Goal: Task Accomplishment & Management: Manage account settings

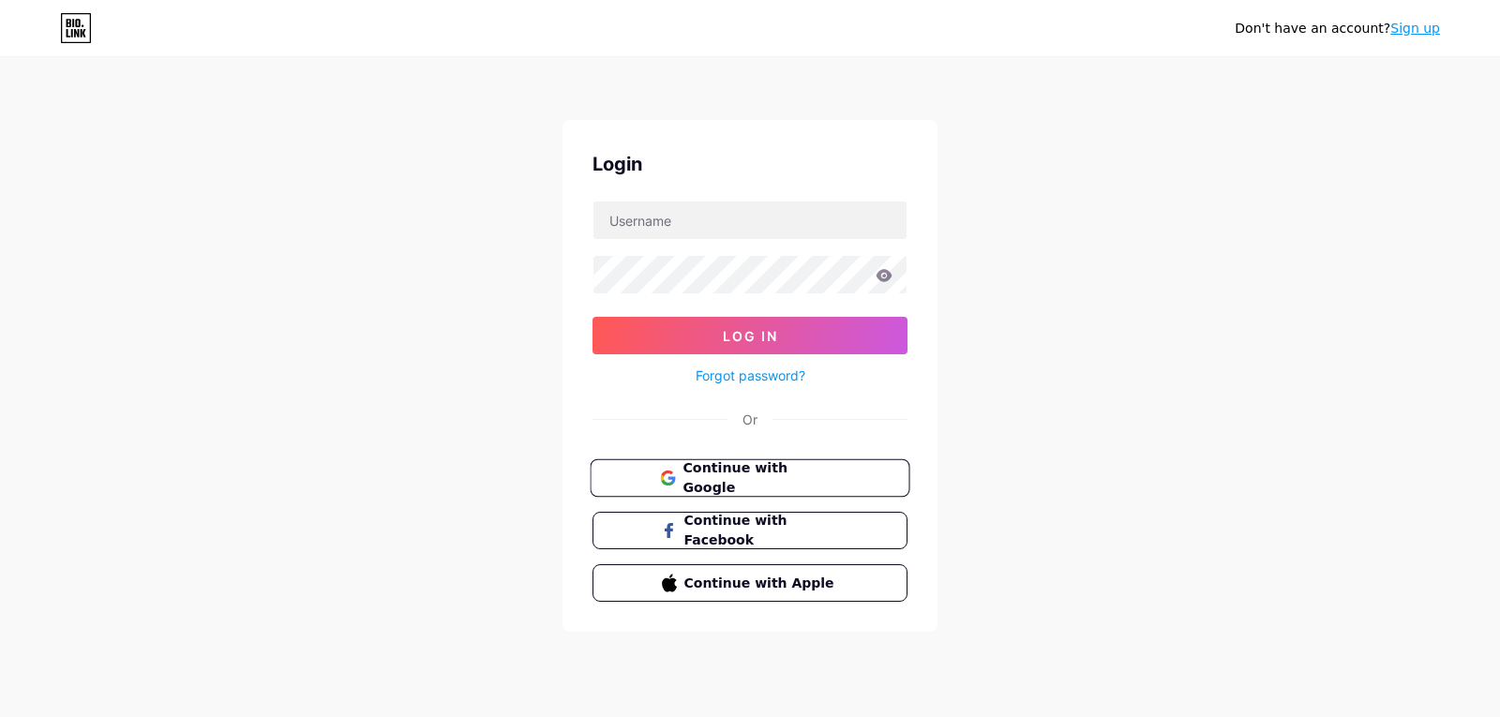
click at [752, 487] on button "Continue with Google" at bounding box center [750, 478] width 320 height 38
click at [762, 481] on span "Continue with Google" at bounding box center [760, 478] width 157 height 40
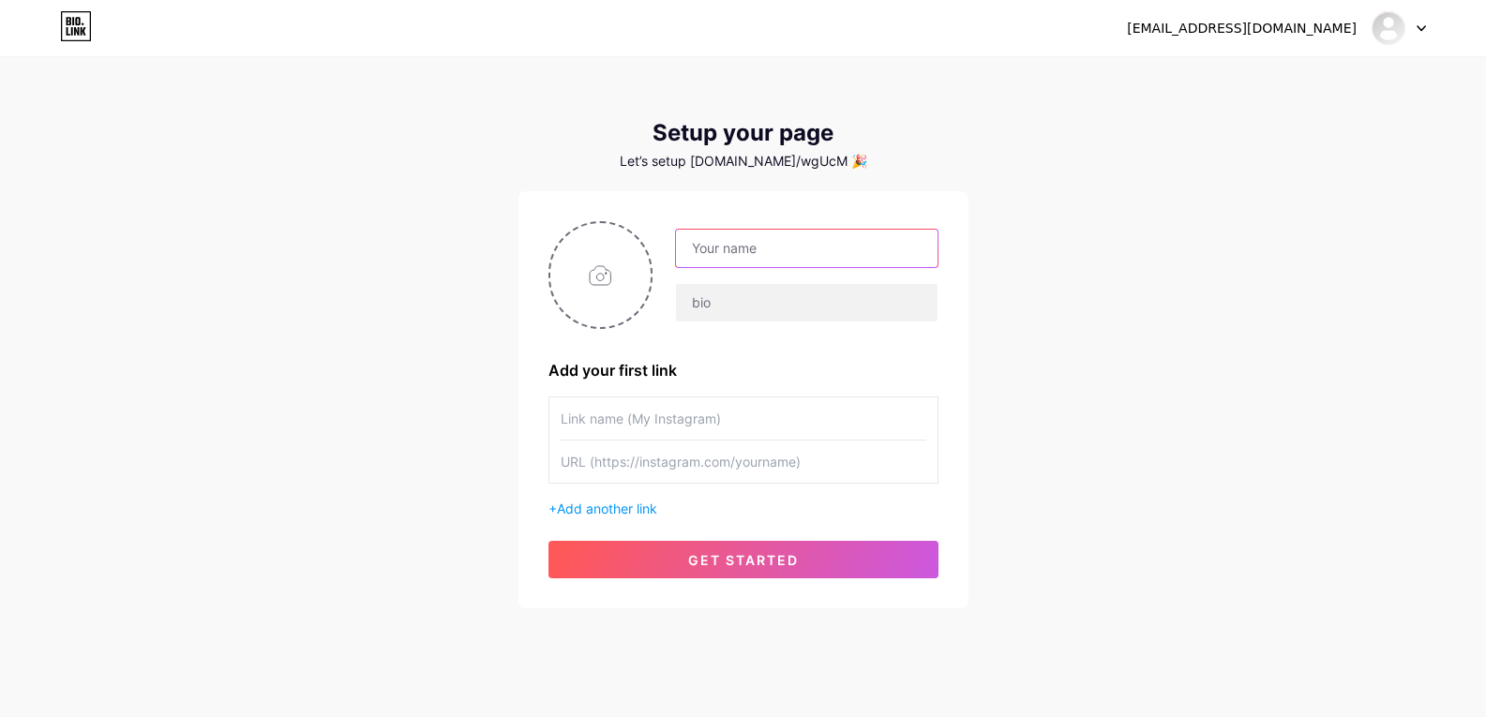
click at [754, 263] on input "text" at bounding box center [806, 248] width 261 height 37
type input "[EMAIL_ADDRESS][DOMAIN_NAME]"
click at [747, 300] on input "text" at bounding box center [806, 302] width 261 height 37
click at [875, 255] on input "[EMAIL_ADDRESS][DOMAIN_NAME]" at bounding box center [806, 248] width 261 height 37
drag, startPoint x: 862, startPoint y: 257, endPoint x: 594, endPoint y: 267, distance: 268.3
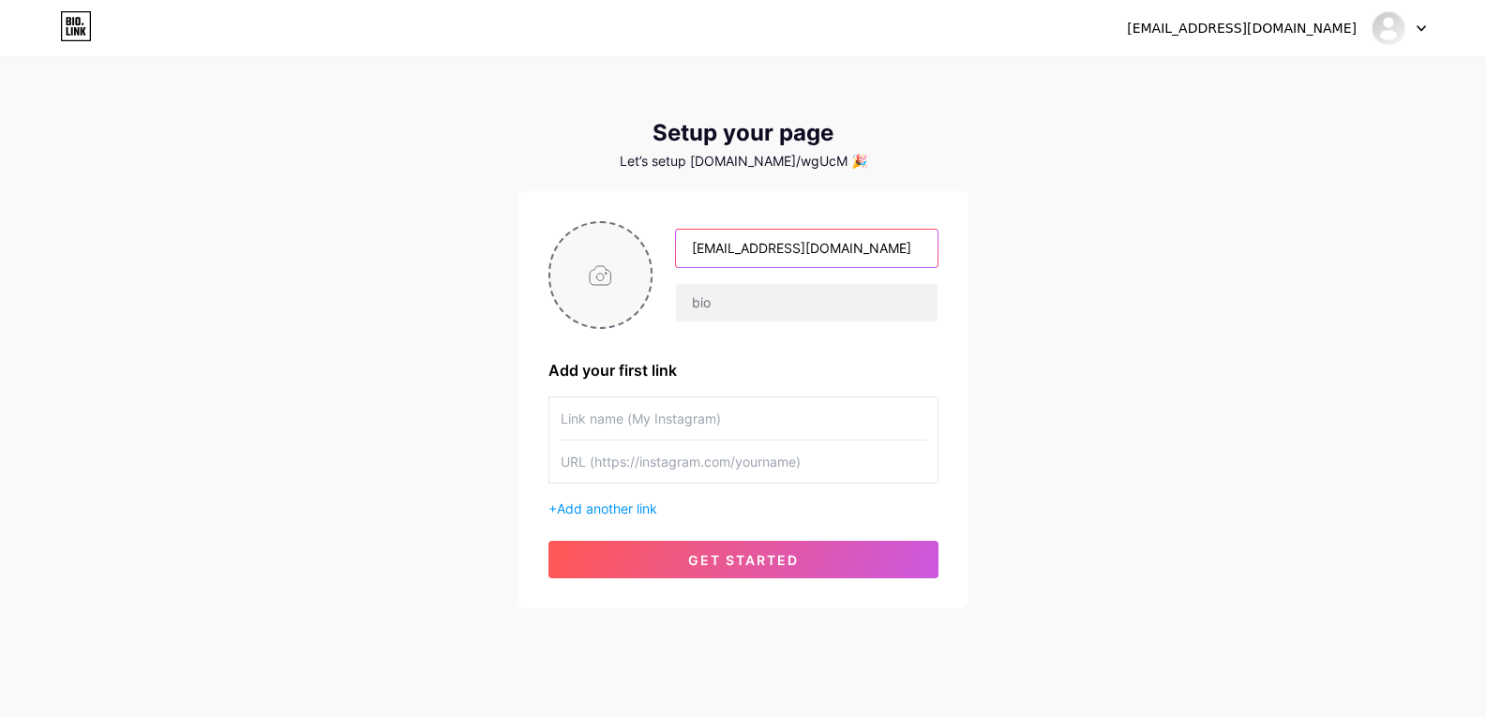
click at [591, 267] on div "[EMAIL_ADDRESS][DOMAIN_NAME]" at bounding box center [743, 275] width 390 height 108
click at [1223, 363] on div "filmloloto001@gmail.com Dashboard Logout Setup your page Let’s setup bio.link/w…" at bounding box center [743, 334] width 1486 height 668
click at [736, 241] on input "text" at bounding box center [806, 248] width 261 height 37
paste input "เเค่อยากสตรีมเอง~~😎🤍"
type input "เเค่อยากสตรีมเอง~~😎🤍"
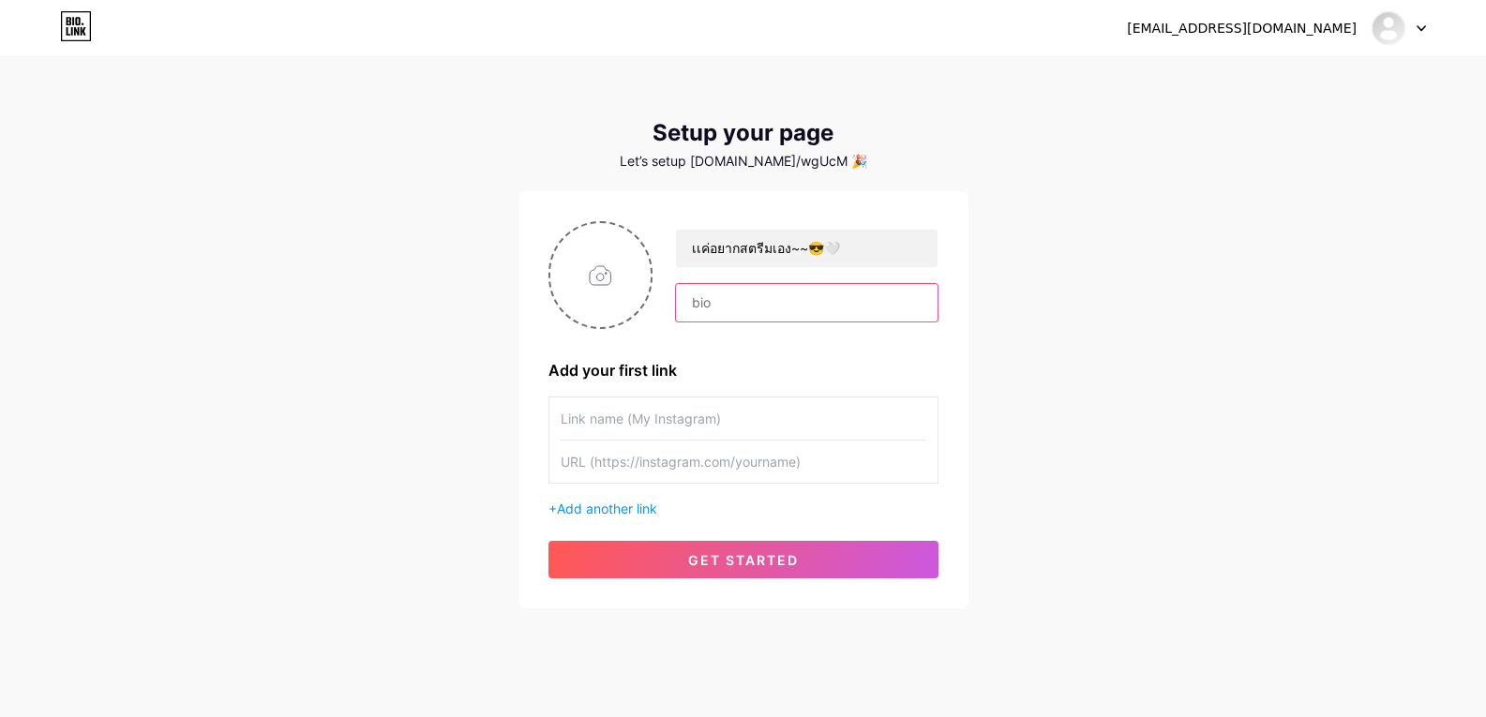
click at [726, 294] on input "text" at bounding box center [806, 302] width 261 height 37
paste input "เเค่อยากสตรีมเอง~~😎🤍"
paste input "q_quincy_y"
type input "q_quincy_y"
click at [779, 429] on input "text" at bounding box center [744, 418] width 366 height 42
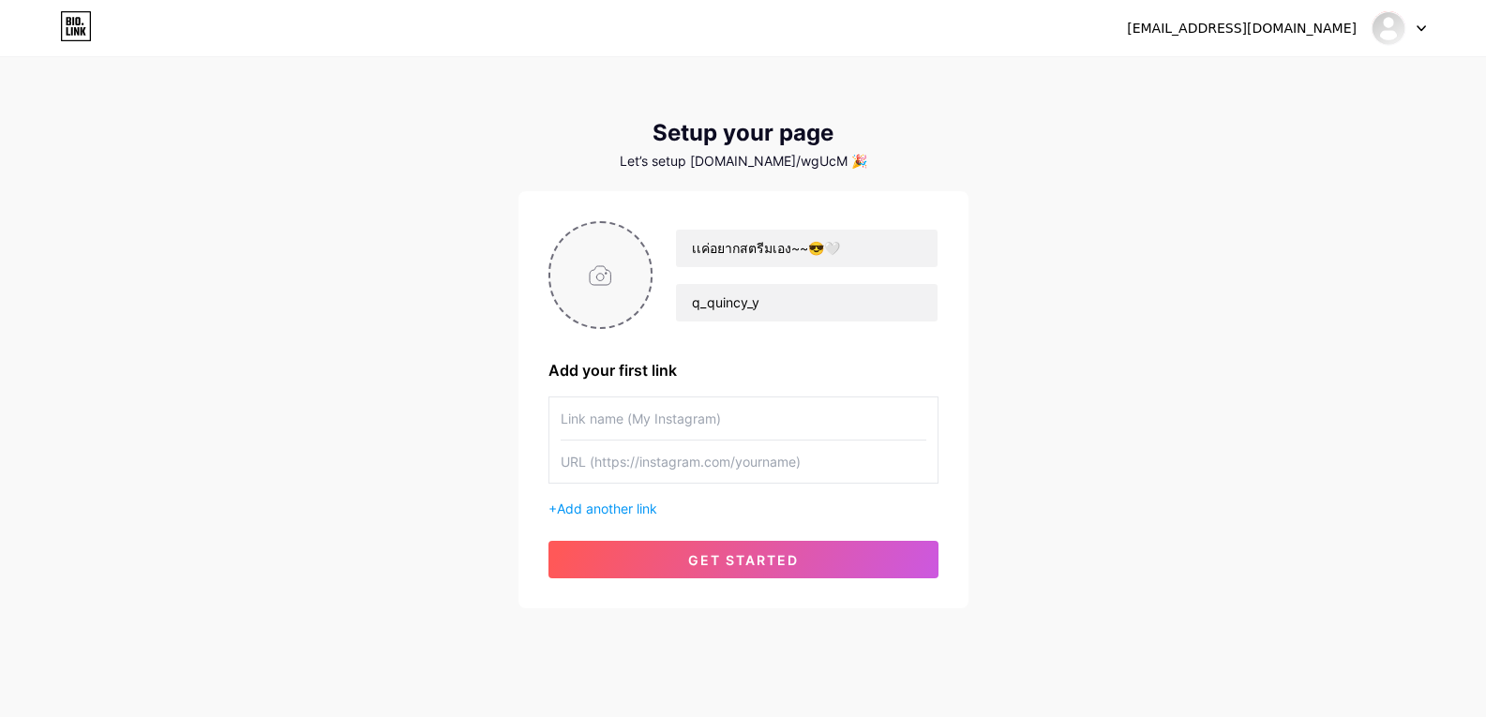
click at [606, 269] on input "file" at bounding box center [600, 275] width 101 height 104
click at [579, 257] on input "file" at bounding box center [600, 275] width 101 height 104
type input "C:\fakepath\eebab6ac-40b8-47ea-aff5-c50fd3839767.jpg"
click at [605, 502] on span "Add another link" at bounding box center [607, 509] width 100 height 16
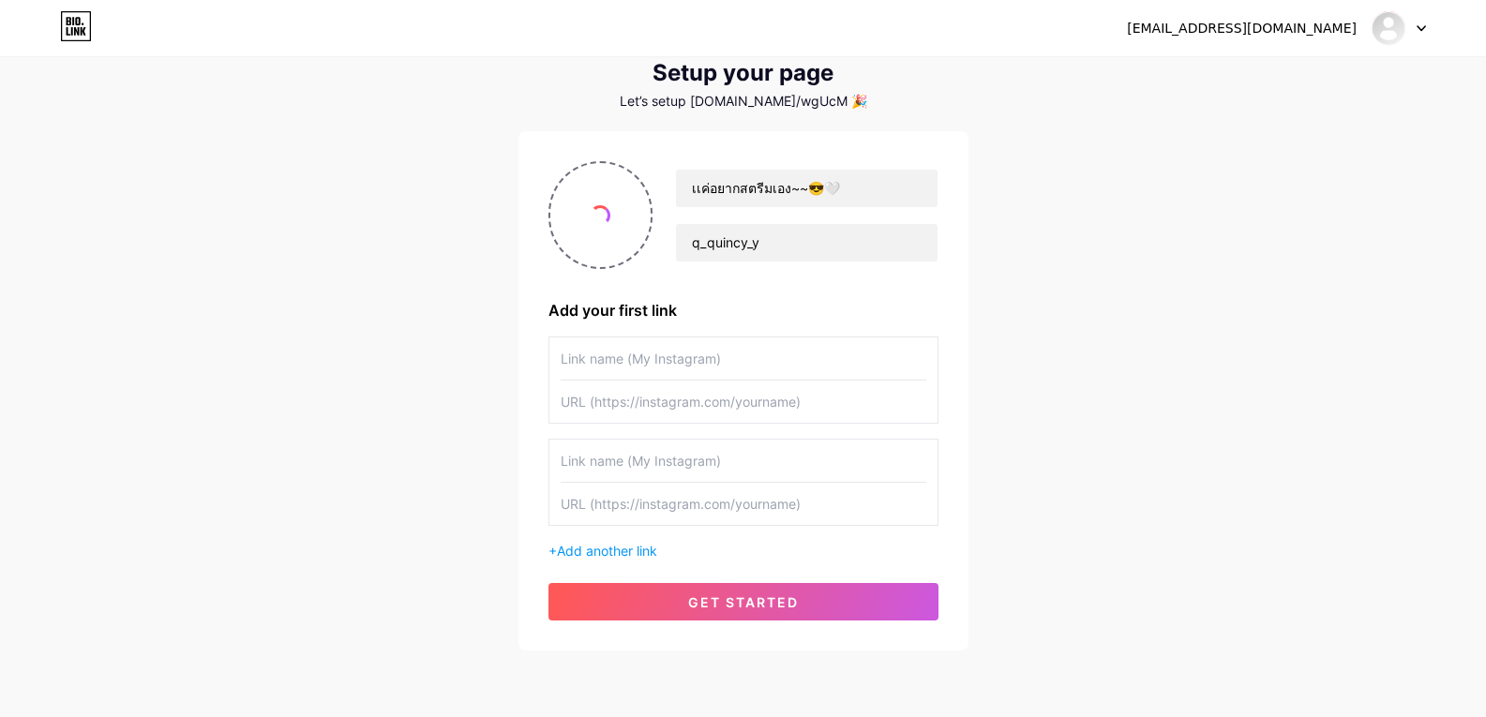
scroll to position [94, 0]
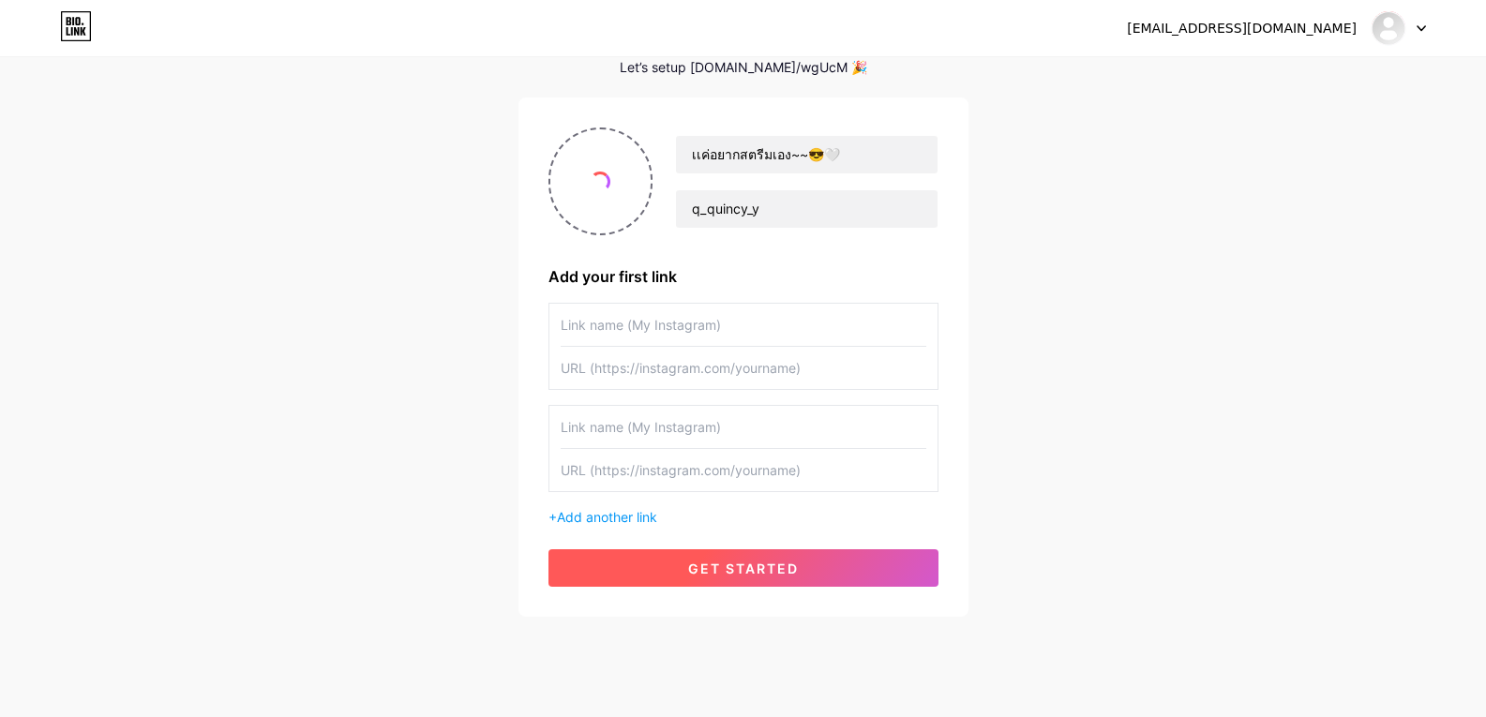
click at [711, 566] on span "get started" at bounding box center [743, 569] width 111 height 16
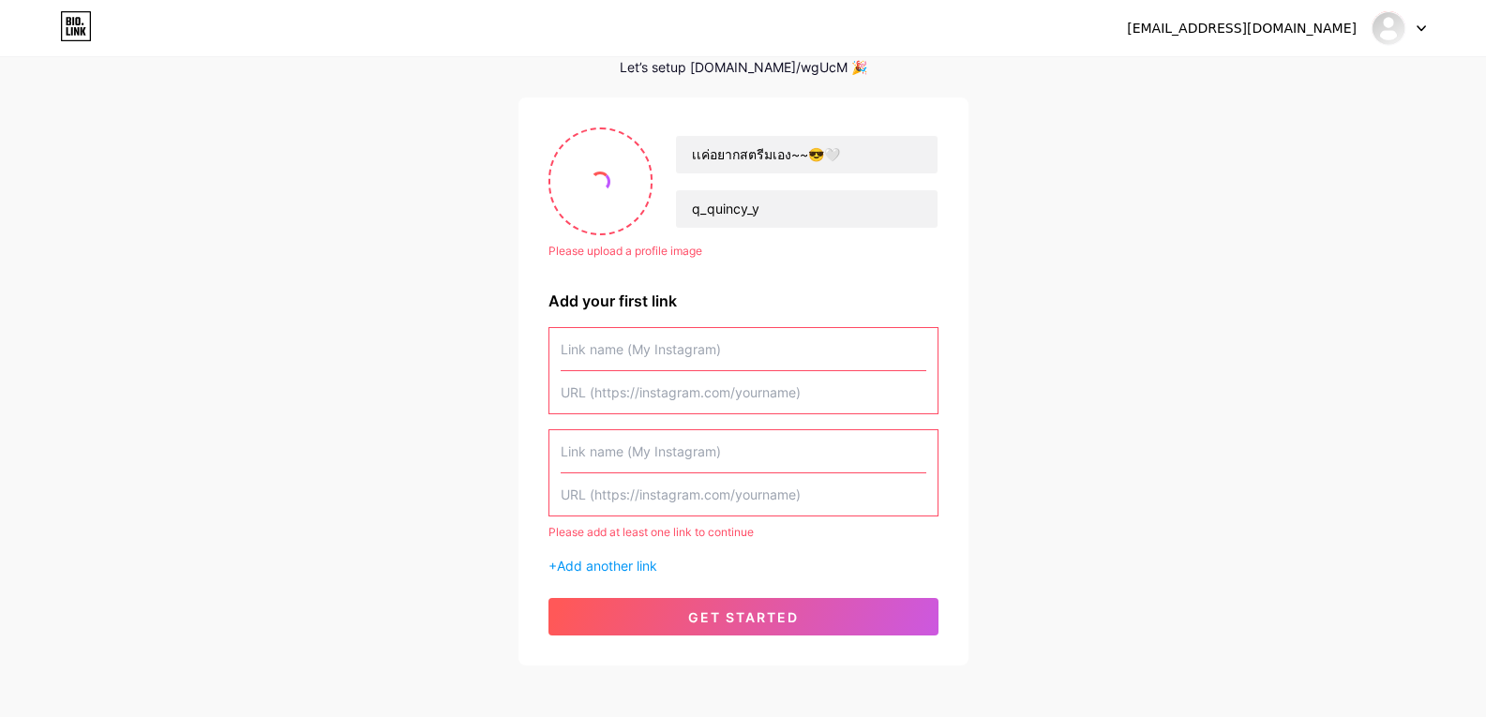
click at [748, 343] on input "text" at bounding box center [744, 349] width 366 height 42
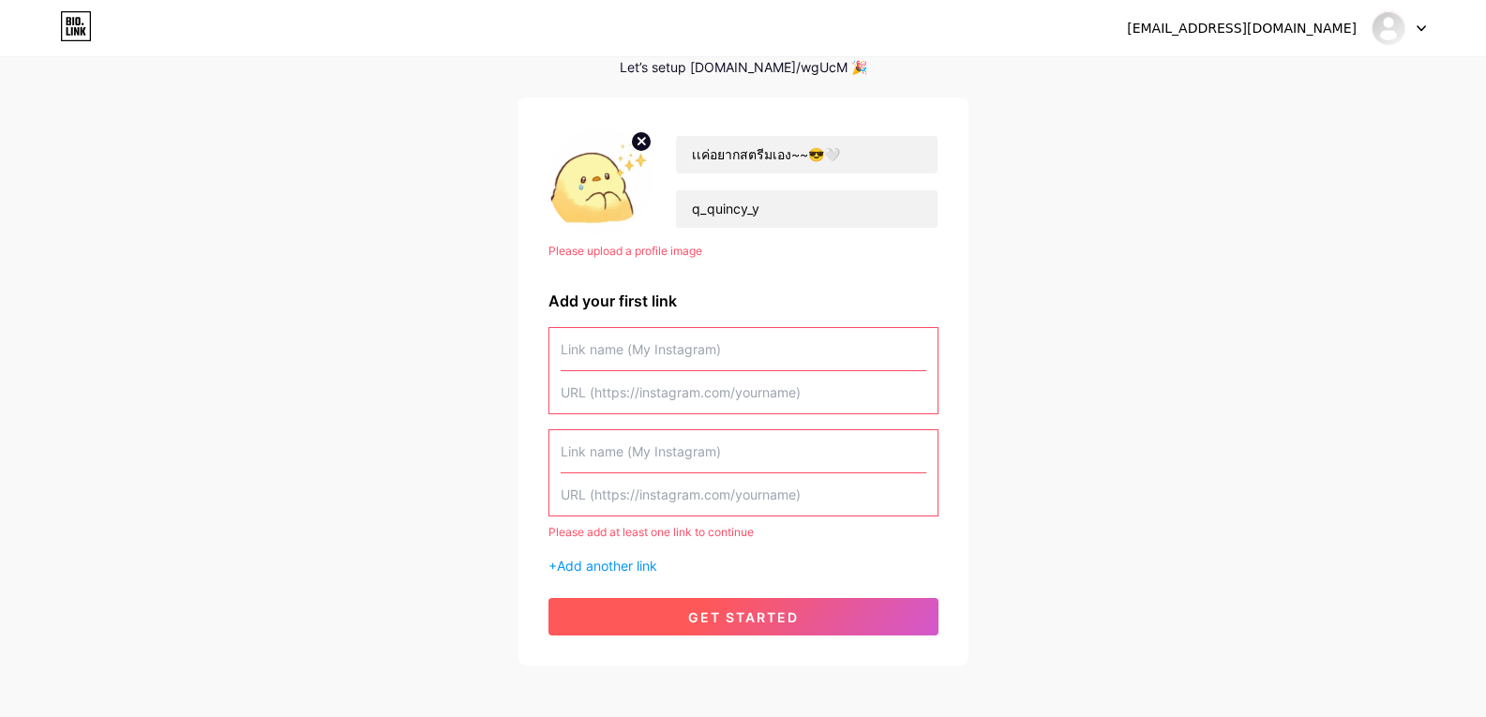
click at [754, 621] on span "get started" at bounding box center [743, 617] width 111 height 16
click at [696, 621] on span "get started" at bounding box center [743, 617] width 111 height 16
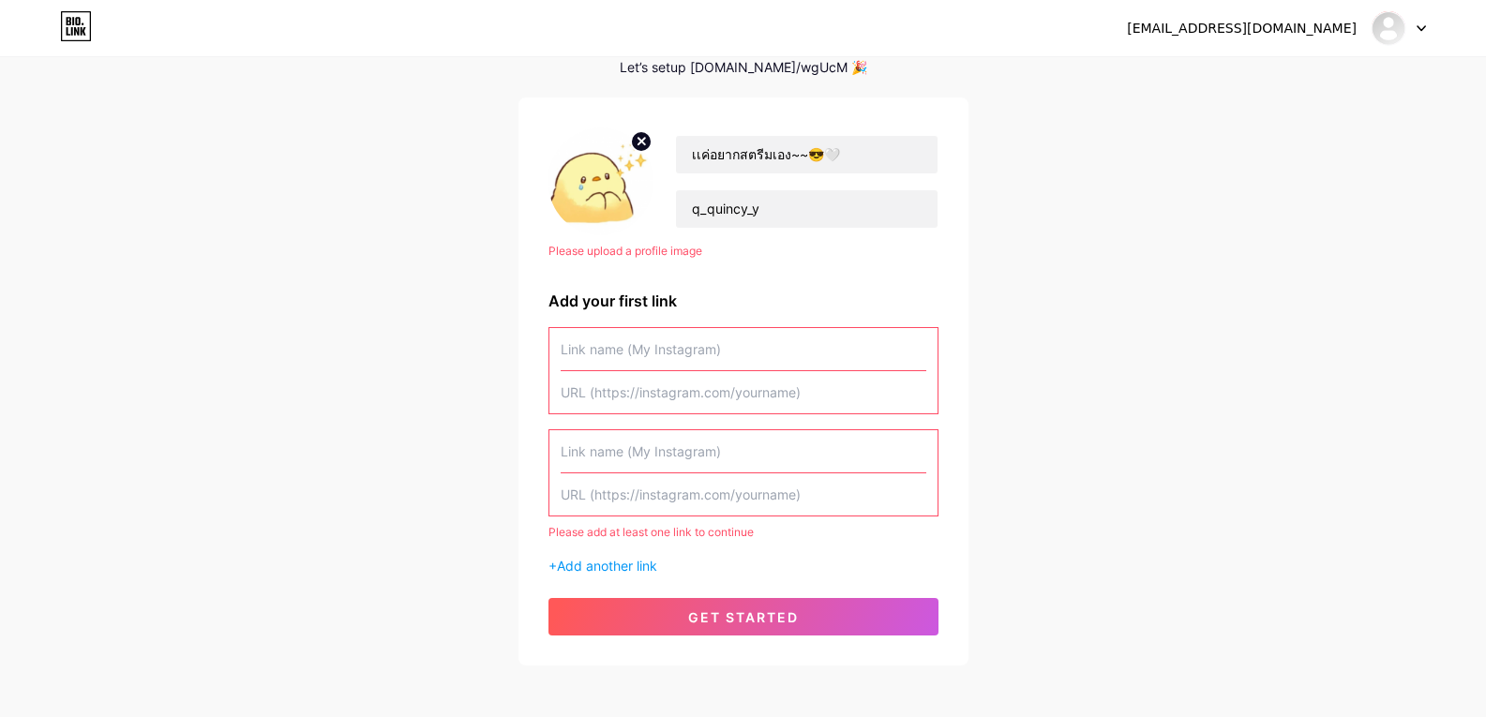
click at [711, 526] on div "Please add at least one link to continue" at bounding box center [743, 532] width 390 height 17
click at [749, 483] on input "text" at bounding box center [744, 494] width 366 height 42
drag, startPoint x: 662, startPoint y: 454, endPoint x: 850, endPoint y: 508, distance: 196.1
click at [861, 511] on input "text" at bounding box center [744, 494] width 366 height 42
click at [676, 452] on input "text" at bounding box center [744, 451] width 366 height 42
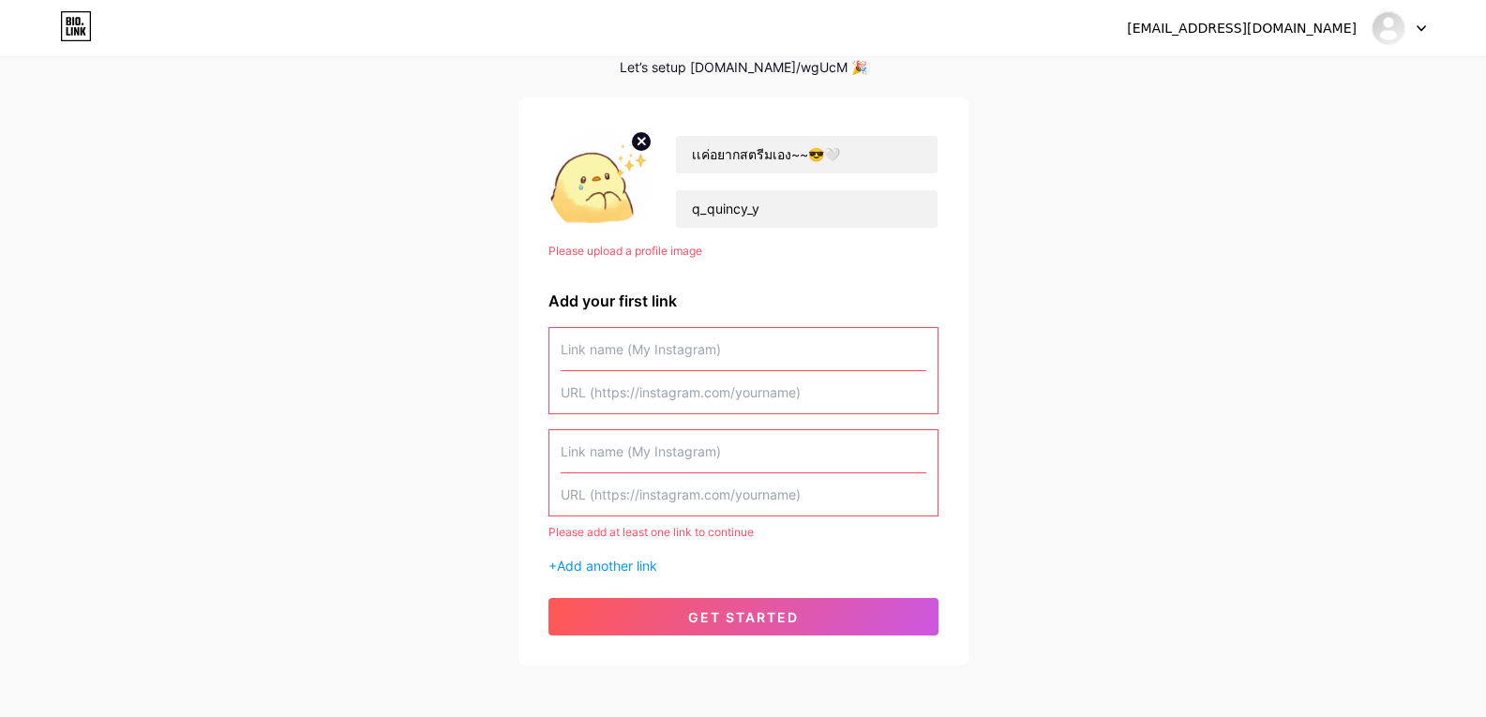
click at [715, 446] on input "text" at bounding box center [744, 451] width 366 height 42
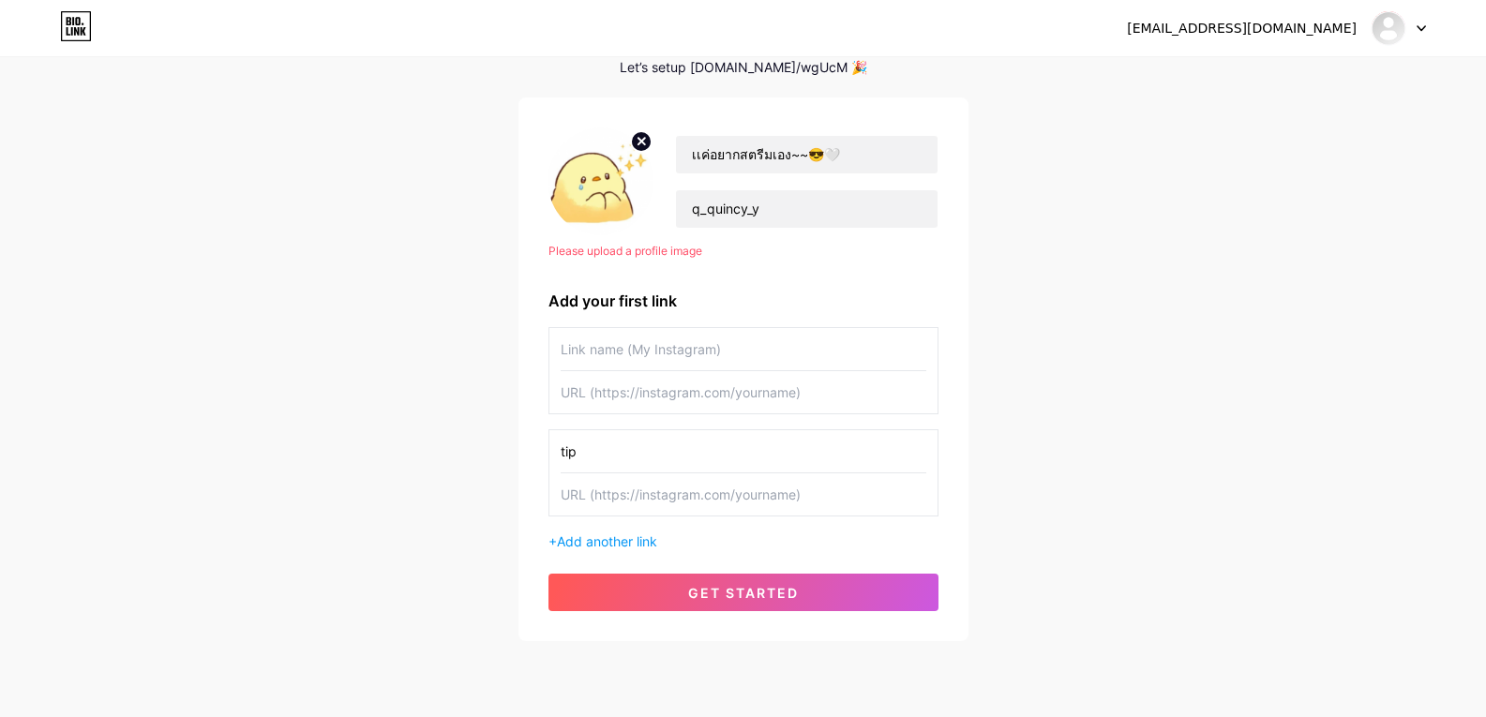
type input "tip"
click at [724, 338] on input "text" at bounding box center [744, 349] width 366 height 42
click at [1215, 366] on div "filmloloto001@gmail.com Dashboard Logout Setup your page Let’s setup bio.link/w…" at bounding box center [743, 303] width 1486 height 795
click at [749, 352] on input "text" at bounding box center [744, 349] width 366 height 42
paste input "discord"
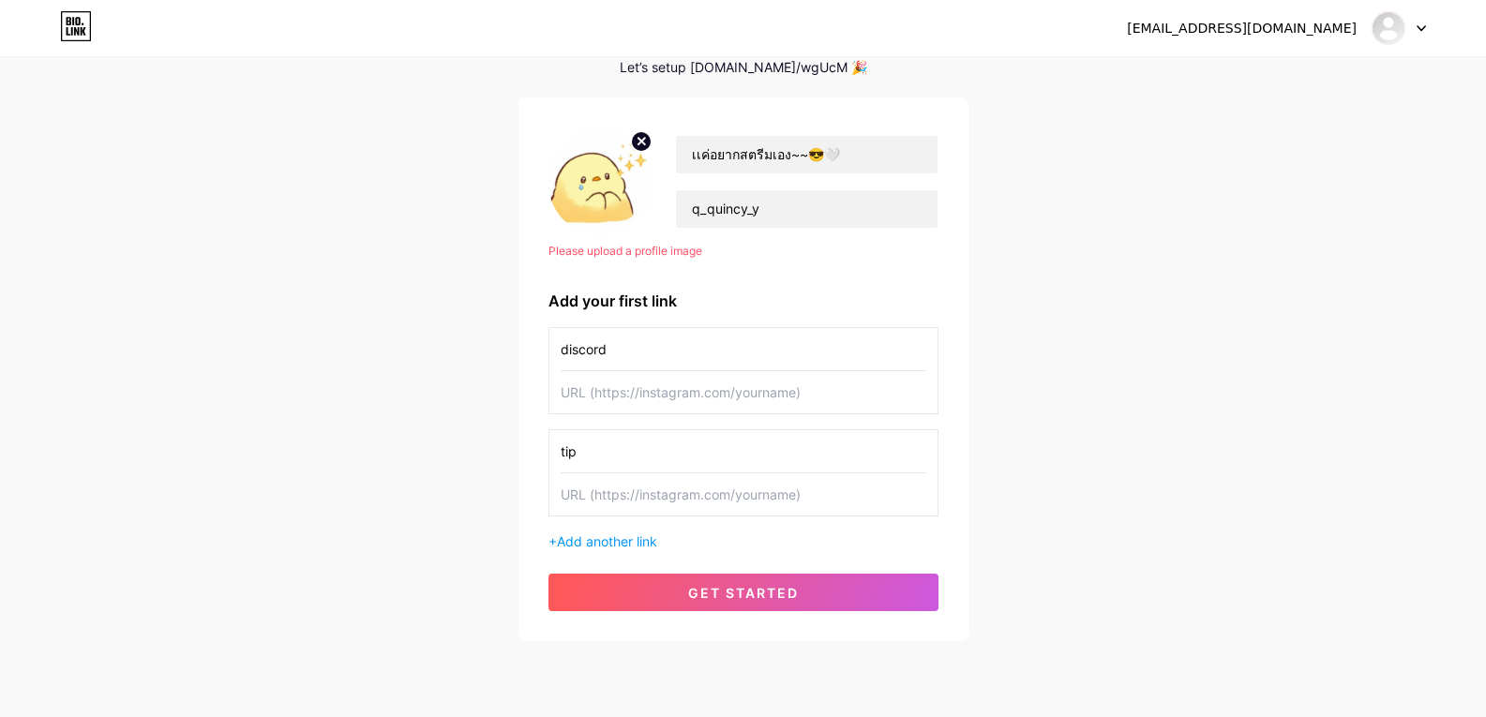
click at [564, 356] on input "discord" at bounding box center [744, 349] width 366 height 42
type input "Discord"
click at [664, 397] on input "text" at bounding box center [744, 392] width 366 height 42
click at [681, 404] on input "text" at bounding box center [744, 392] width 366 height 42
paste input "[URL][DOMAIN_NAME]"
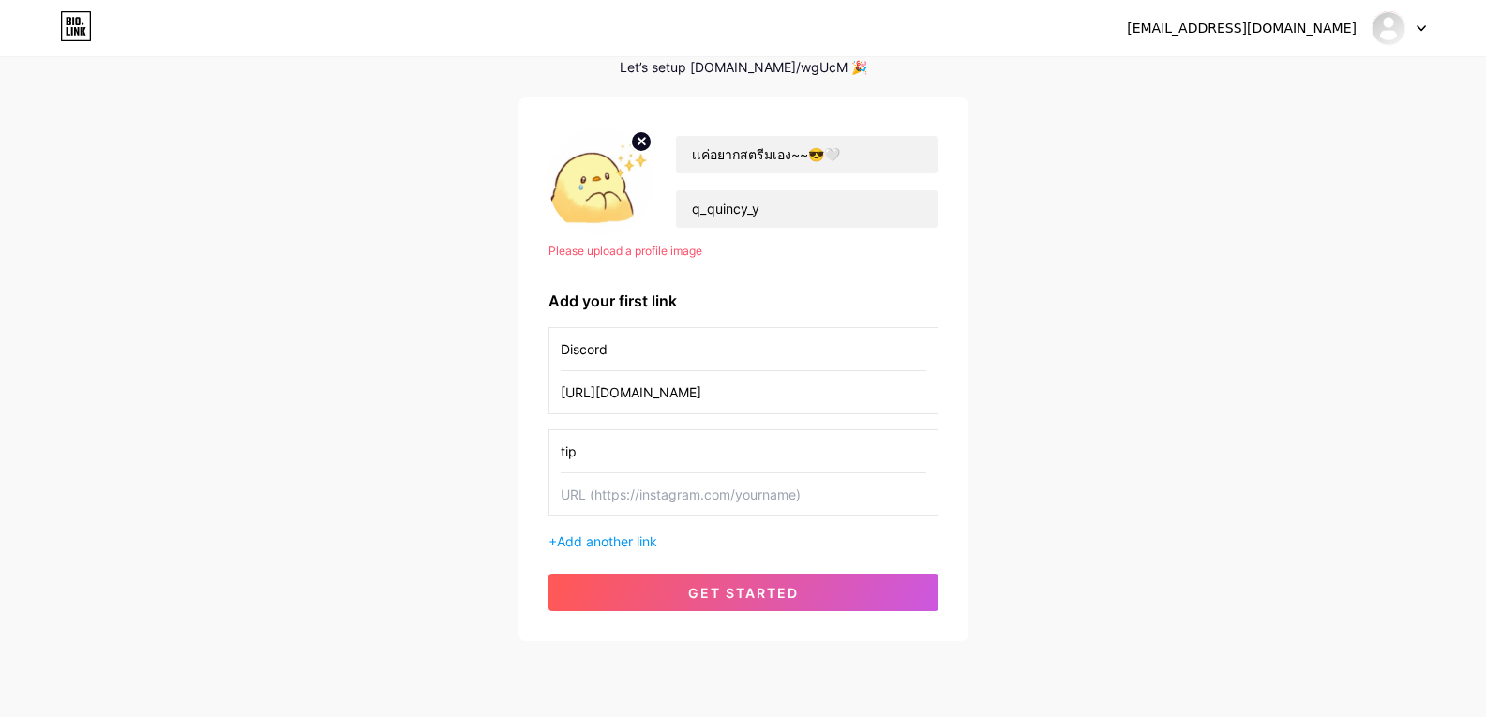
type input "[URL][DOMAIN_NAME]"
click at [691, 495] on input "text" at bounding box center [744, 494] width 366 height 42
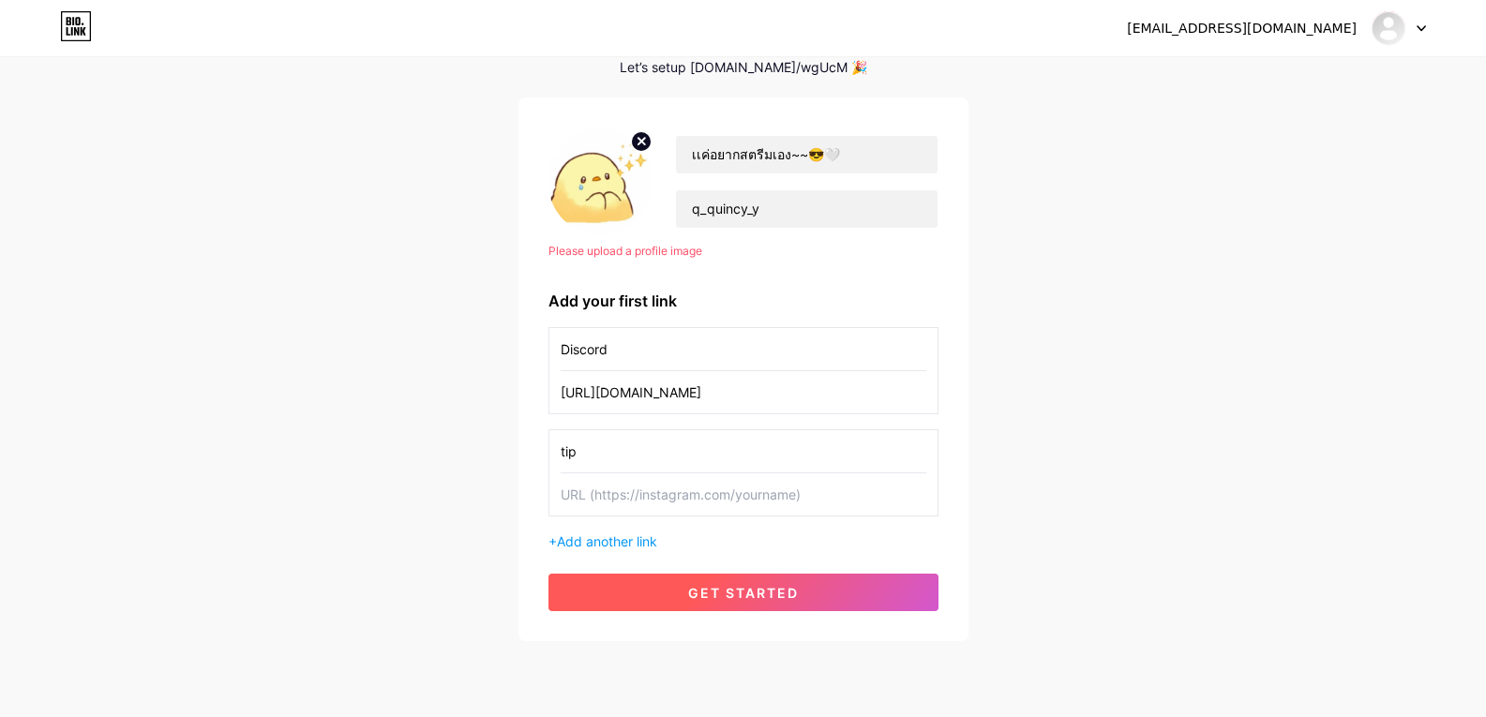
paste input "[URL][DOMAIN_NAME]"
type input "[URL][DOMAIN_NAME]"
click at [771, 591] on span "get started" at bounding box center [743, 593] width 111 height 16
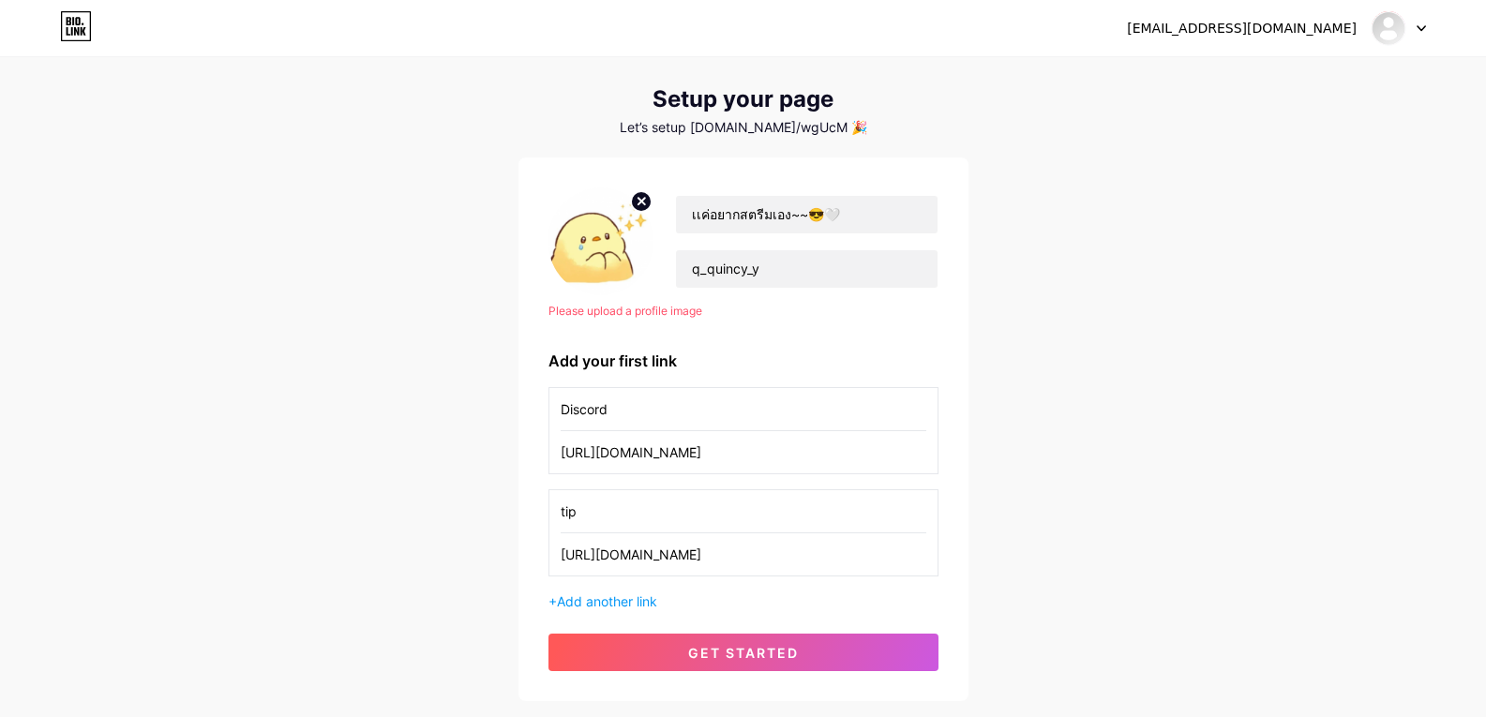
scroll to position [0, 0]
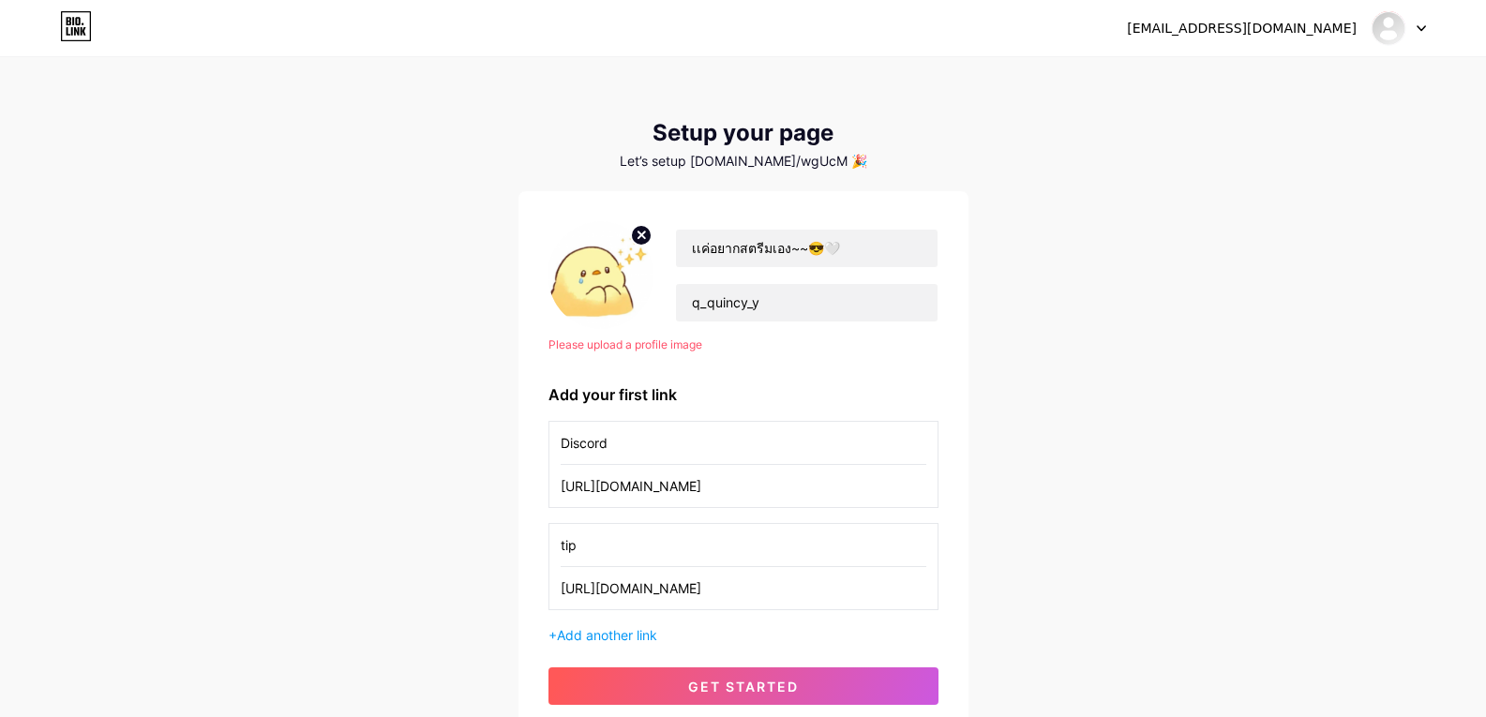
click at [663, 340] on div "Please upload a profile image" at bounding box center [743, 345] width 390 height 17
click at [566, 268] on img at bounding box center [600, 275] width 105 height 108
drag, startPoint x: 808, startPoint y: 684, endPoint x: 824, endPoint y: 680, distance: 16.6
click at [808, 683] on button "get started" at bounding box center [743, 685] width 390 height 37
click at [641, 239] on circle at bounding box center [641, 235] width 21 height 21
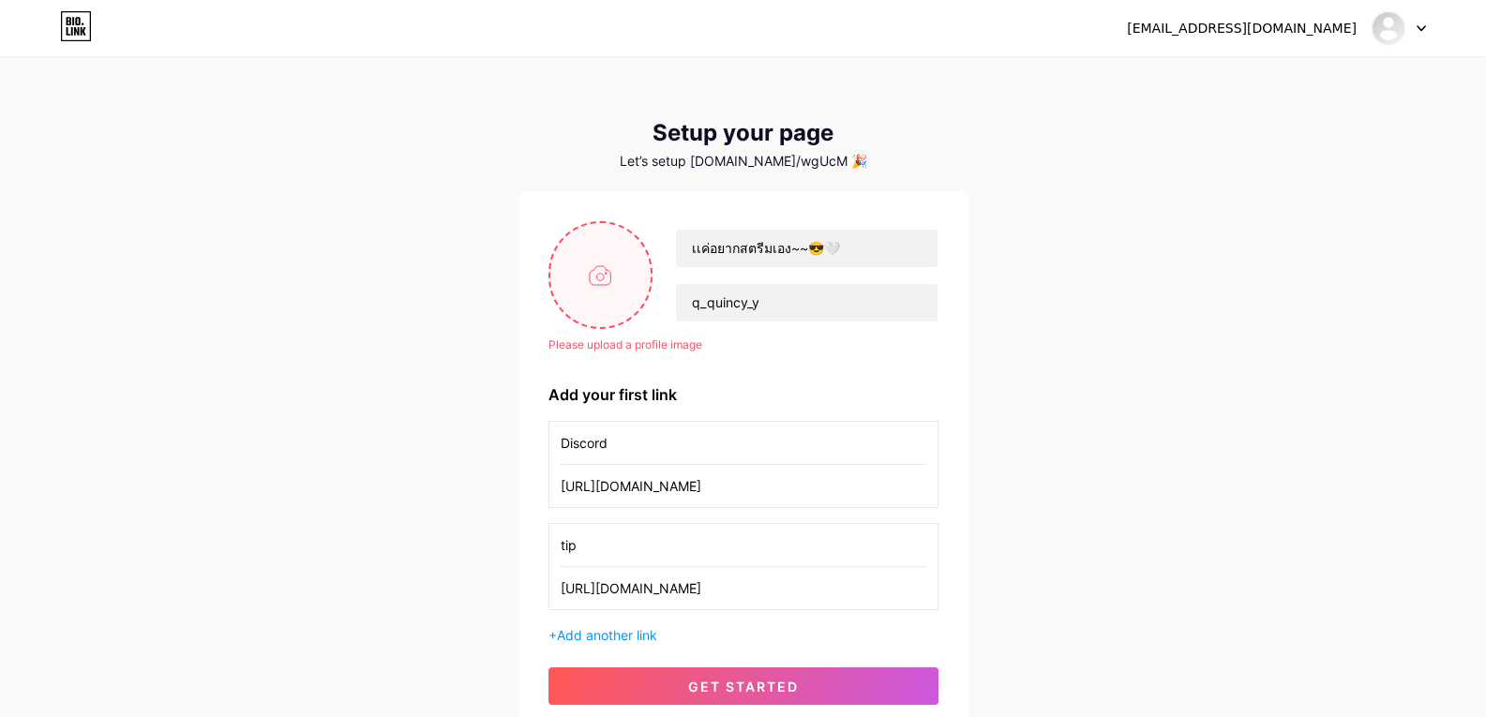
click at [603, 279] on input "file" at bounding box center [600, 275] width 101 height 104
type input "C:\fakepath\eebab6ac-40b8-47ea-aff5-c50fd3839767.jpg"
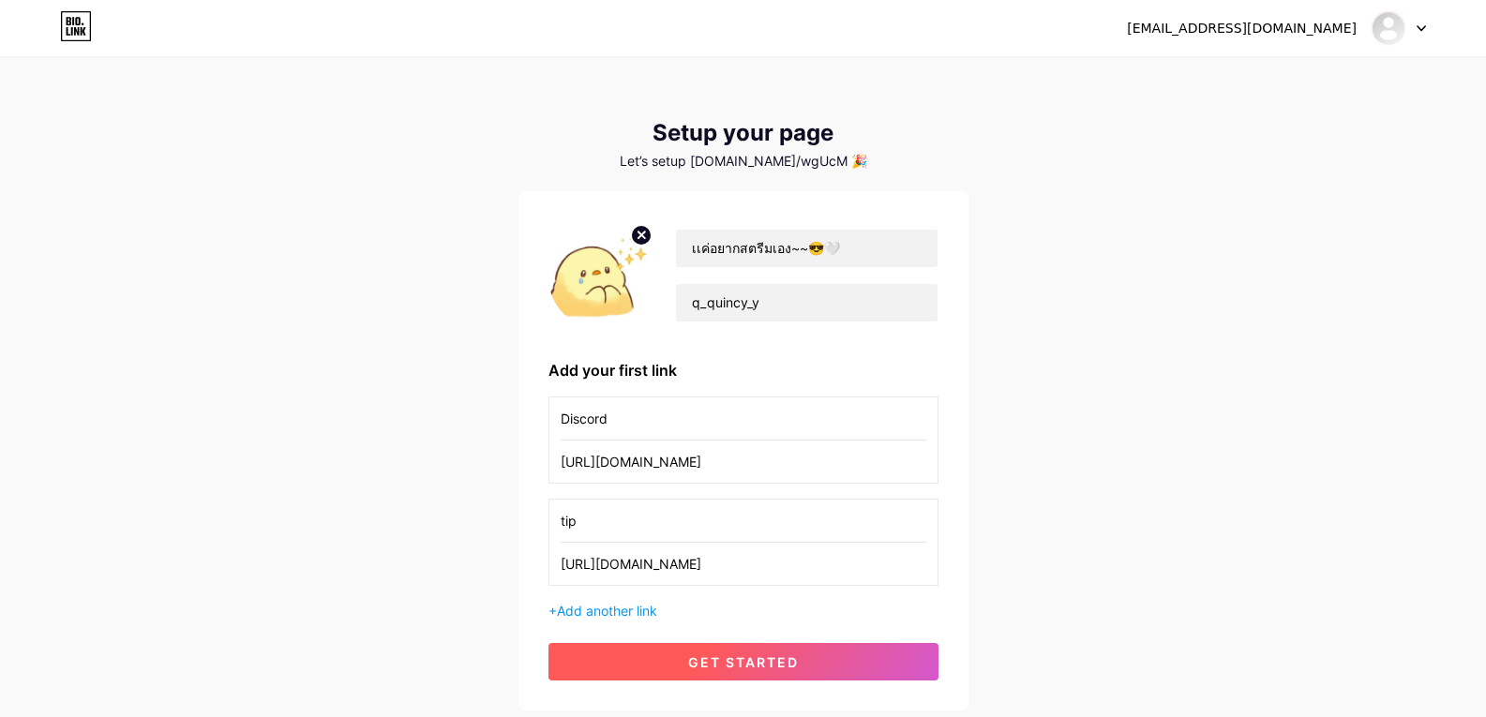
click at [742, 659] on span "get started" at bounding box center [743, 662] width 111 height 16
click at [839, 661] on button "get started" at bounding box center [743, 661] width 390 height 37
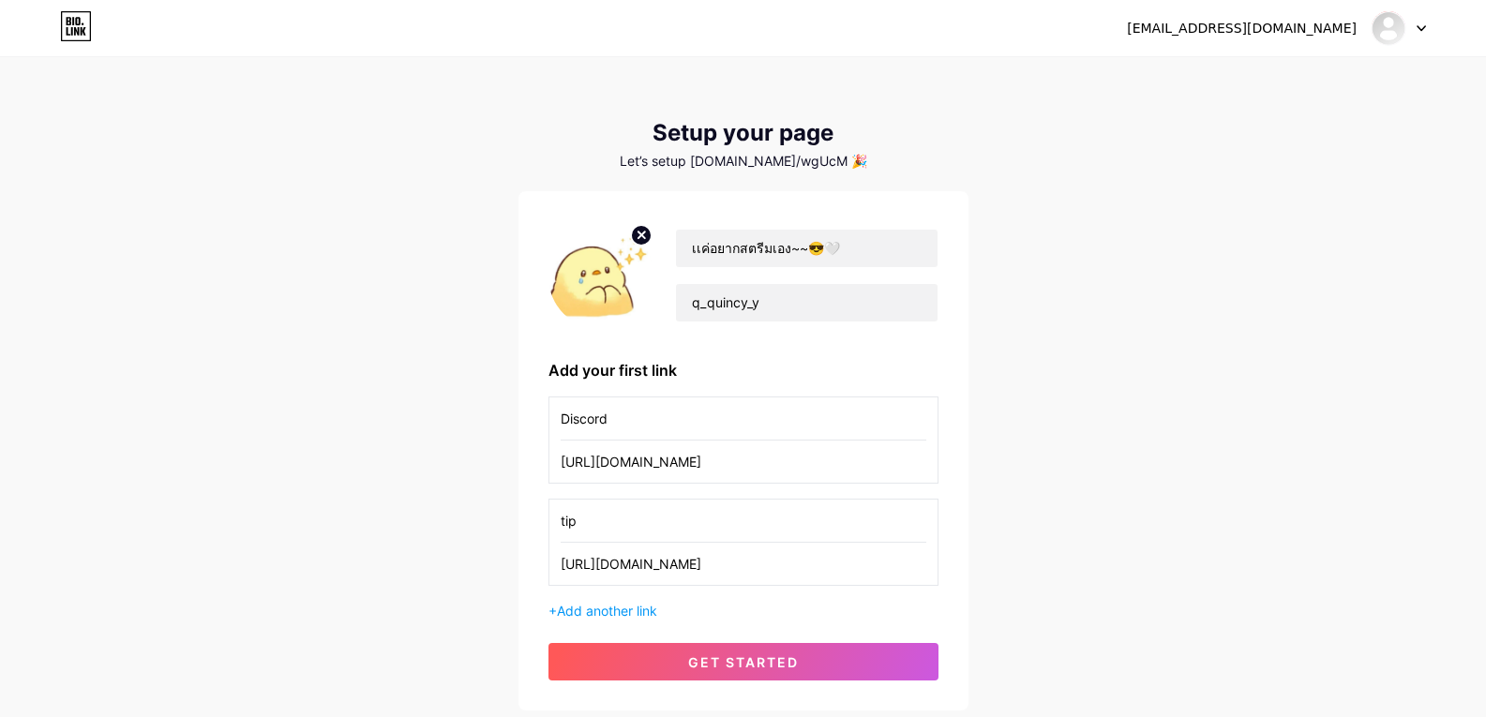
click at [80, 28] on icon at bounding box center [76, 26] width 32 height 30
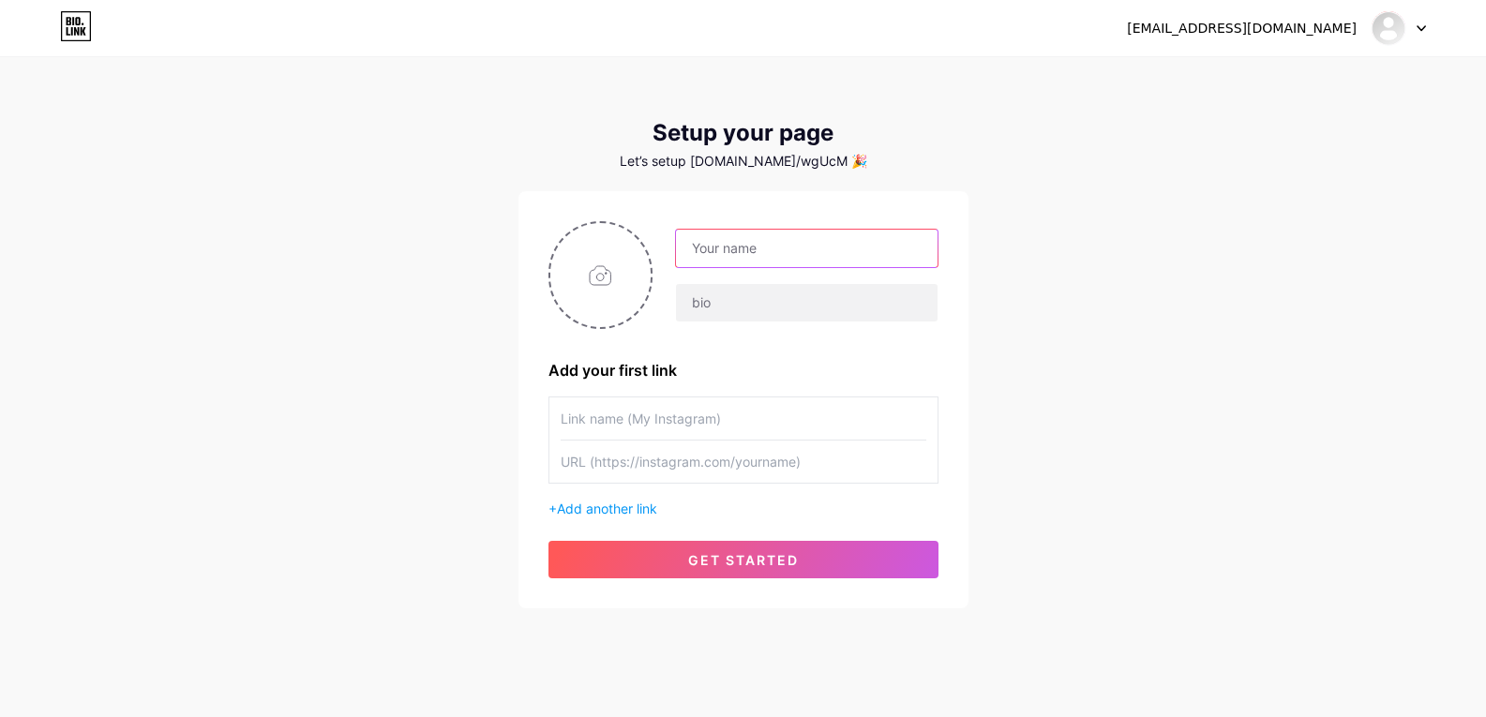
click at [770, 245] on input "text" at bounding box center [806, 248] width 261 height 37
paste input "เเค่อยากสตรีมเอง~~😎🤍"
type input "เเค่อยากสตรีมเอง~~😎🤍"
click at [741, 298] on input "text" at bounding box center [806, 302] width 261 height 37
paste input "q_quincy_y เเค่อยากสตรีมเอง~~😎🤍"
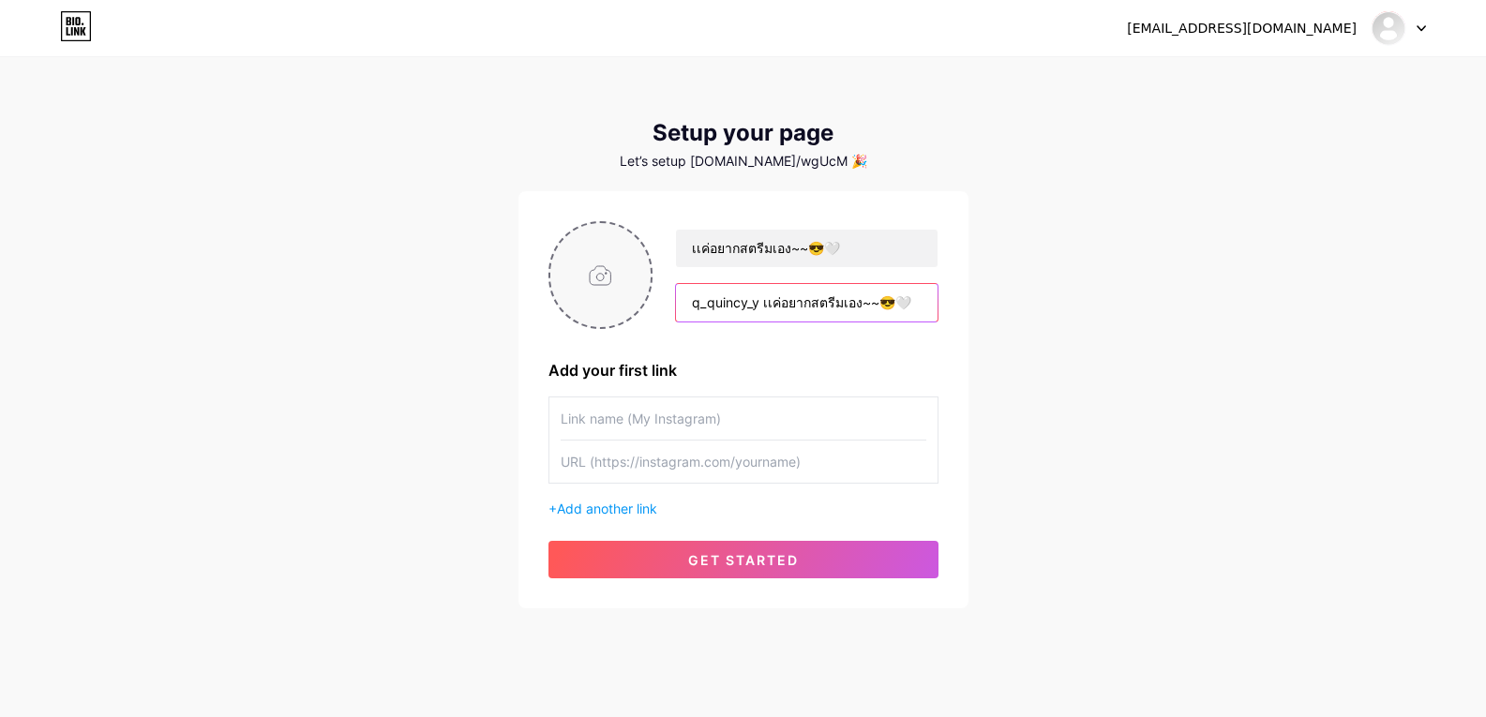
type input "q_quincy_y เเค่อยากสตรีมเอง~~😎🤍"
click at [600, 288] on input "file" at bounding box center [600, 275] width 101 height 104
type input "C:\fakepath\eebab6ac-40b8-47ea-aff5-c50fd3839767.jpg"
click at [700, 423] on input "text" at bounding box center [744, 418] width 366 height 42
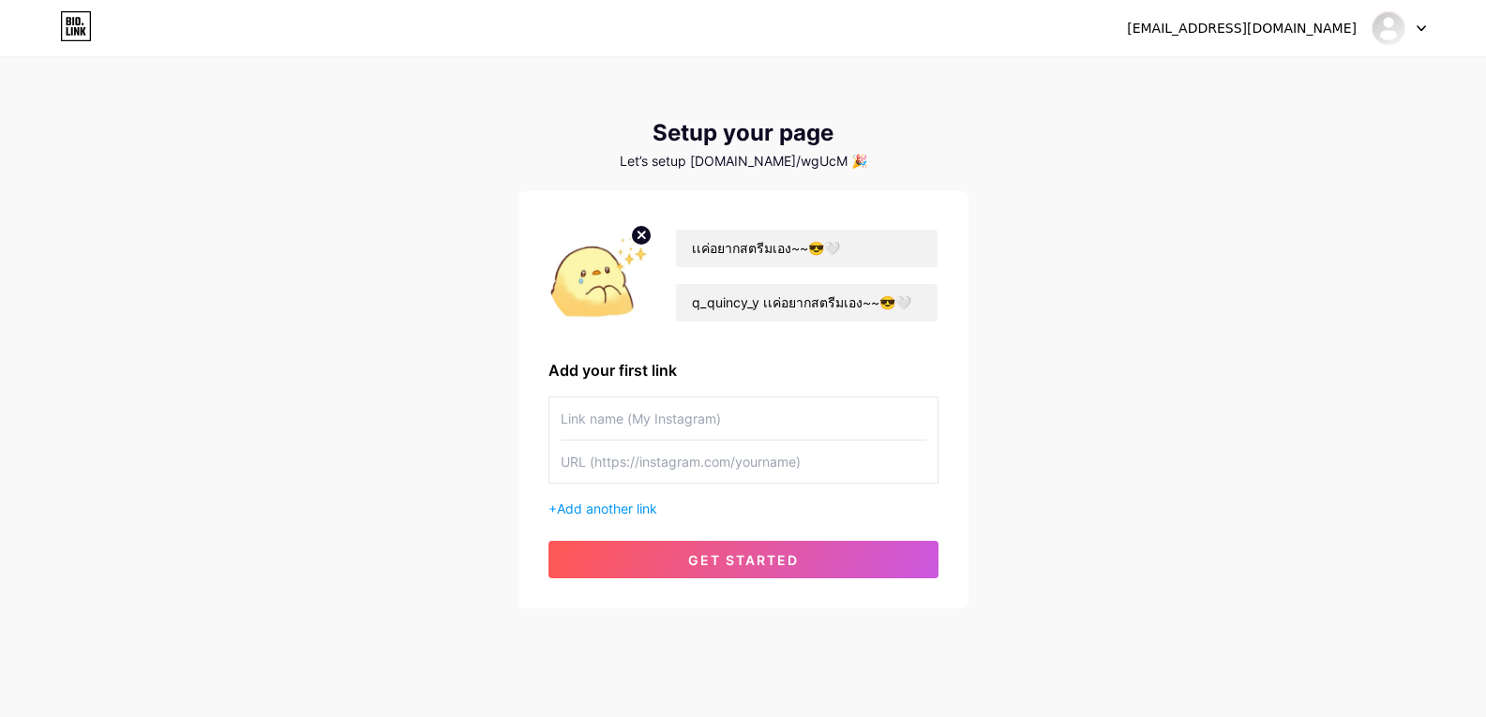
drag, startPoint x: 1248, startPoint y: 452, endPoint x: 1036, endPoint y: 383, distance: 222.6
click at [1248, 452] on div "filmloloto001@gmail.com Dashboard Logout Setup your page Let’s setup bio.link/w…" at bounding box center [743, 334] width 1486 height 668
click at [709, 412] on input "text" at bounding box center [744, 418] width 366 height 42
paste input "discord"
click at [570, 424] on input "discord" at bounding box center [744, 418] width 366 height 42
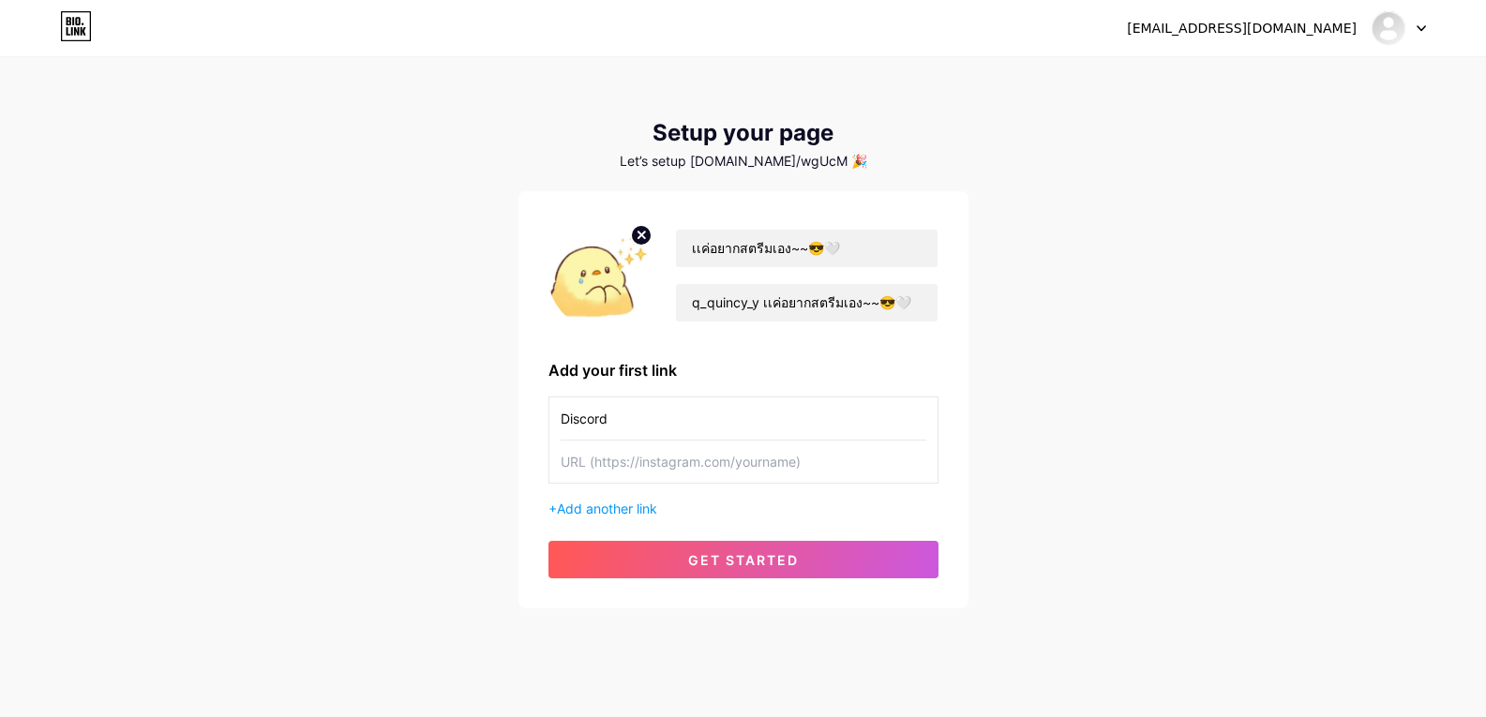
type input "Discord"
click at [1222, 406] on div "filmloloto001@gmail.com Dashboard Logout Setup your page Let’s setup bio.link/w…" at bounding box center [743, 334] width 1486 height 668
click at [695, 467] on input "text" at bounding box center [744, 462] width 366 height 42
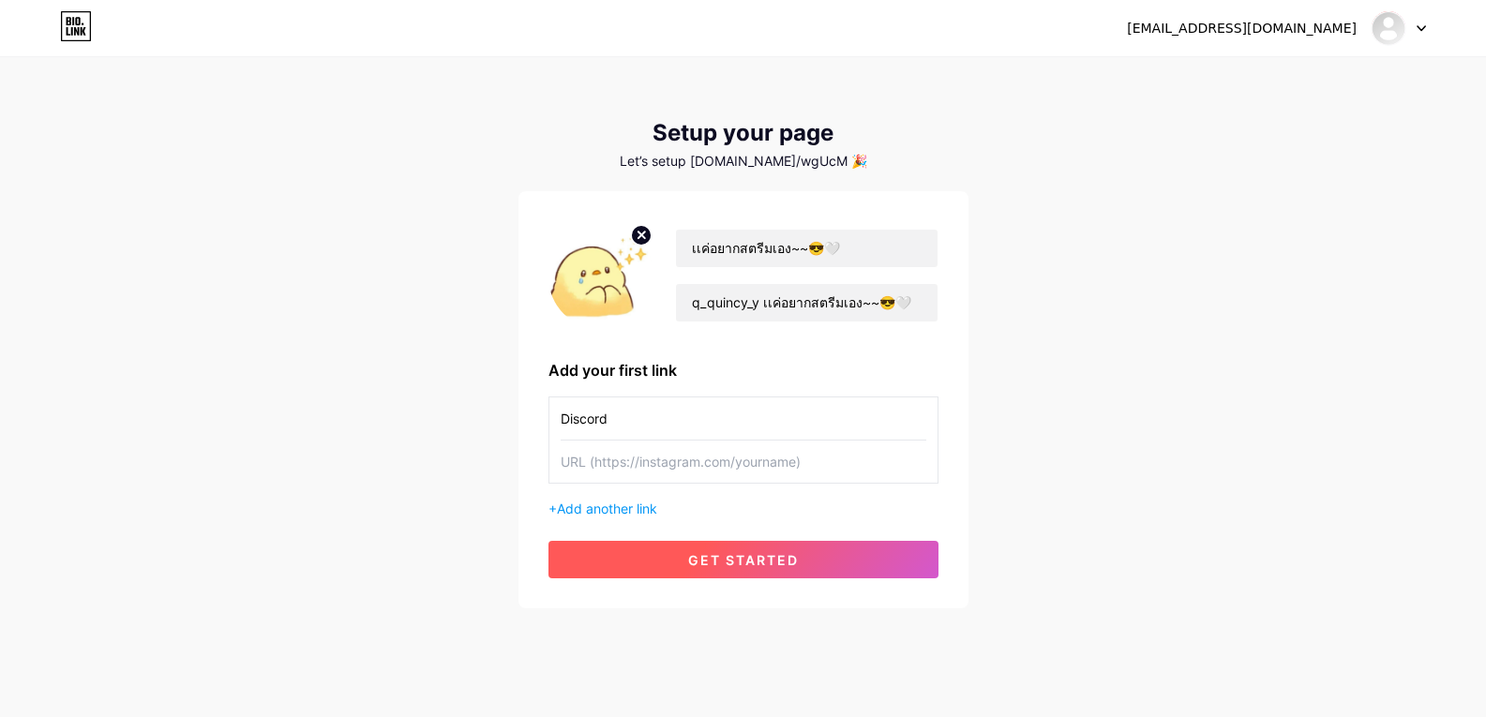
paste input "[URL][DOMAIN_NAME]"
type input "[URL][DOMAIN_NAME]"
click at [726, 558] on span "get started" at bounding box center [743, 560] width 111 height 16
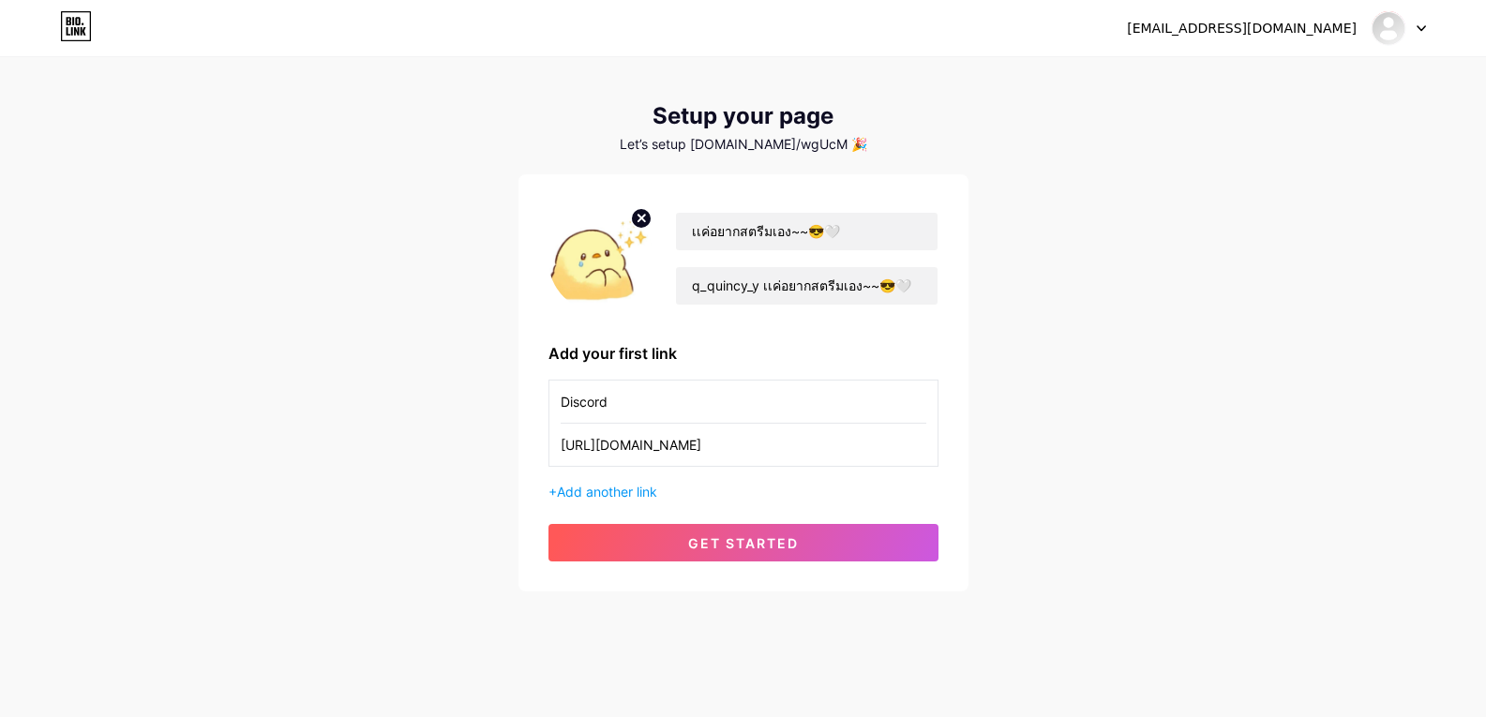
scroll to position [26, 0]
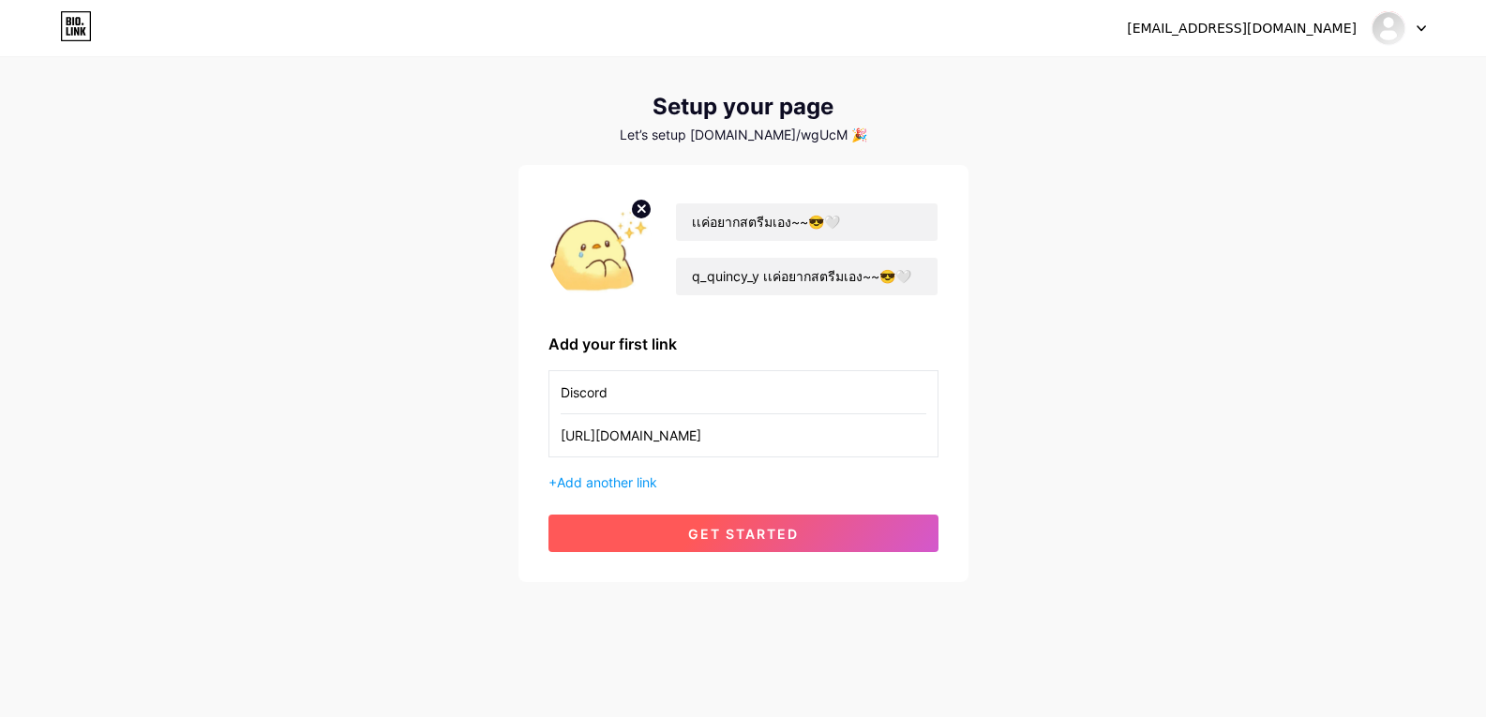
click at [747, 543] on button "get started" at bounding box center [743, 533] width 390 height 37
click at [747, 543] on span at bounding box center [743, 533] width 26 height 26
click at [747, 543] on span at bounding box center [742, 532] width 29 height 29
click at [747, 543] on span at bounding box center [742, 533] width 29 height 29
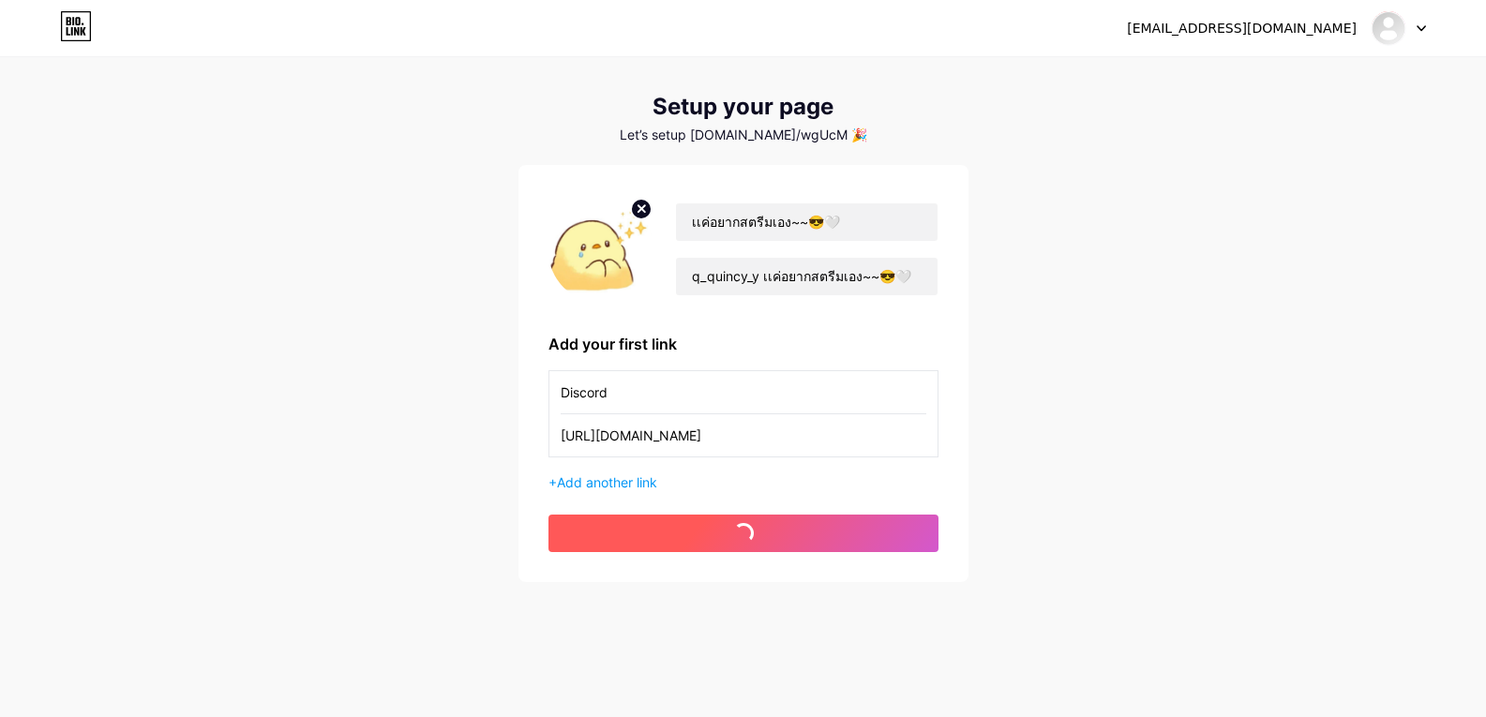
click at [747, 543] on span at bounding box center [742, 532] width 29 height 29
click at [747, 543] on button "get started" at bounding box center [743, 533] width 390 height 37
click at [741, 533] on span "get started" at bounding box center [743, 534] width 111 height 16
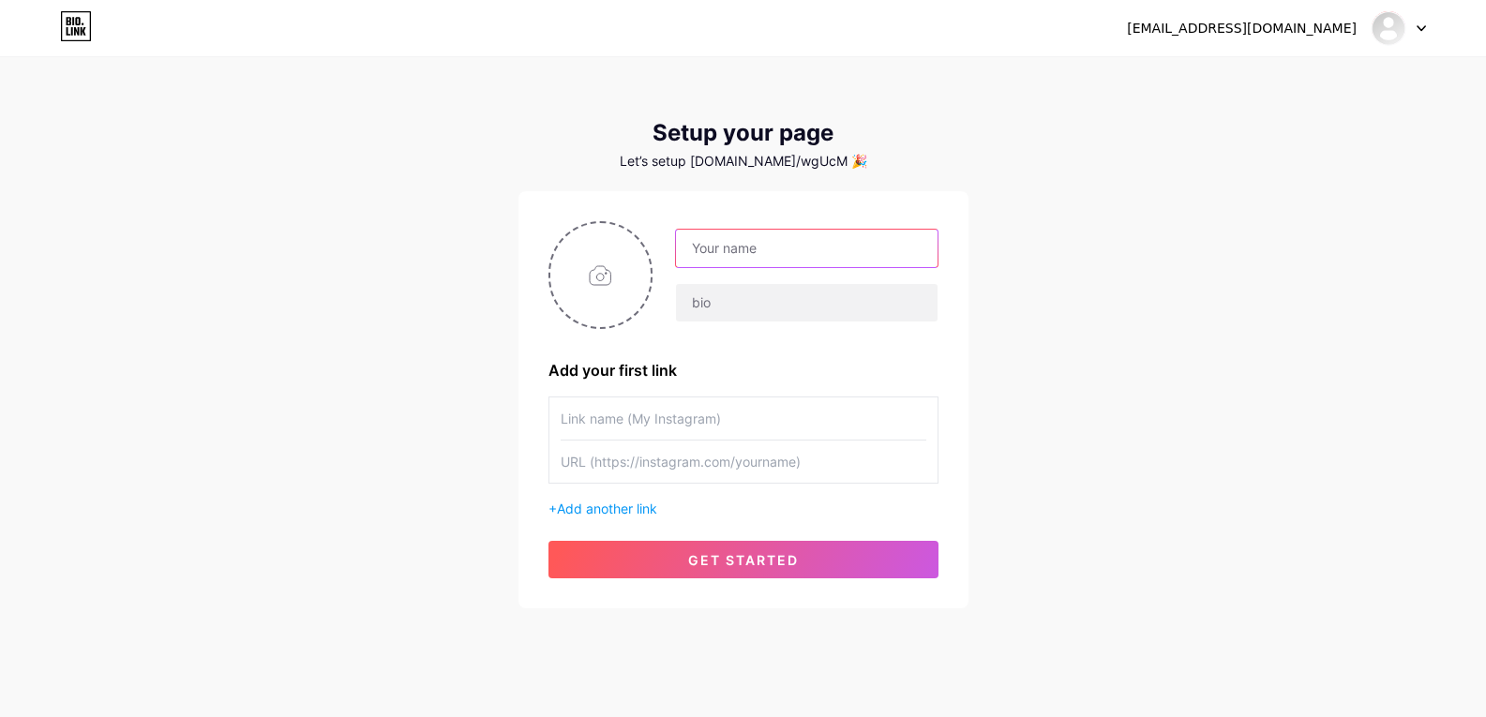
click at [743, 253] on input "text" at bounding box center [806, 248] width 261 height 37
click at [790, 245] on input "text" at bounding box center [806, 248] width 261 height 37
paste input "เเค่อยากสตรีมเอง~~😎🤍"
type input "เเค่อยากสตรีมเอง~~😎🤍"
drag, startPoint x: 735, startPoint y: 309, endPoint x: 919, endPoint y: 37, distance: 328.1
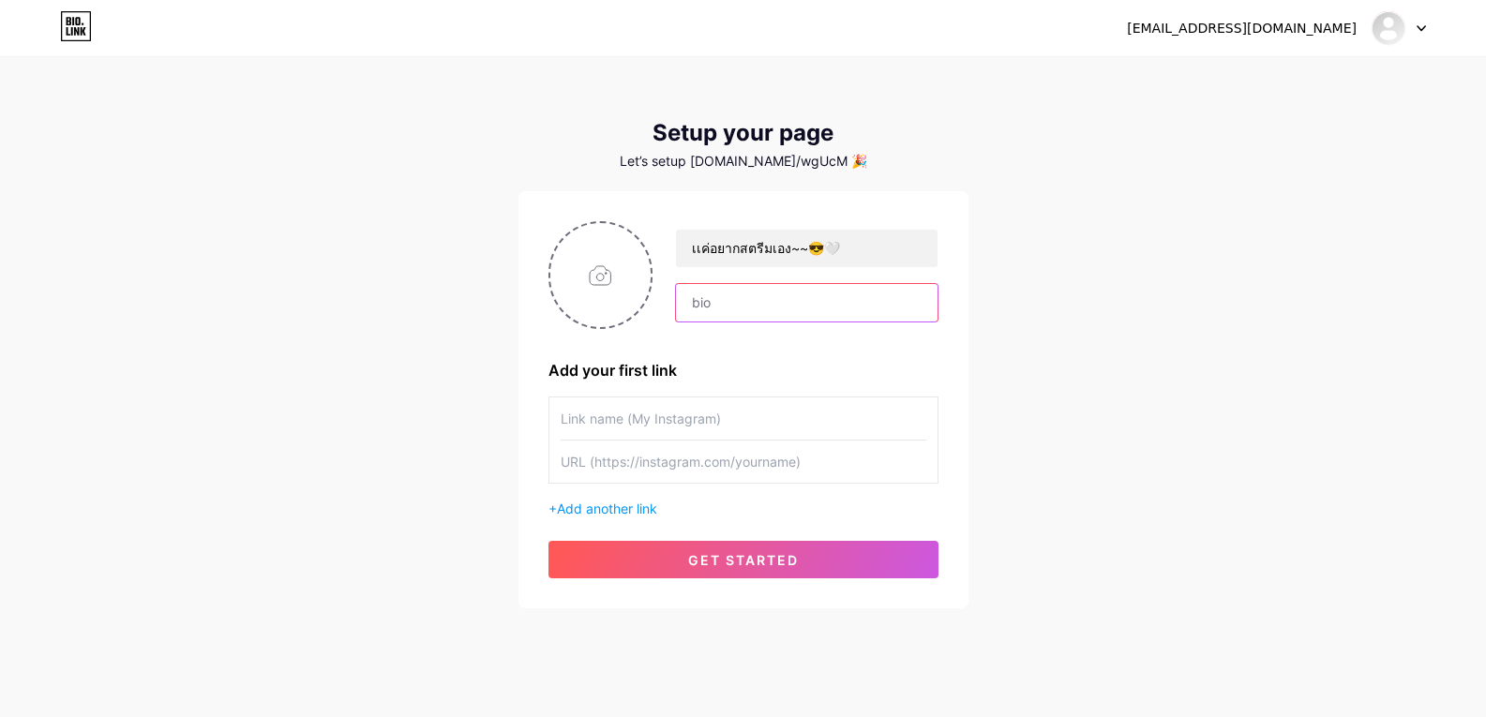
click at [735, 309] on input "text" at bounding box center [806, 302] width 261 height 37
paste input "q_quincy_y เเค่อยากสตรีมเอง~~😎🤍"
type input "q_quincy_y เเค่อยากสตรีมเอง~~😎🤍"
click at [660, 429] on input "text" at bounding box center [744, 418] width 366 height 42
type input "Discord"
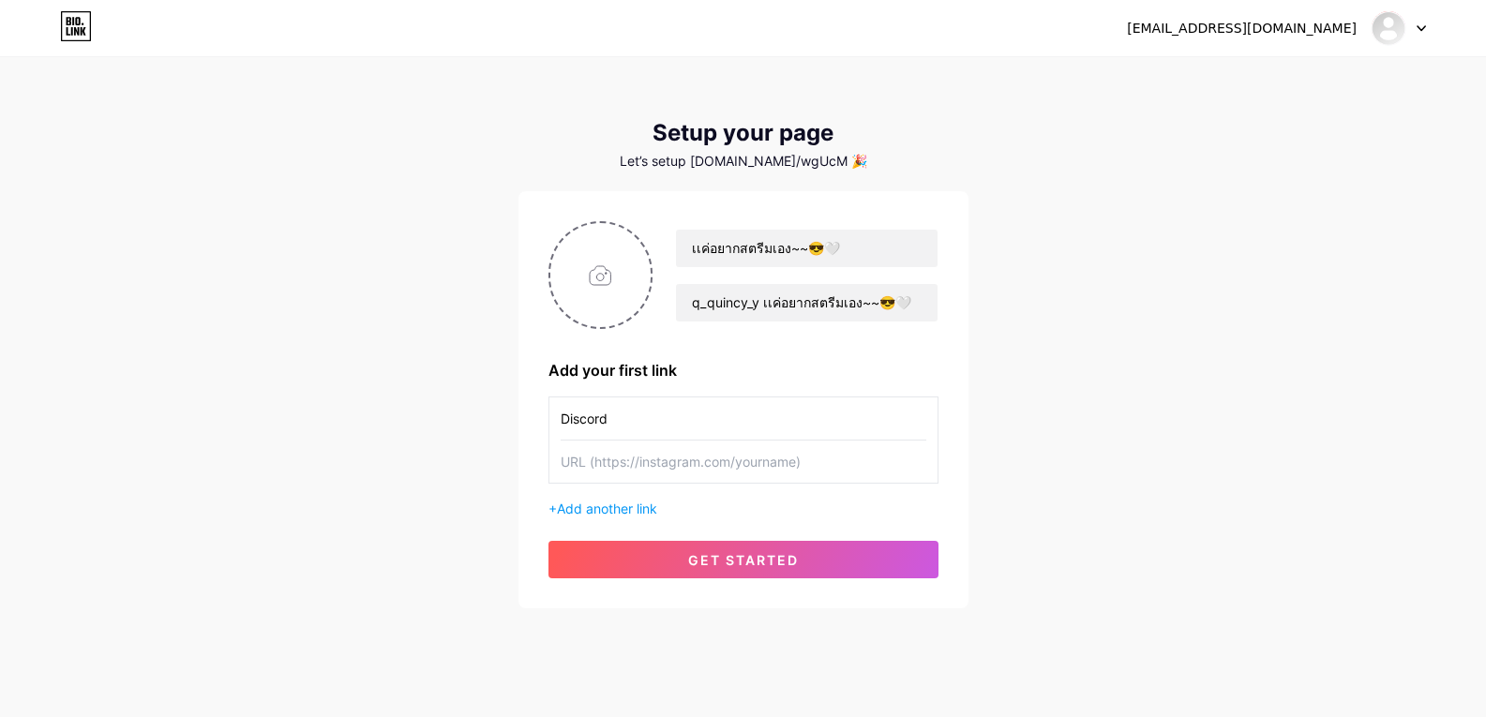
click at [1353, 546] on div "filmloloto001@gmail.com Dashboard Logout Setup your page Let’s setup bio.link/w…" at bounding box center [743, 334] width 1486 height 668
click at [750, 457] on input "text" at bounding box center [744, 462] width 366 height 42
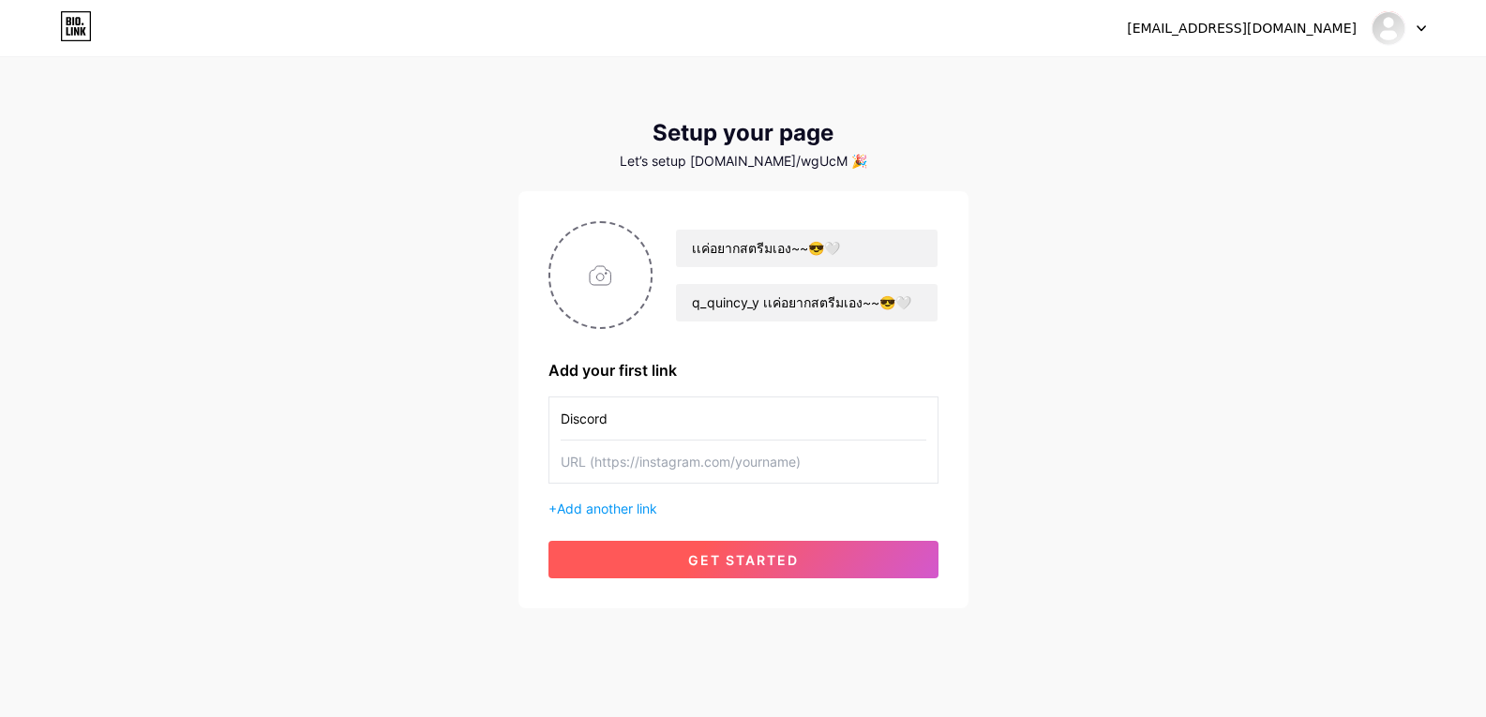
paste input "[URL][DOMAIN_NAME]"
type input "[URL][DOMAIN_NAME]"
click at [772, 566] on span "get started" at bounding box center [743, 560] width 111 height 16
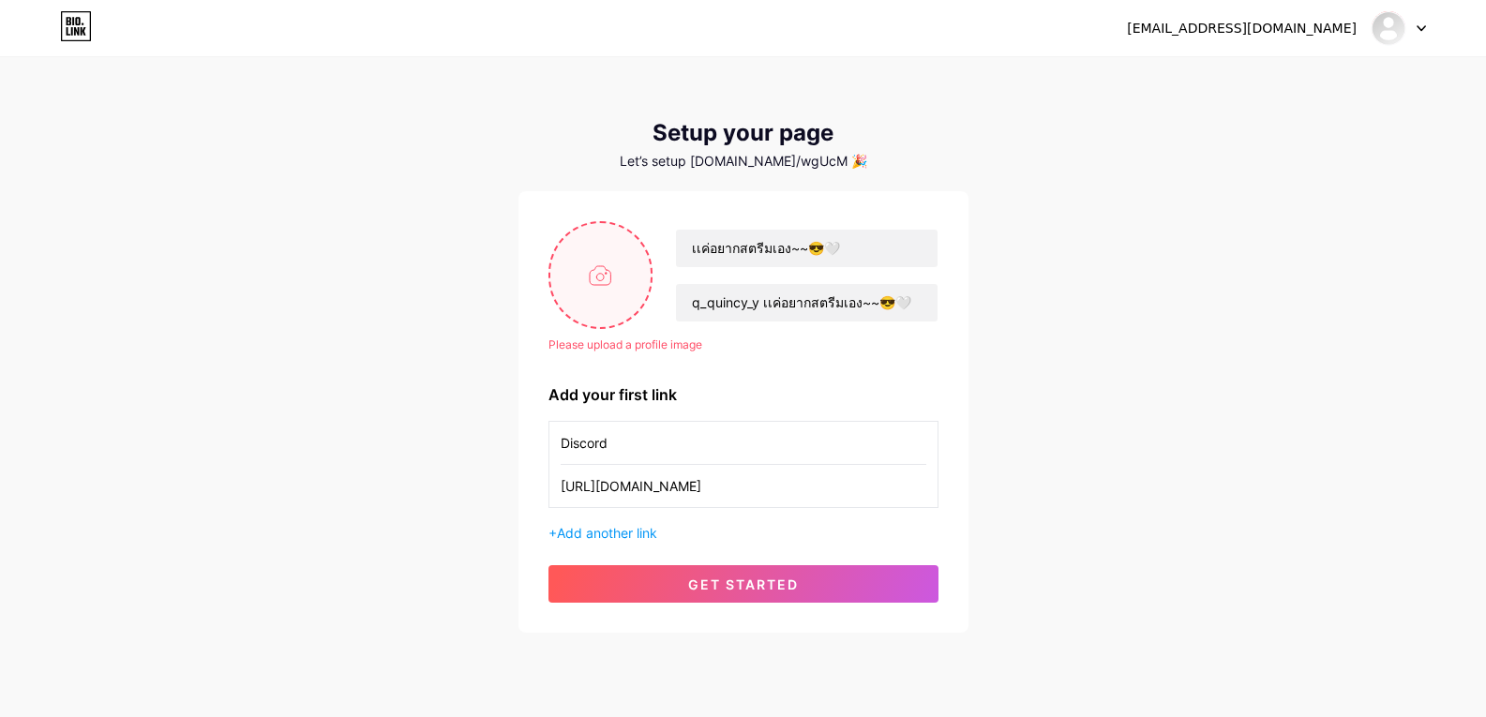
click at [612, 282] on input "file" at bounding box center [600, 275] width 101 height 104
type input "C:\fakepath\eebab6ac-40b8-47ea-aff5-c50fd3839767.jpg"
click at [617, 289] on input "file" at bounding box center [600, 275] width 101 height 104
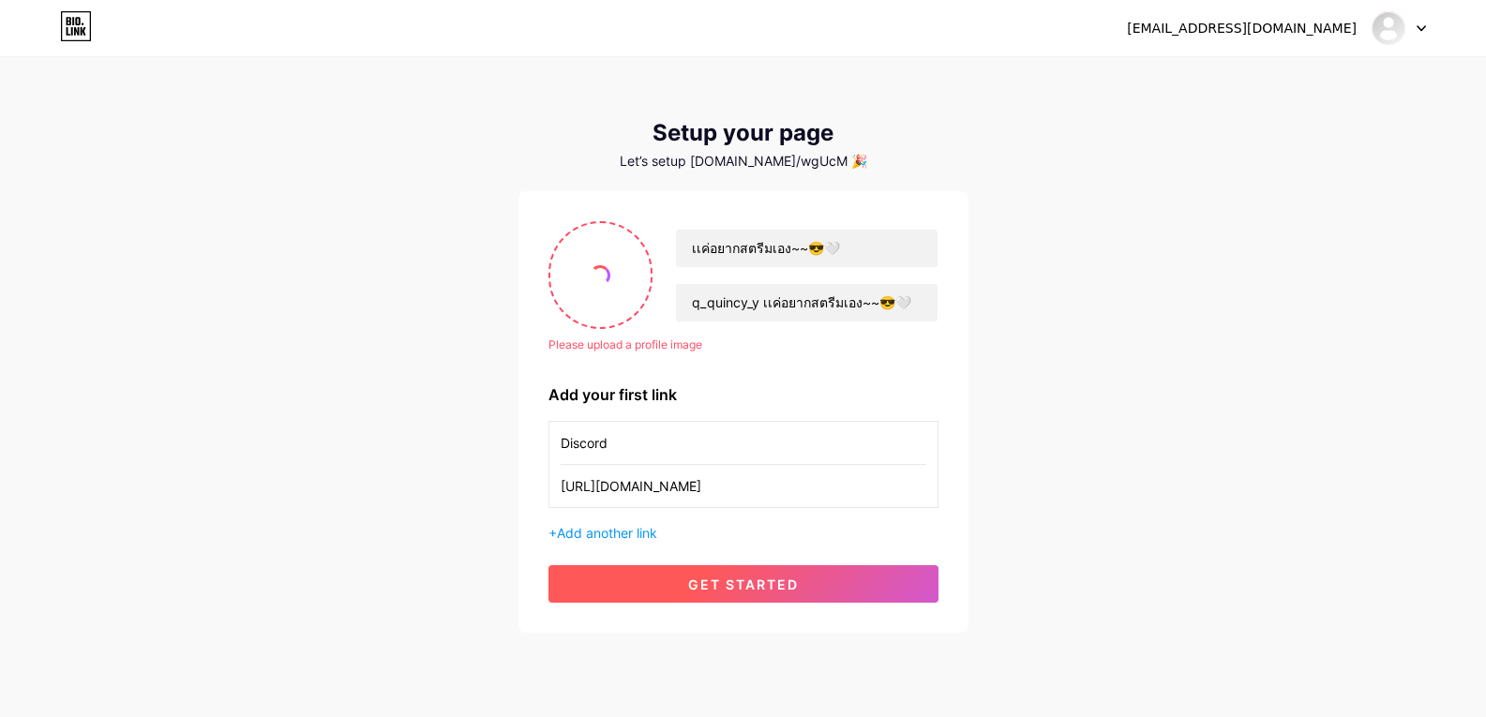
click at [721, 584] on span "get started" at bounding box center [743, 584] width 111 height 16
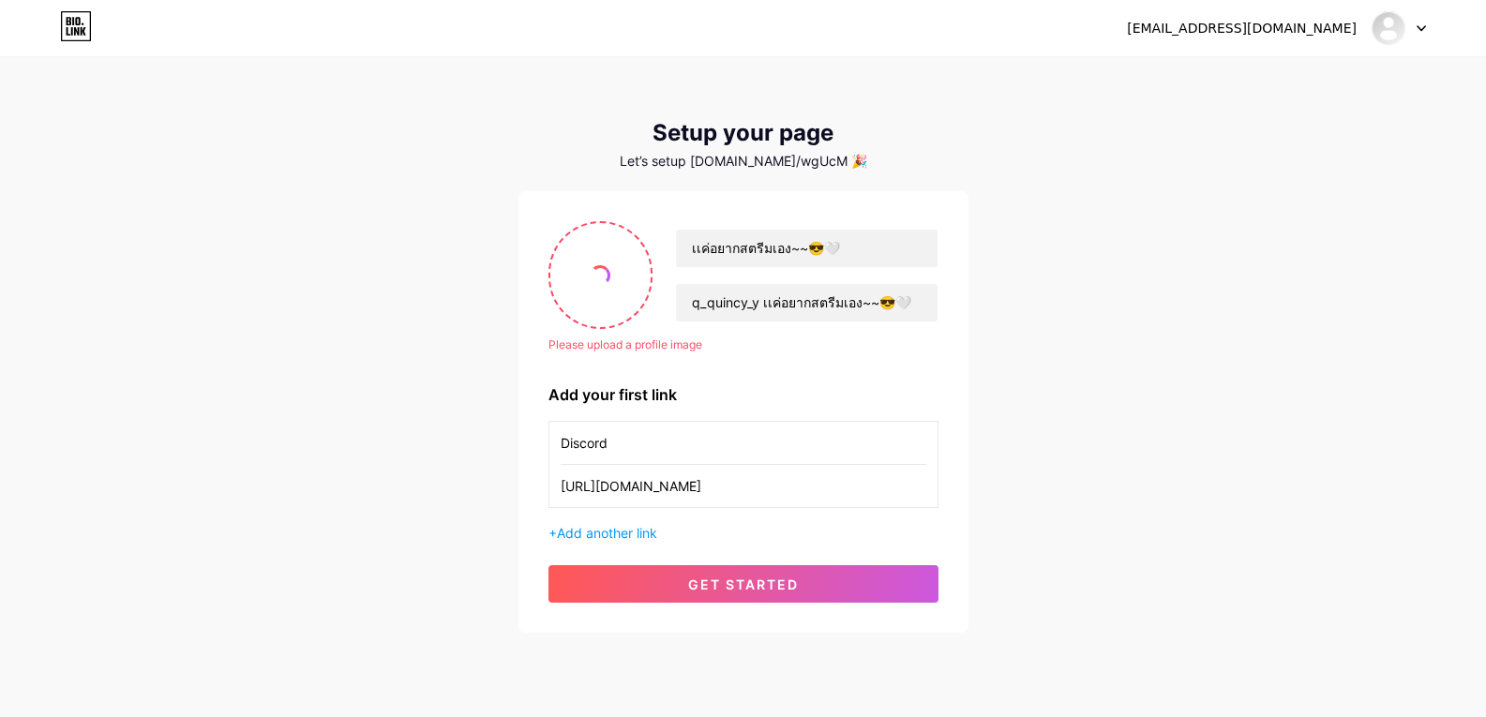
click at [1417, 27] on icon at bounding box center [1420, 28] width 9 height 7
click at [1425, 22] on div at bounding box center [1398, 28] width 54 height 34
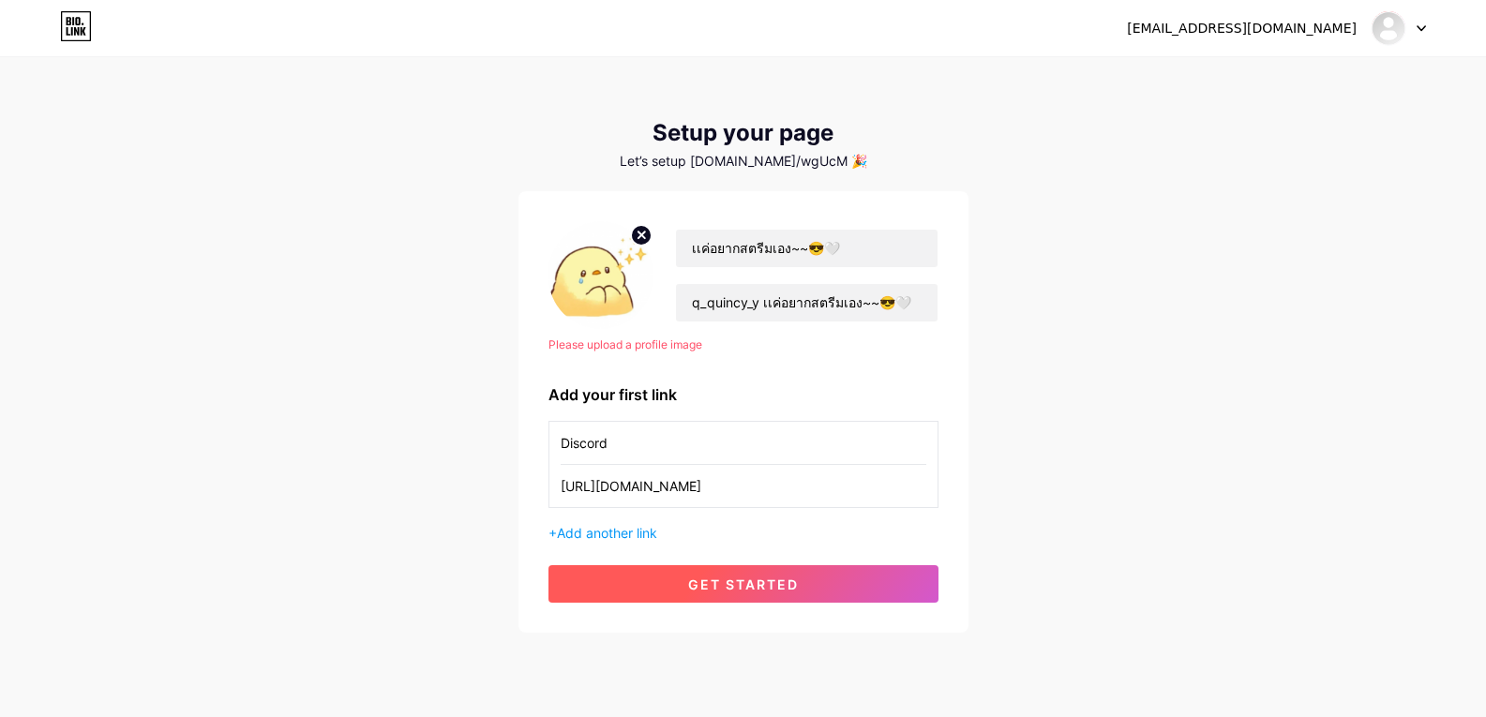
click at [781, 579] on span "get started" at bounding box center [743, 584] width 111 height 16
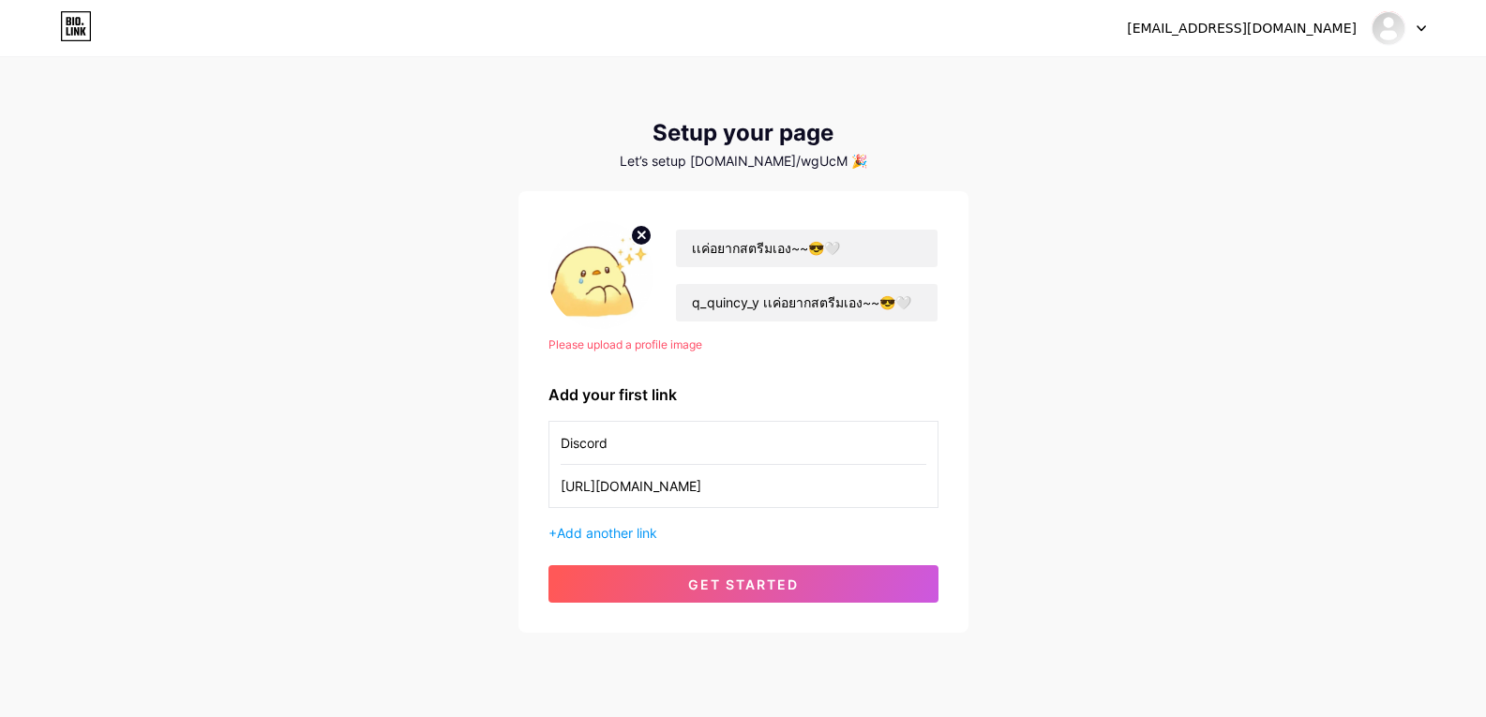
click at [1413, 26] on div at bounding box center [1398, 28] width 54 height 34
click at [1338, 83] on link "Dashboard" at bounding box center [1308, 77] width 232 height 51
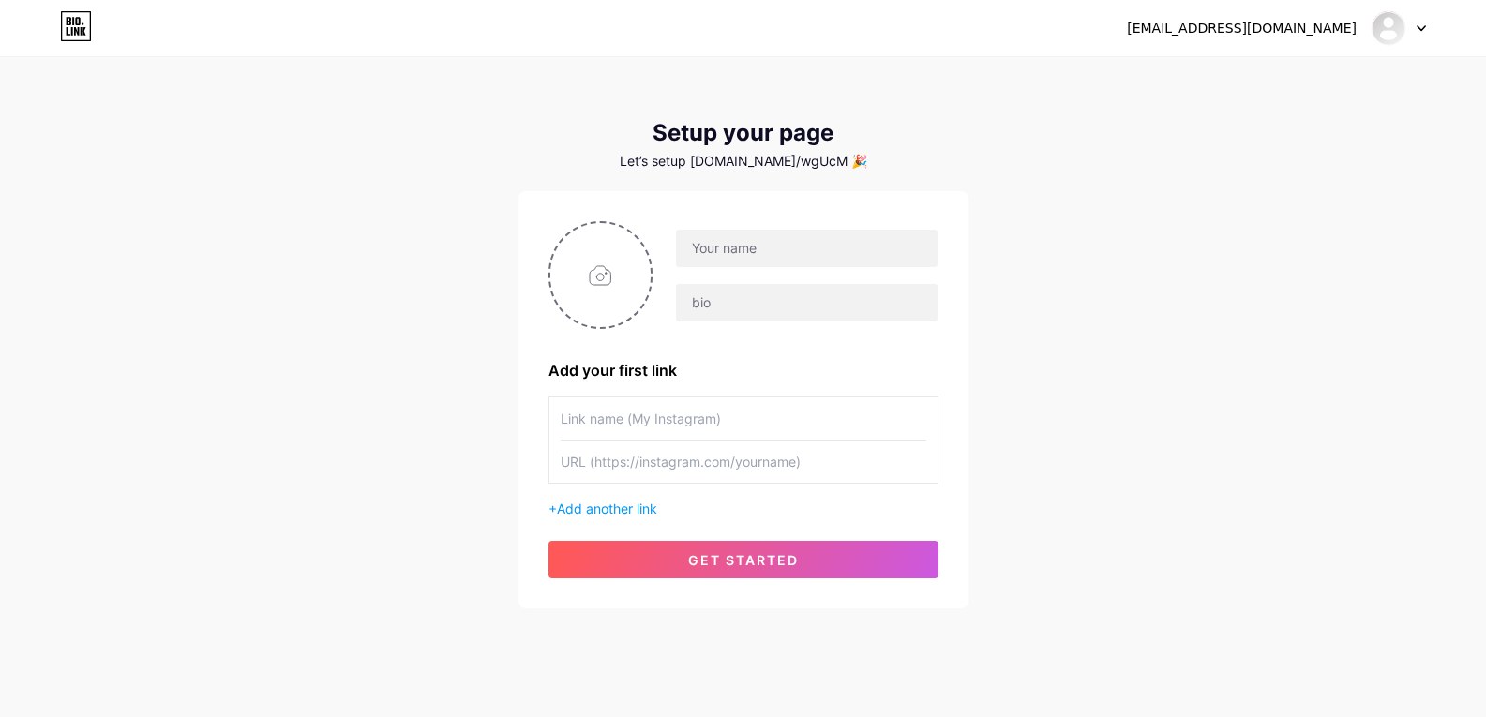
click at [1414, 32] on div at bounding box center [1398, 28] width 54 height 34
drag, startPoint x: 719, startPoint y: 163, endPoint x: 815, endPoint y: 163, distance: 95.6
click at [815, 163] on div "Let’s setup bio.link/wgUcM 🎉" at bounding box center [743, 161] width 450 height 15
copy div "[DOMAIN_NAME]/wgUcM"
click at [761, 556] on span "get started" at bounding box center [743, 560] width 111 height 16
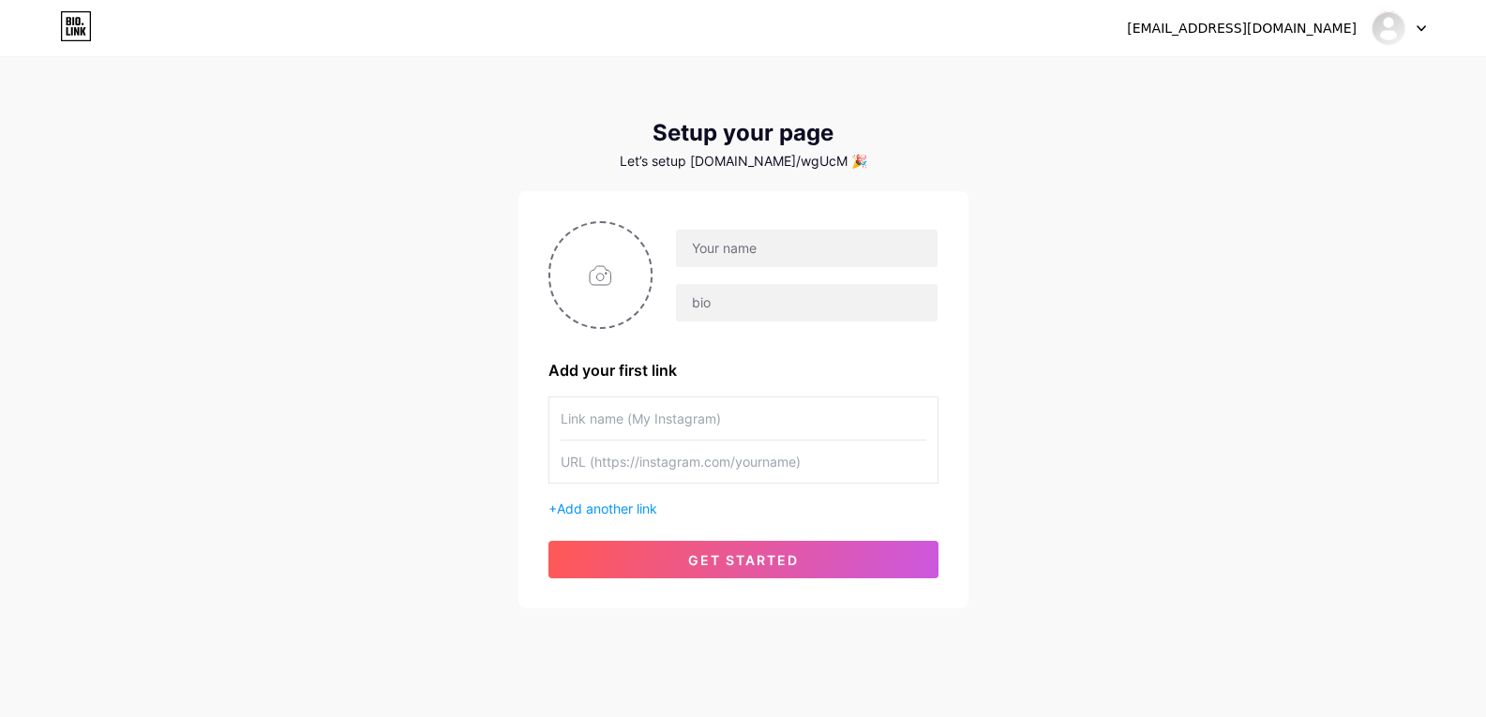
click at [1422, 25] on icon at bounding box center [1420, 28] width 9 height 7
click at [1262, 119] on li "Logout" at bounding box center [1308, 127] width 232 height 51
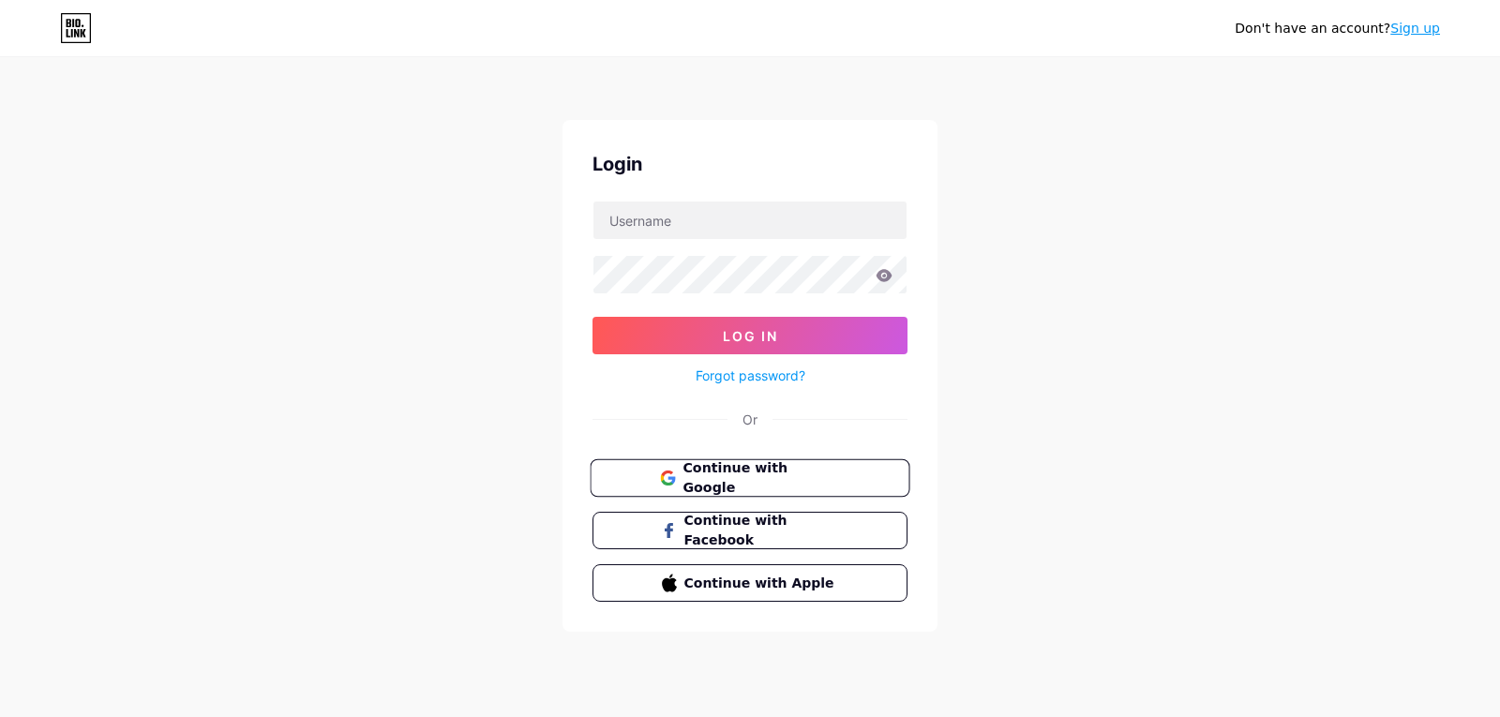
click at [759, 481] on span "Continue with Google" at bounding box center [760, 478] width 157 height 40
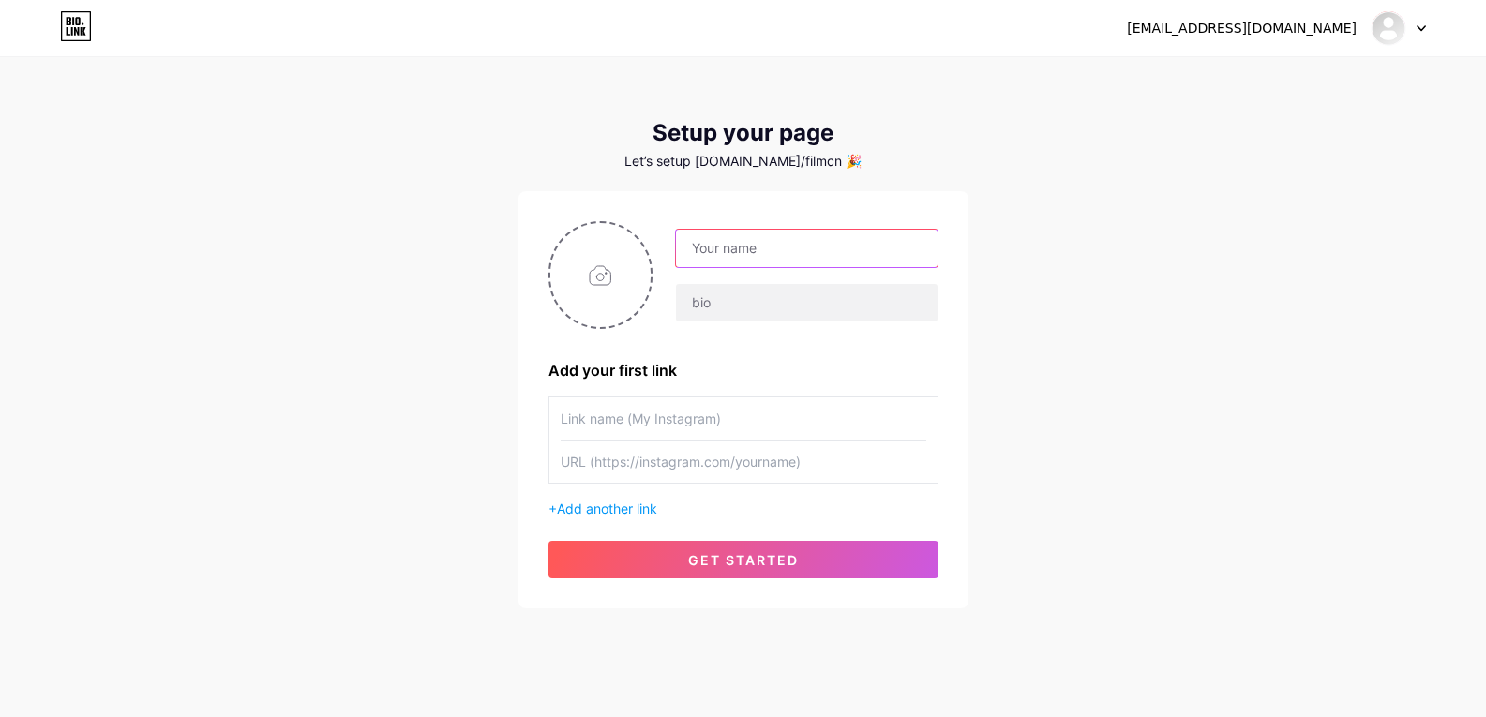
click at [836, 253] on input "text" at bounding box center [806, 248] width 261 height 37
paste input "[DOMAIN_NAME]/wgUcM"
type input "[DOMAIN_NAME]/wgUcM"
click at [769, 246] on input "text" at bounding box center [806, 248] width 261 height 37
paste input "q_quincy_y เเค่อยากสตรีมเอง~~😎🤍"
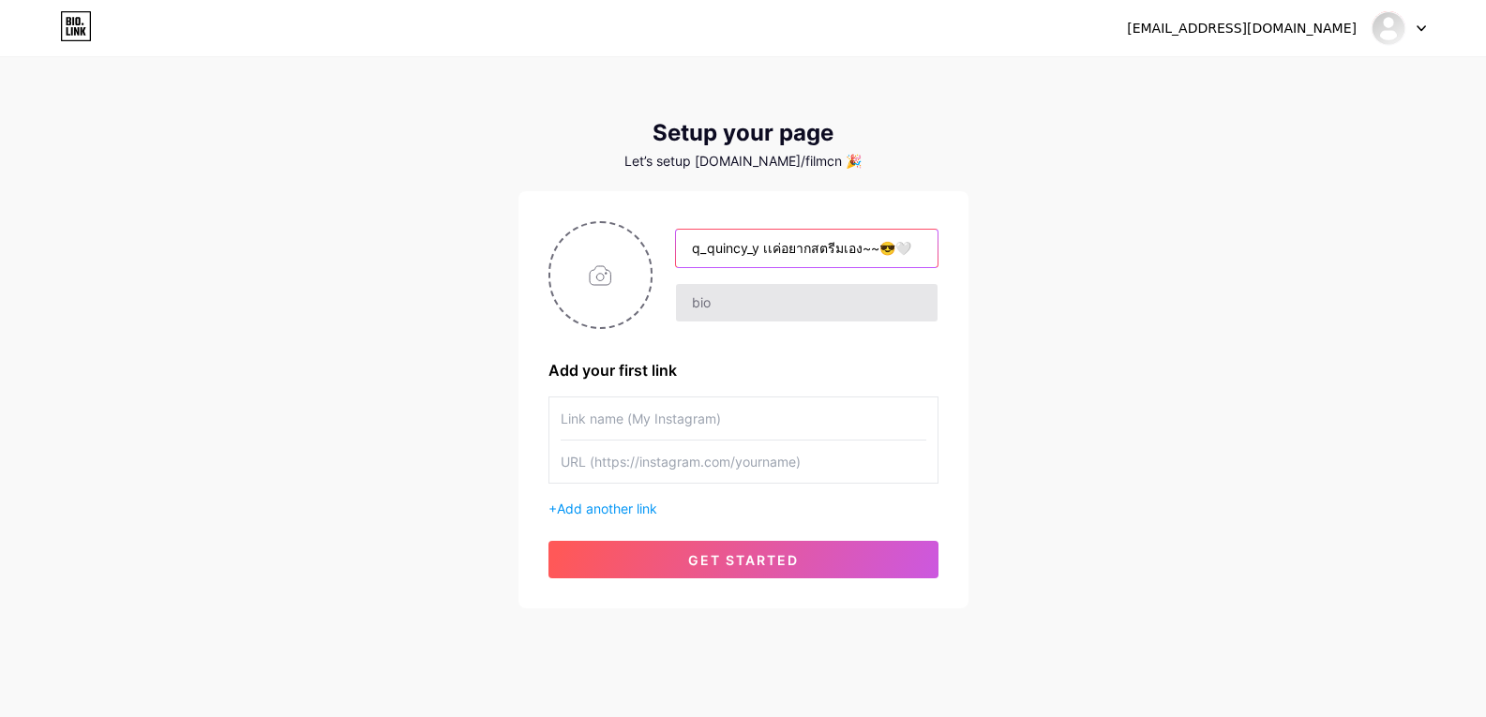
type input "q_quincy_y เเค่อยากสตรีมเอง~~😎🤍"
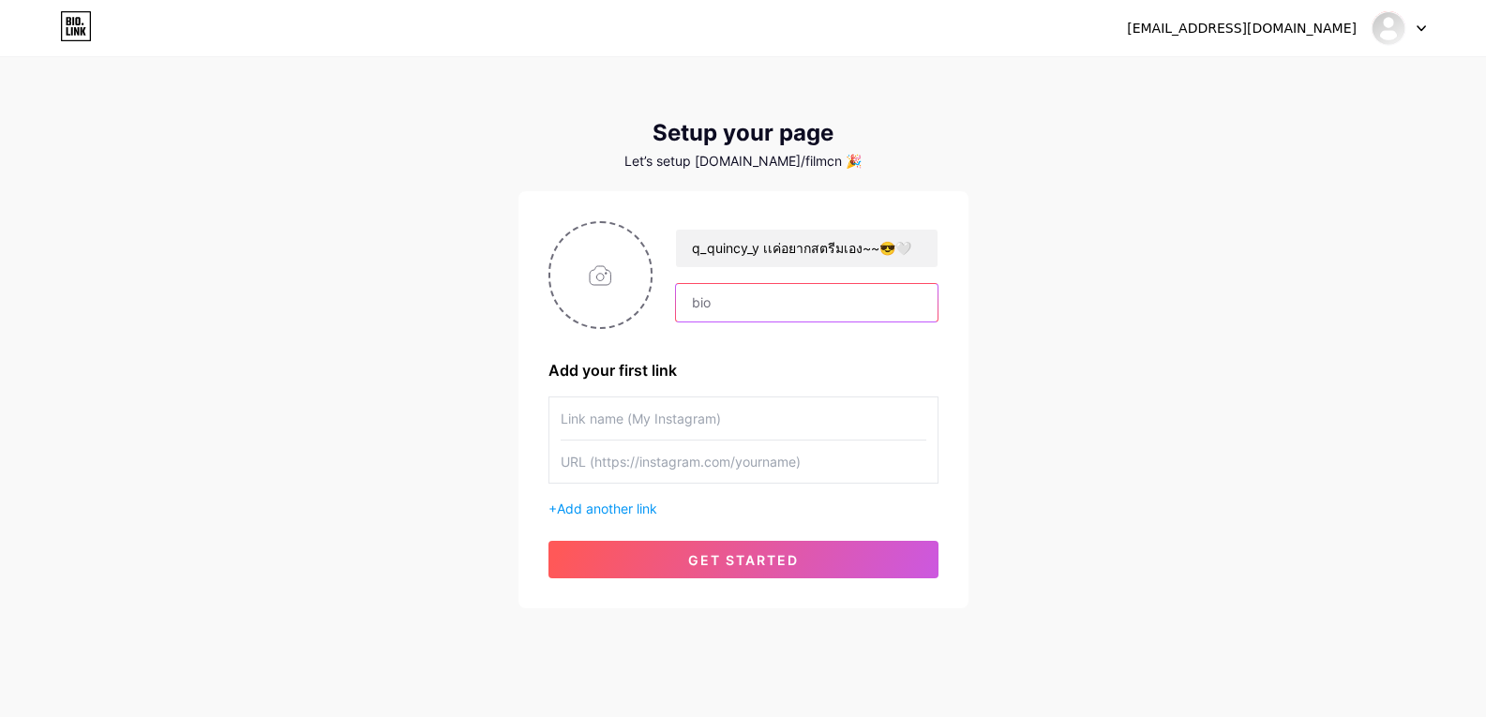
click at [759, 312] on input "text" at bounding box center [806, 302] width 261 height 37
paste input "q_quincy_y เเค่อยากสตรีมเอง~~😎🤍"
type input "q_quincy_y เเค่อยากสตรีมเอง~~😎🤍"
drag, startPoint x: 920, startPoint y: 251, endPoint x: 773, endPoint y: 246, distance: 147.3
click at [773, 246] on input "q_quincy_y เเค่อยากสตรีมเอง~~😎🤍" at bounding box center [806, 248] width 261 height 37
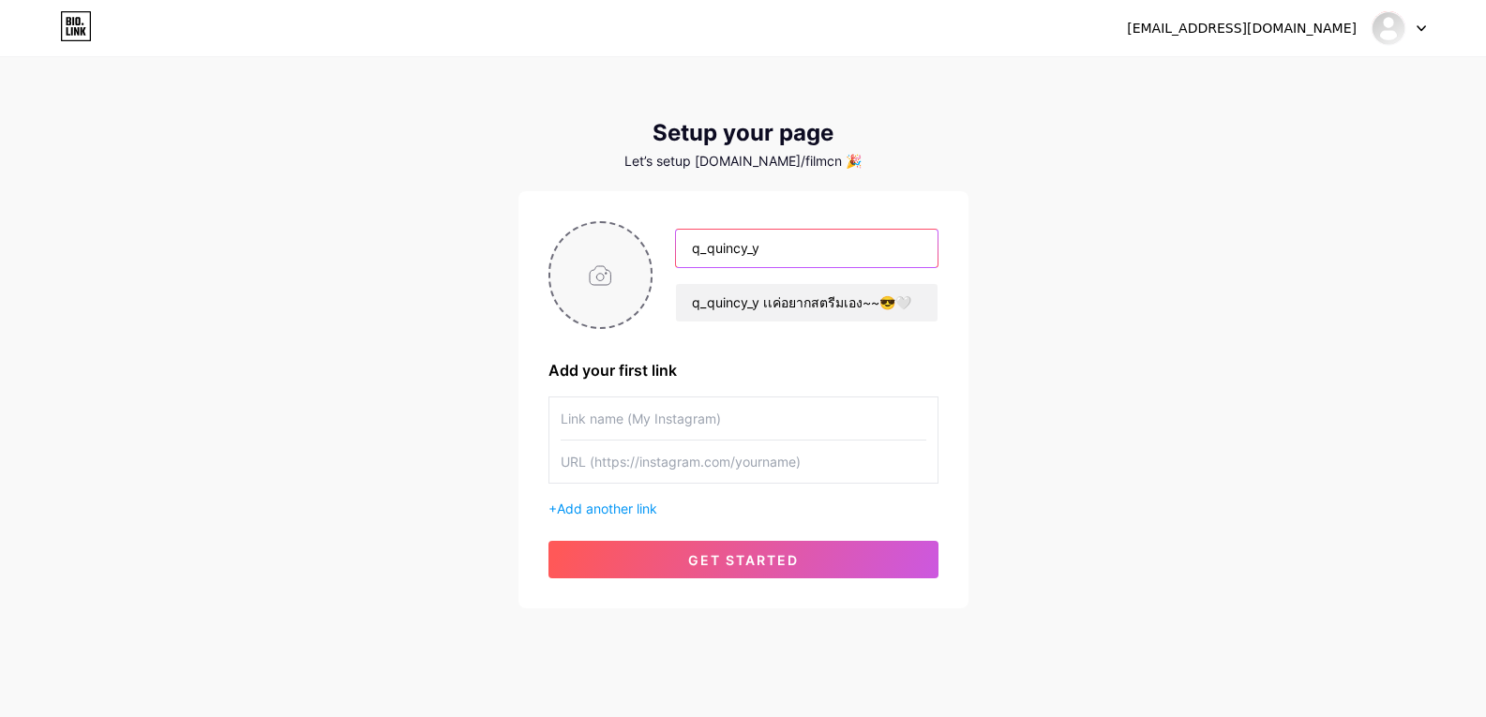
type input "q_quincy_y"
click at [586, 258] on input "file" at bounding box center [600, 275] width 101 height 104
type input "C:\fakepath\be1fccf4-5540-4662-827c-45ffe88014f2.jpg"
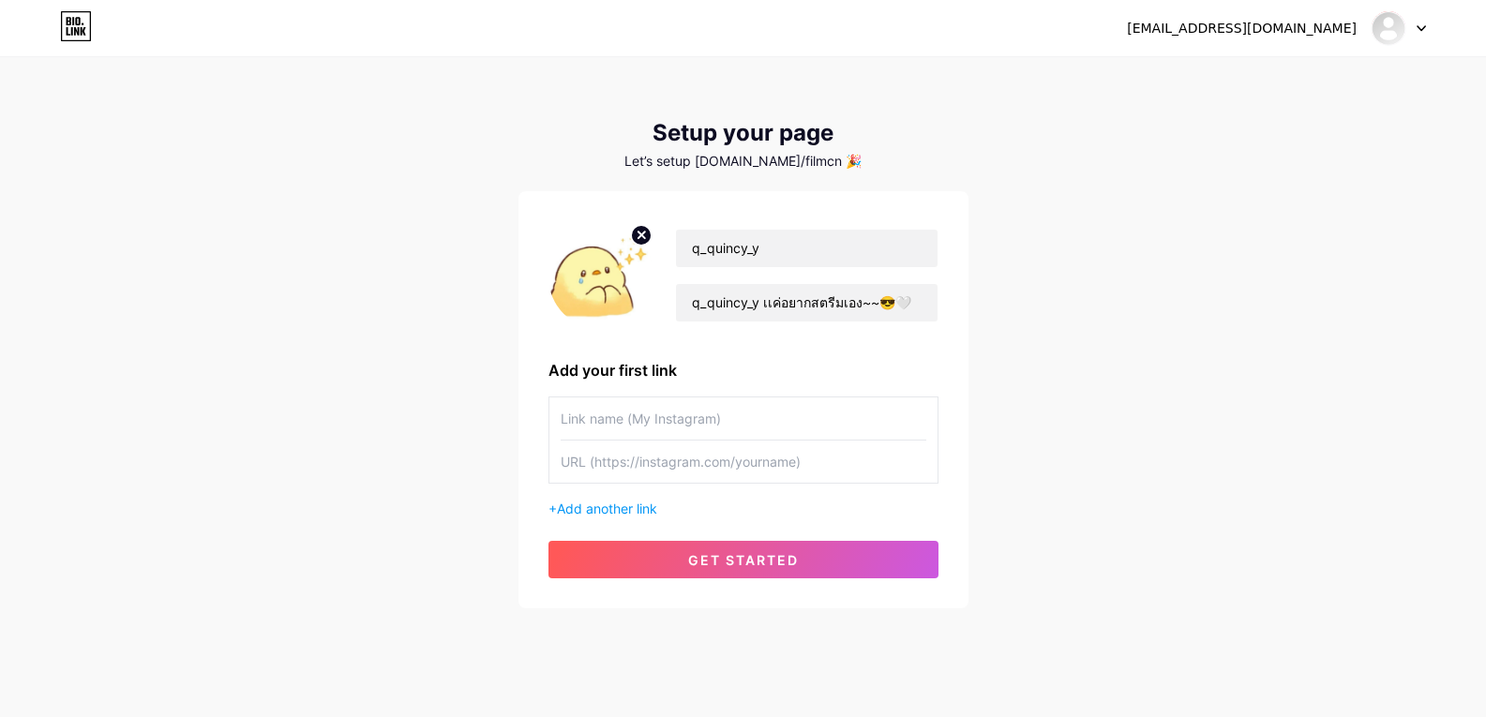
click at [714, 412] on input "text" at bounding box center [744, 418] width 366 height 42
type input "Discord"
click at [755, 468] on input "text" at bounding box center [744, 462] width 366 height 42
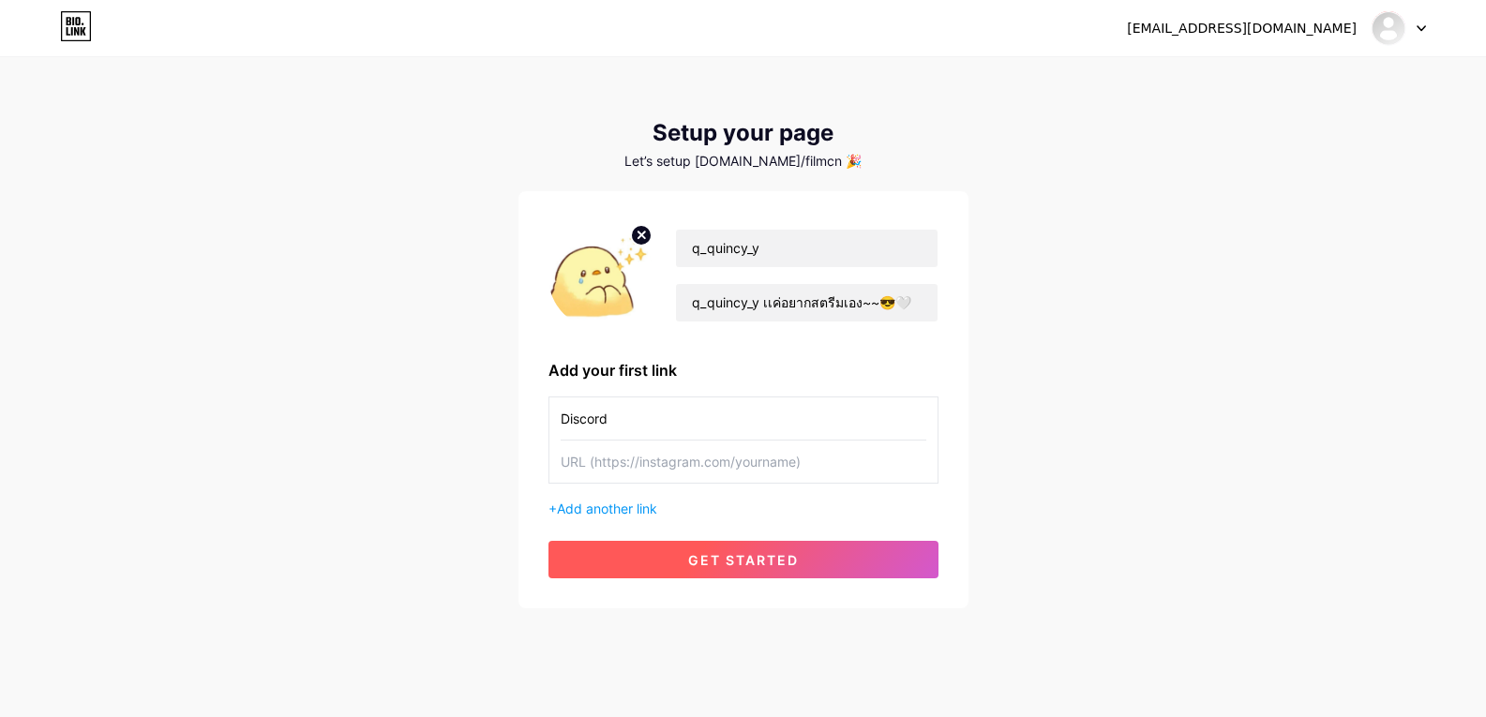
paste input "[URL][DOMAIN_NAME]"
type input "[URL][DOMAIN_NAME]"
click at [767, 557] on span "get started" at bounding box center [743, 560] width 111 height 16
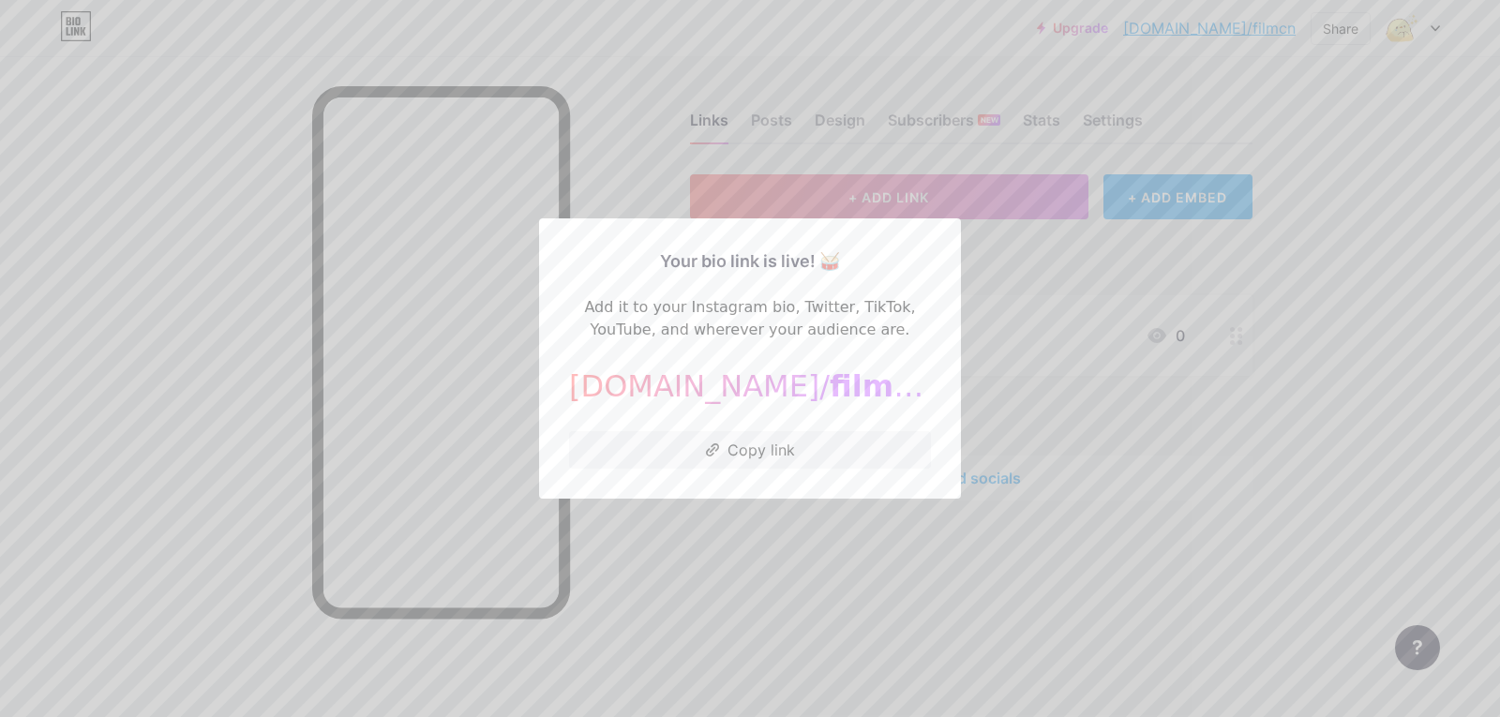
click at [820, 559] on div at bounding box center [750, 358] width 1500 height 717
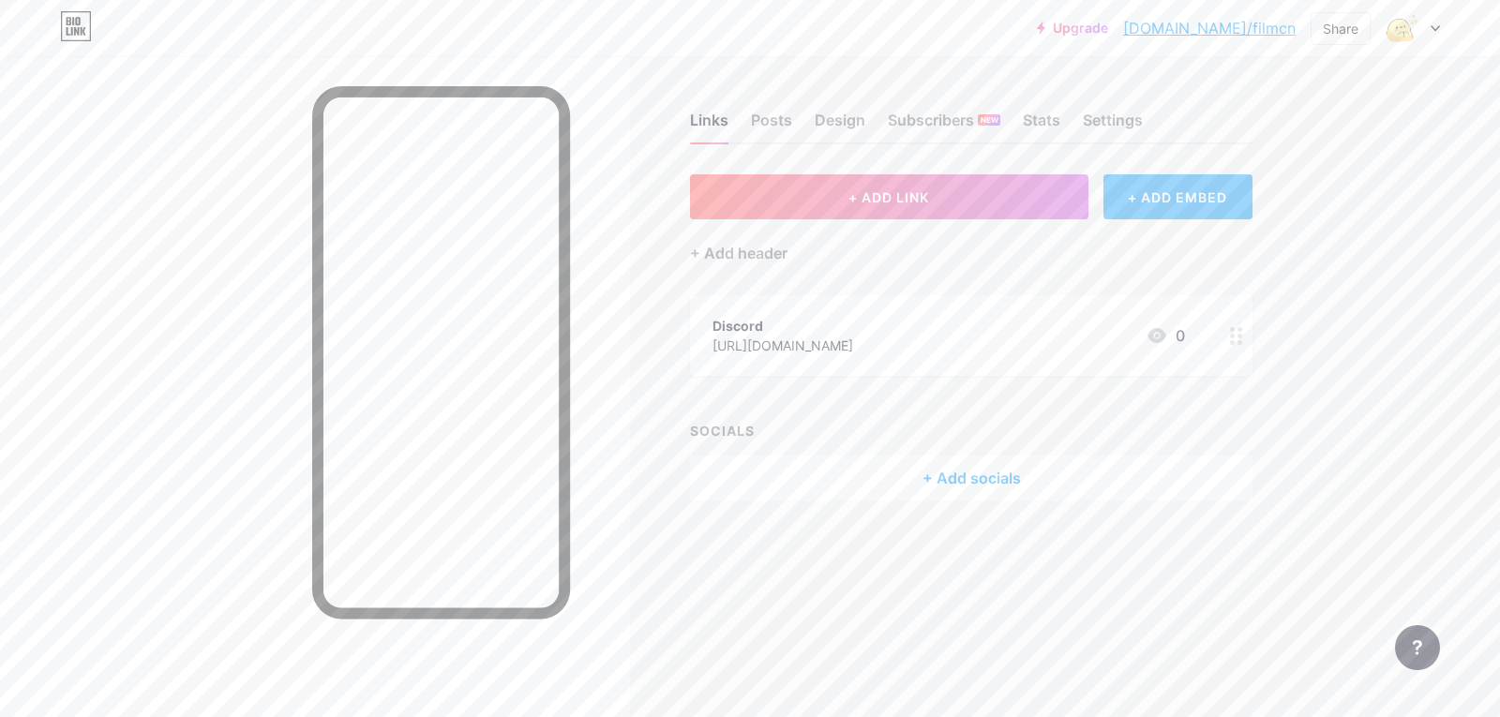
click at [1159, 202] on div "+ ADD EMBED" at bounding box center [1177, 196] width 149 height 45
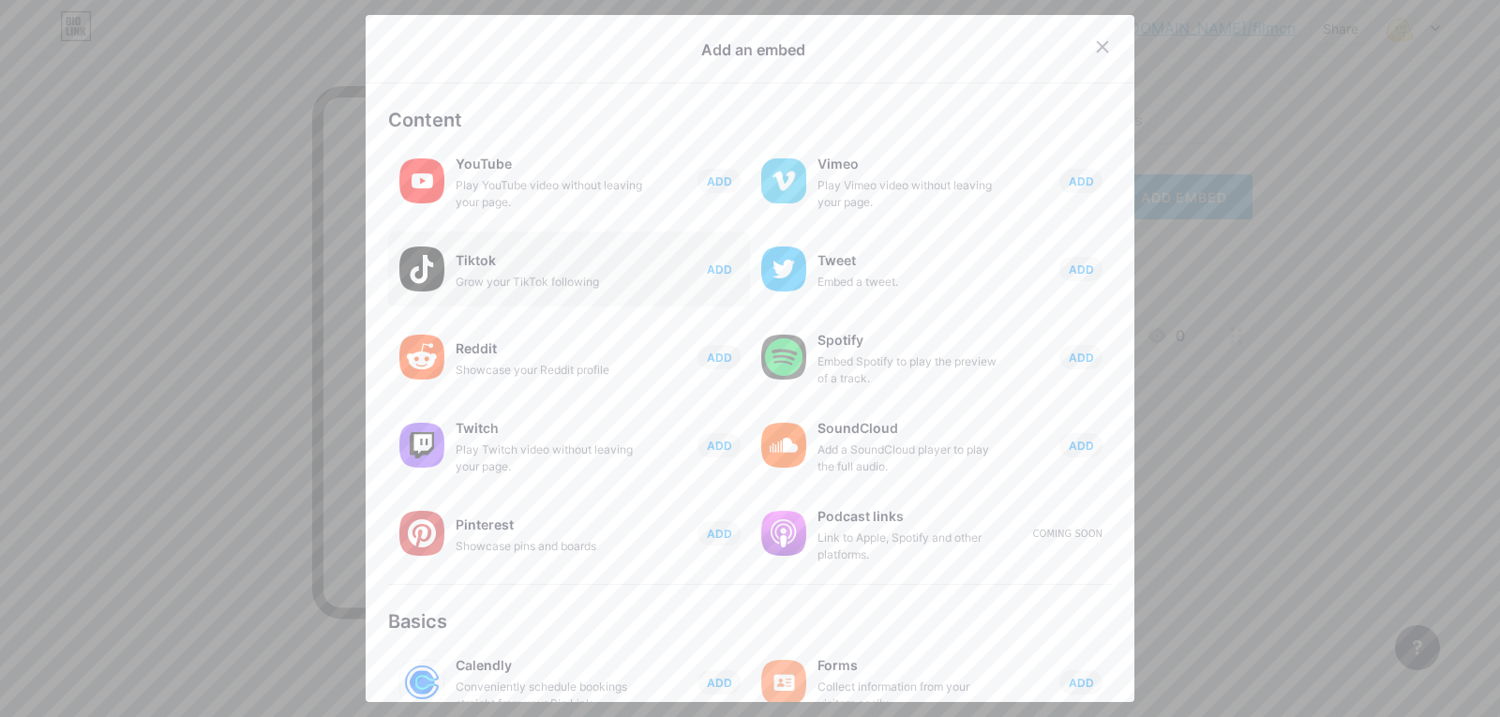
click at [707, 268] on span "ADD" at bounding box center [719, 270] width 25 height 16
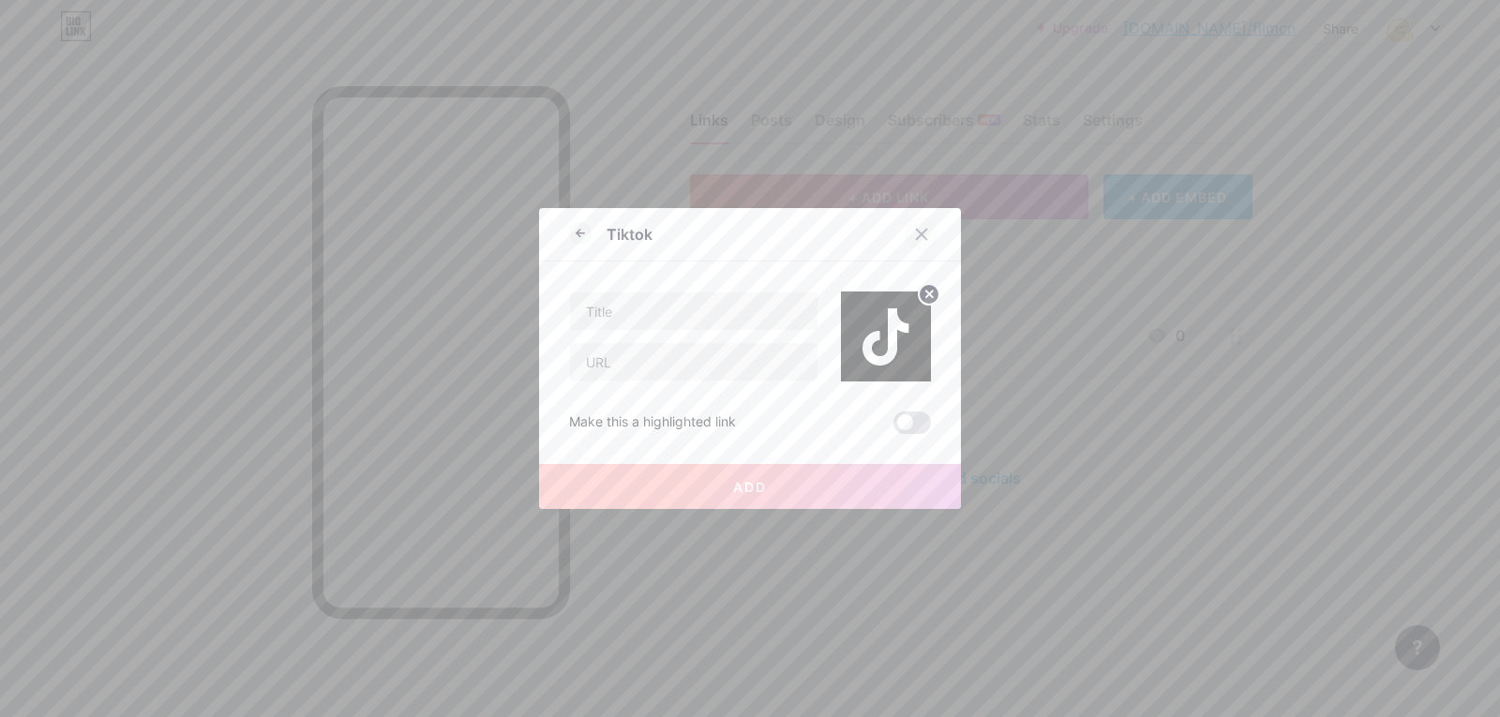
click at [920, 231] on icon at bounding box center [921, 234] width 15 height 15
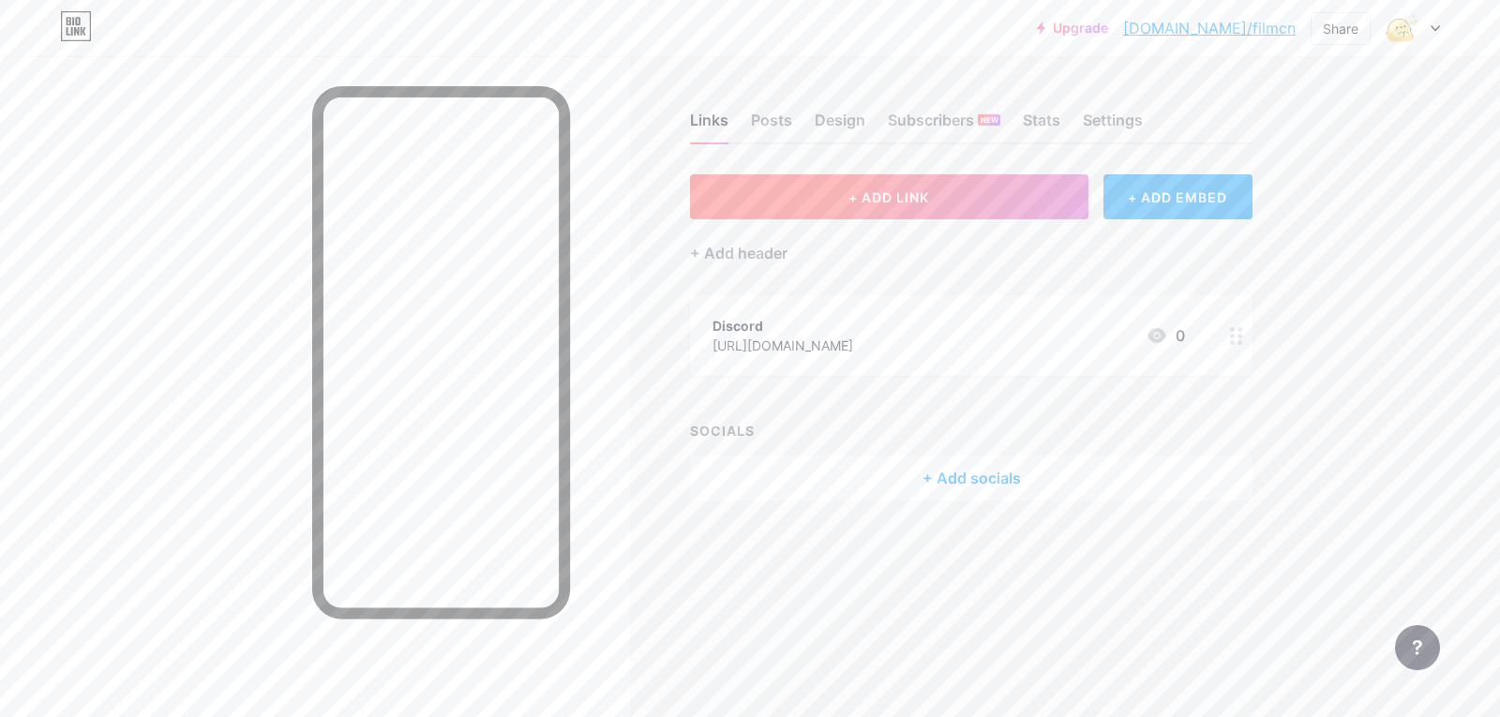
click at [948, 202] on button "+ ADD LINK" at bounding box center [889, 196] width 398 height 45
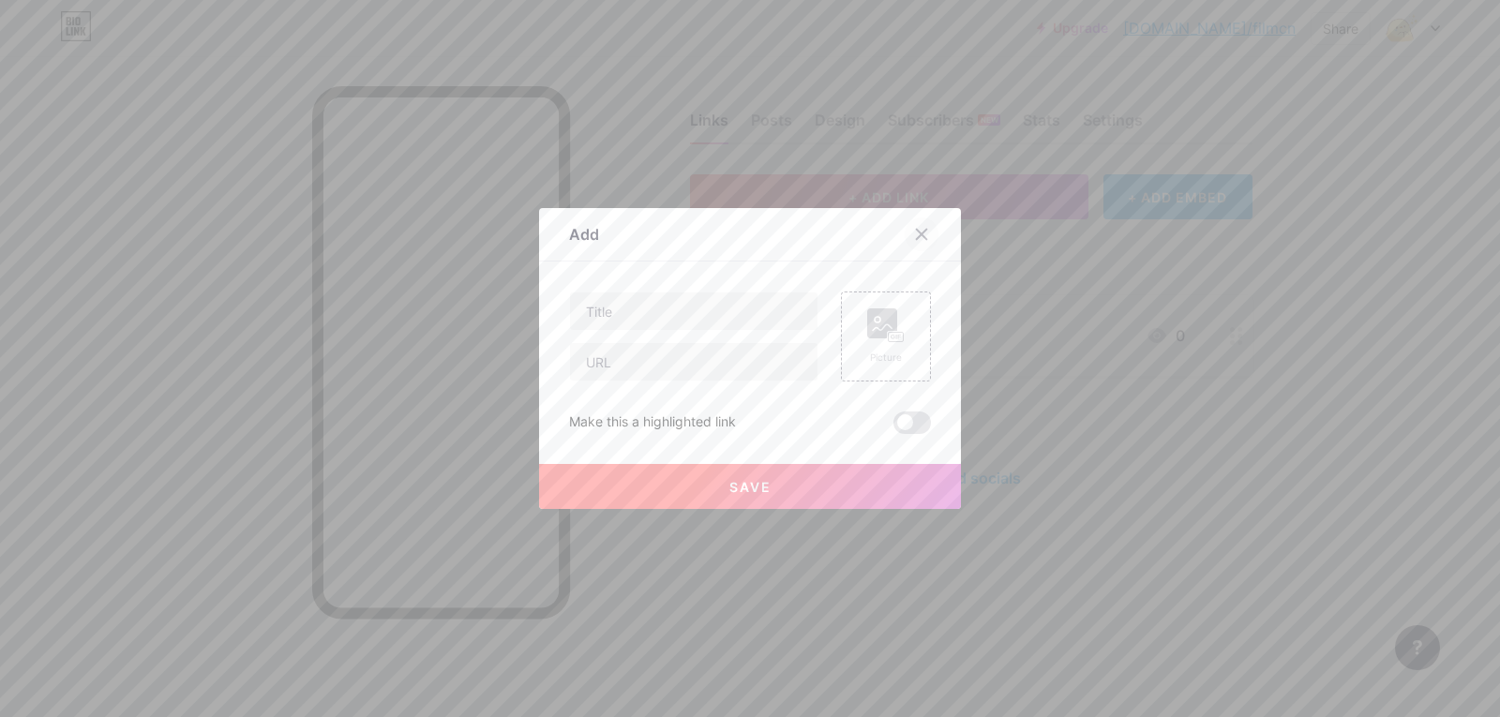
click at [919, 233] on icon at bounding box center [921, 234] width 15 height 15
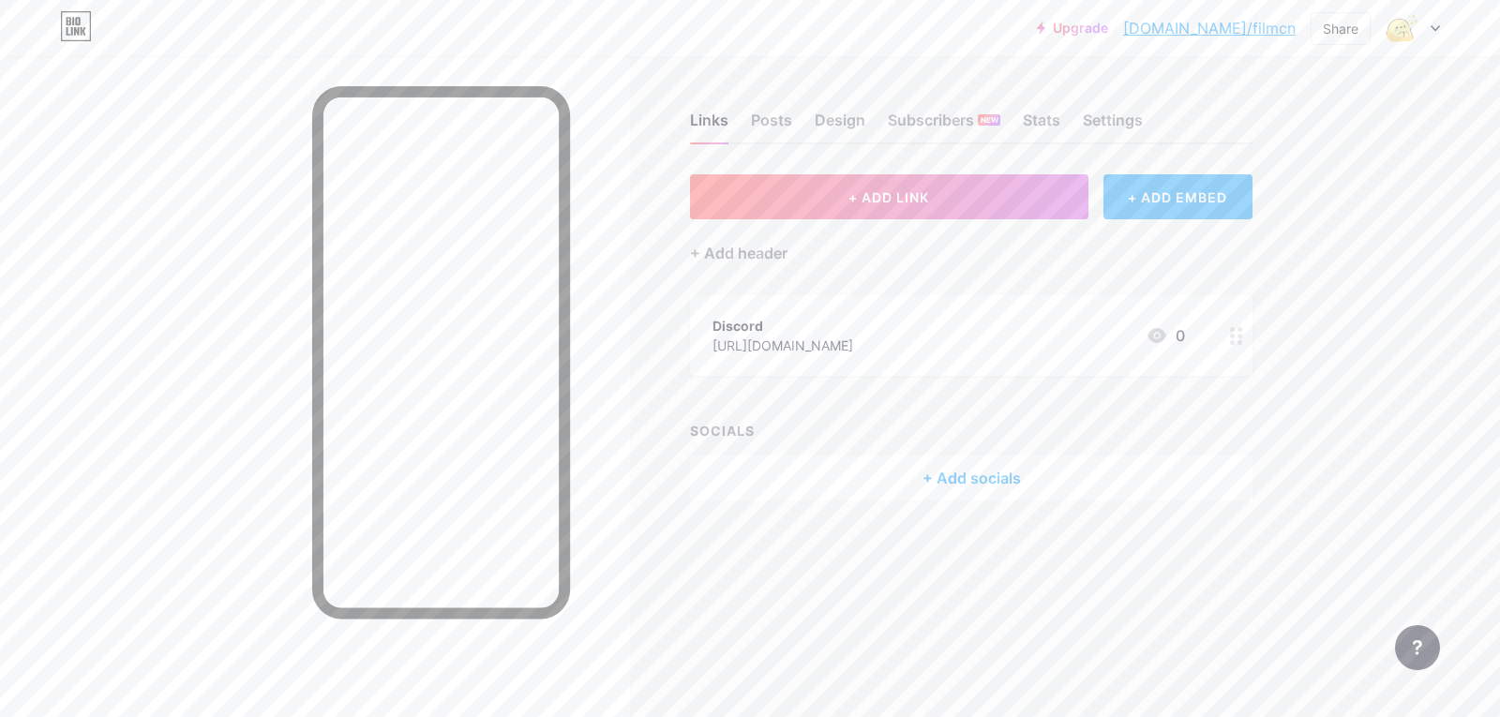
click at [1113, 202] on div "+ ADD EMBED" at bounding box center [1177, 196] width 149 height 45
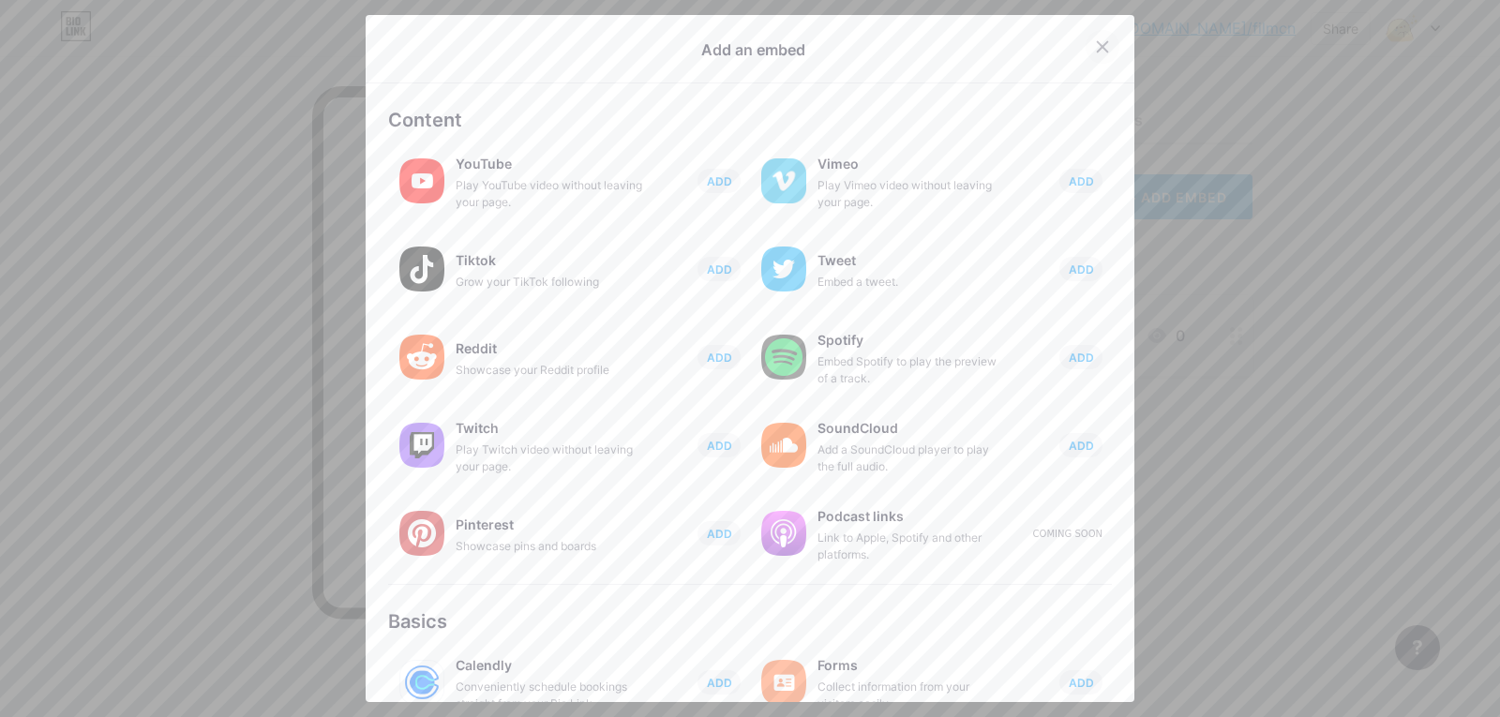
click at [1095, 53] on icon at bounding box center [1102, 46] width 15 height 15
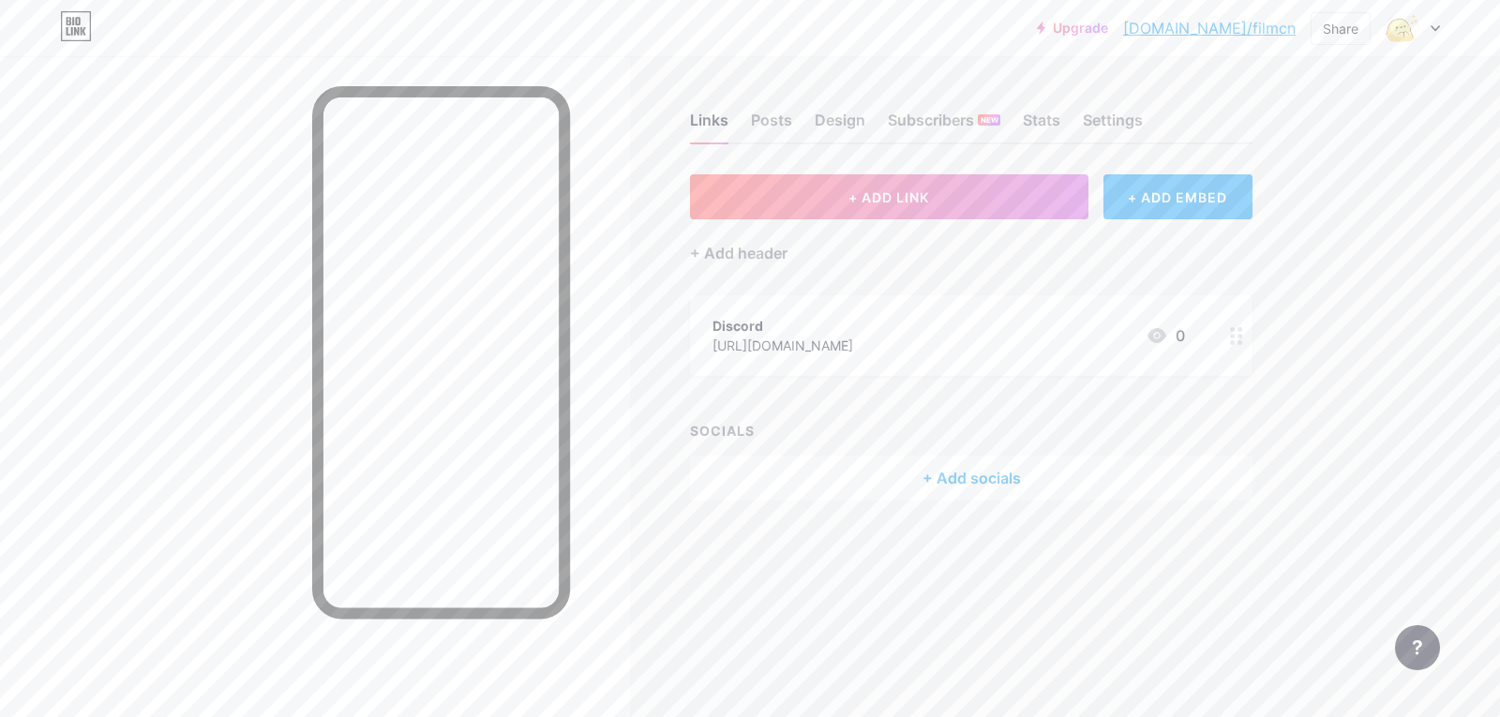
click at [920, 470] on div "+ Add socials" at bounding box center [971, 478] width 562 height 45
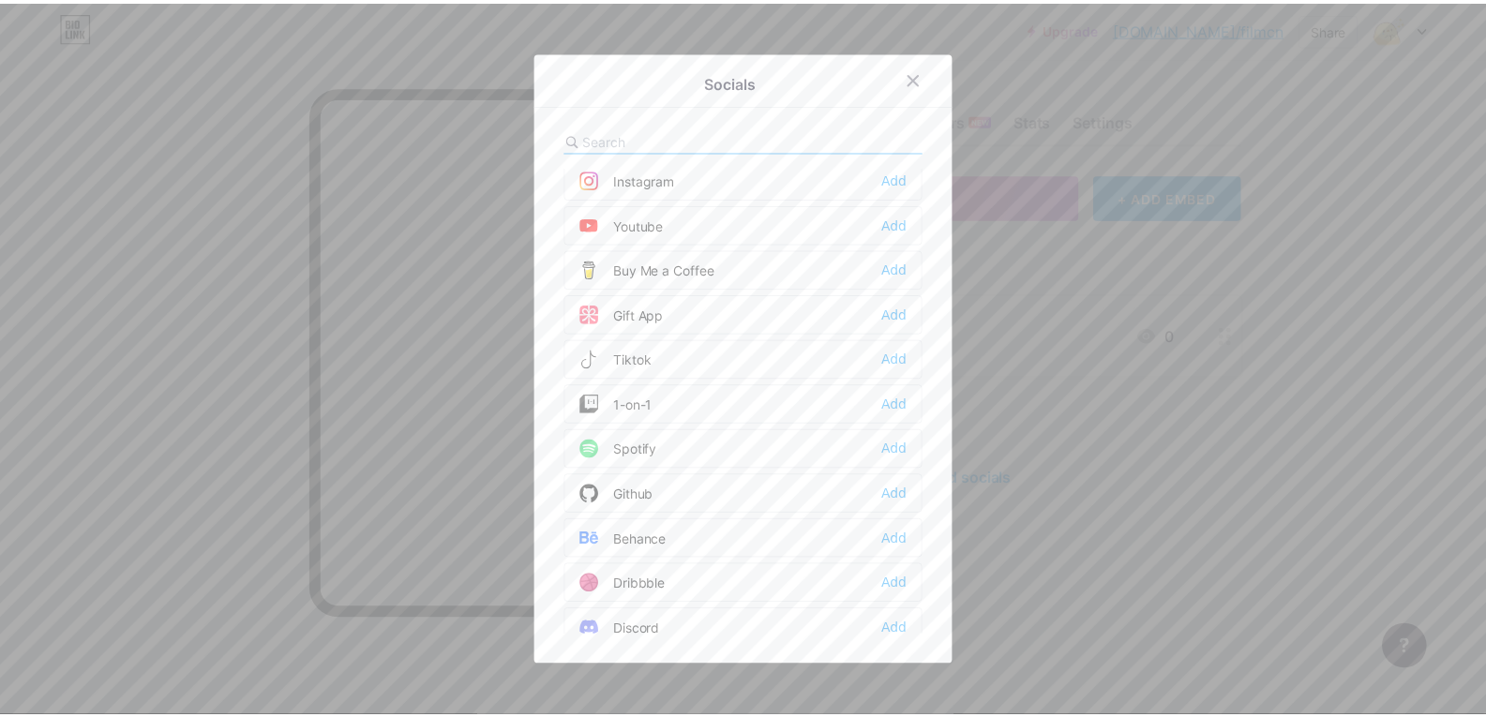
scroll to position [187, 0]
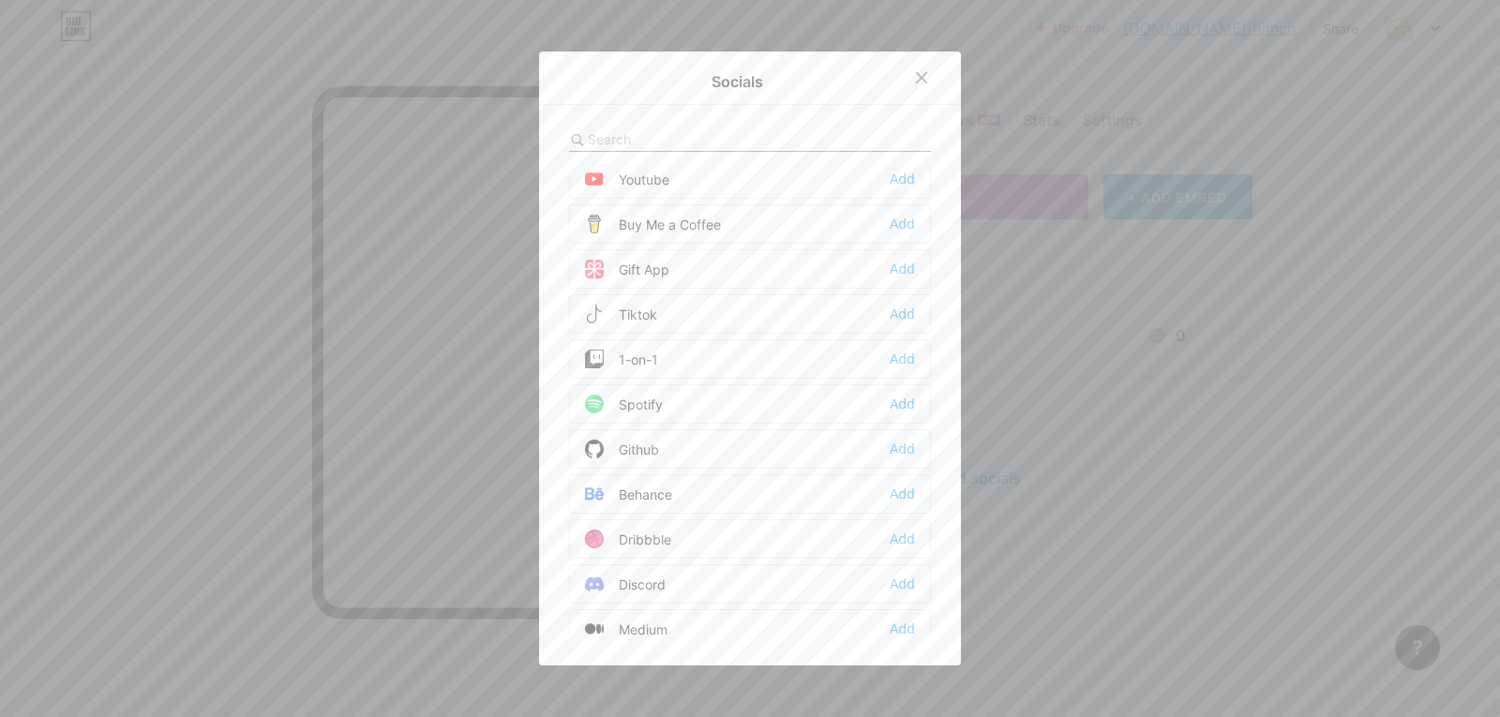
click at [786, 313] on div "Tiktok Add" at bounding box center [750, 313] width 362 height 39
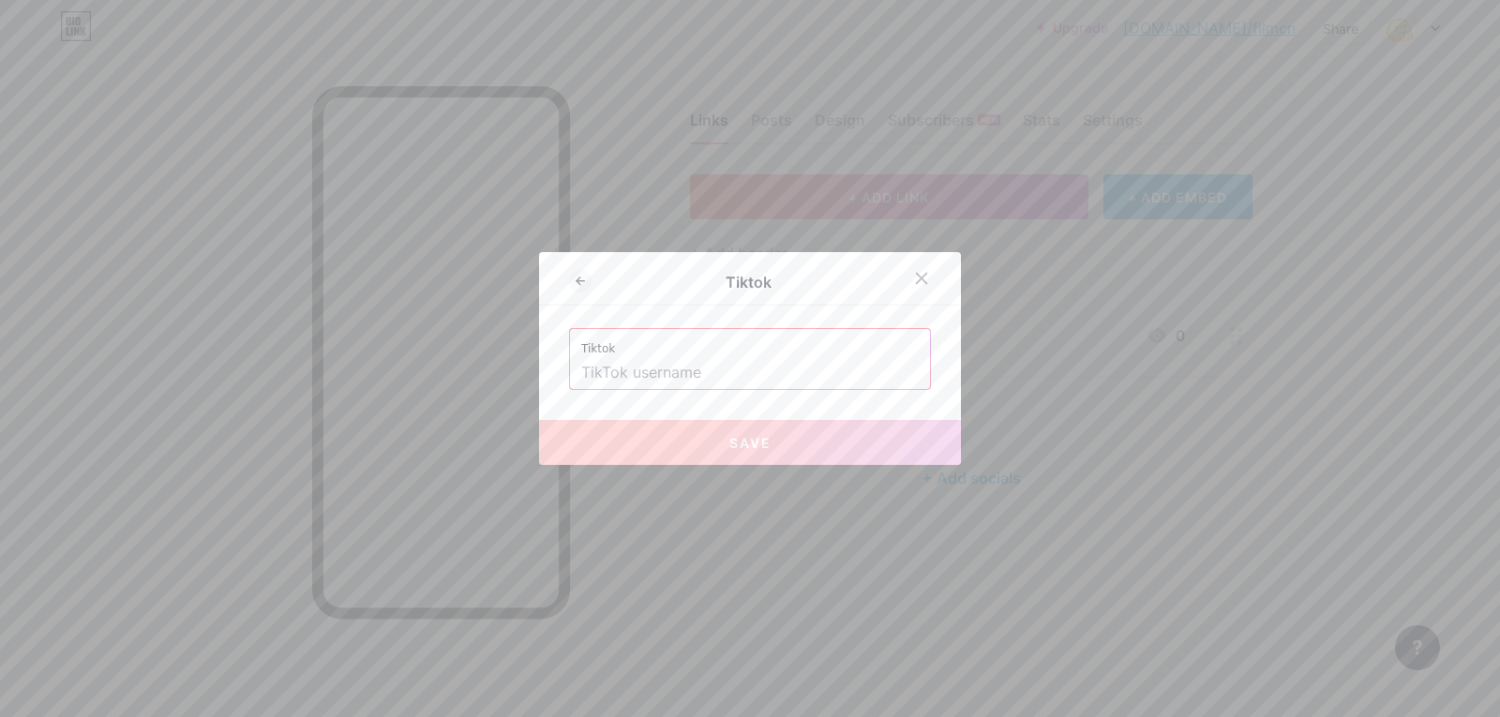
click at [631, 369] on input "text" at bounding box center [749, 373] width 337 height 32
paste input "q_quincy_y เเค่อยากสตรีมเอง~~😎🤍"
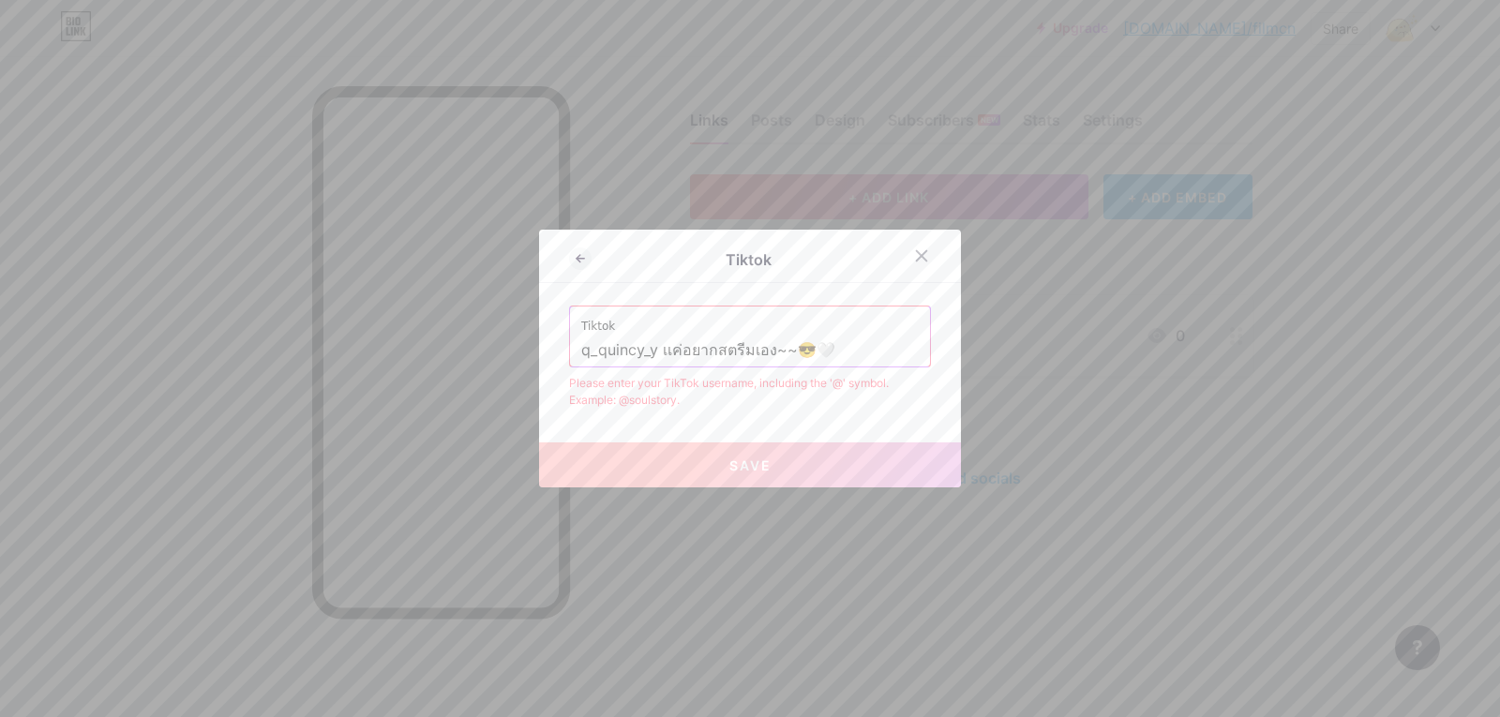
drag, startPoint x: 765, startPoint y: 348, endPoint x: 661, endPoint y: 350, distance: 104.1
click at [656, 350] on input "q_quincy_y เเค่อยากสตรีมเอง~~😎🤍" at bounding box center [749, 351] width 337 height 32
click at [832, 344] on input "q_quincy_y 🤍" at bounding box center [749, 351] width 337 height 32
click at [581, 355] on input "q_quincy_y" at bounding box center [749, 351] width 337 height 32
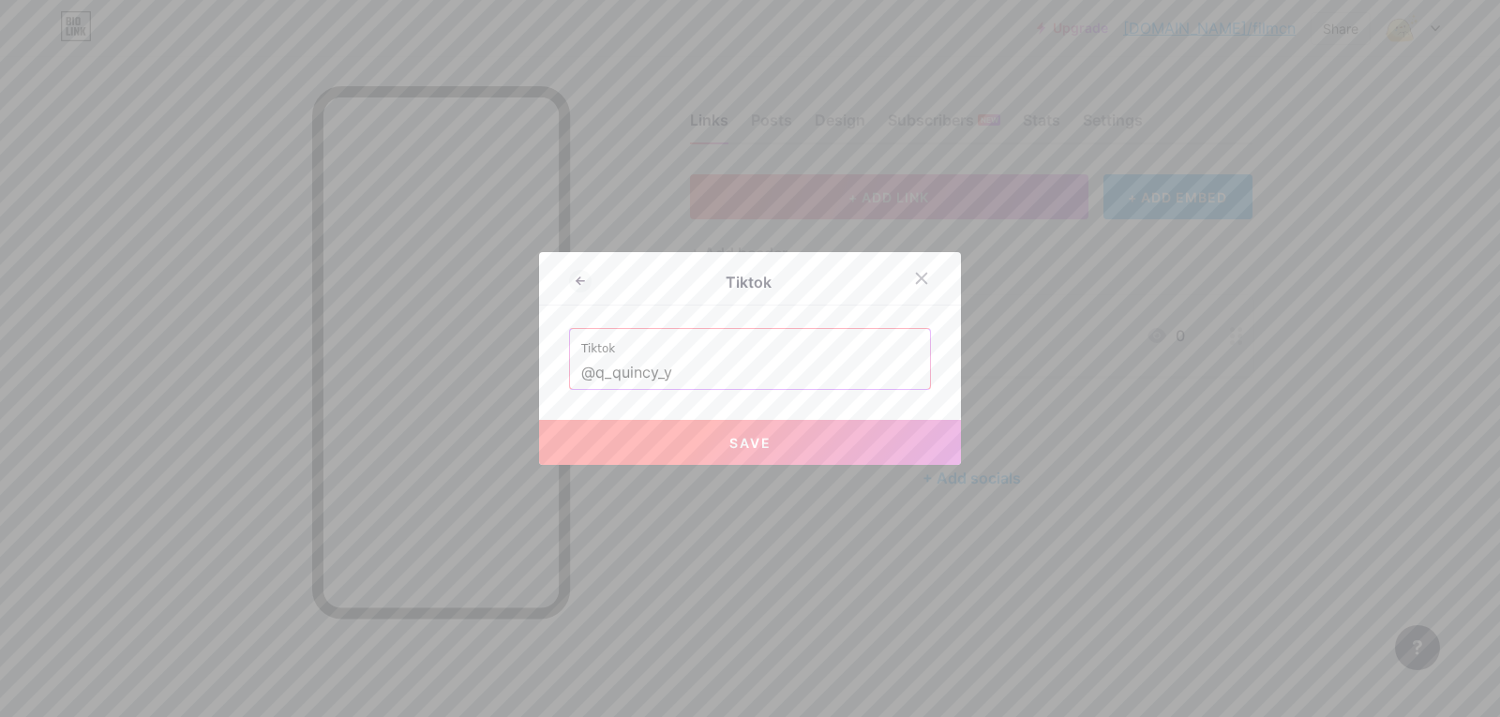
click at [700, 444] on button "Save" at bounding box center [750, 442] width 422 height 45
type input "[URL][DOMAIN_NAME]"
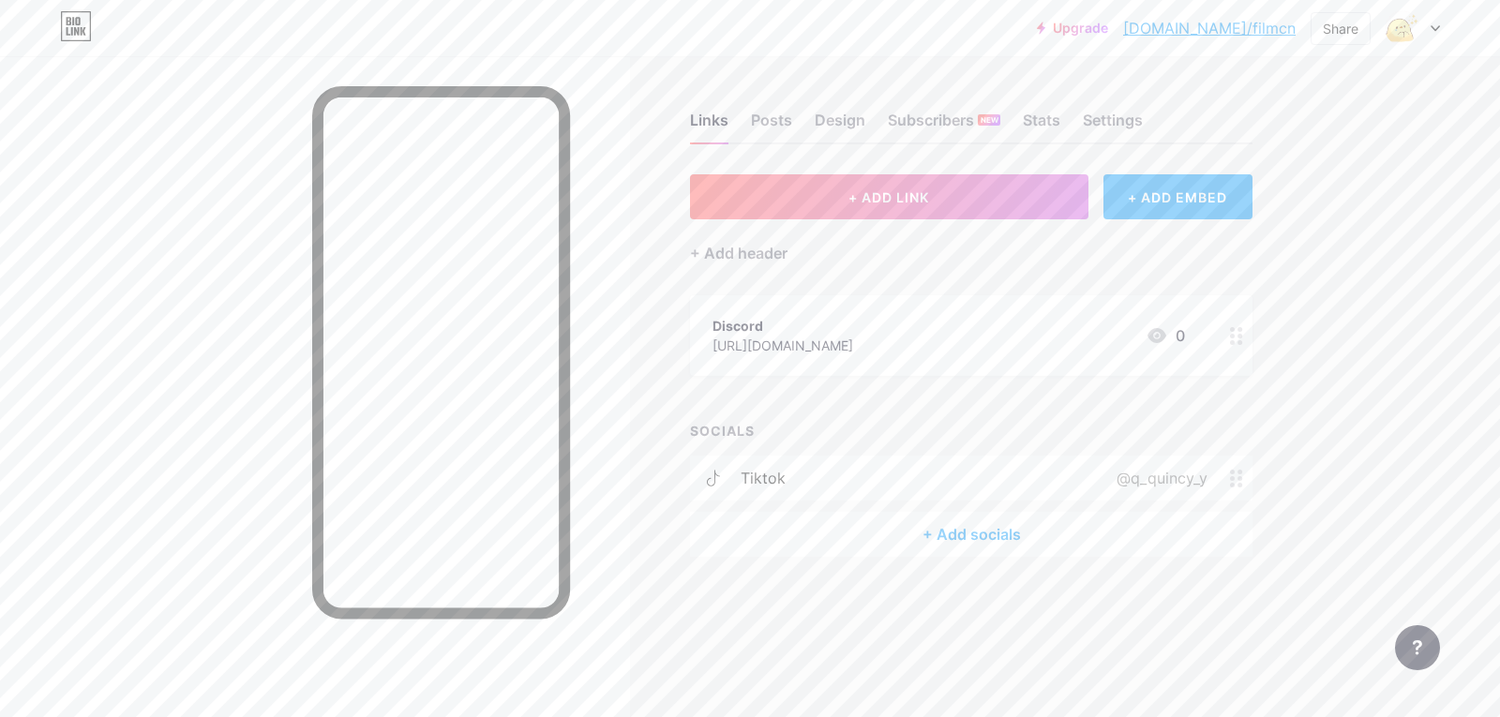
click at [1243, 471] on span at bounding box center [1241, 479] width 22 height 18
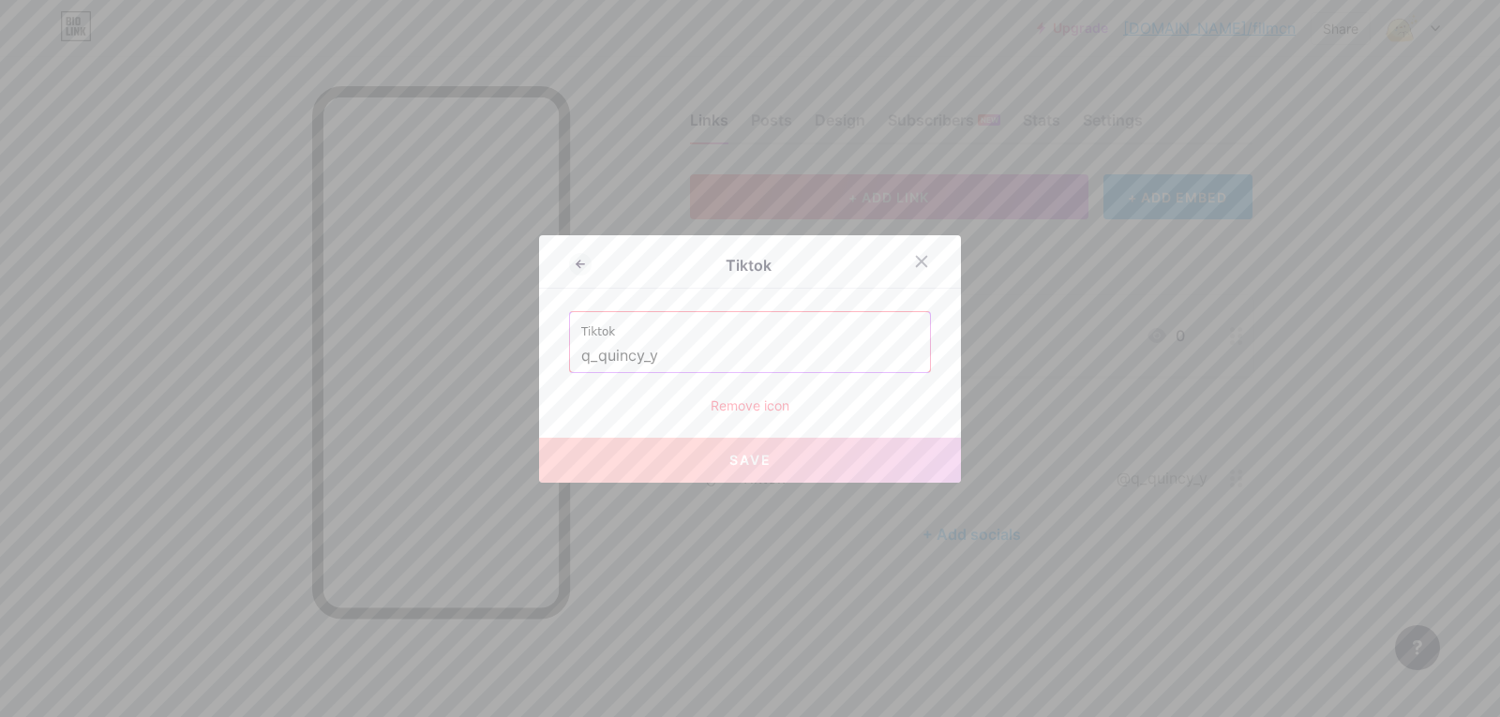
click at [756, 403] on div "Remove icon" at bounding box center [750, 406] width 362 height 20
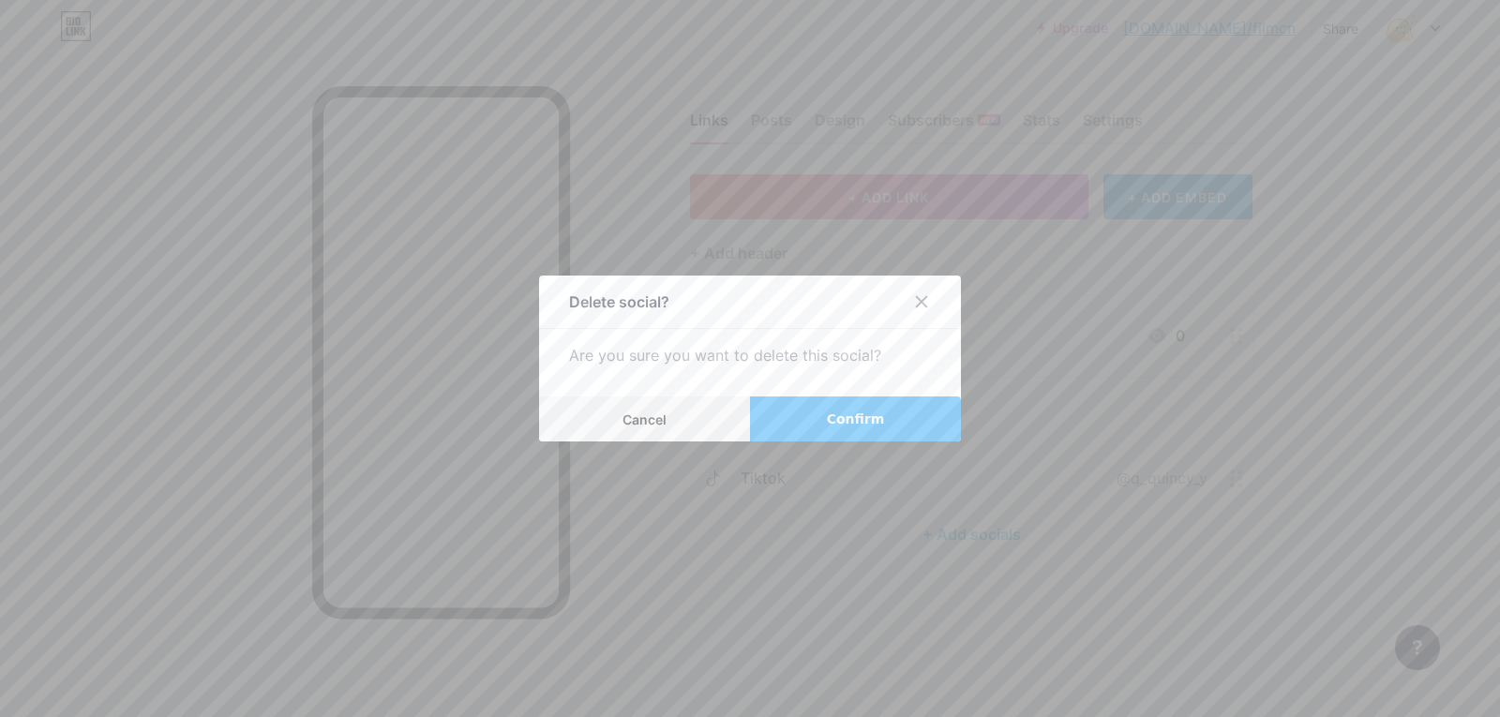
click at [807, 410] on button "Confirm" at bounding box center [855, 419] width 211 height 45
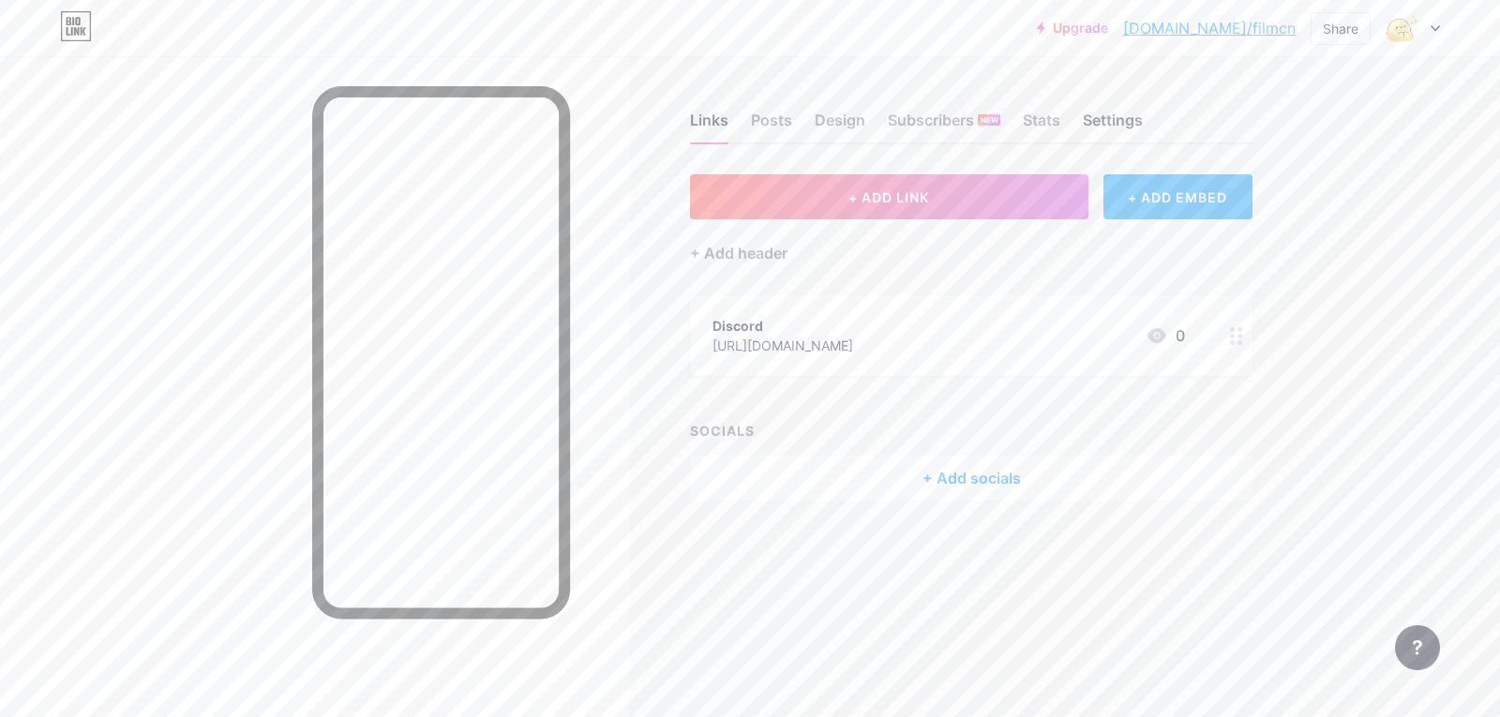
click at [1110, 123] on div "Settings" at bounding box center [1113, 126] width 60 height 34
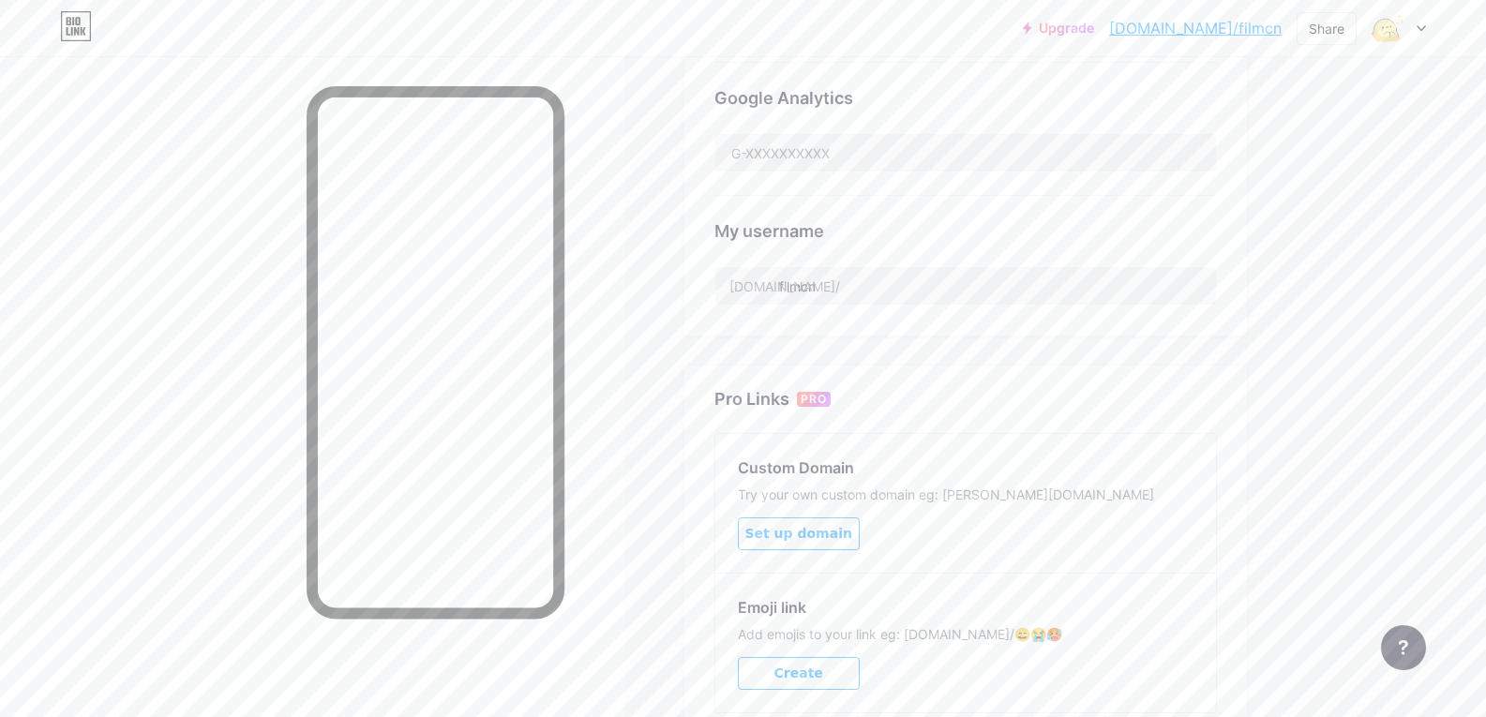
scroll to position [562, 0]
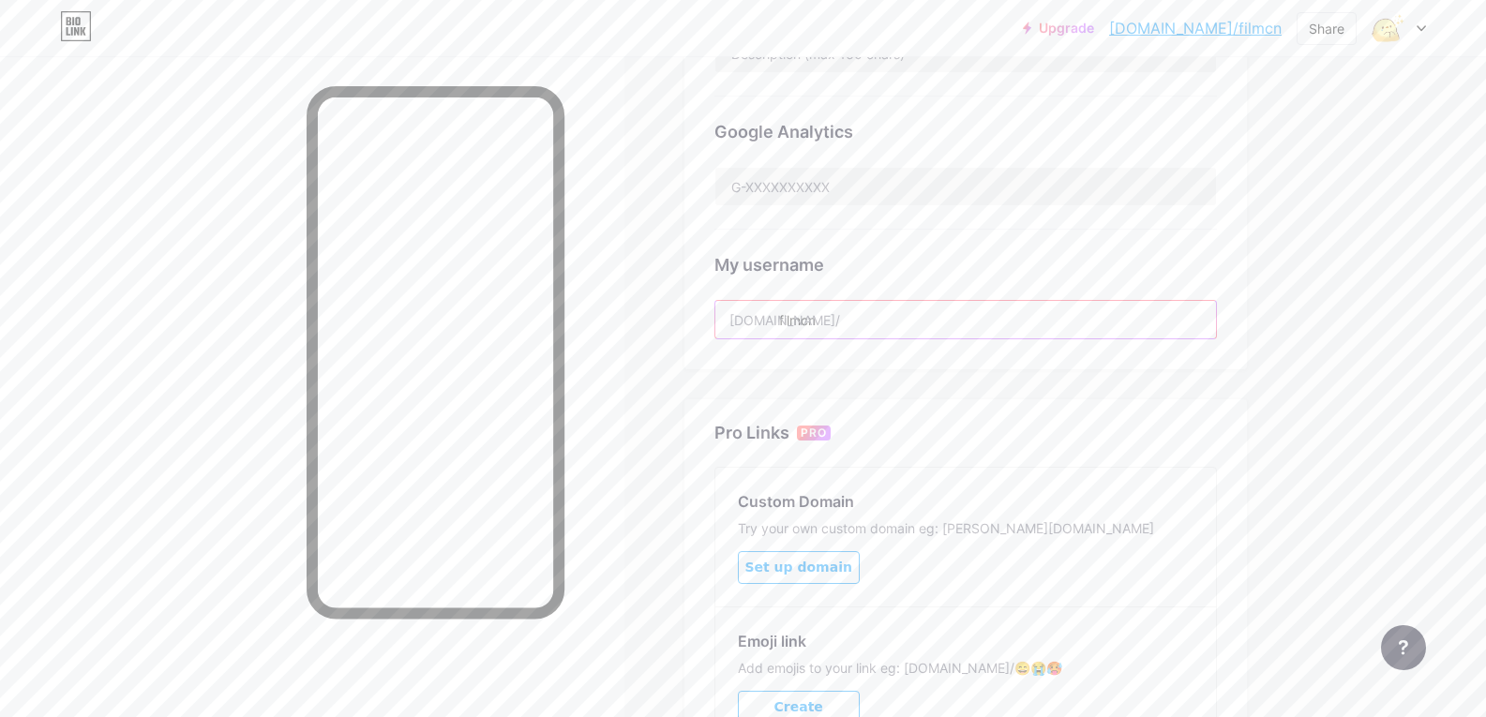
click at [869, 317] on input "filmcn" at bounding box center [965, 319] width 501 height 37
drag, startPoint x: 878, startPoint y: 322, endPoint x: 784, endPoint y: 318, distance: 94.8
click at [784, 318] on input "filmcn" at bounding box center [965, 319] width 501 height 37
paste input "q_quincy_y"
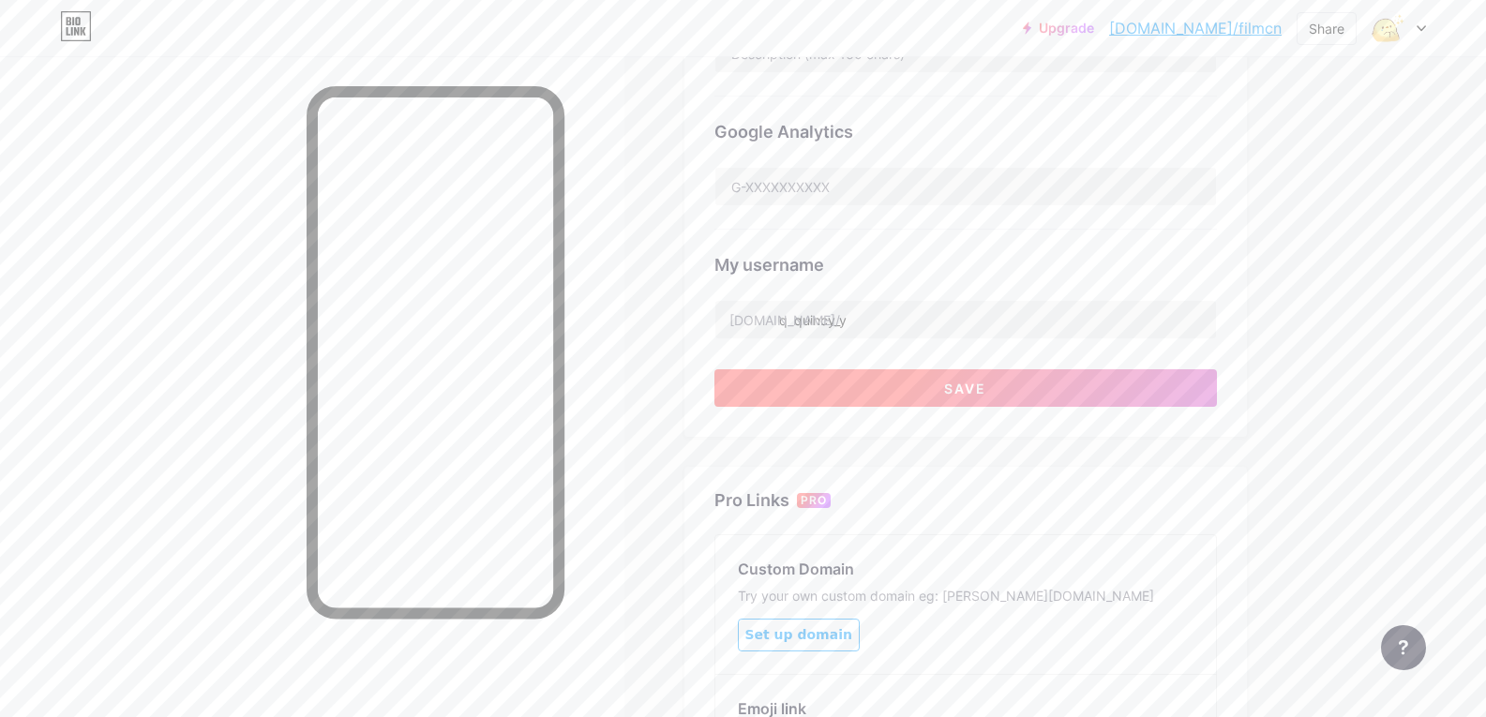
click at [1018, 378] on button "Save" at bounding box center [965, 387] width 502 height 37
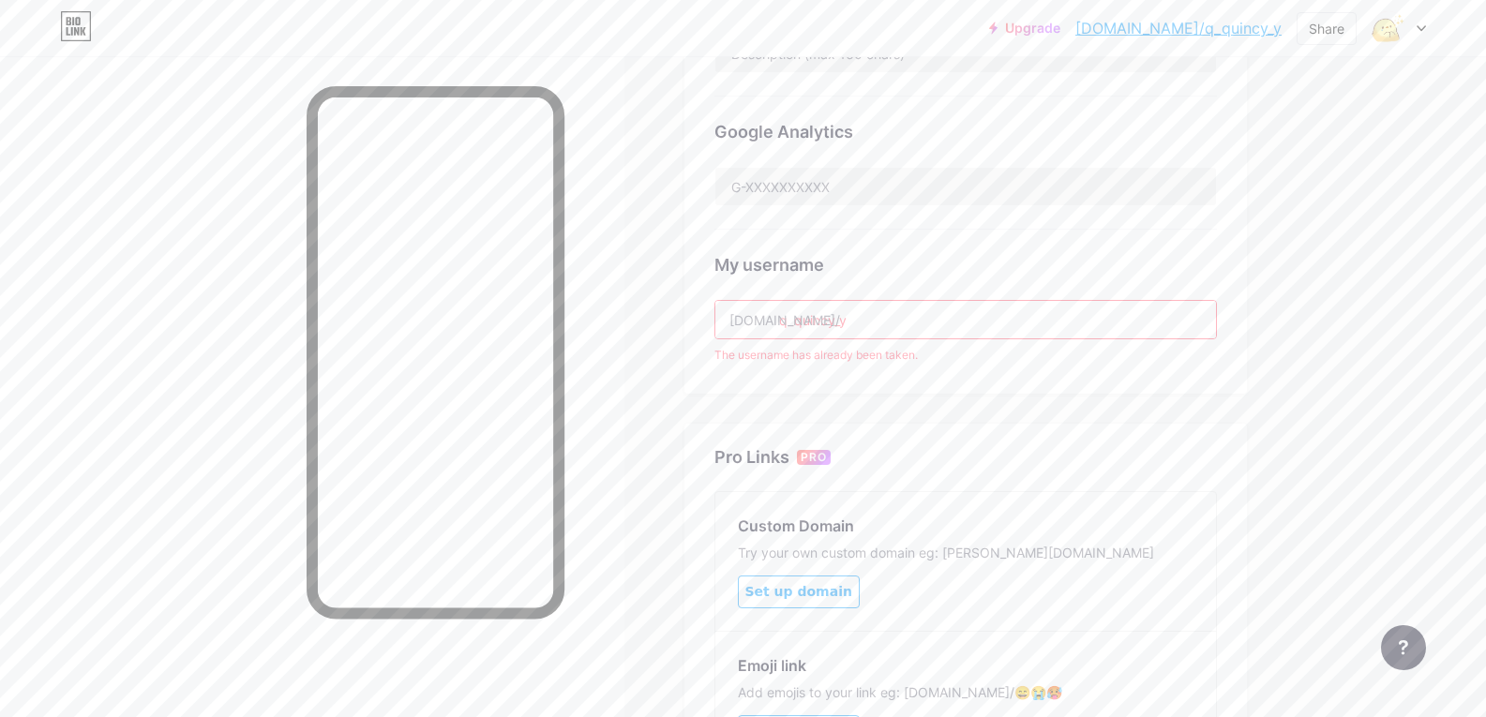
click at [845, 324] on input "q_quincy_y" at bounding box center [965, 319] width 501 height 37
click at [941, 323] on input "q_quincy_y" at bounding box center [965, 319] width 501 height 37
click at [845, 323] on input "q_quincy_y" at bounding box center [965, 319] width 501 height 37
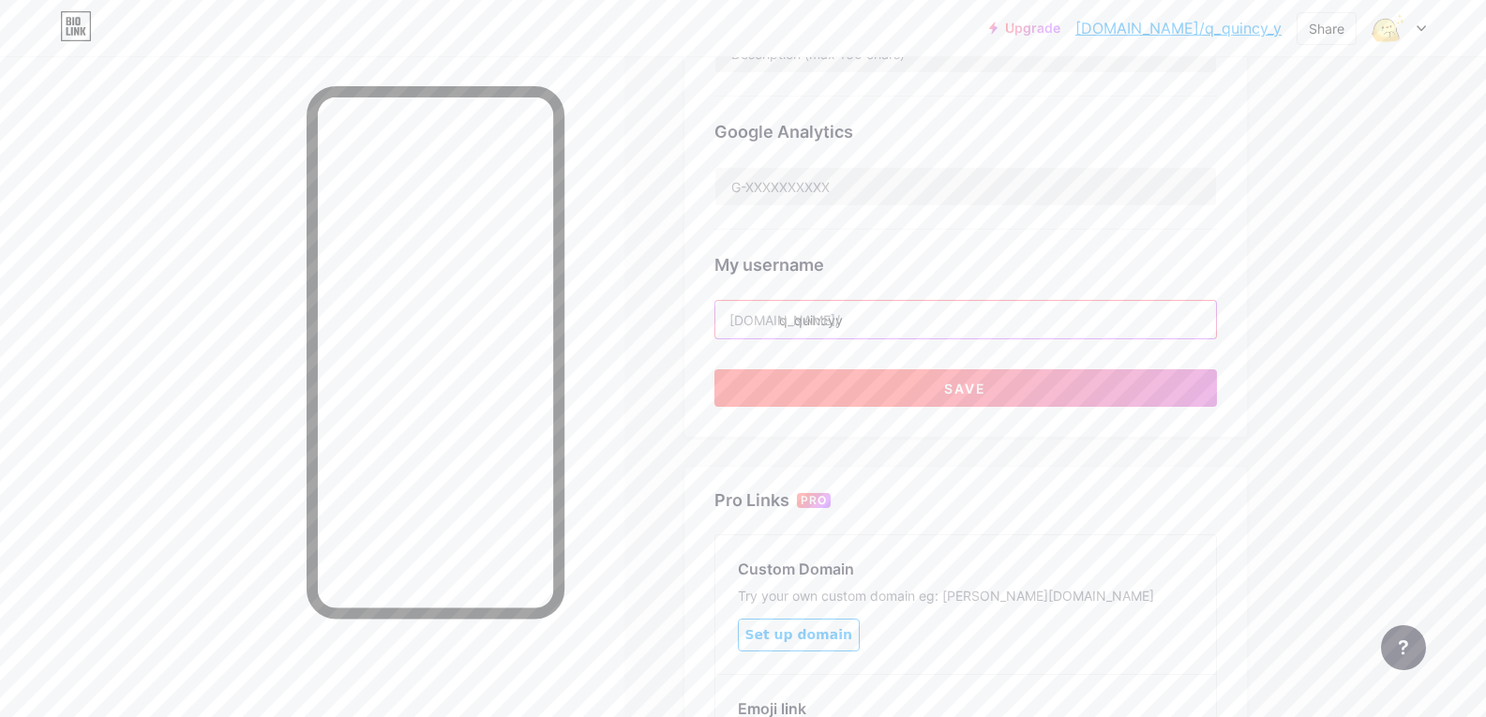
type input "q_quincyy"
click at [945, 382] on button "Save" at bounding box center [965, 387] width 502 height 37
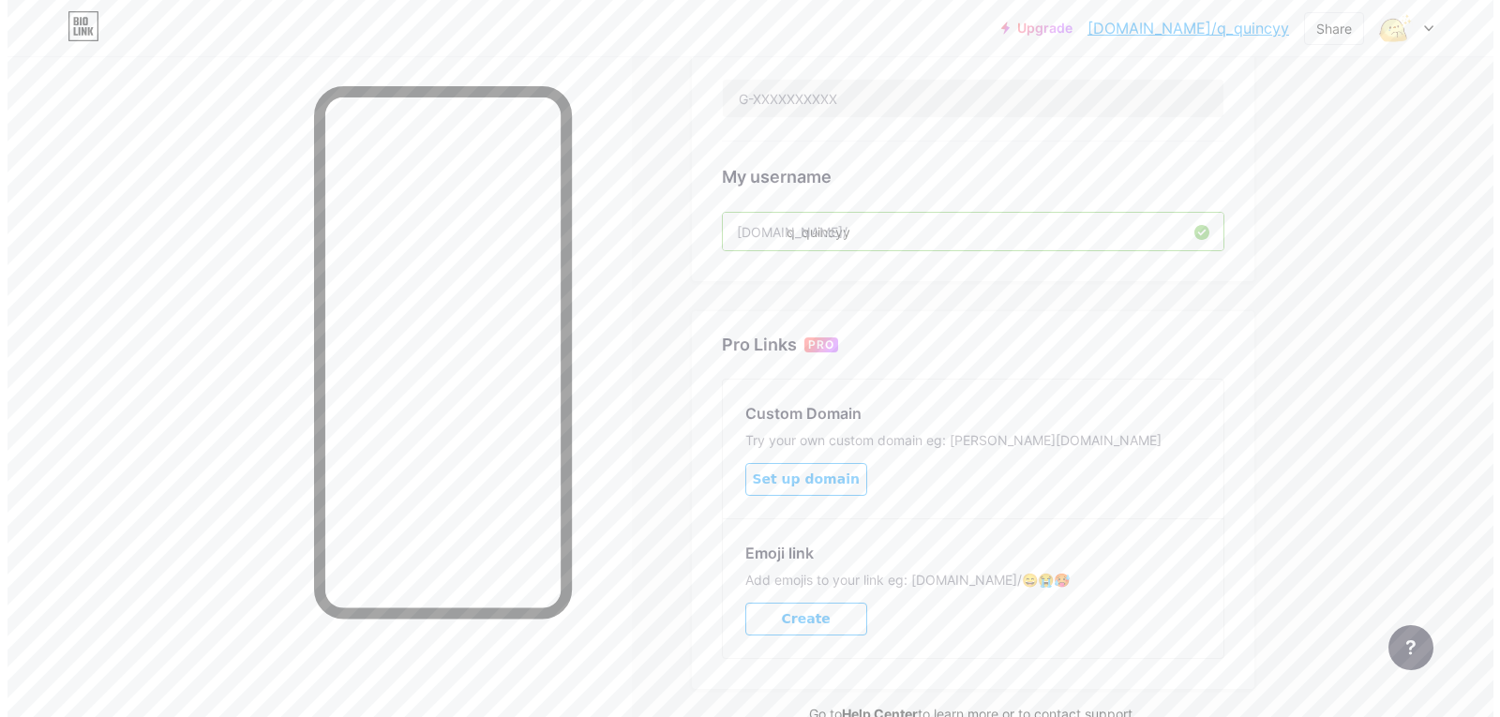
scroll to position [749, 0]
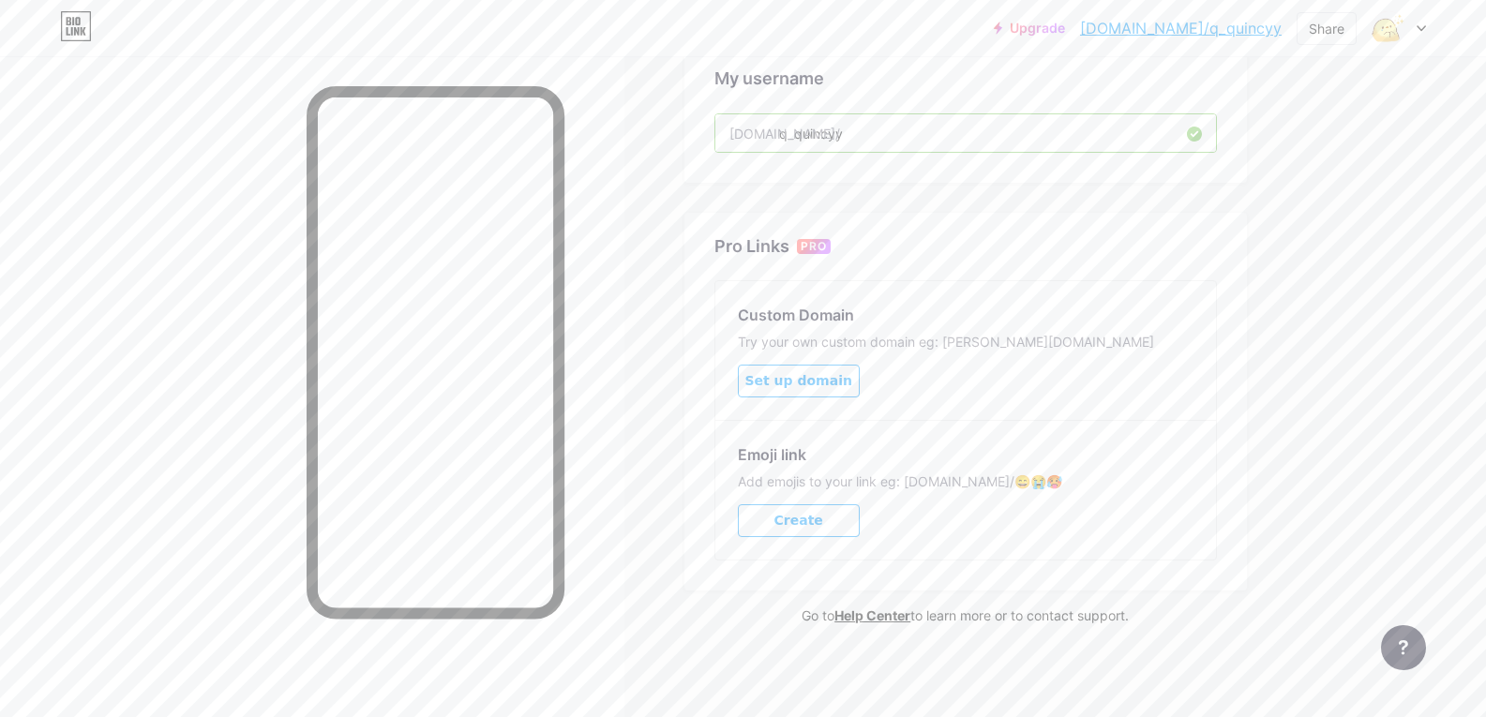
click at [856, 383] on button "Set up domain" at bounding box center [799, 381] width 122 height 33
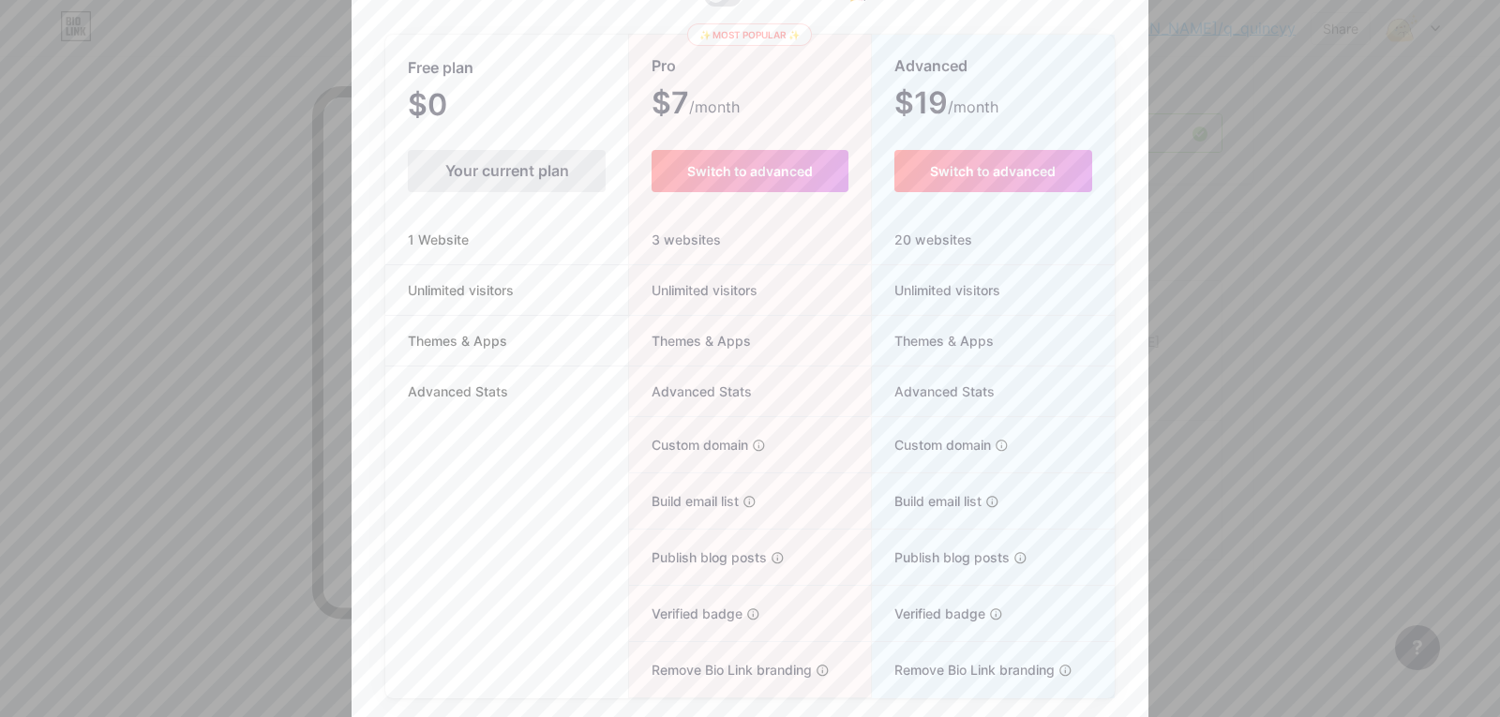
scroll to position [171, 0]
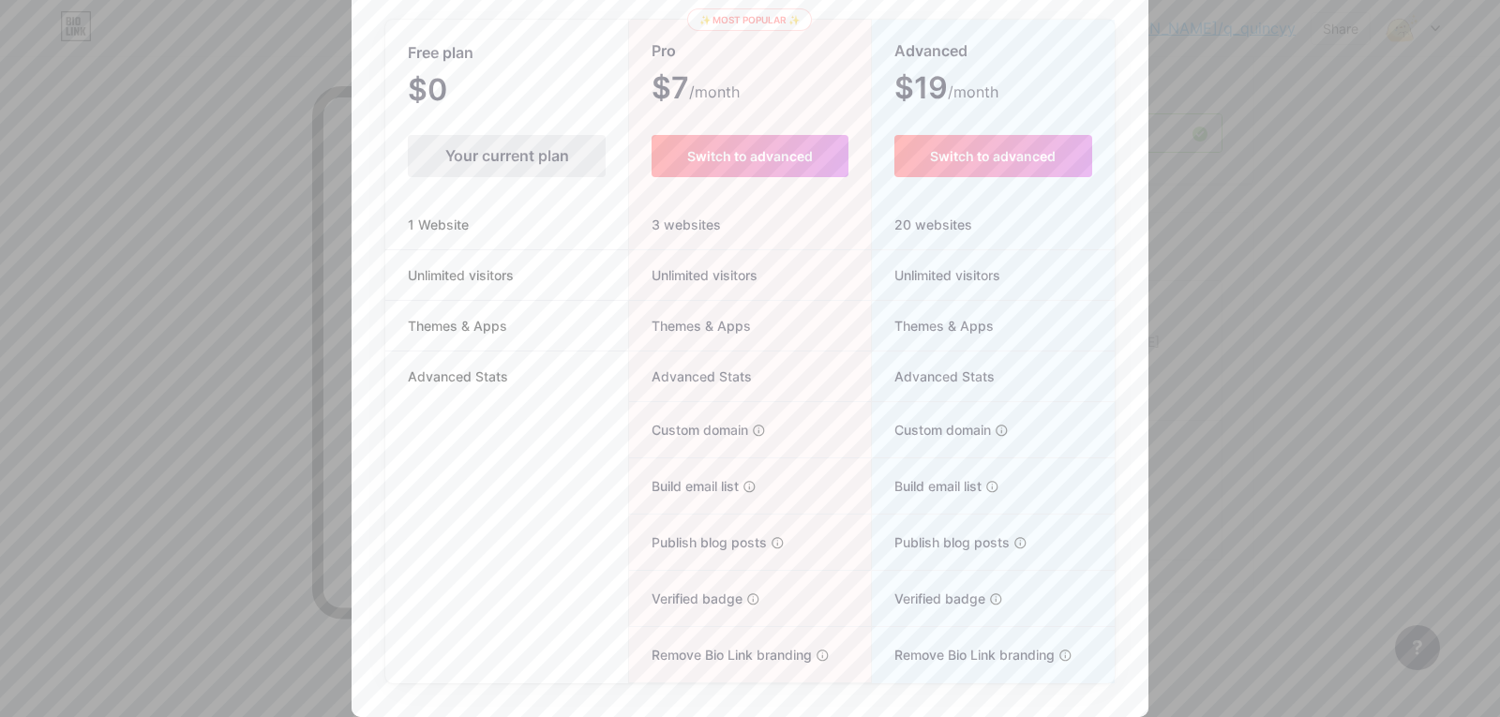
click at [1188, 93] on div at bounding box center [750, 187] width 1500 height 717
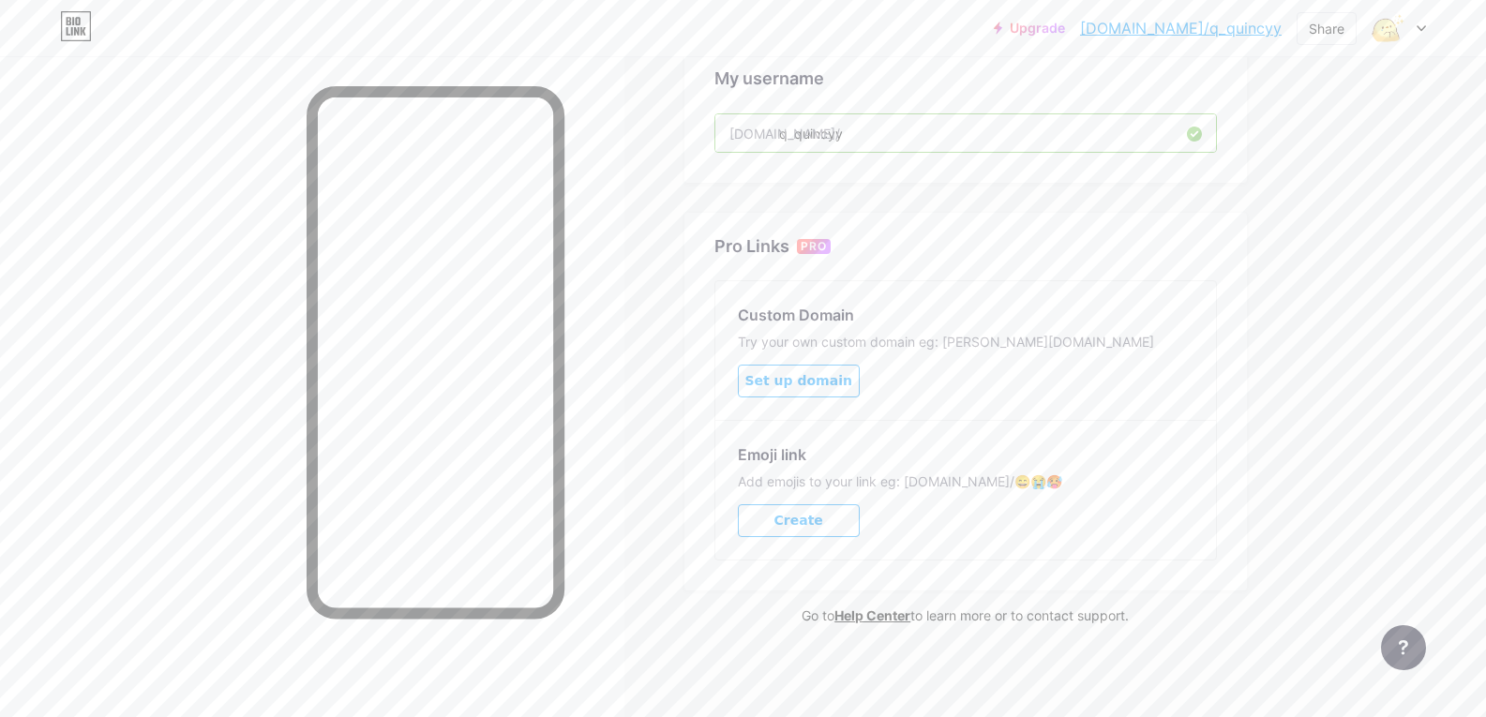
click at [838, 515] on button "Create" at bounding box center [799, 520] width 122 height 33
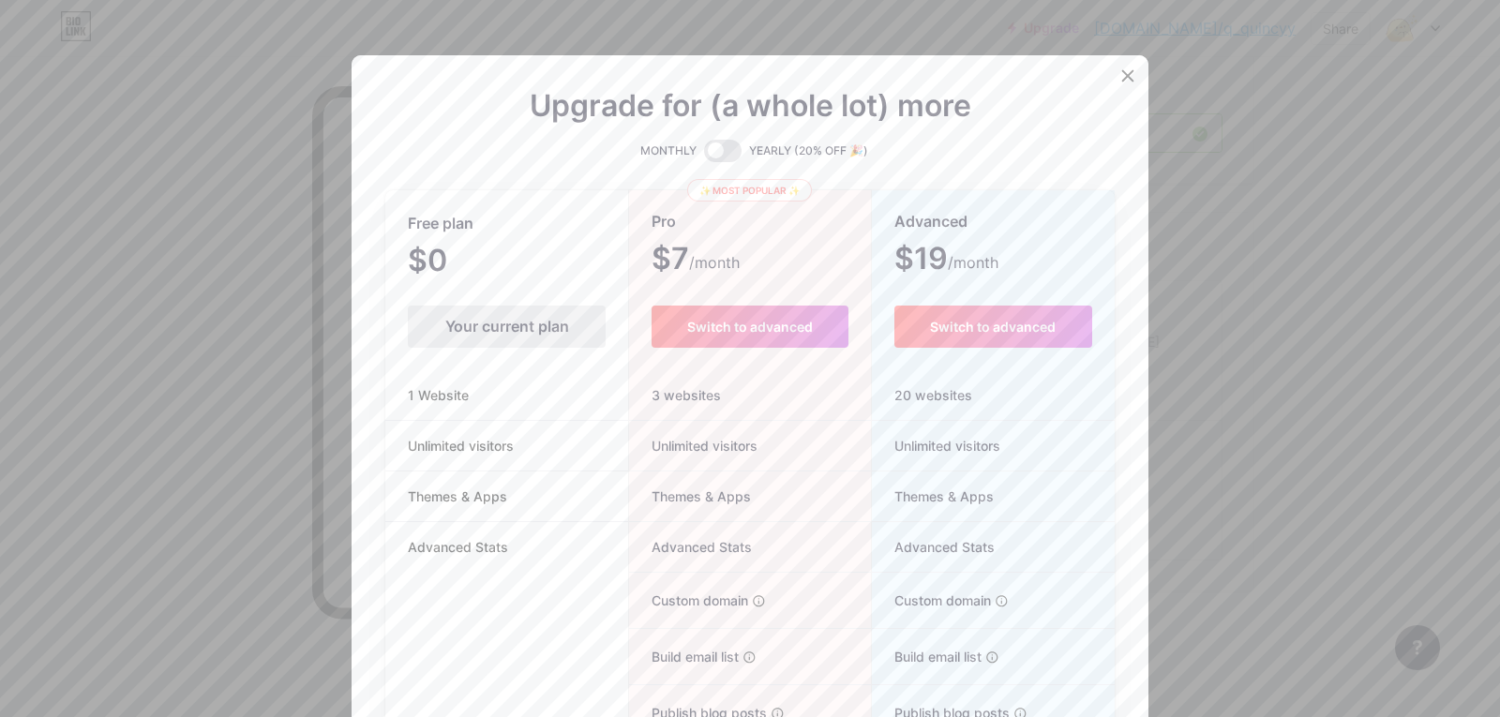
click at [539, 322] on div "Your current plan" at bounding box center [507, 327] width 198 height 42
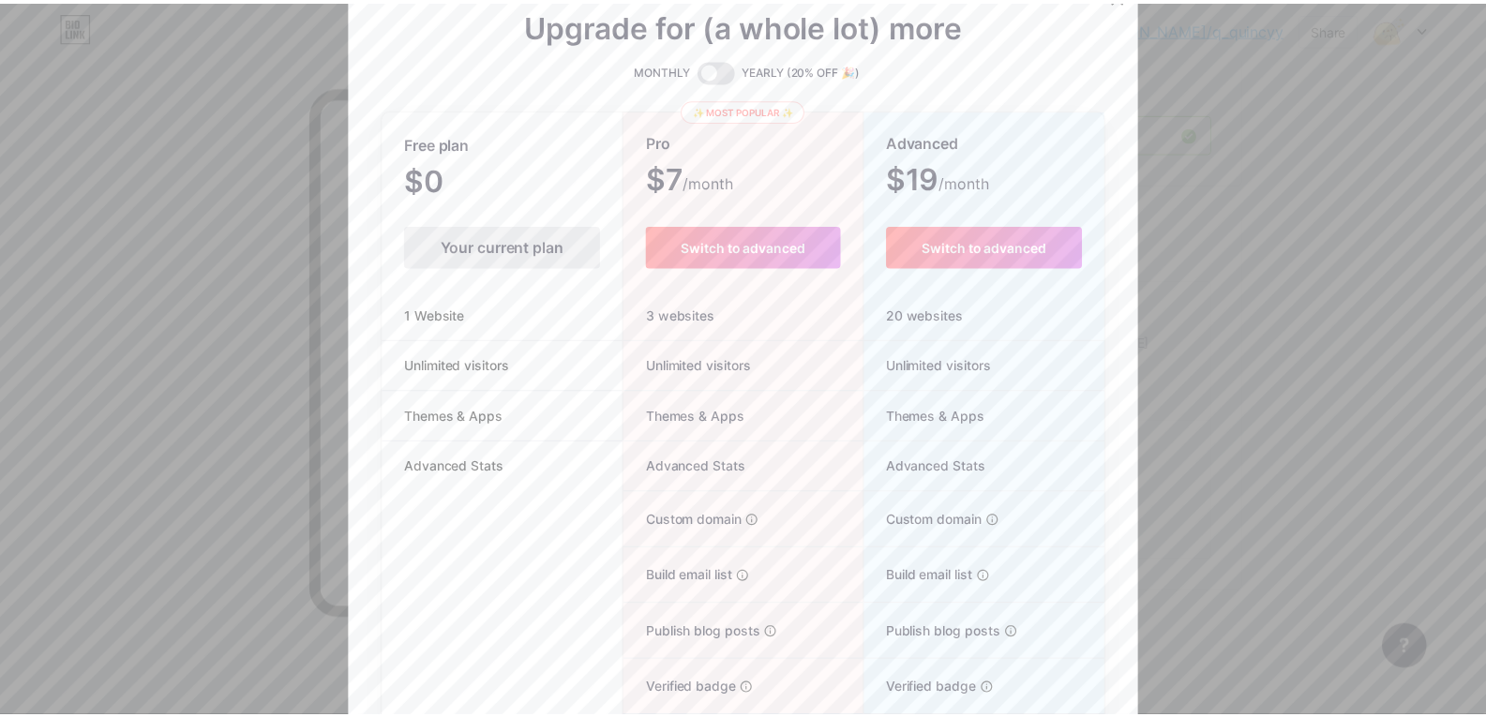
scroll to position [0, 0]
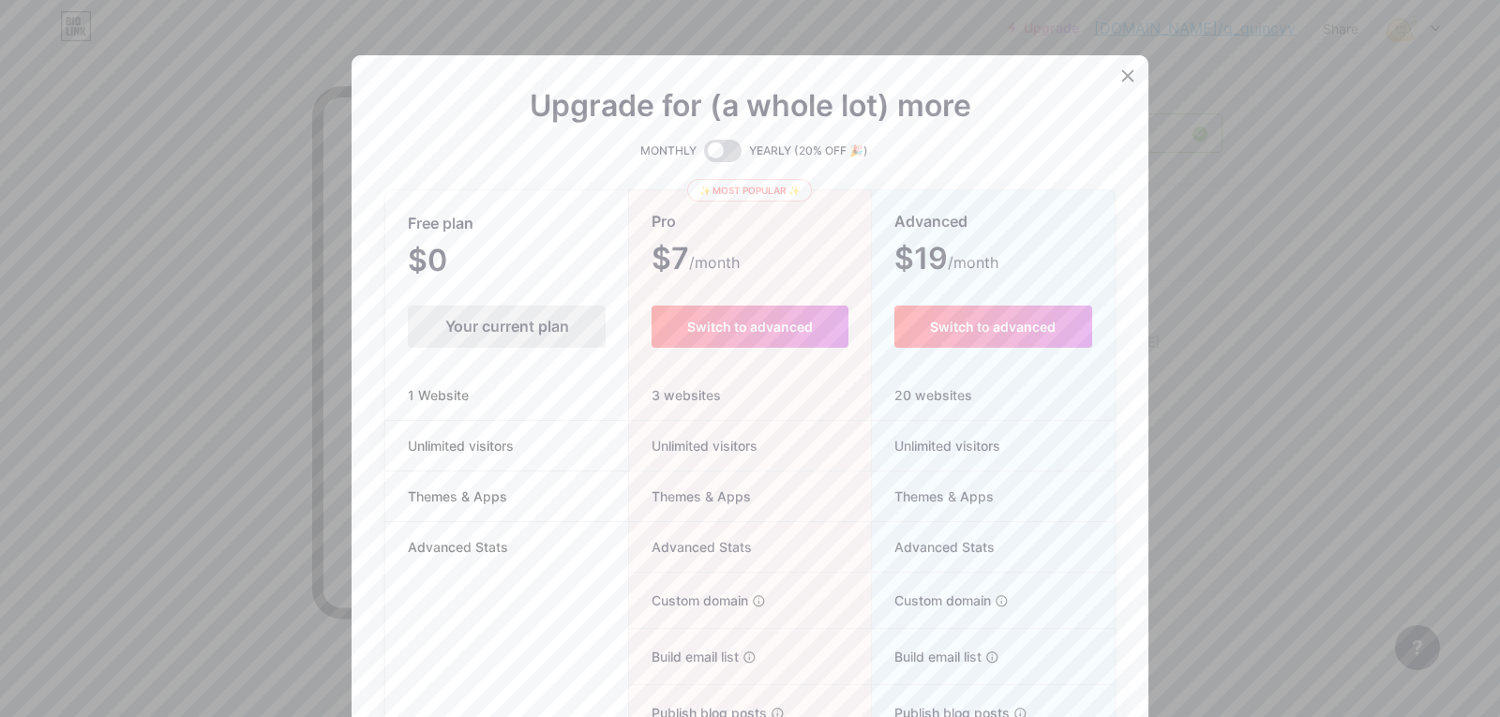
click at [719, 152] on span at bounding box center [722, 151] width 37 height 22
click at [704, 156] on input "checkbox" at bounding box center [704, 156] width 0 height 0
click at [704, 149] on span at bounding box center [722, 151] width 37 height 22
click at [704, 156] on input "checkbox" at bounding box center [704, 156] width 0 height 0
click at [1123, 70] on icon at bounding box center [1128, 75] width 10 height 10
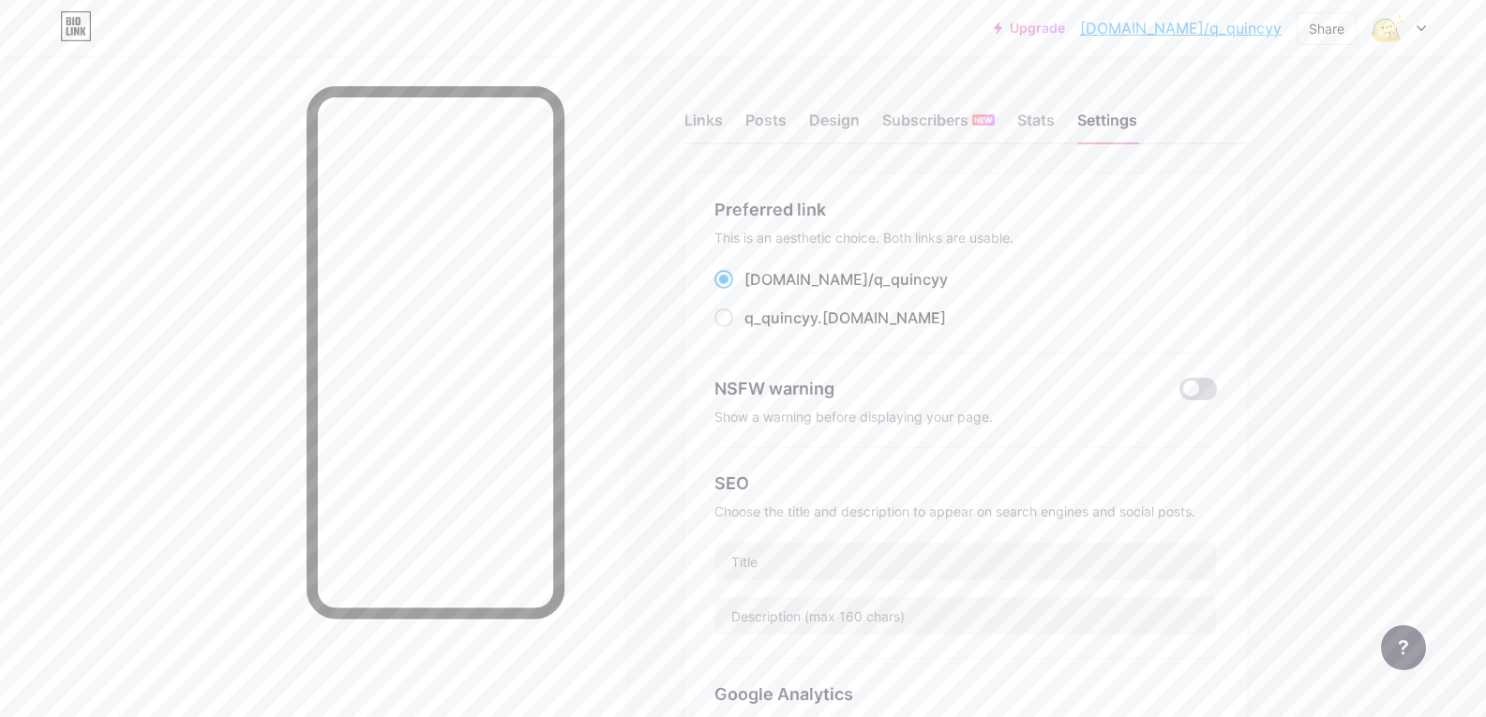
click at [1189, 382] on span at bounding box center [1197, 389] width 37 height 22
click at [1179, 394] on input "checkbox" at bounding box center [1179, 394] width 0 height 0
click at [1197, 386] on span at bounding box center [1197, 389] width 37 height 22
click at [1179, 394] on input "checkbox" at bounding box center [1179, 394] width 0 height 0
click at [1038, 124] on div "Stats" at bounding box center [1035, 126] width 37 height 34
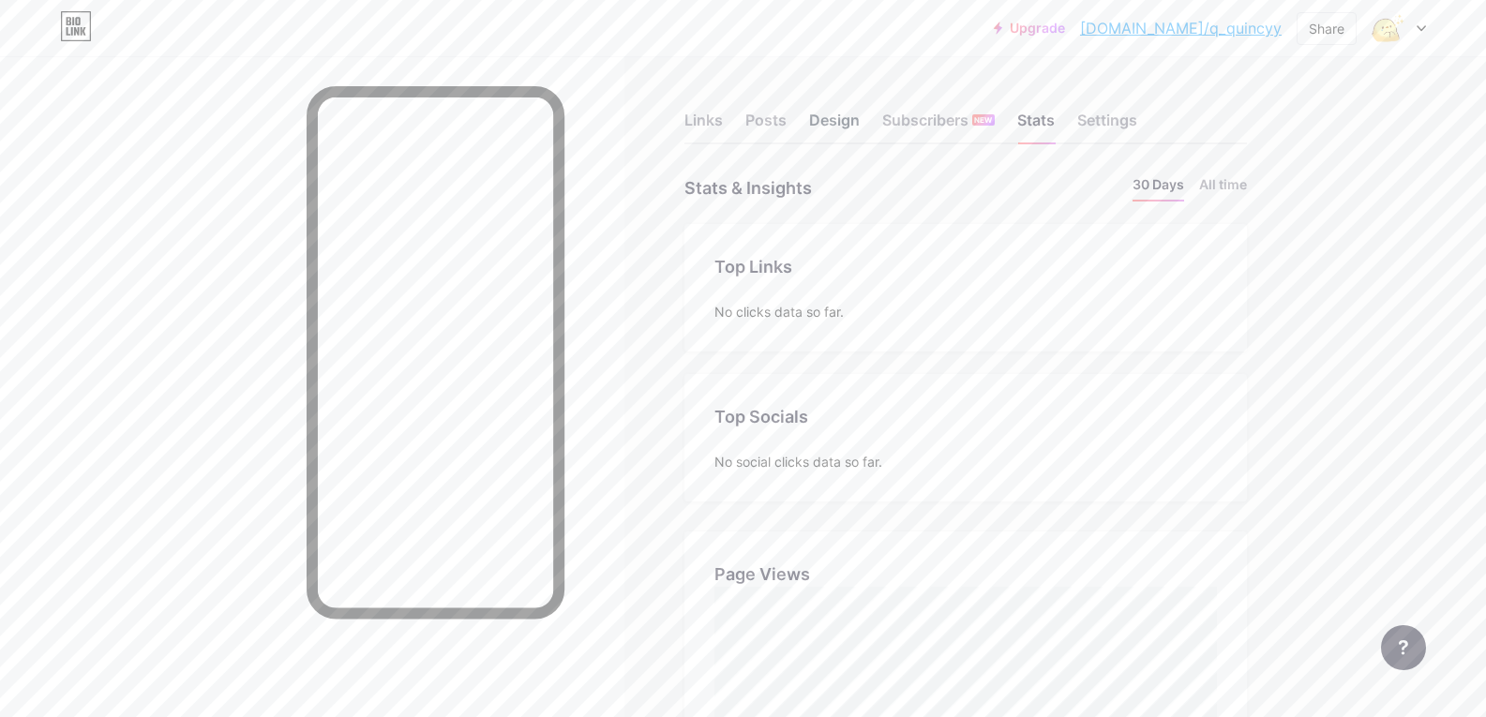
click at [866, 119] on div "Links Posts Design Subscribers NEW Stats Settings" at bounding box center [965, 112] width 562 height 66
click at [859, 123] on div "Design" at bounding box center [834, 126] width 51 height 34
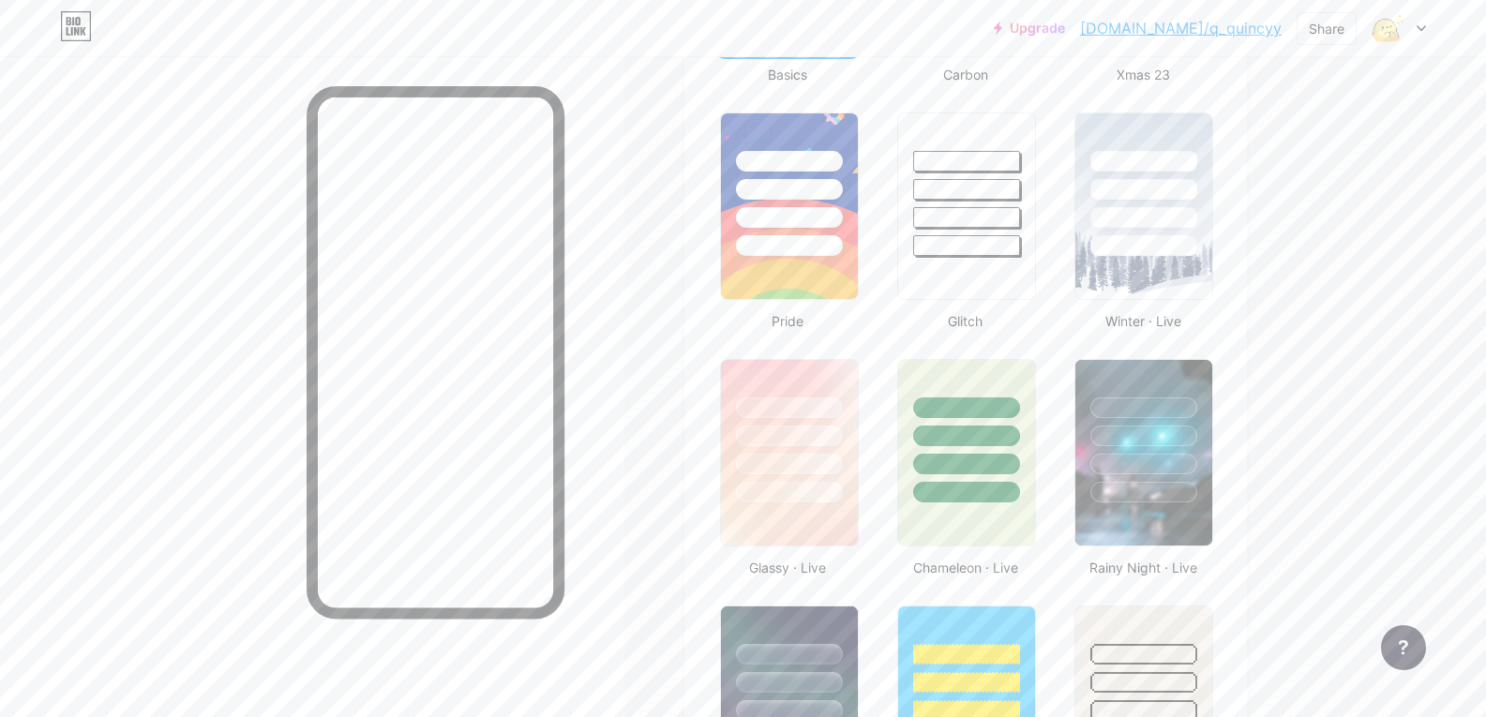
scroll to position [750, 0]
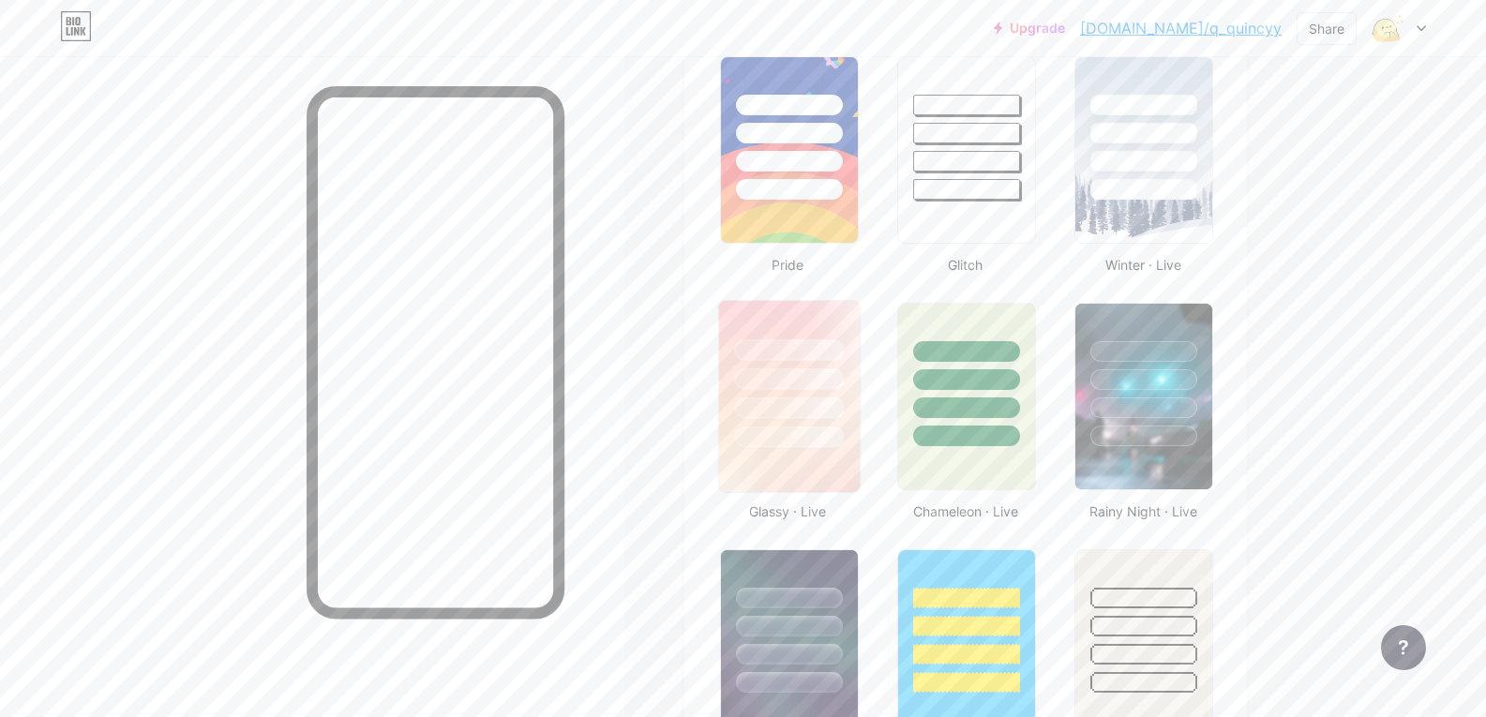
click at [835, 434] on div at bounding box center [789, 438] width 110 height 22
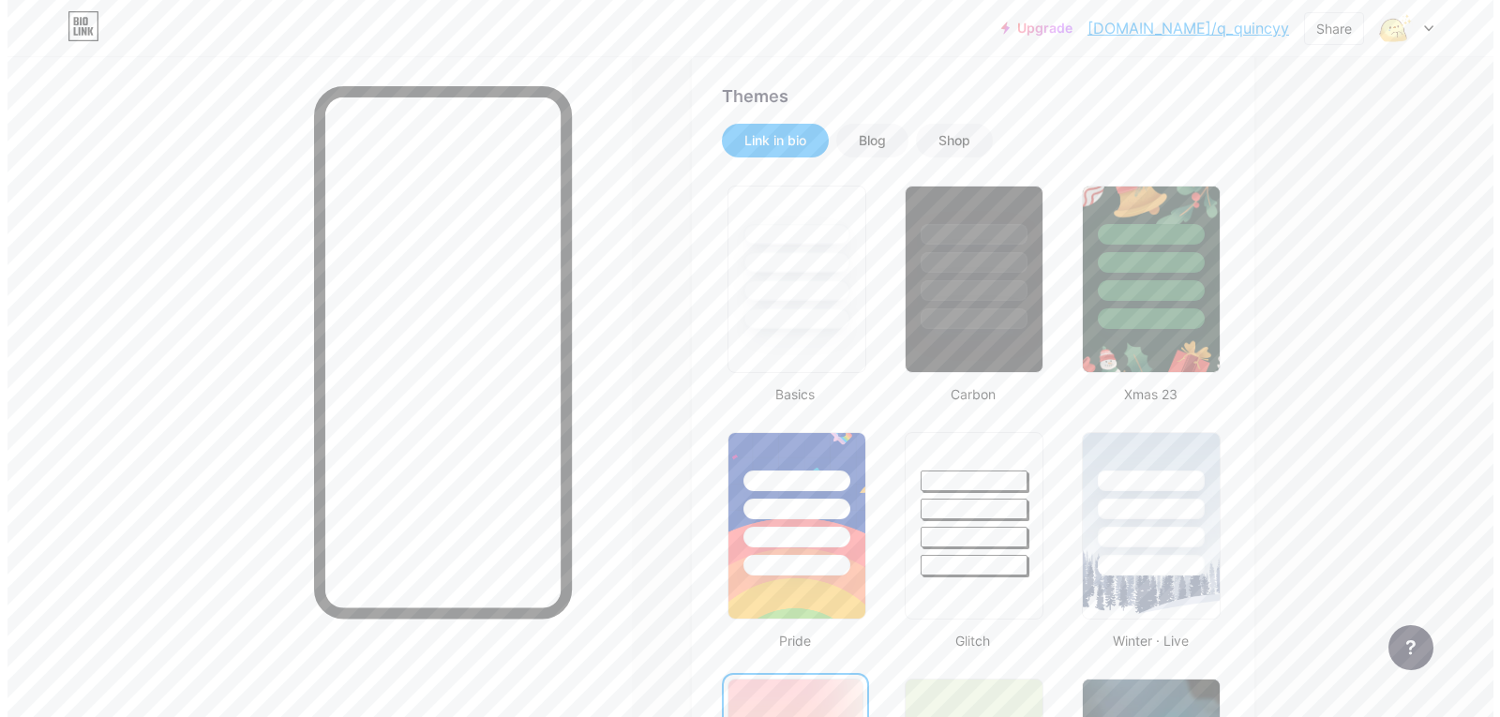
scroll to position [0, 0]
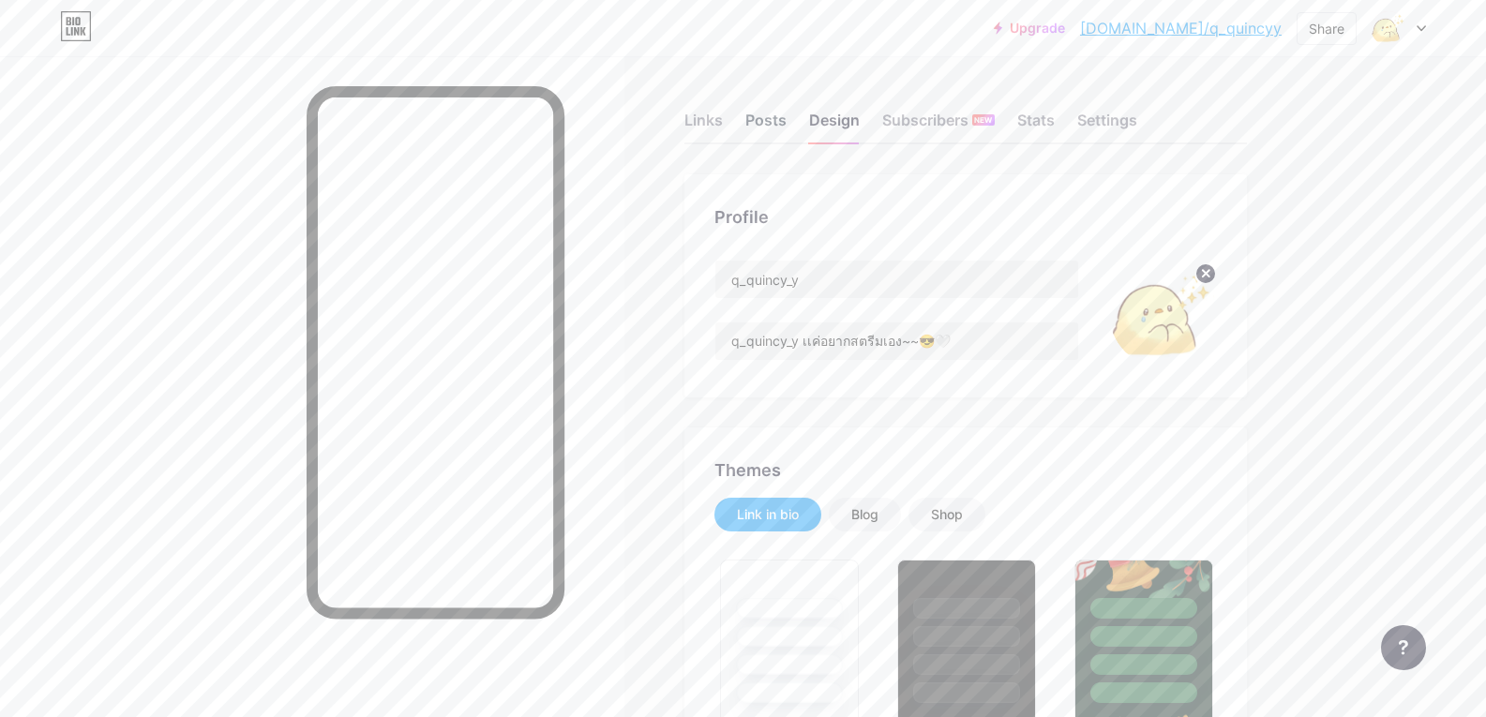
click at [786, 132] on div "Posts" at bounding box center [765, 126] width 41 height 34
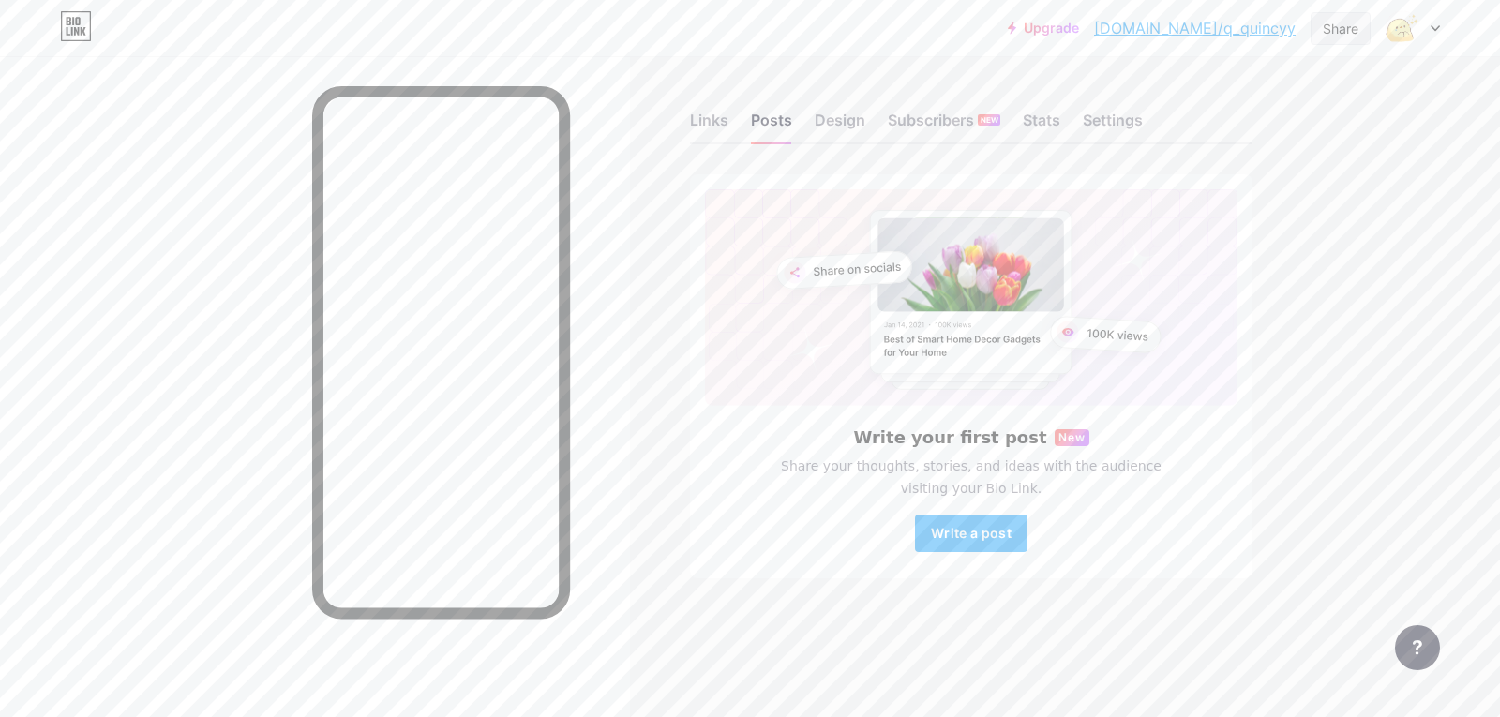
click at [1348, 27] on div "Share" at bounding box center [1341, 29] width 36 height 20
click at [1330, 183] on div "Add to my socials" at bounding box center [1229, 186] width 279 height 45
click at [1289, 129] on div "TikTok" at bounding box center [1229, 134] width 279 height 45
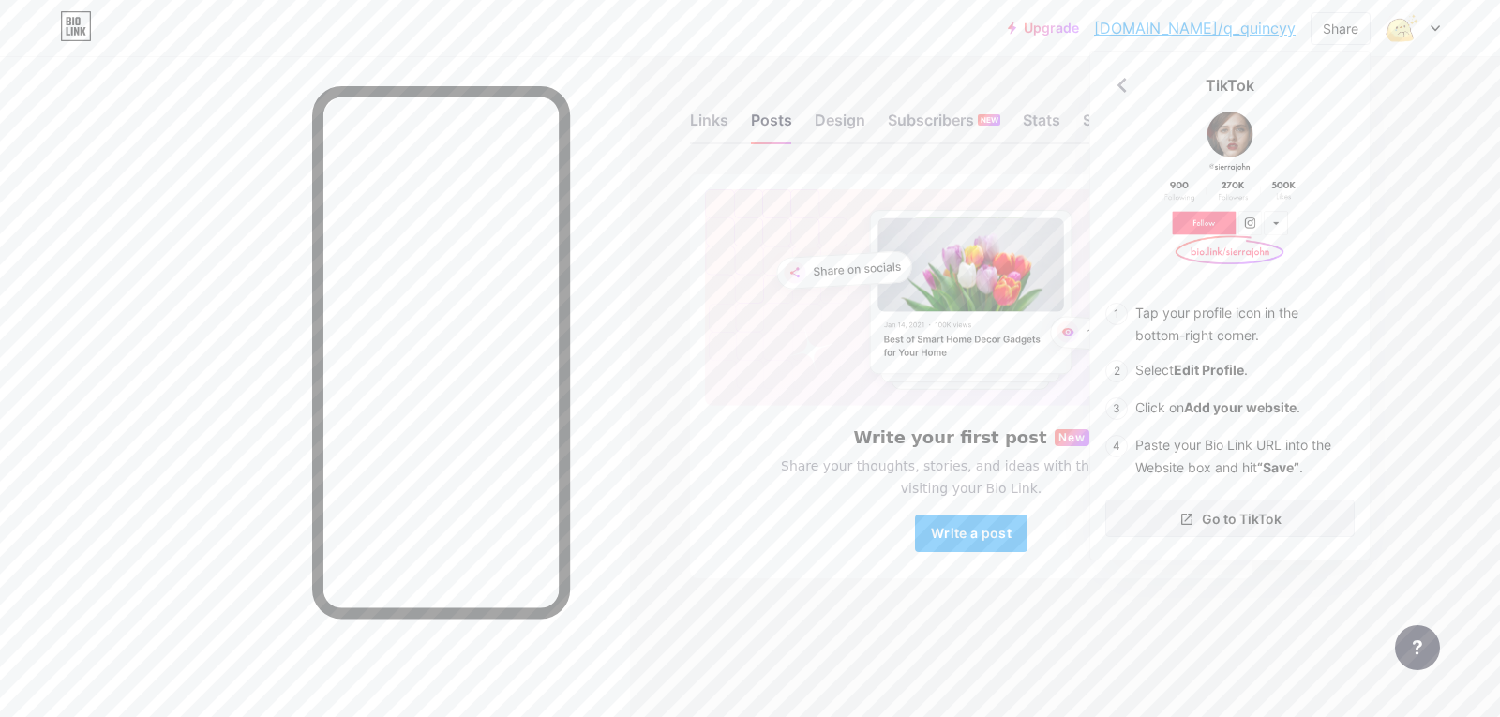
click at [1240, 525] on span "Go to TikTok" at bounding box center [1242, 519] width 80 height 20
click at [1426, 82] on div "Upgrade [DOMAIN_NAME]/q_quin... [DOMAIN_NAME]/q_quincyy Share TikTok Tap your p…" at bounding box center [750, 358] width 1500 height 717
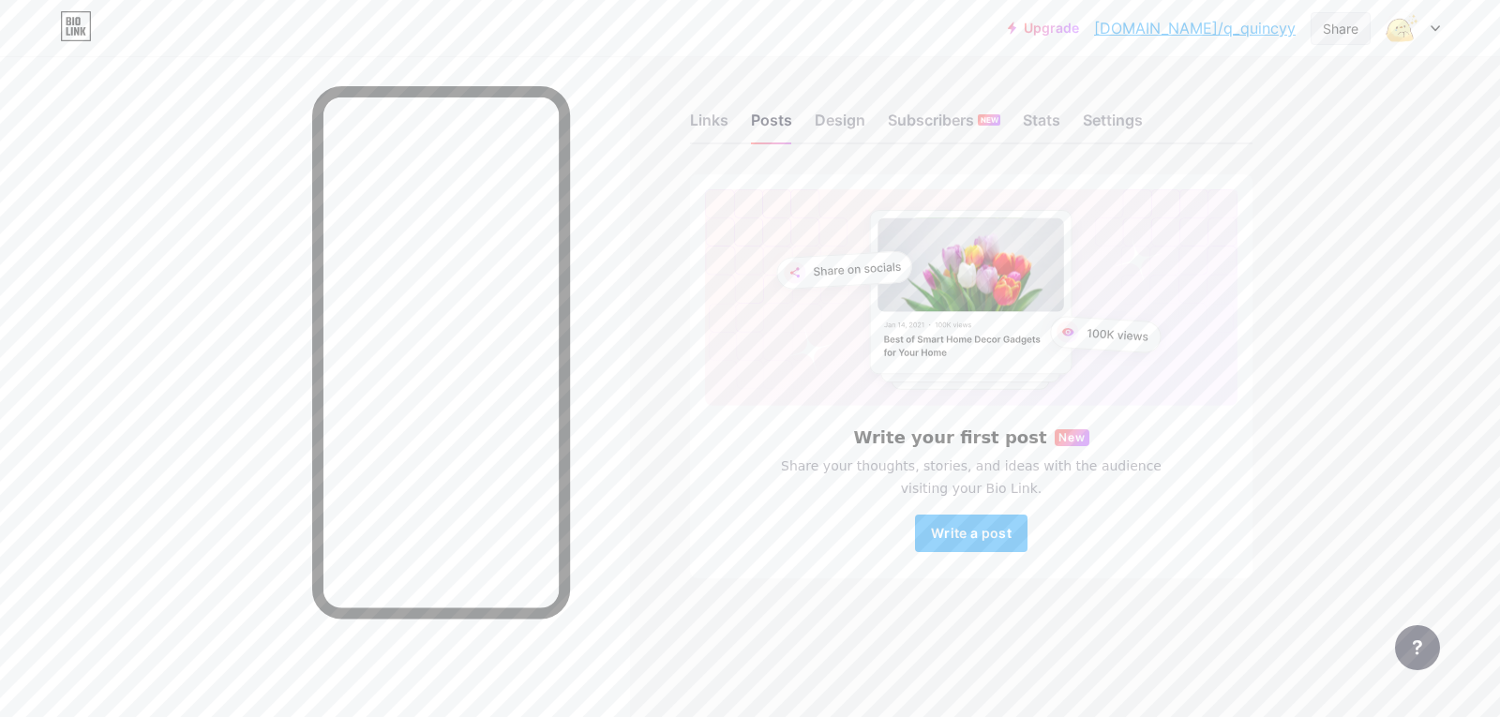
click at [1356, 36] on div "Share" at bounding box center [1341, 29] width 36 height 20
click at [1260, 97] on div "Copy link" at bounding box center [1229, 96] width 279 height 45
click at [1308, 193] on div "Add to my socials" at bounding box center [1229, 186] width 279 height 45
click at [1273, 151] on div "TikTok" at bounding box center [1229, 134] width 279 height 45
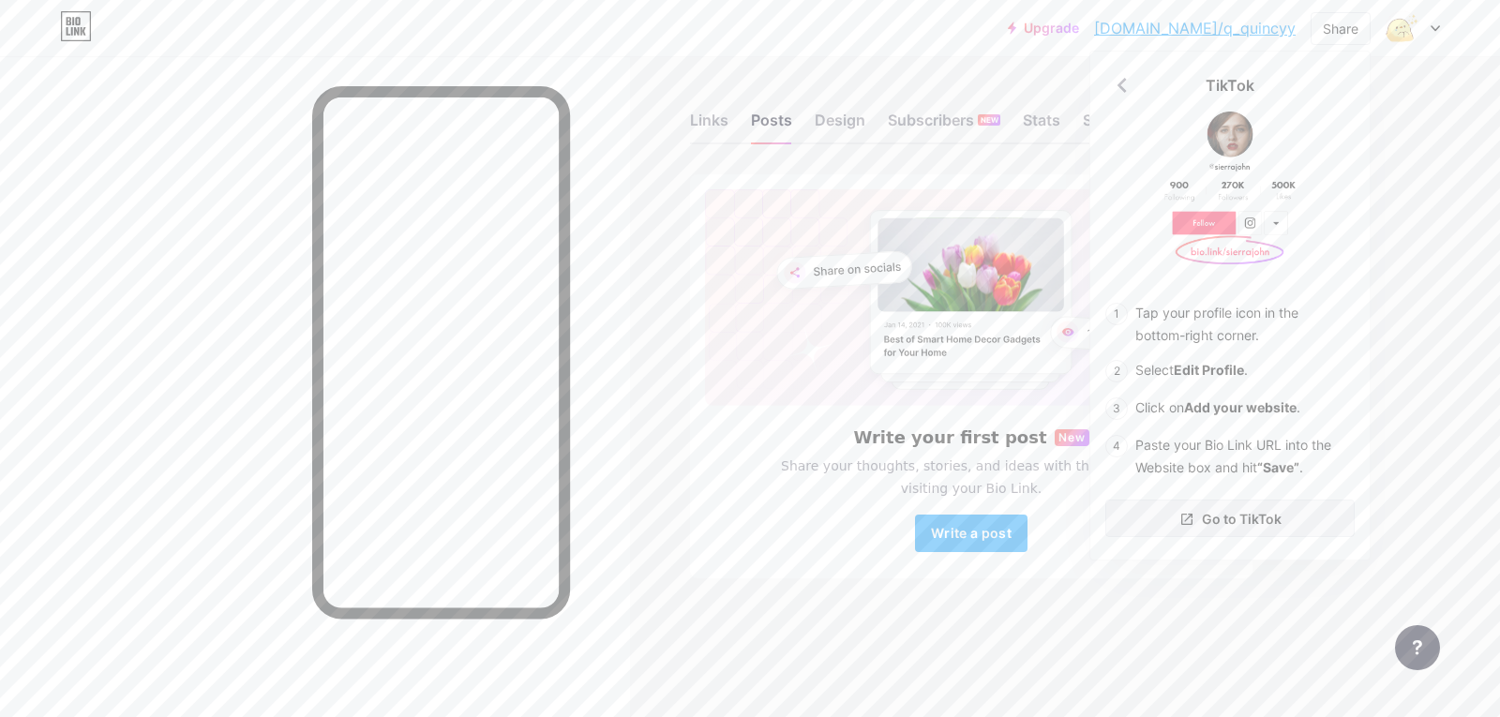
click at [1255, 523] on span "Go to TikTok" at bounding box center [1242, 519] width 80 height 20
click at [1125, 92] on icon at bounding box center [1121, 85] width 9 height 15
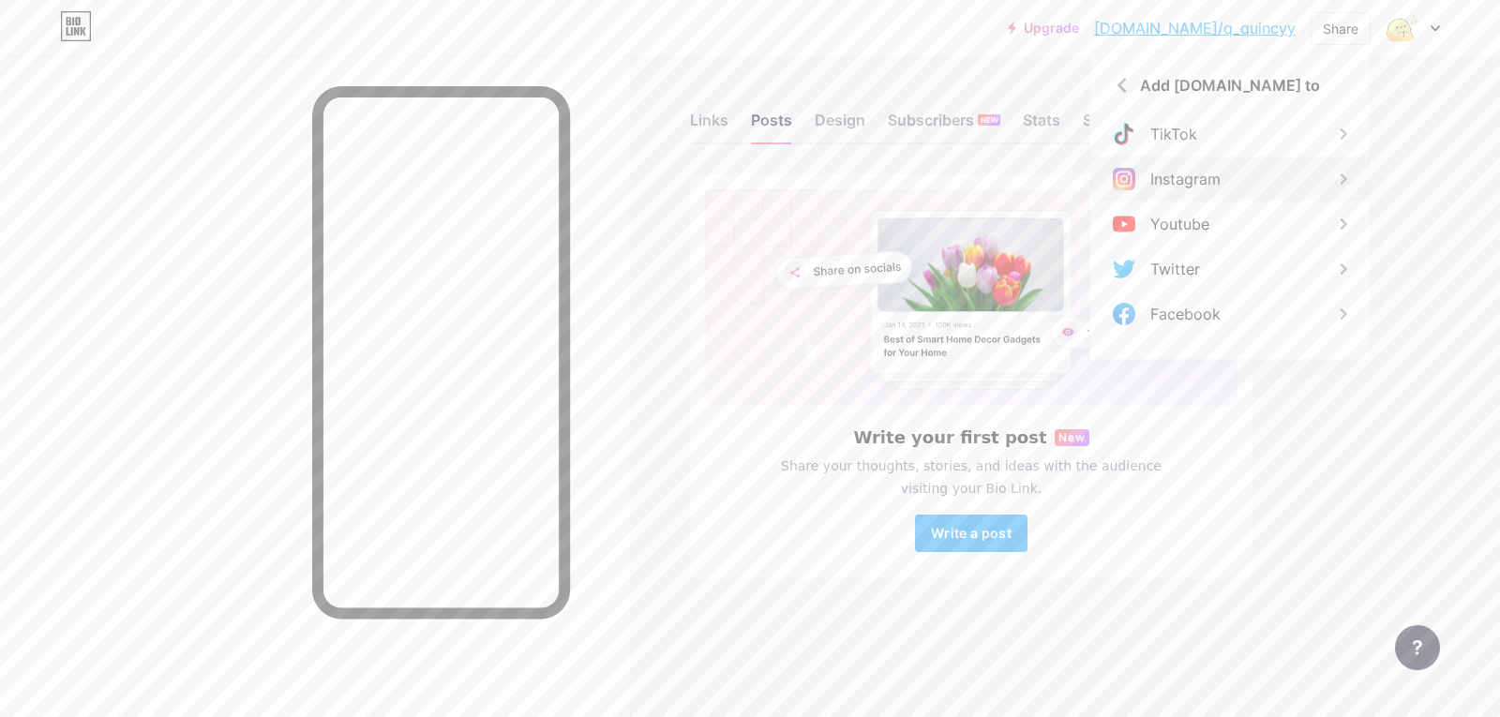
click at [1166, 188] on div "Instagram" at bounding box center [1185, 179] width 70 height 22
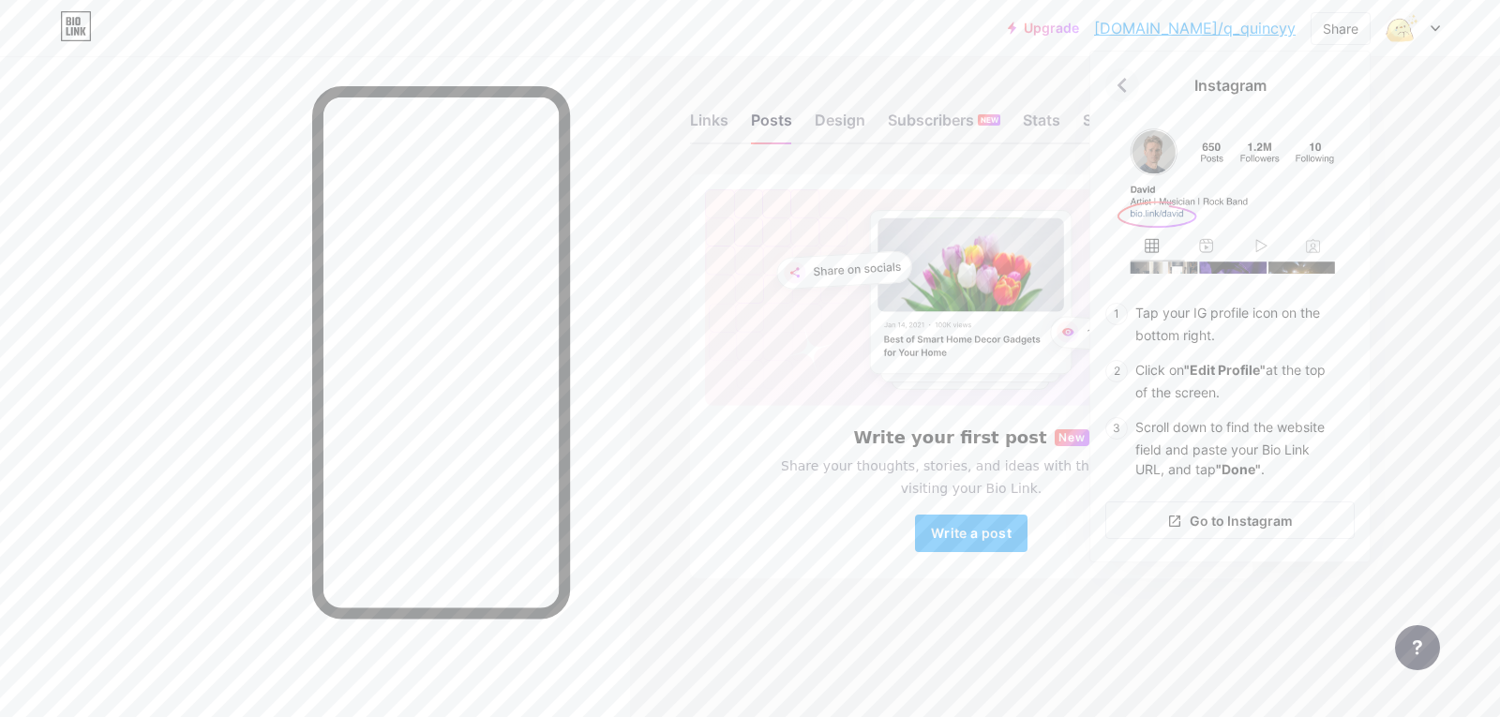
click at [1114, 76] on icon at bounding box center [1122, 85] width 30 height 30
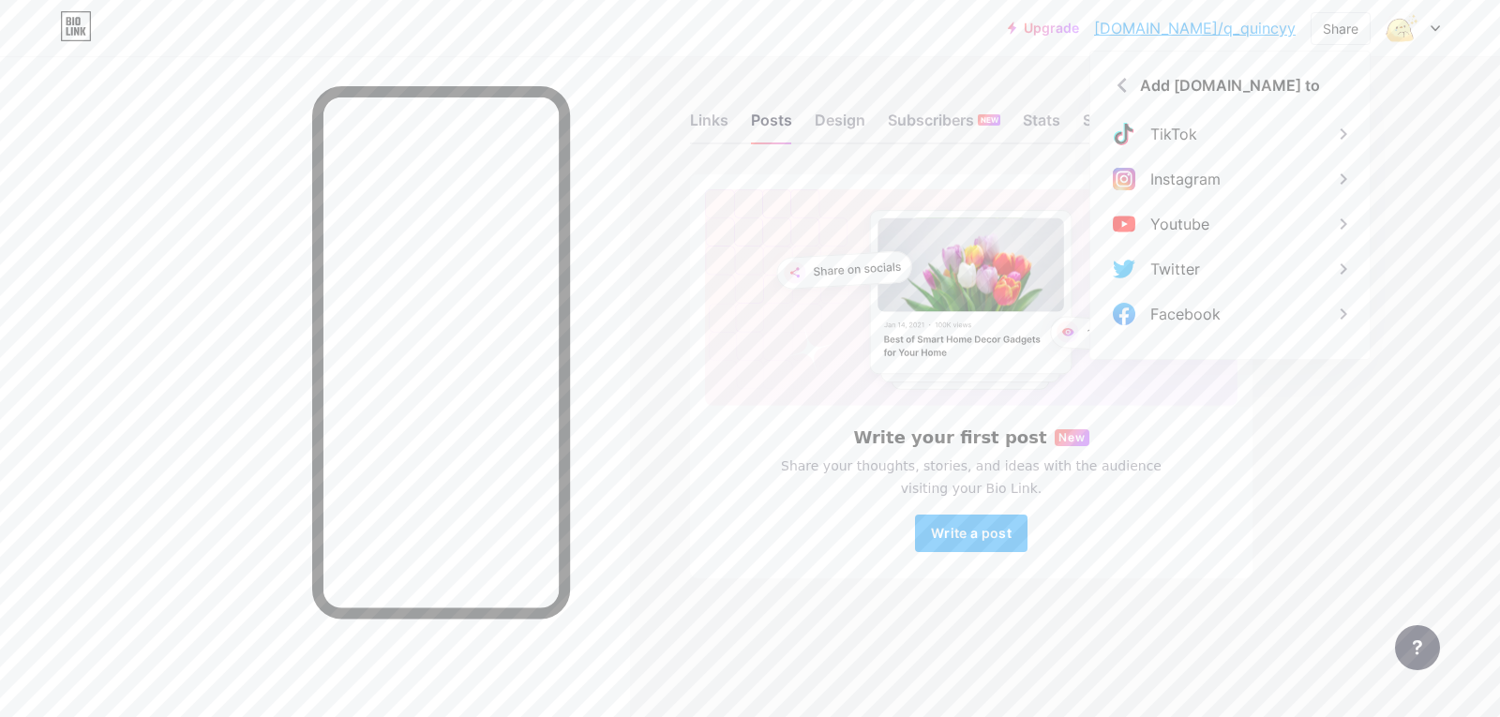
click at [1079, 31] on link "Upgrade" at bounding box center [1043, 28] width 71 height 15
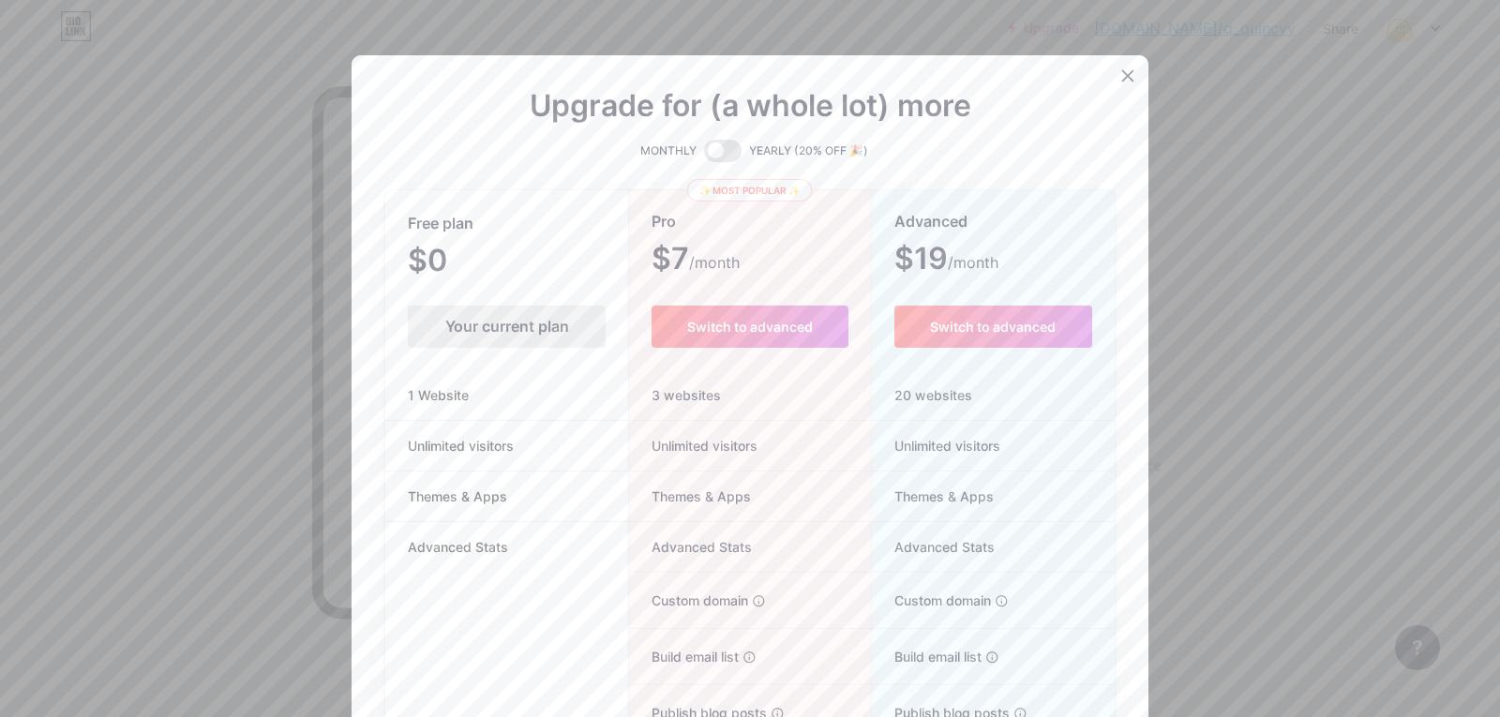
scroll to position [94, 0]
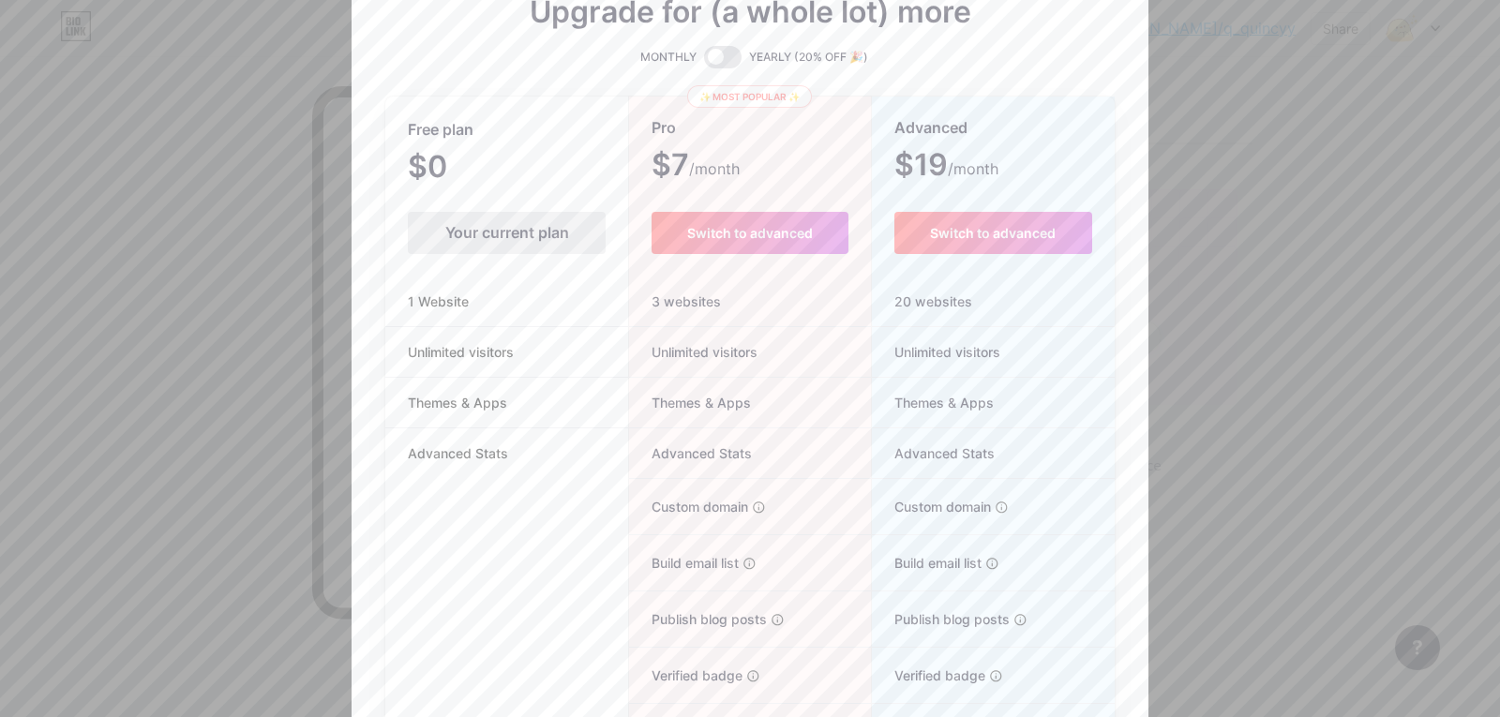
click at [1198, 129] on div at bounding box center [750, 264] width 1500 height 717
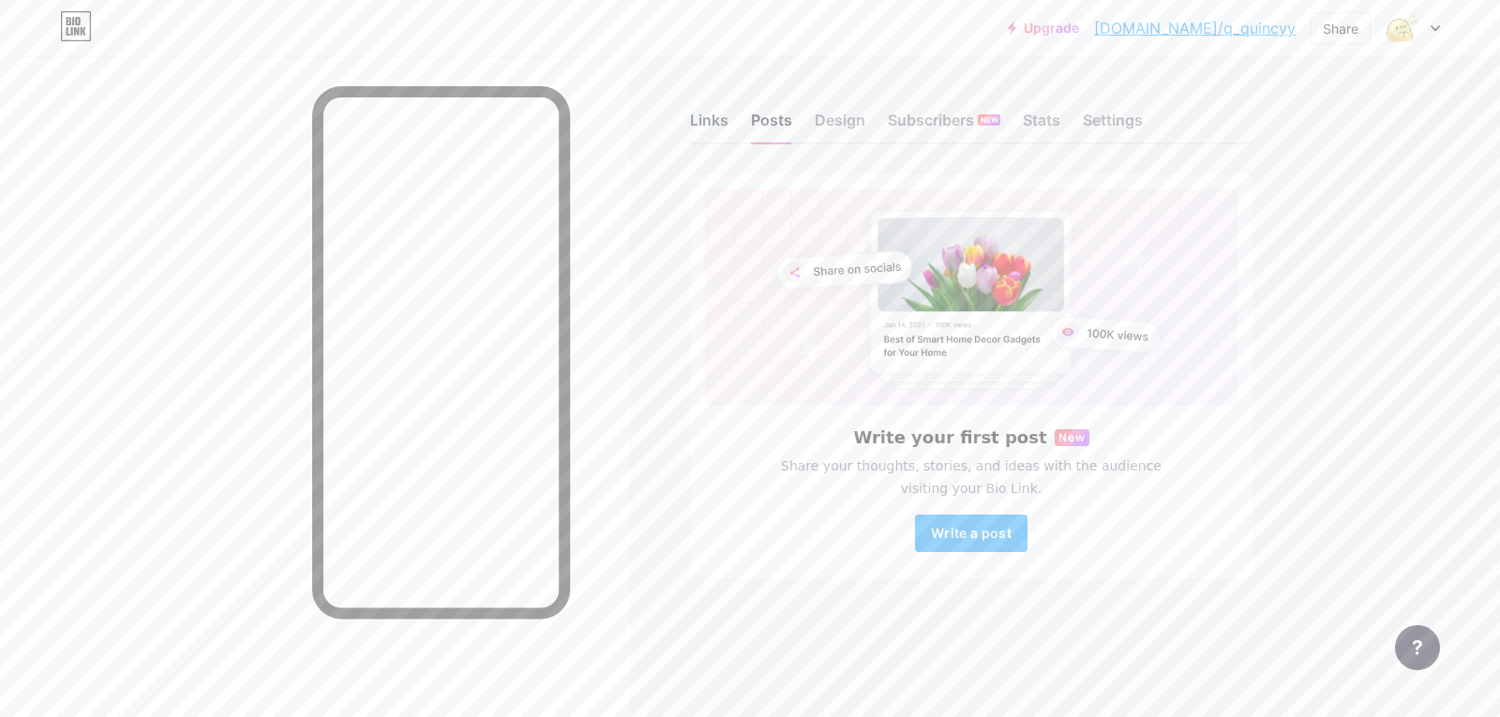
click at [697, 127] on div "Links" at bounding box center [709, 126] width 38 height 34
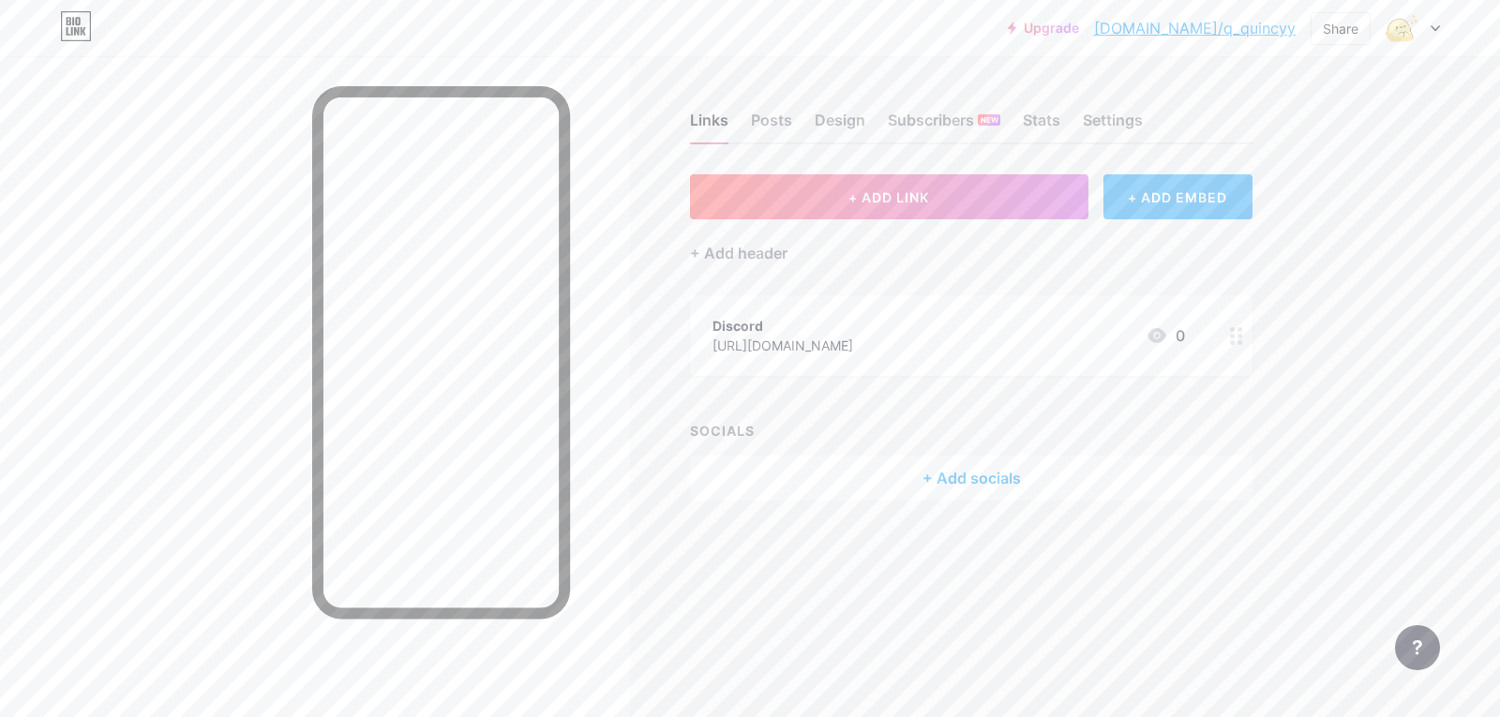
click at [1190, 196] on div "+ ADD EMBED" at bounding box center [1177, 196] width 149 height 45
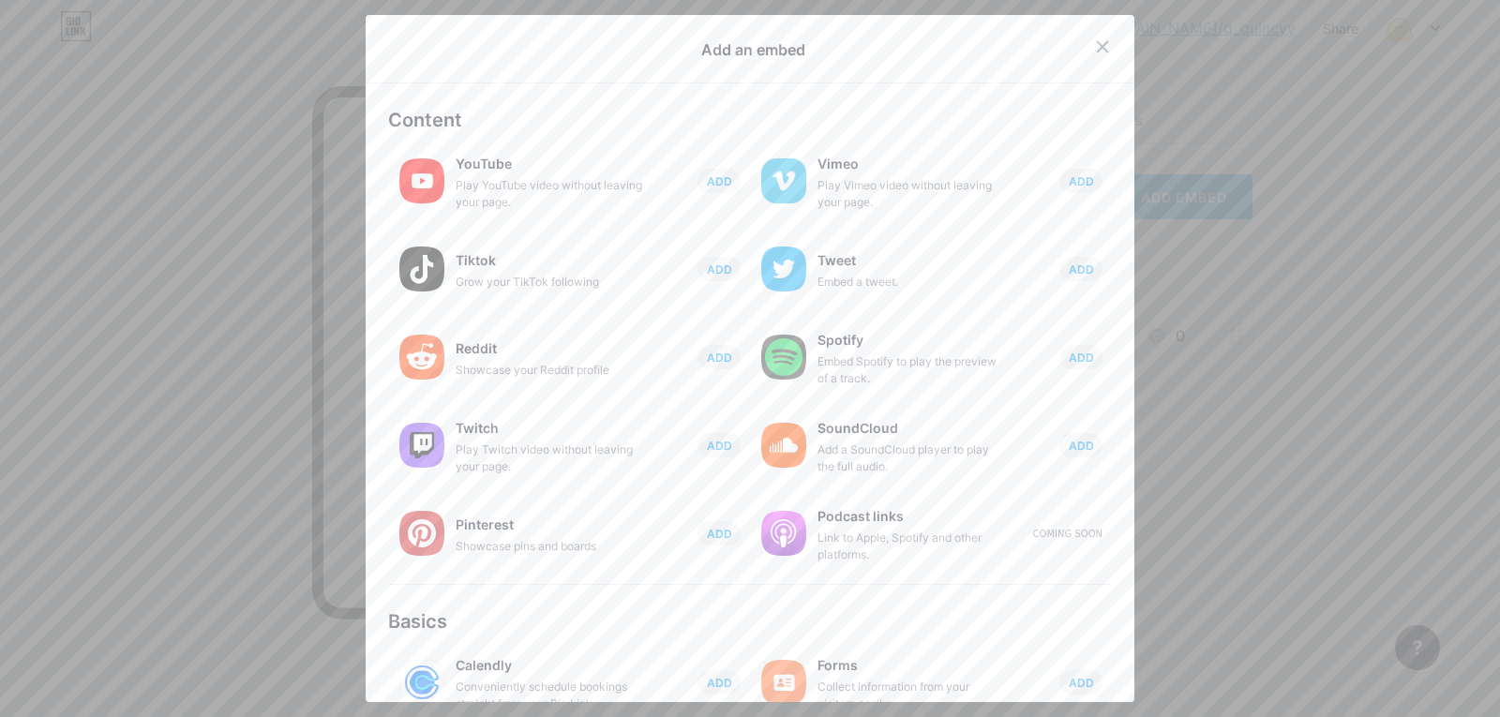
click at [1085, 47] on div at bounding box center [1102, 47] width 34 height 34
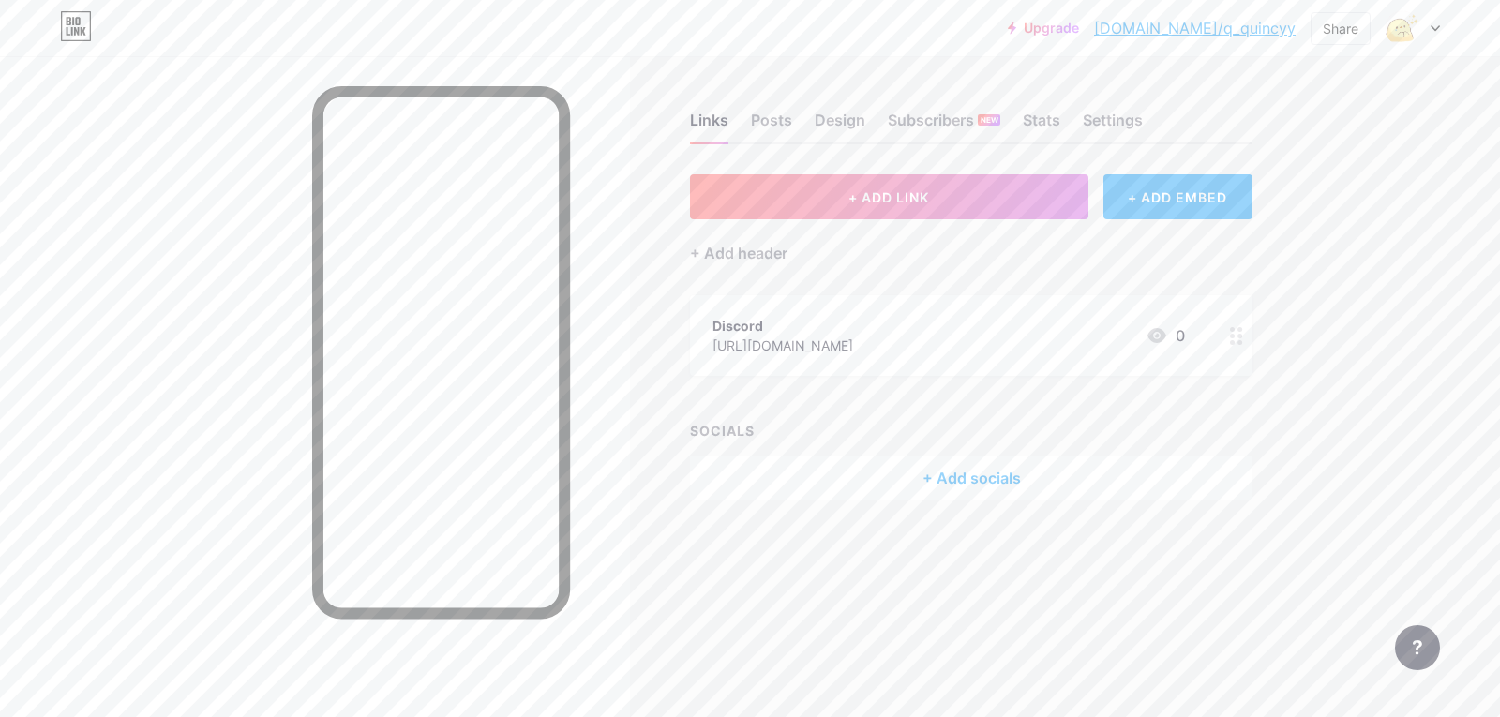
click at [961, 240] on div "+ Add header" at bounding box center [971, 242] width 562 height 46
click at [974, 201] on button "+ ADD LINK" at bounding box center [889, 196] width 398 height 45
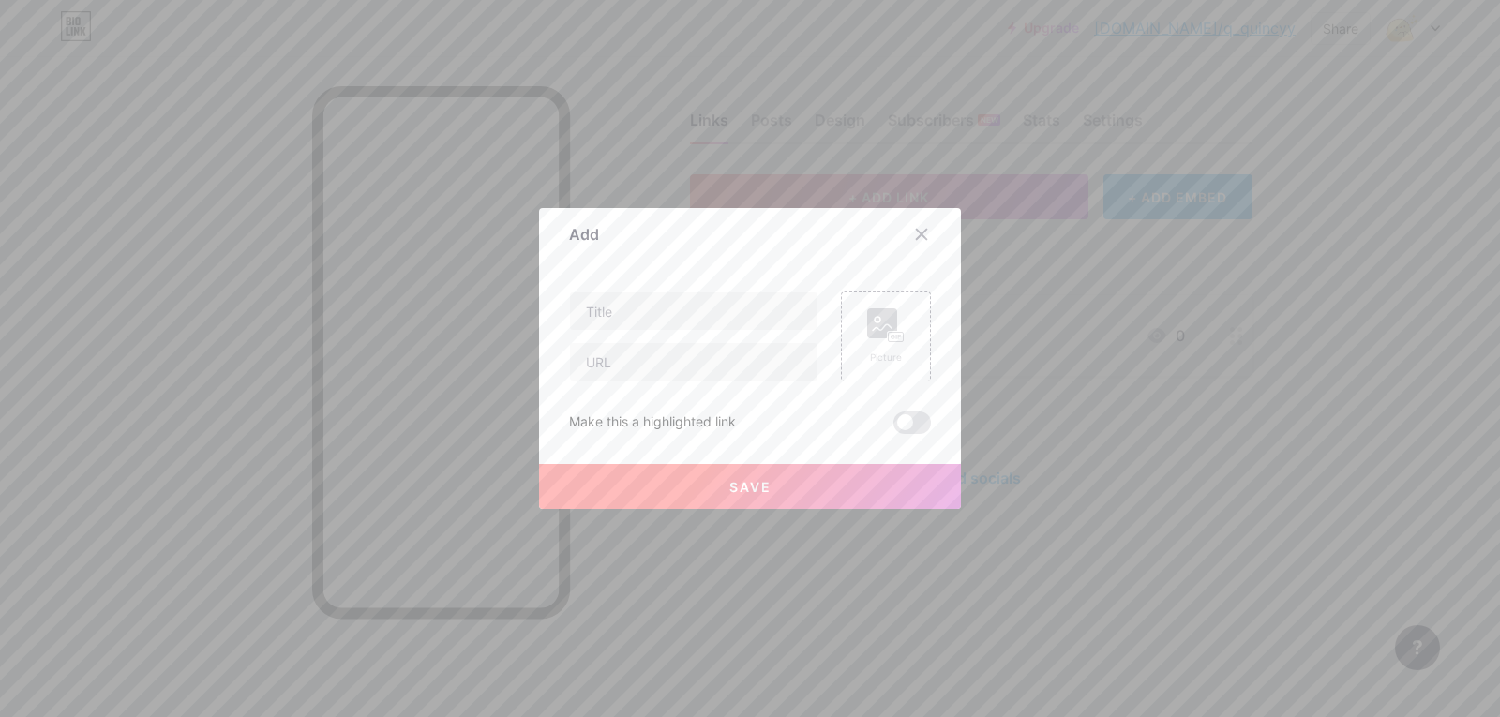
click at [923, 239] on div at bounding box center [922, 234] width 34 height 34
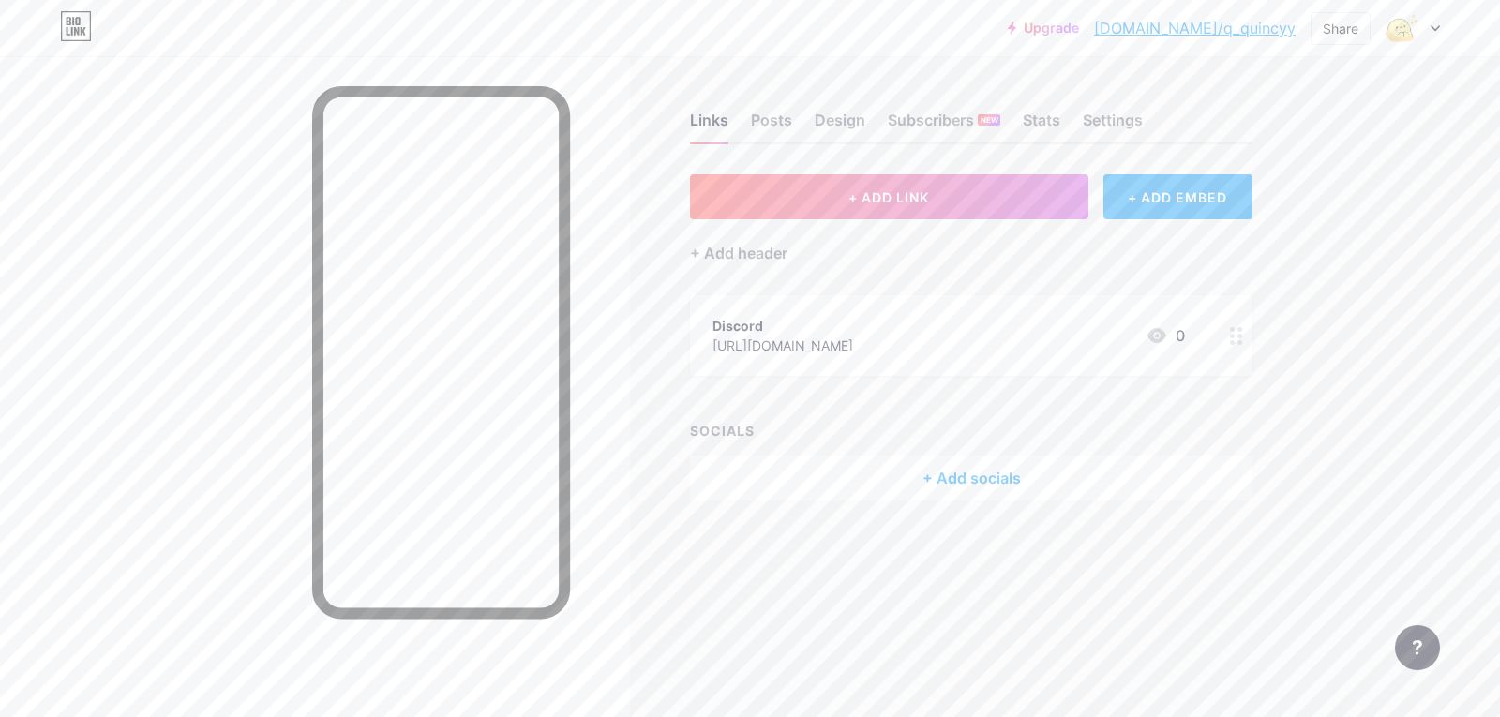
click at [1042, 466] on div "+ Add socials" at bounding box center [971, 478] width 562 height 45
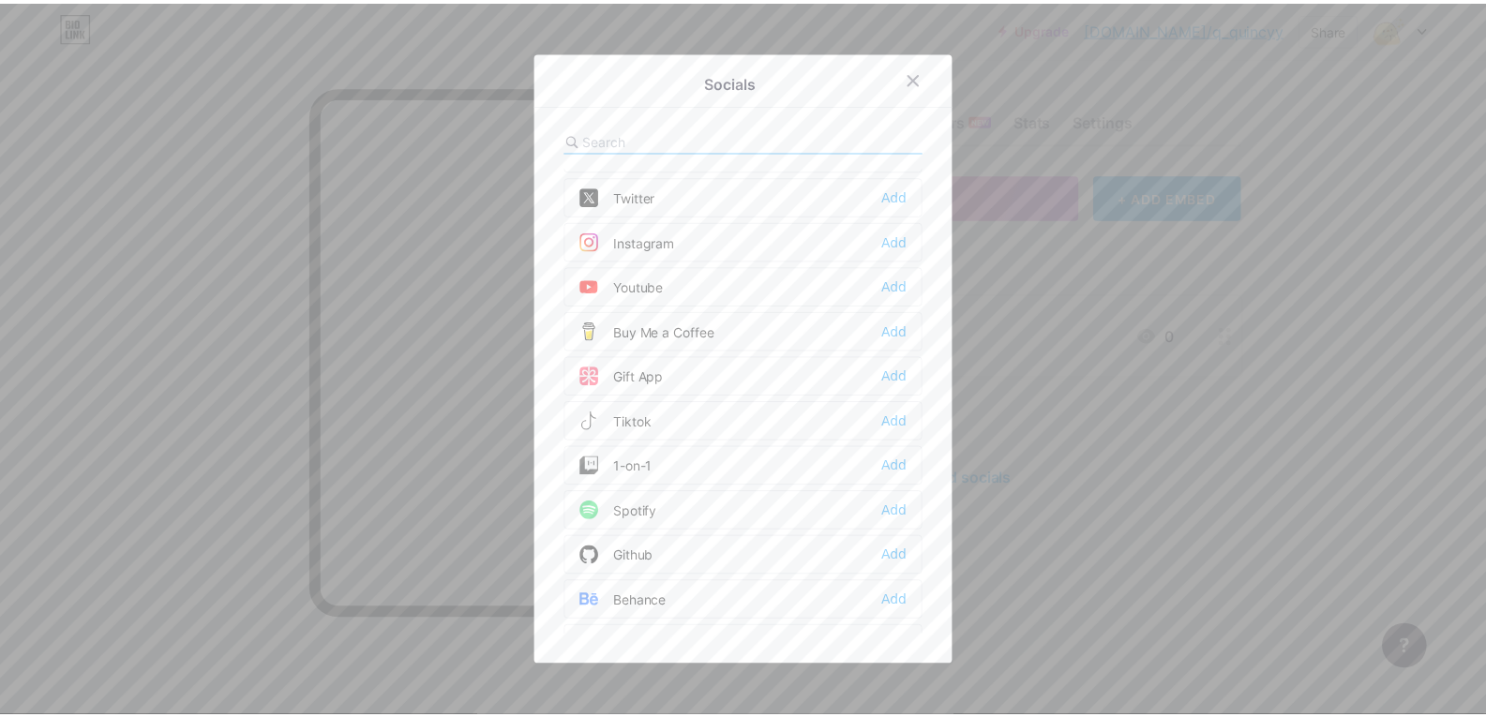
scroll to position [187, 0]
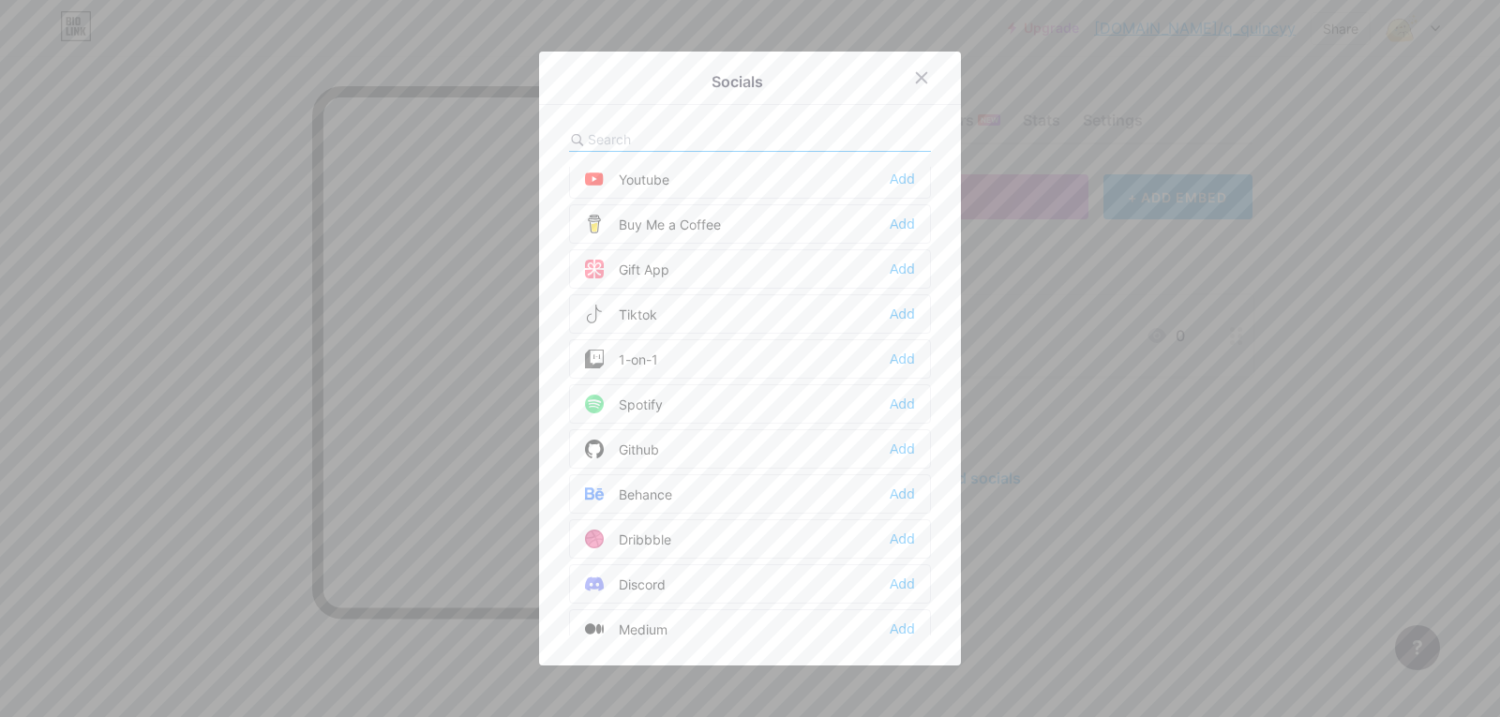
click at [775, 583] on div "Discord Add" at bounding box center [750, 583] width 362 height 39
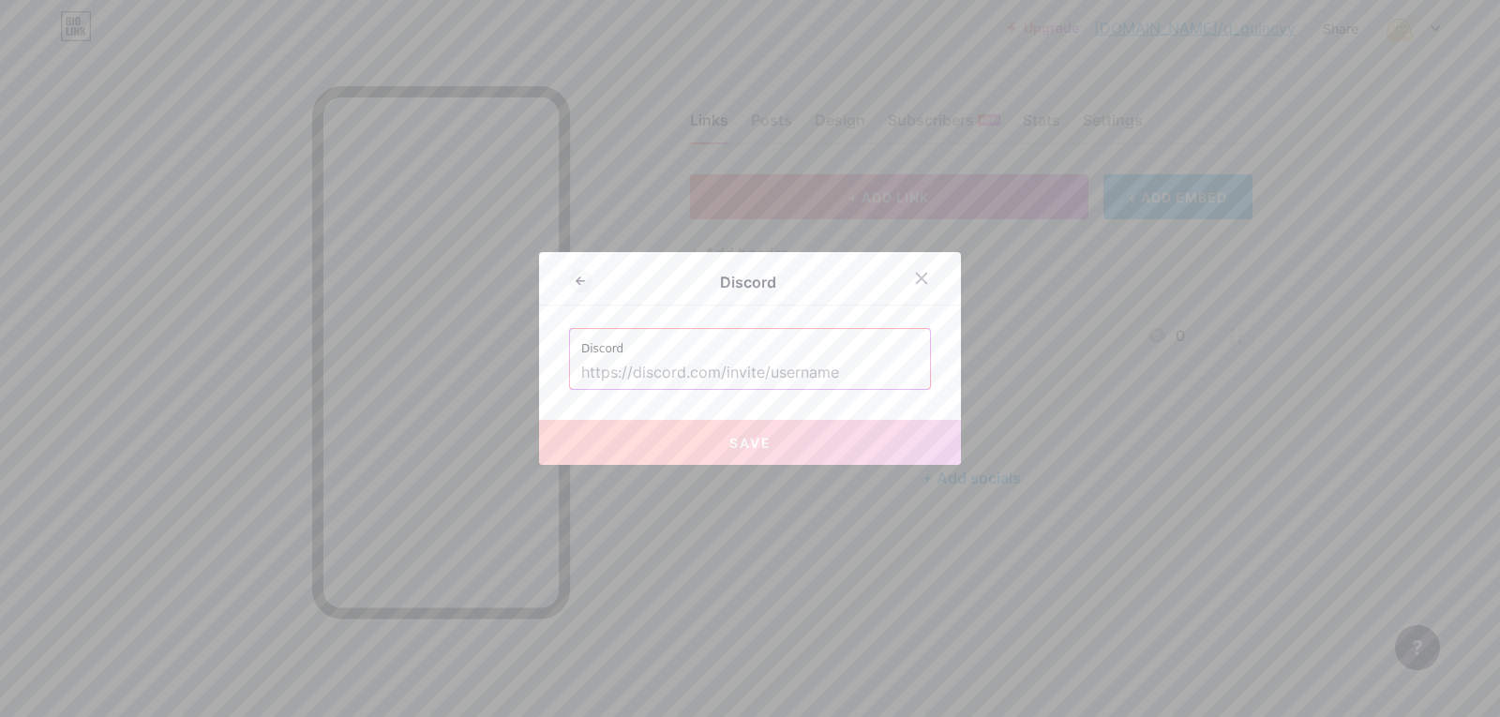
drag, startPoint x: 761, startPoint y: 379, endPoint x: 782, endPoint y: 388, distance: 22.7
click at [761, 379] on input "text" at bounding box center [749, 373] width 337 height 32
drag, startPoint x: 779, startPoint y: 388, endPoint x: 787, endPoint y: 383, distance: 9.7
click at [779, 388] on input "text" at bounding box center [749, 373] width 337 height 32
paste input "[URL][DOMAIN_NAME]"
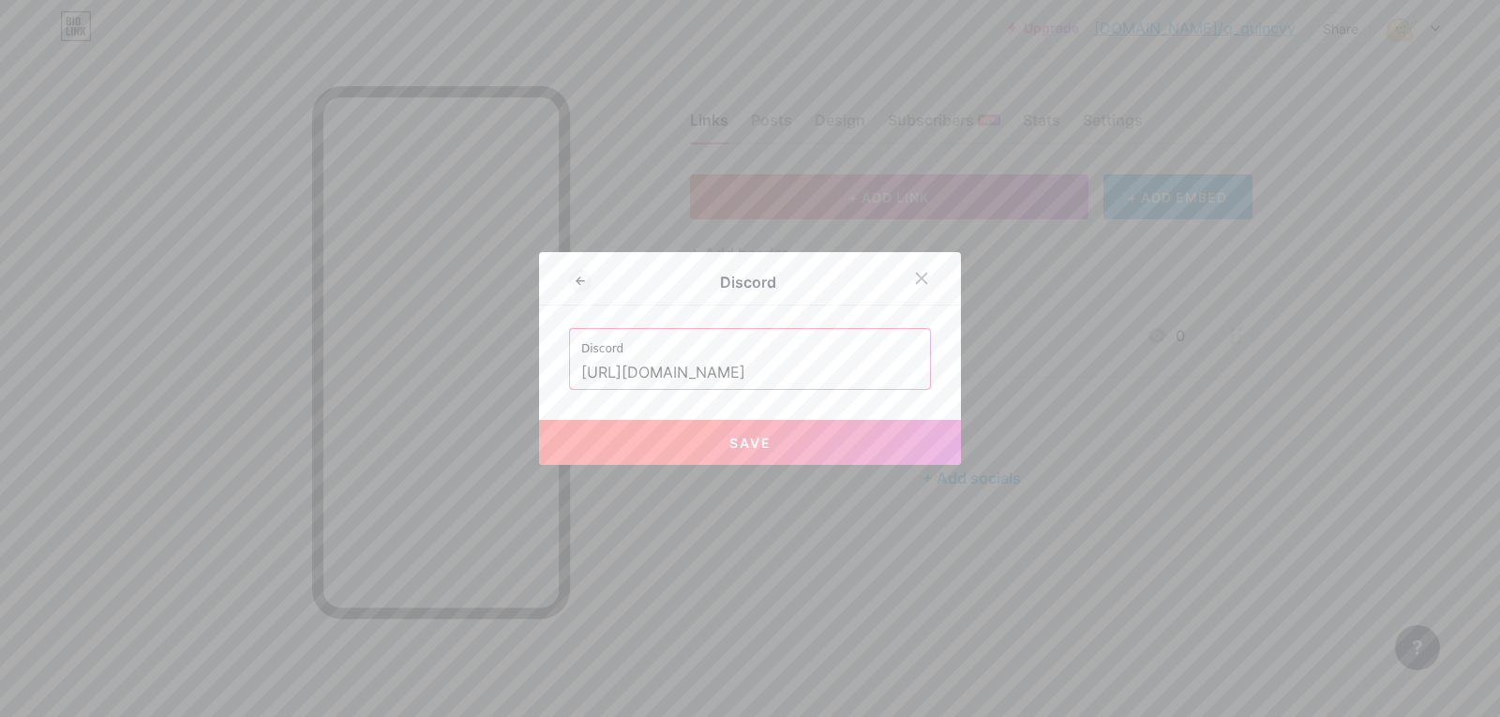
type input "[URL][DOMAIN_NAME]"
click at [830, 427] on button "Save" at bounding box center [750, 442] width 422 height 45
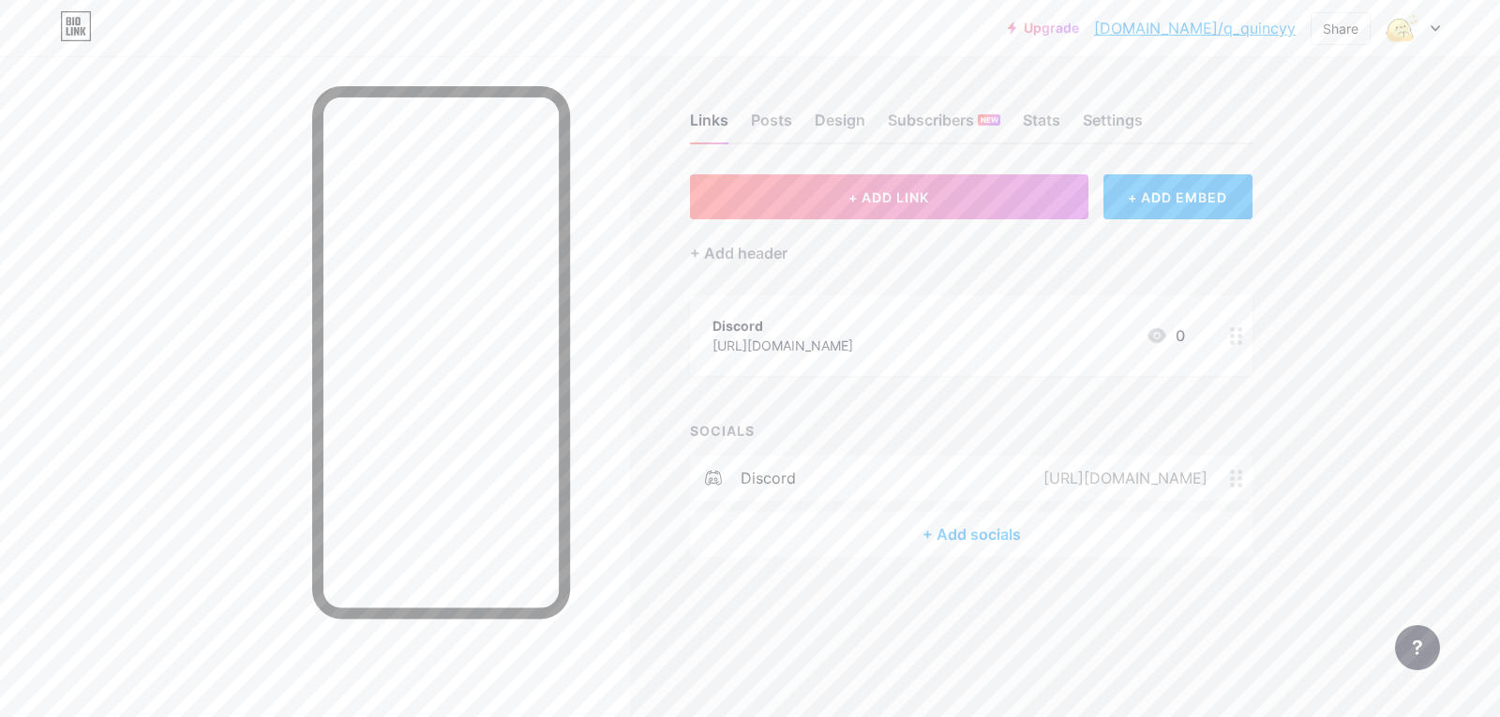
click at [1240, 337] on circle at bounding box center [1239, 336] width 5 height 5
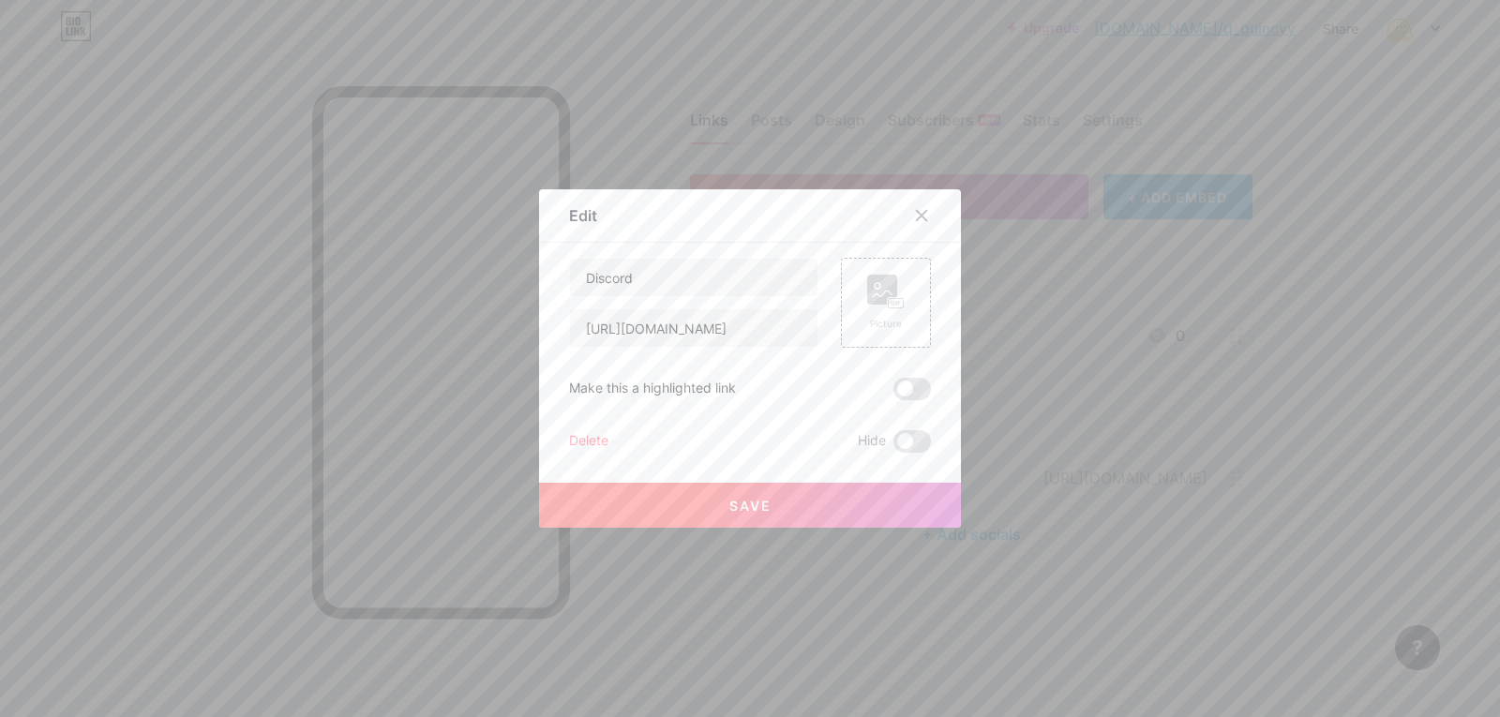
click at [557, 435] on div "Edit Content YouTube Play YouTube video without leaving your page. ADD Vimeo Pl…" at bounding box center [750, 358] width 422 height 338
click at [897, 439] on span at bounding box center [911, 441] width 37 height 22
click at [893, 446] on input "checkbox" at bounding box center [893, 446] width 0 height 0
click at [592, 436] on div "Delete" at bounding box center [588, 441] width 39 height 22
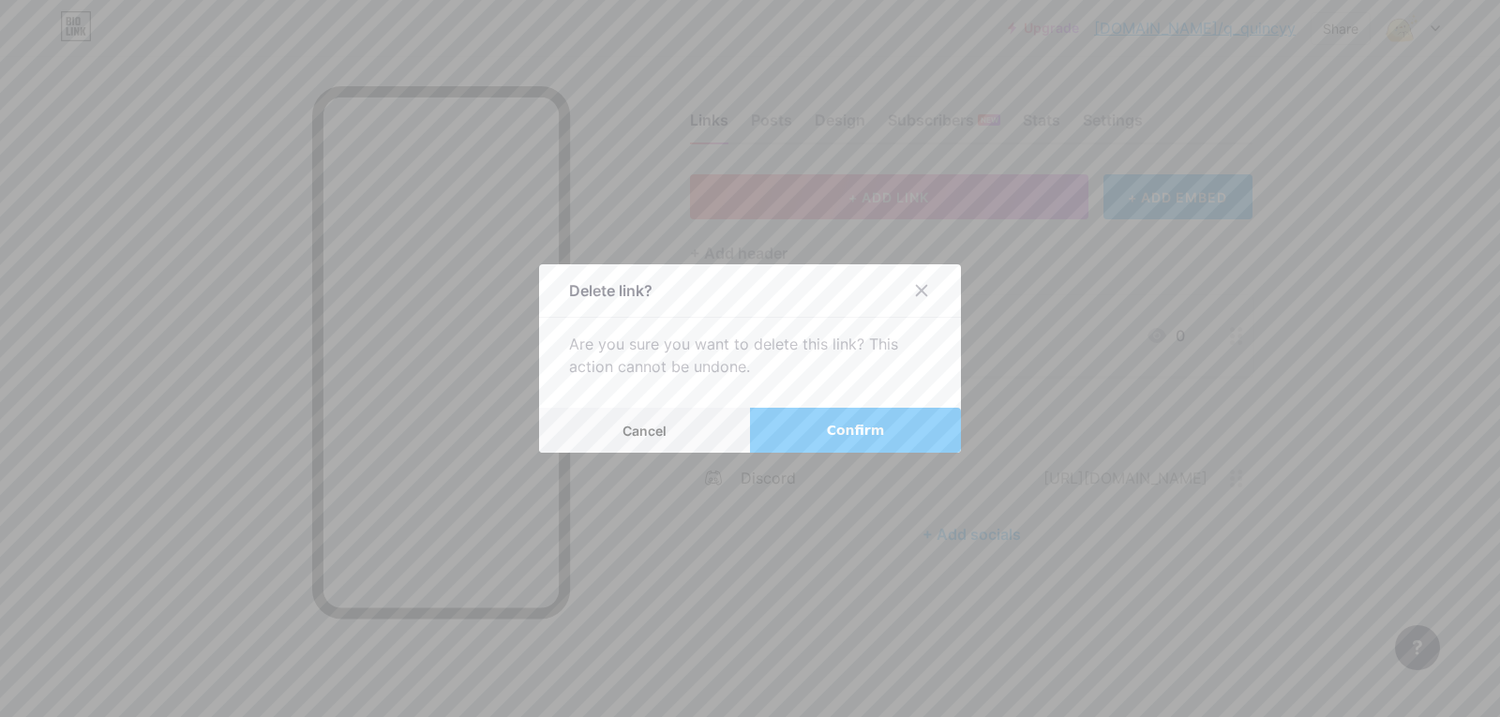
click at [792, 427] on button "Confirm" at bounding box center [855, 430] width 211 height 45
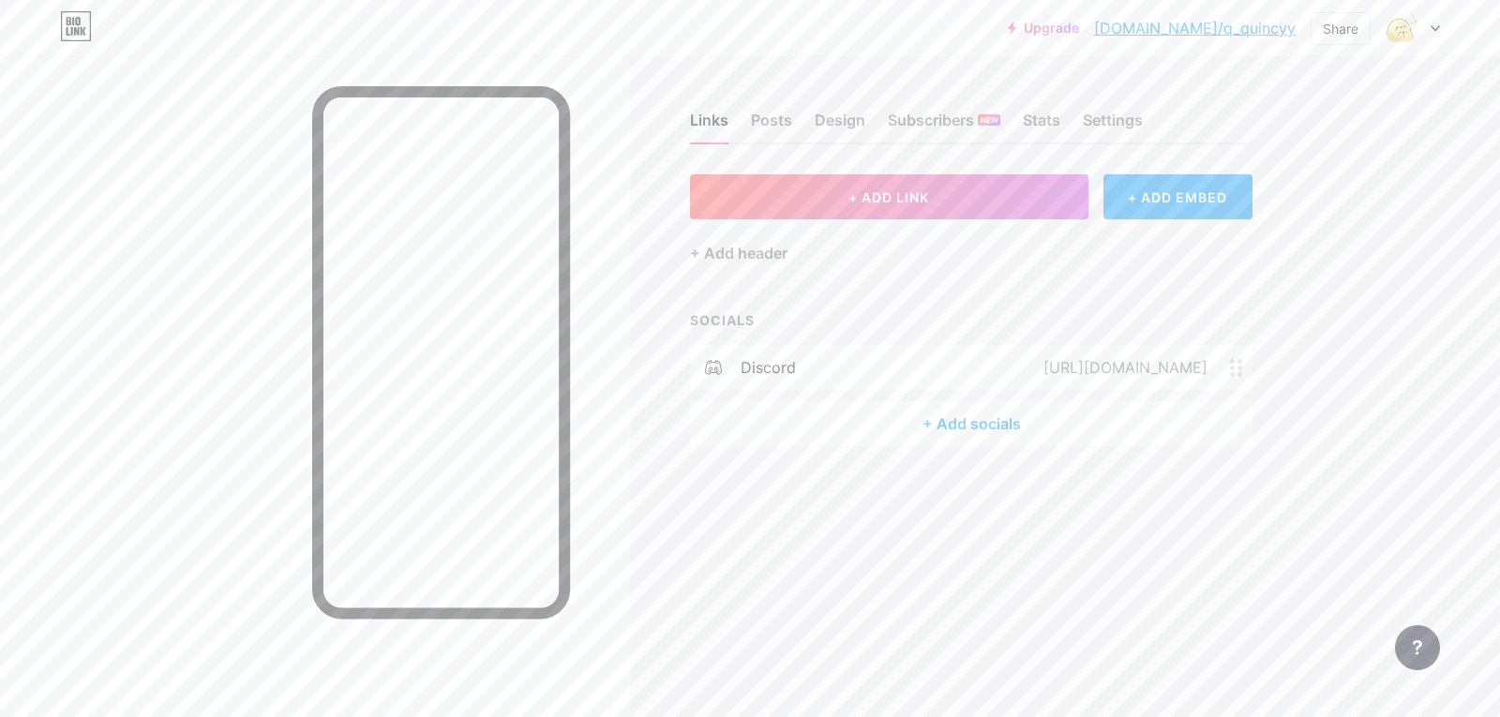
click at [995, 429] on div "+ Add socials" at bounding box center [971, 423] width 562 height 45
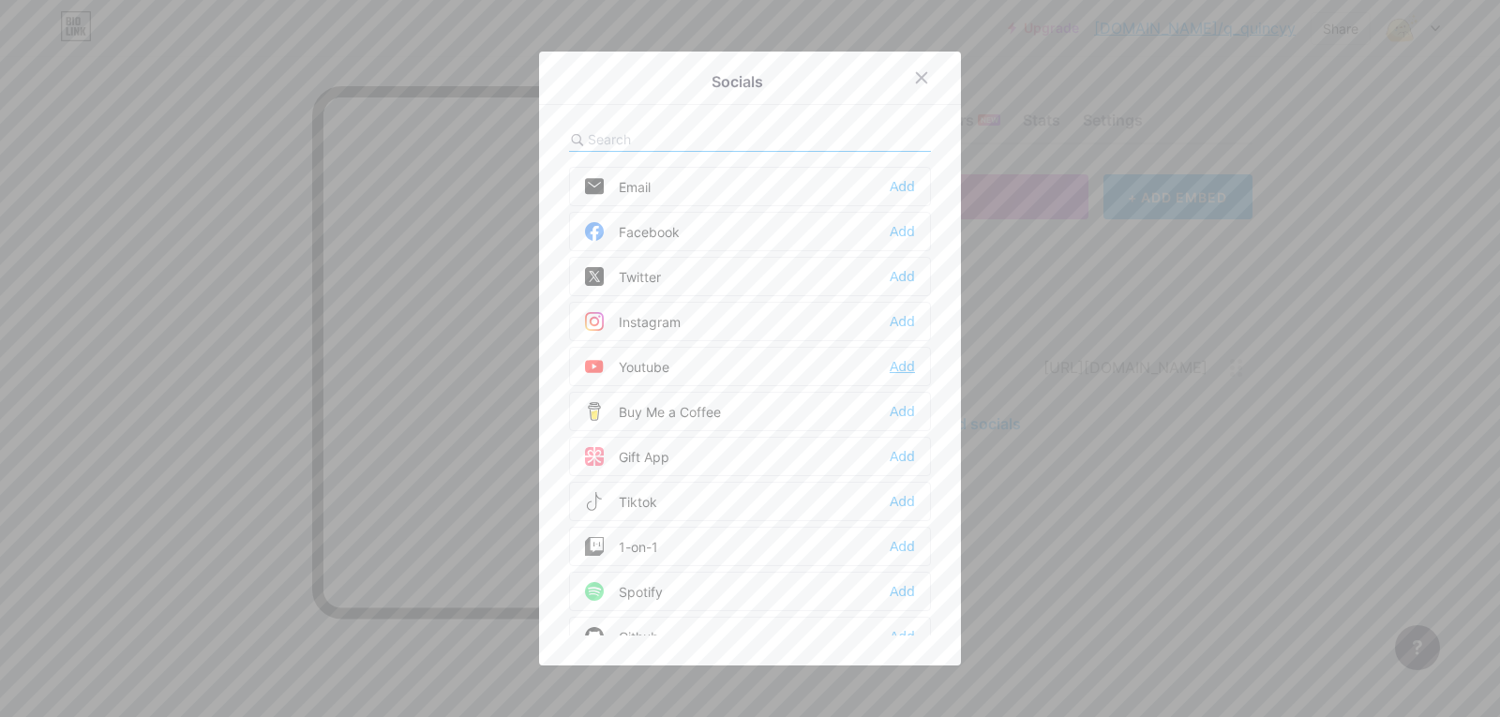
click at [897, 367] on div "Add" at bounding box center [902, 366] width 25 height 19
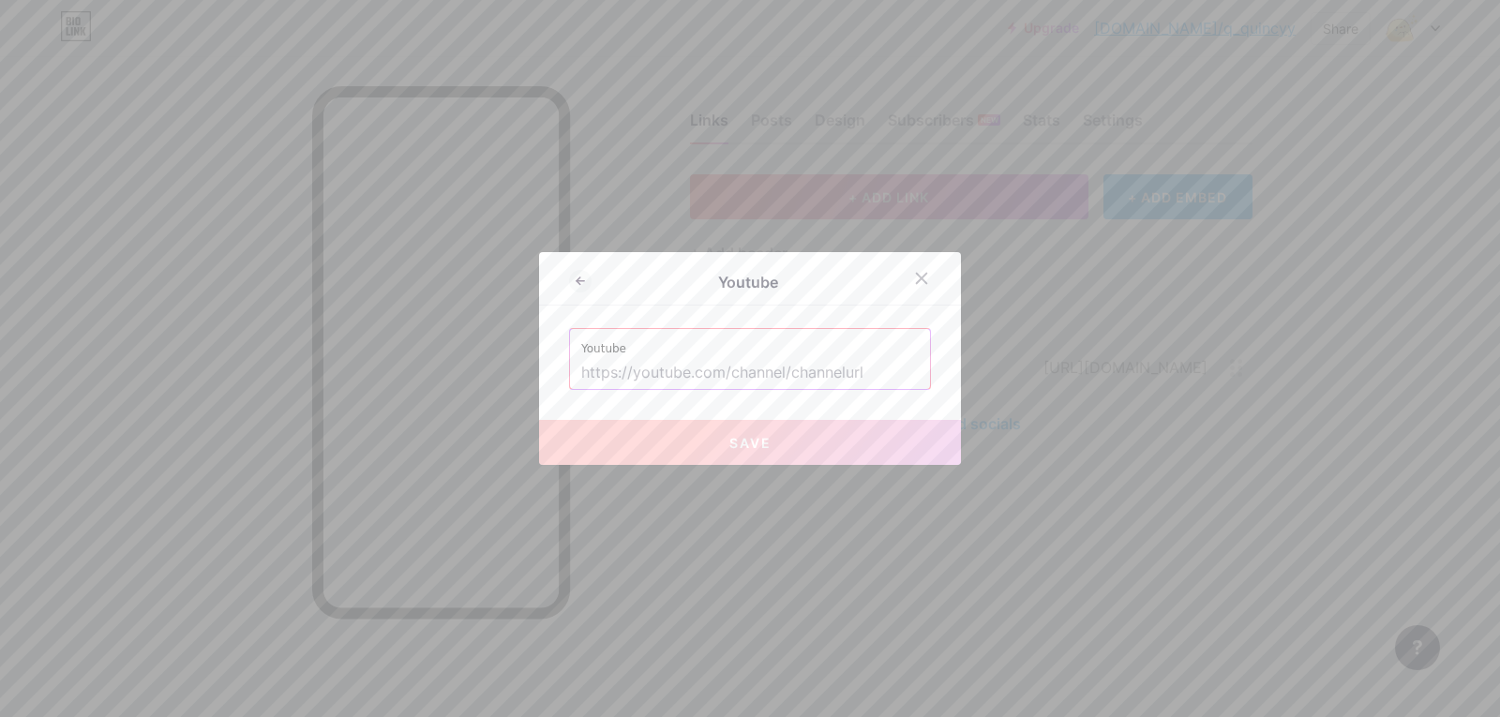
drag, startPoint x: 763, startPoint y: 381, endPoint x: 776, endPoint y: 389, distance: 15.6
click at [763, 380] on input "text" at bounding box center [749, 373] width 337 height 32
click at [791, 379] on input "text" at bounding box center [749, 373] width 337 height 32
paste input "[URL][DOMAIN_NAME]"
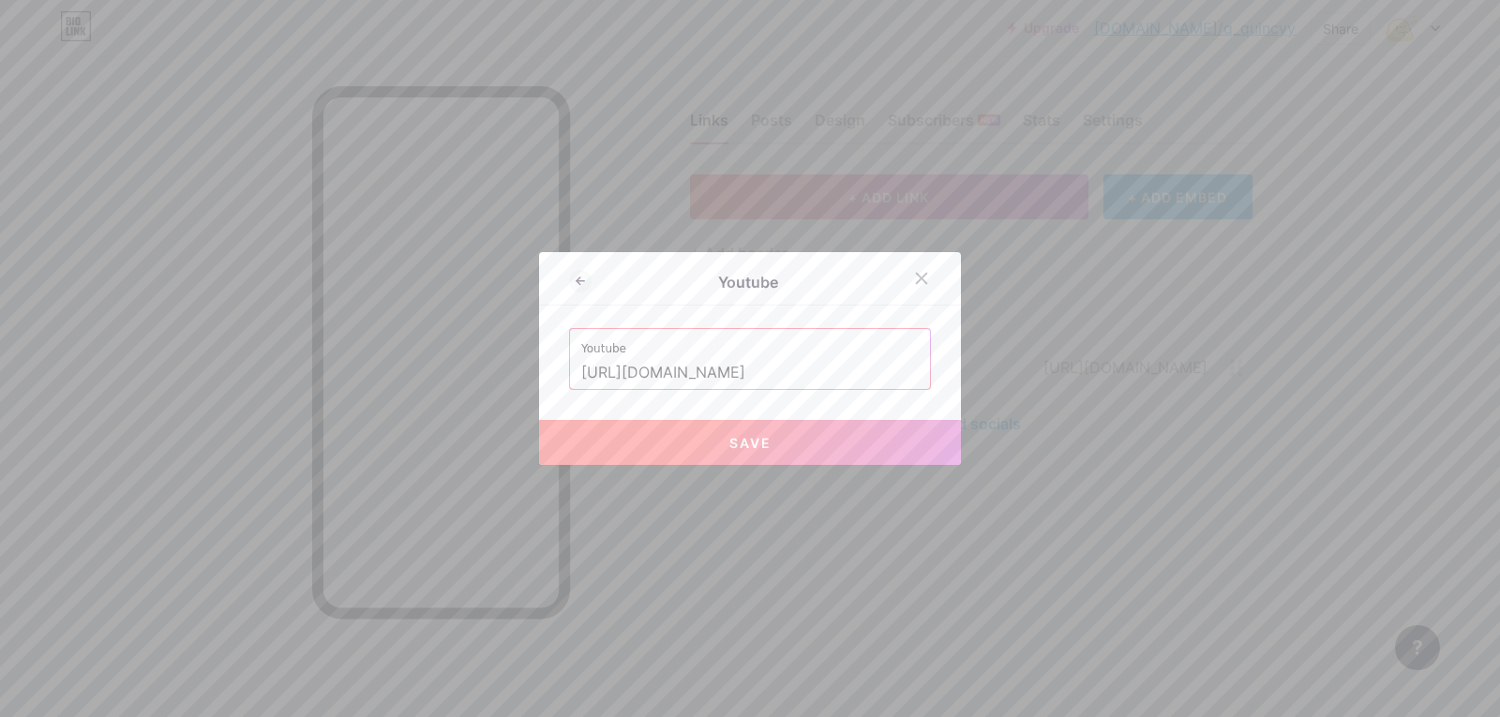
type input "[URL][DOMAIN_NAME]"
click at [864, 439] on button "Save" at bounding box center [750, 442] width 422 height 45
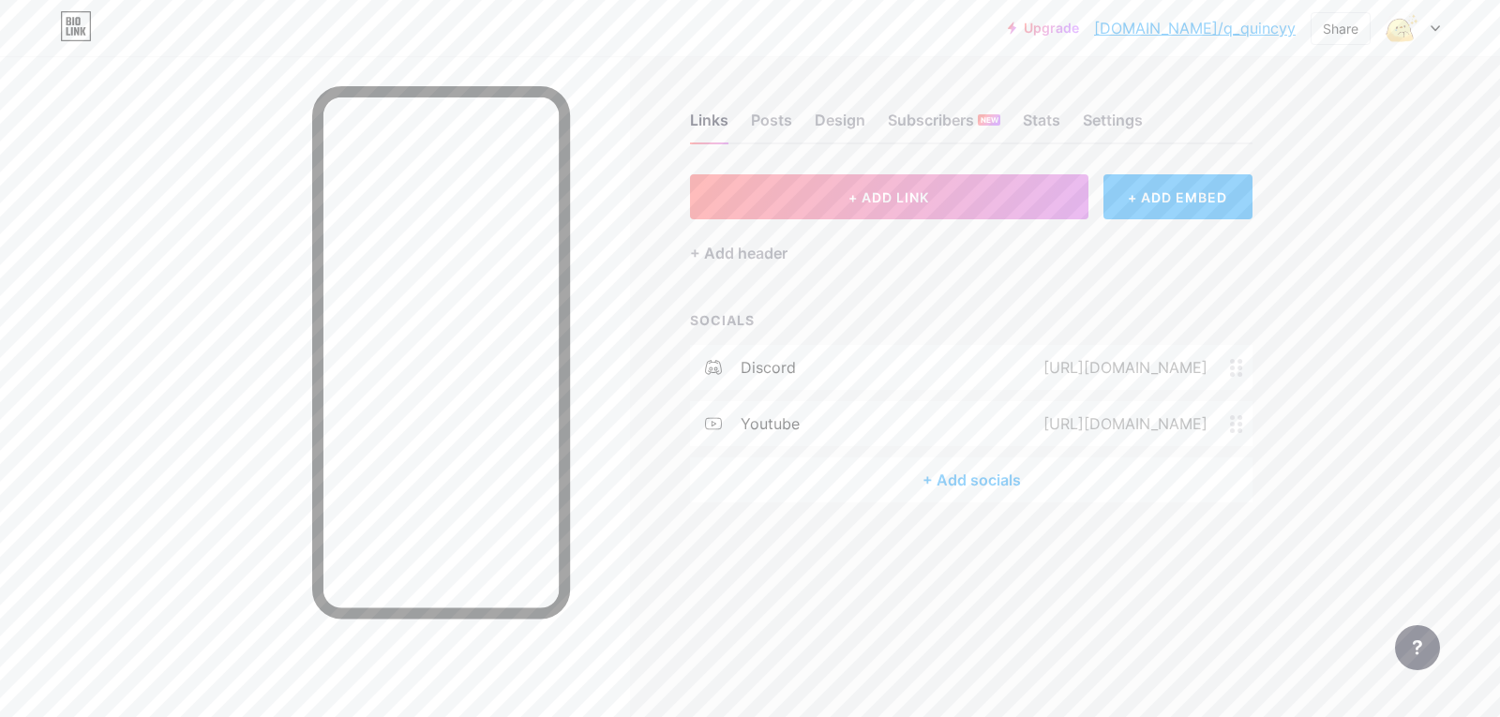
click at [1218, 24] on link "[DOMAIN_NAME]/q_quincyy" at bounding box center [1195, 28] width 202 height 22
click at [1236, 422] on icon at bounding box center [1236, 424] width 13 height 18
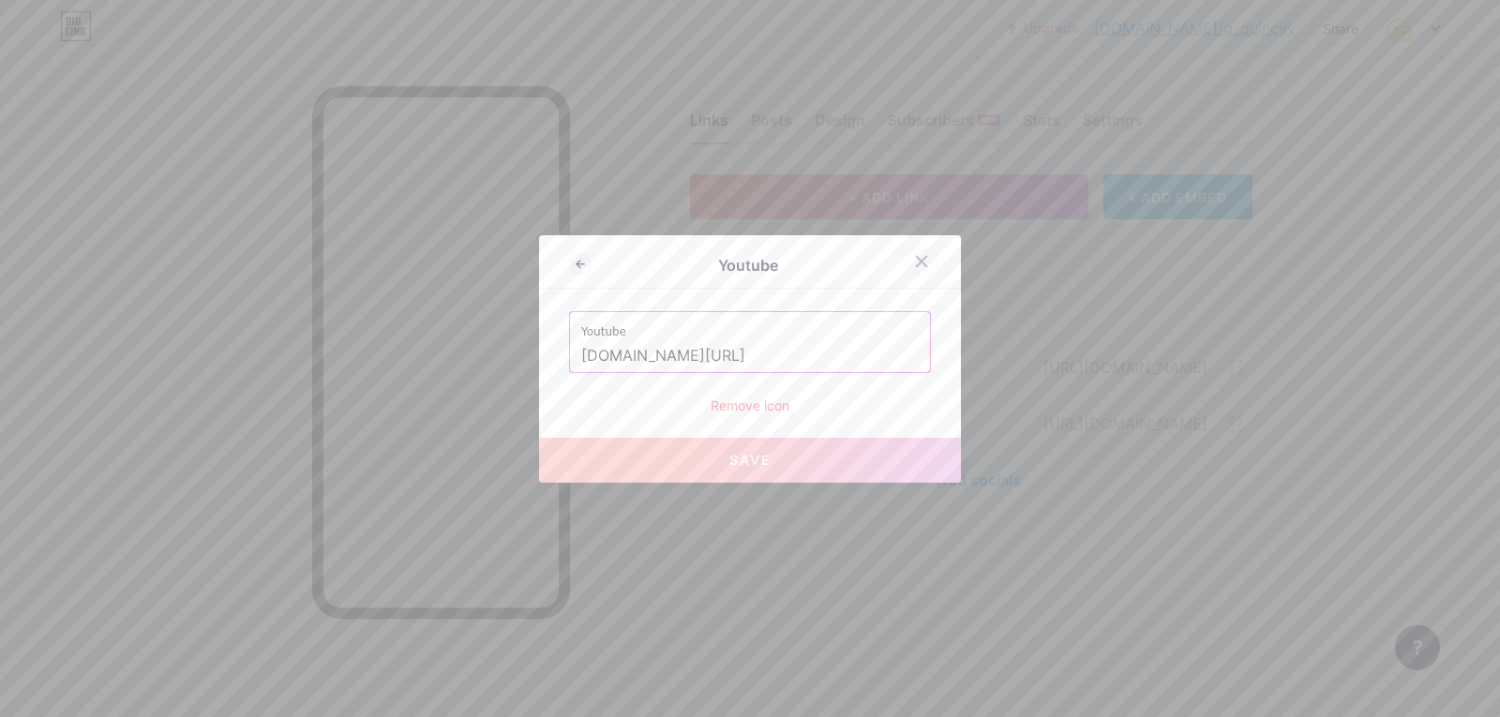
click at [916, 255] on icon at bounding box center [921, 261] width 15 height 15
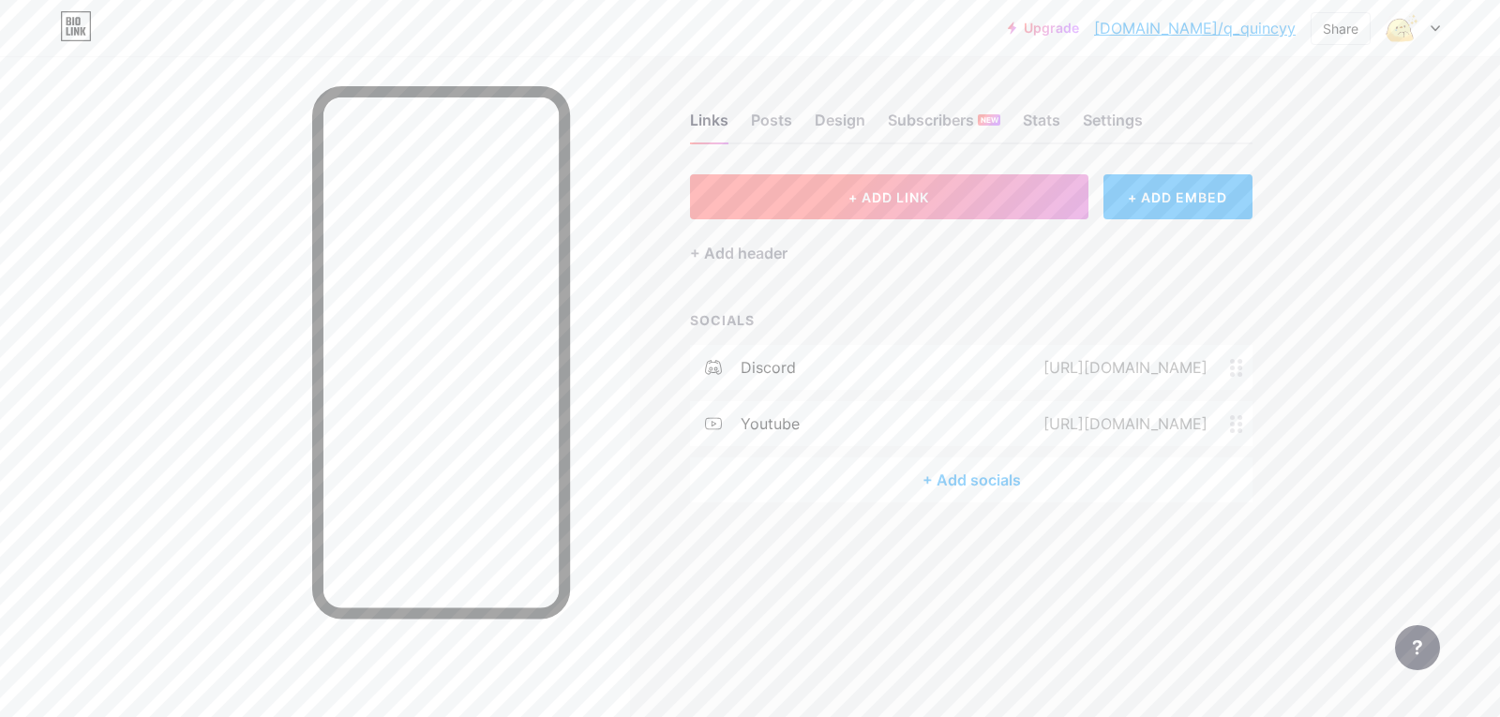
click at [939, 190] on button "+ ADD LINK" at bounding box center [889, 196] width 398 height 45
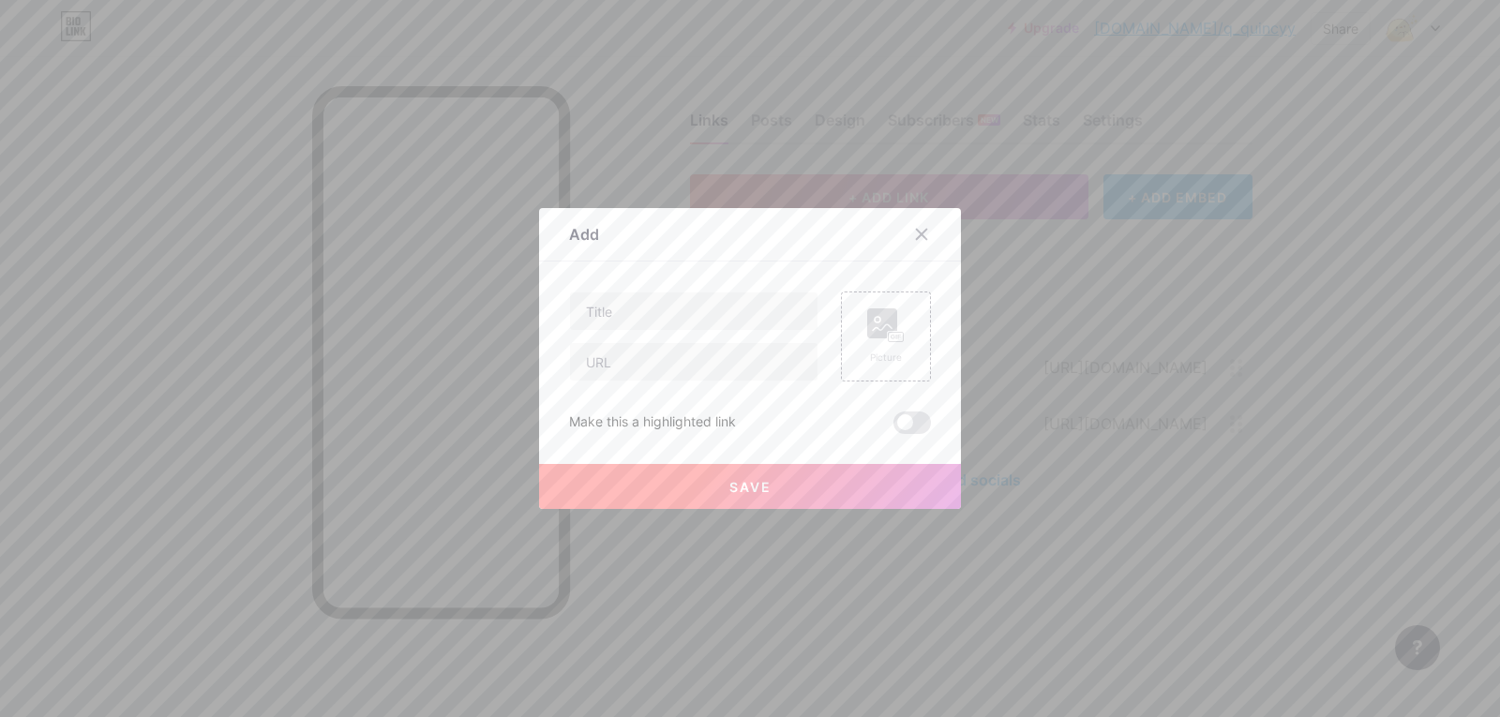
click at [932, 231] on div at bounding box center [933, 234] width 56 height 34
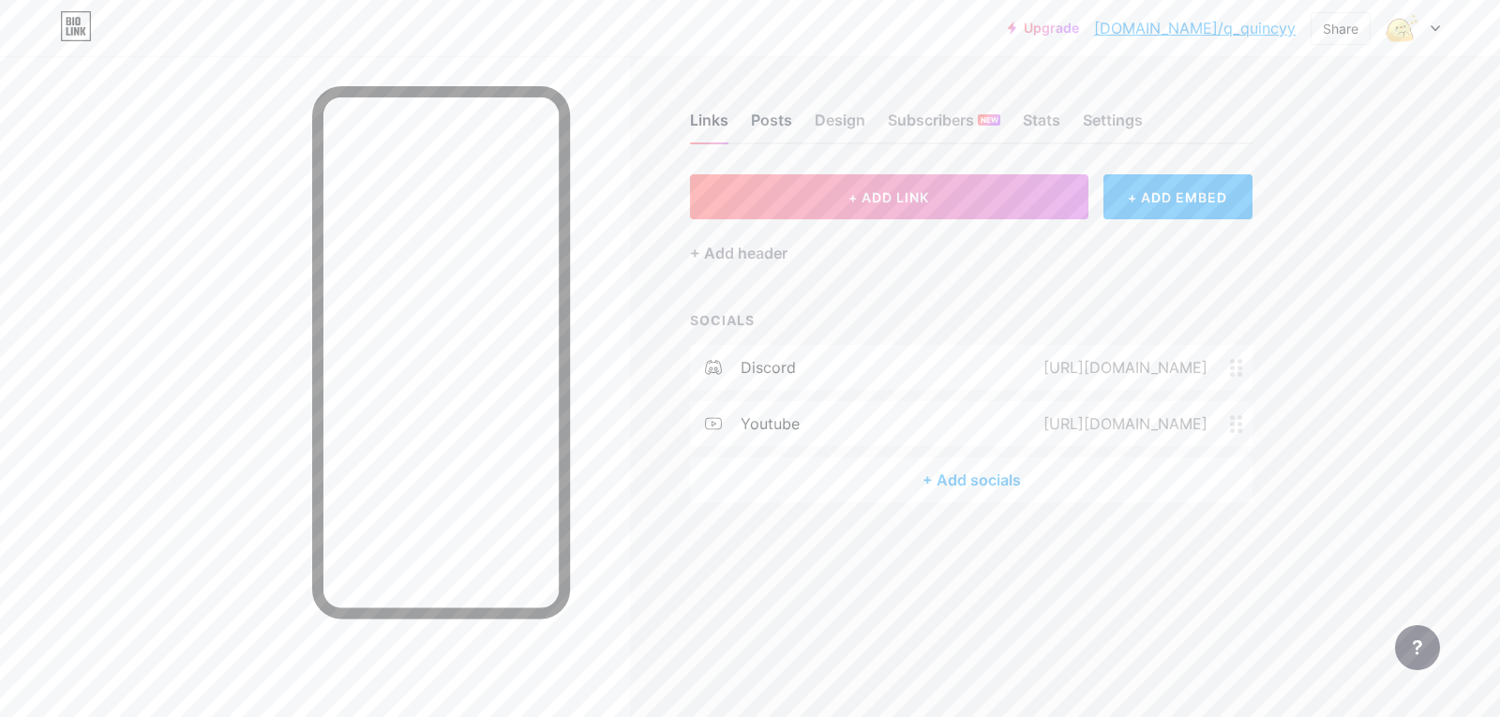
click at [775, 118] on div "Posts" at bounding box center [771, 126] width 41 height 34
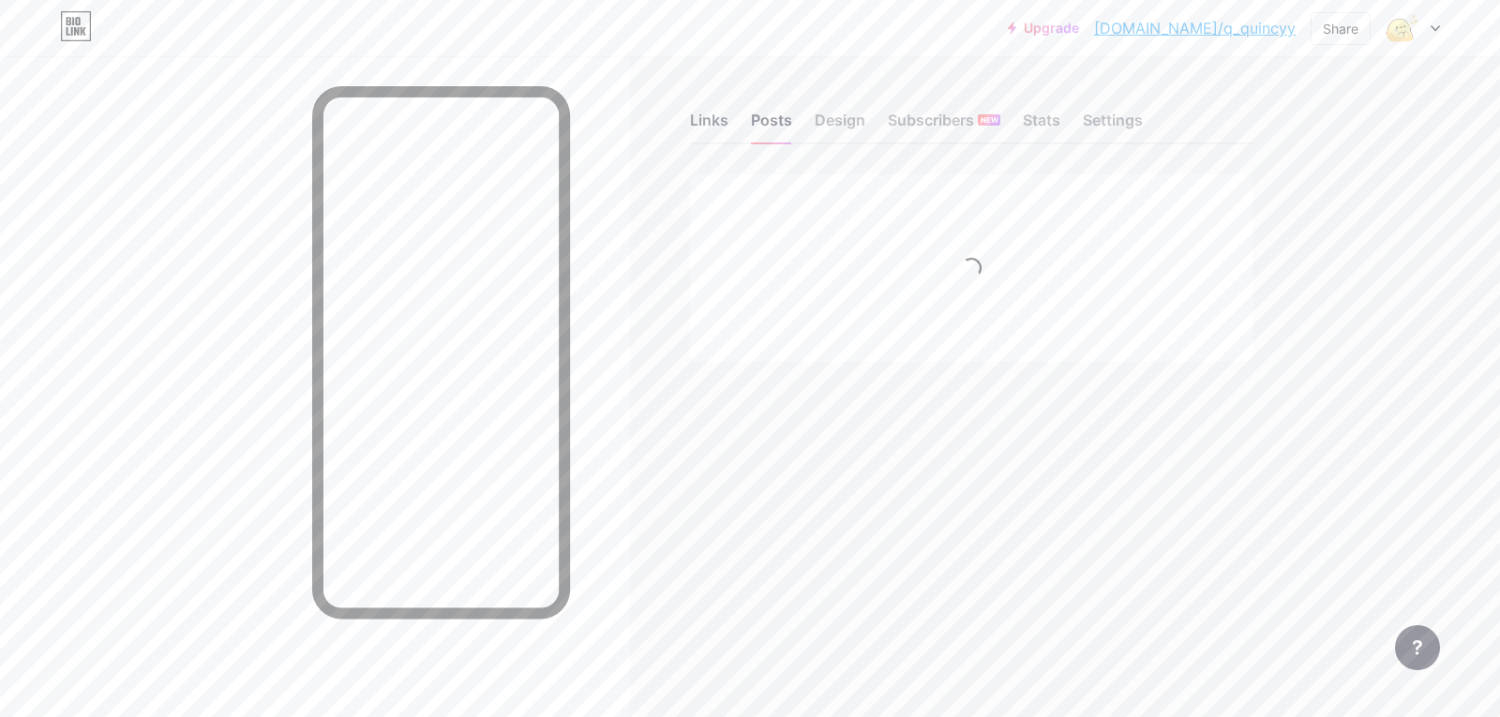
click at [718, 119] on div "Links" at bounding box center [709, 126] width 38 height 34
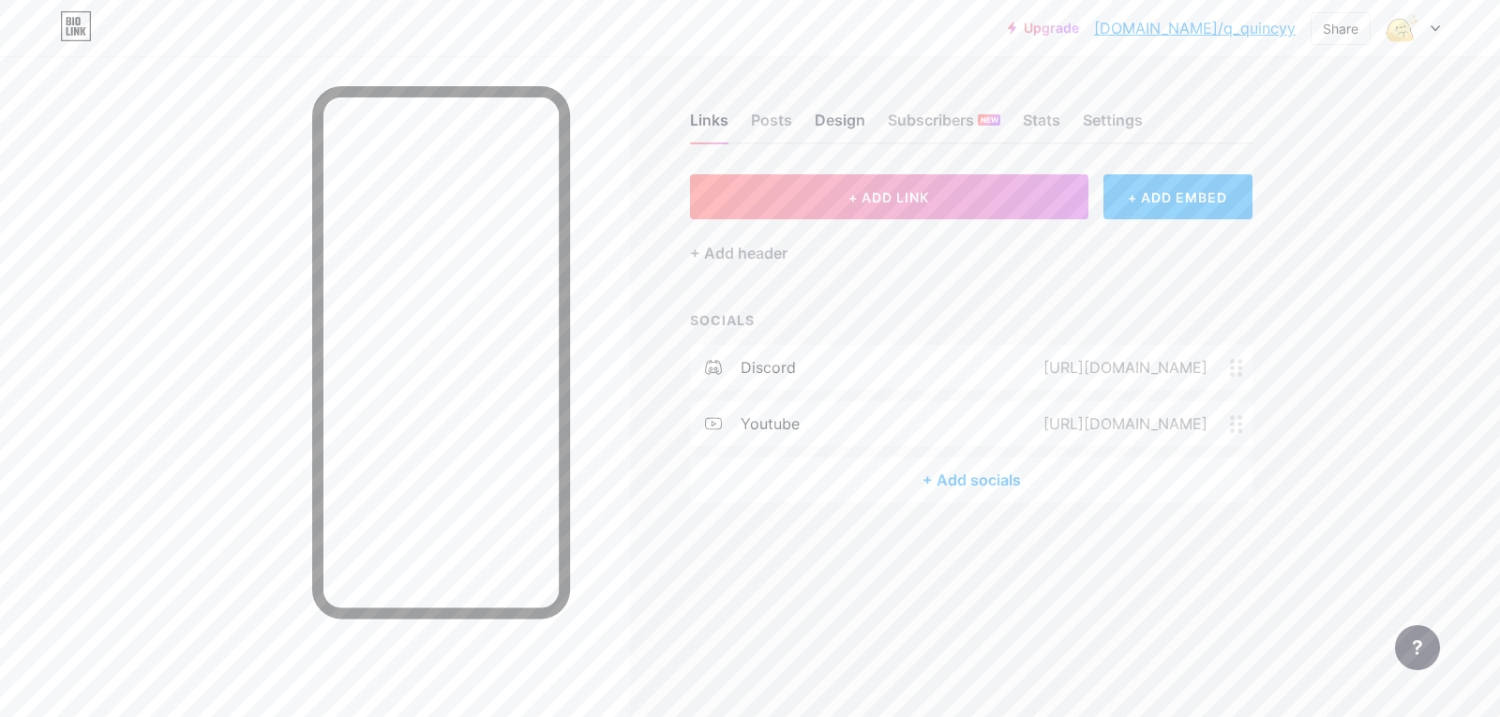
click at [847, 125] on div "Design" at bounding box center [840, 126] width 51 height 34
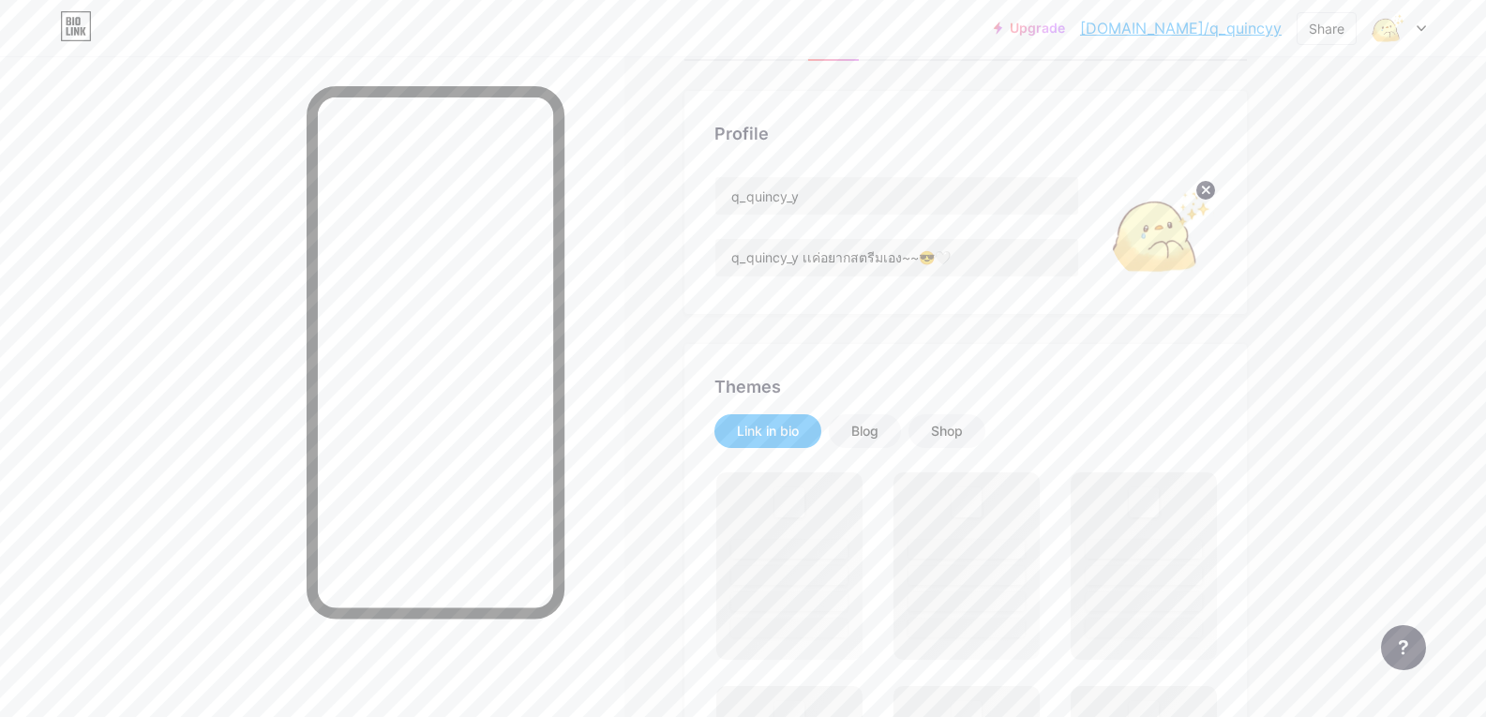
scroll to position [281, 0]
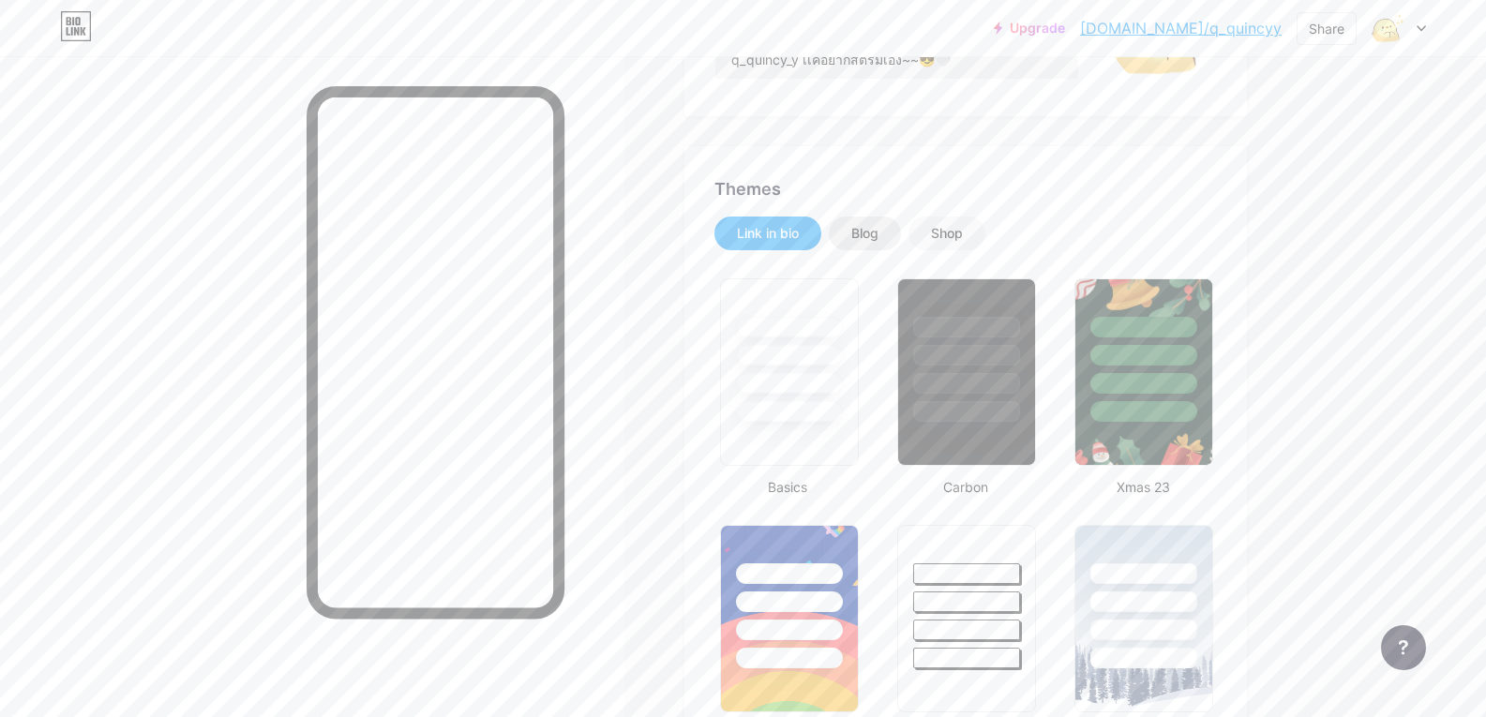
click at [875, 233] on div "Blog" at bounding box center [864, 233] width 27 height 19
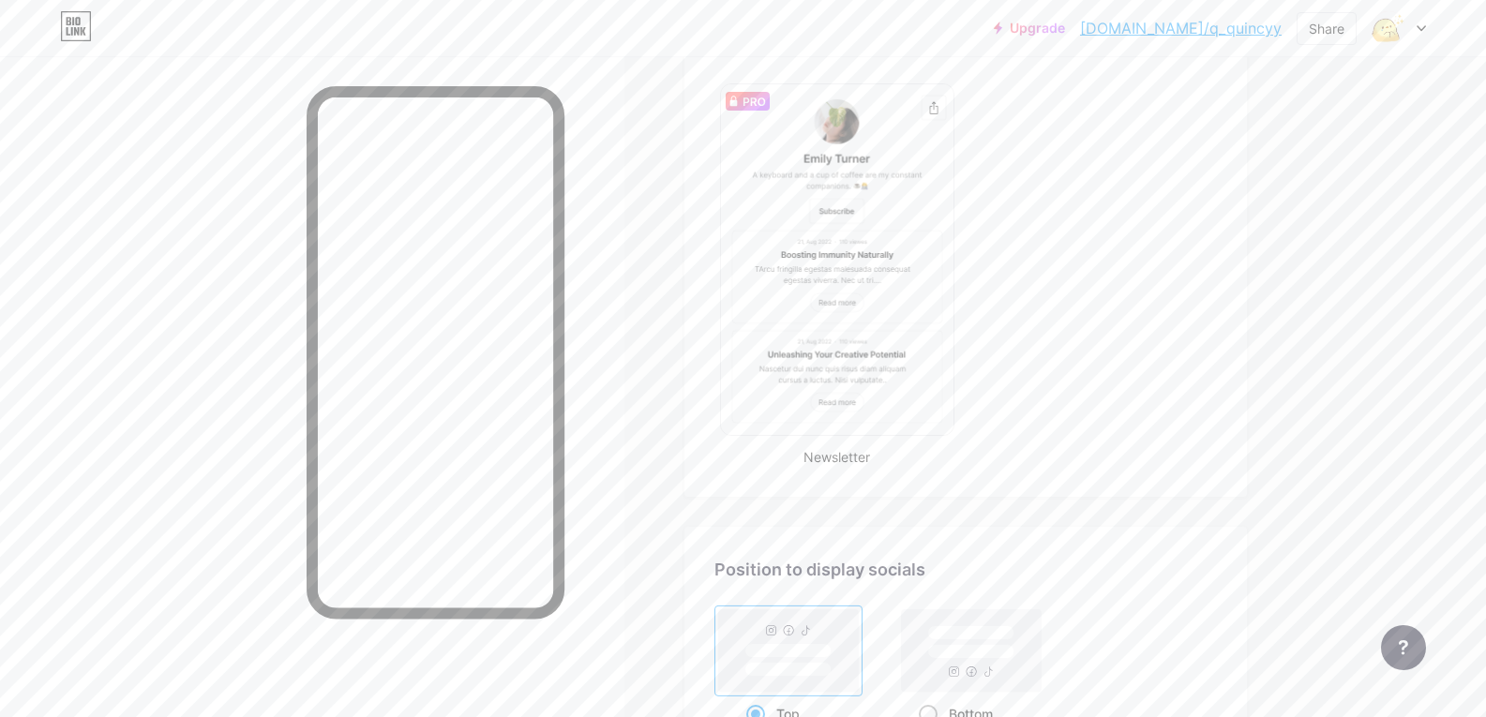
scroll to position [1125, 0]
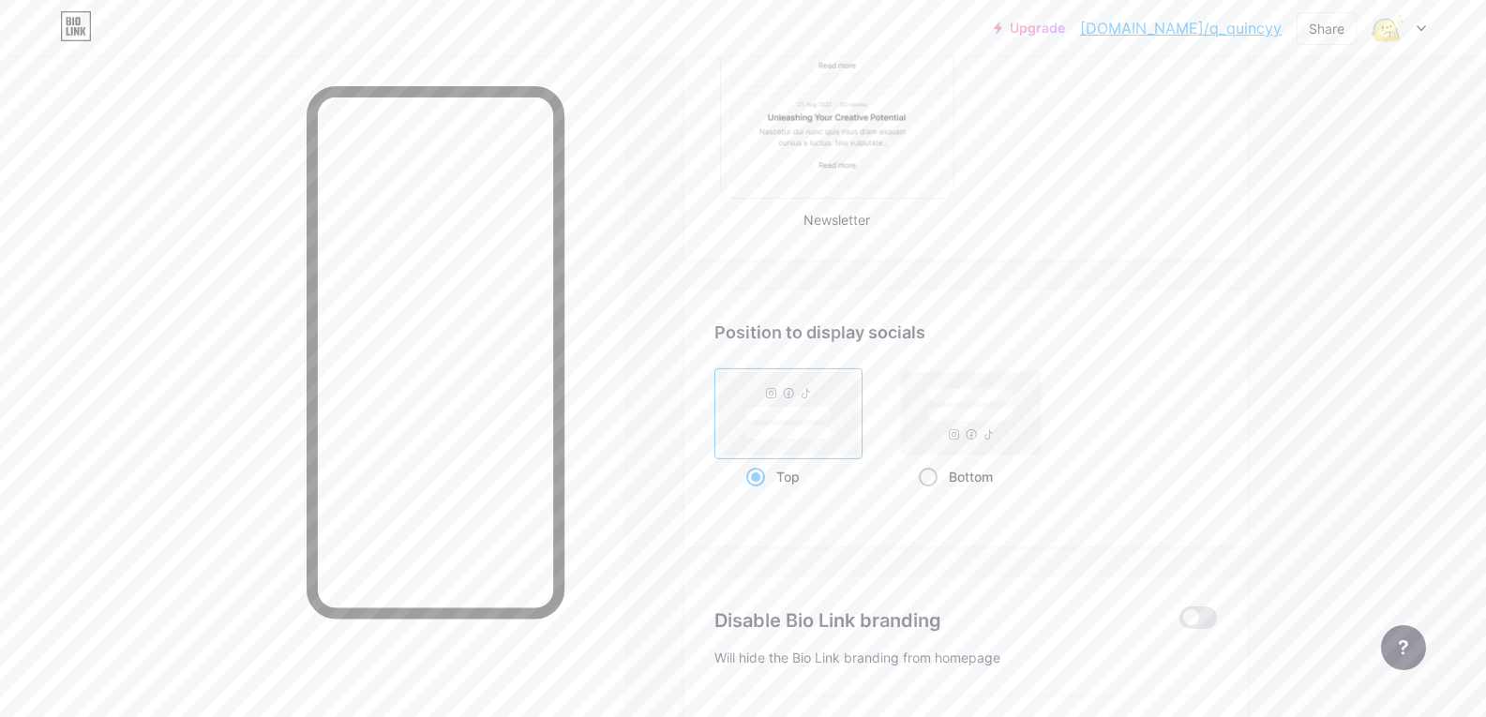
click at [983, 430] on rect at bounding box center [971, 413] width 140 height 82
click at [931, 494] on input "Bottom" at bounding box center [925, 500] width 12 height 12
radio input "true"
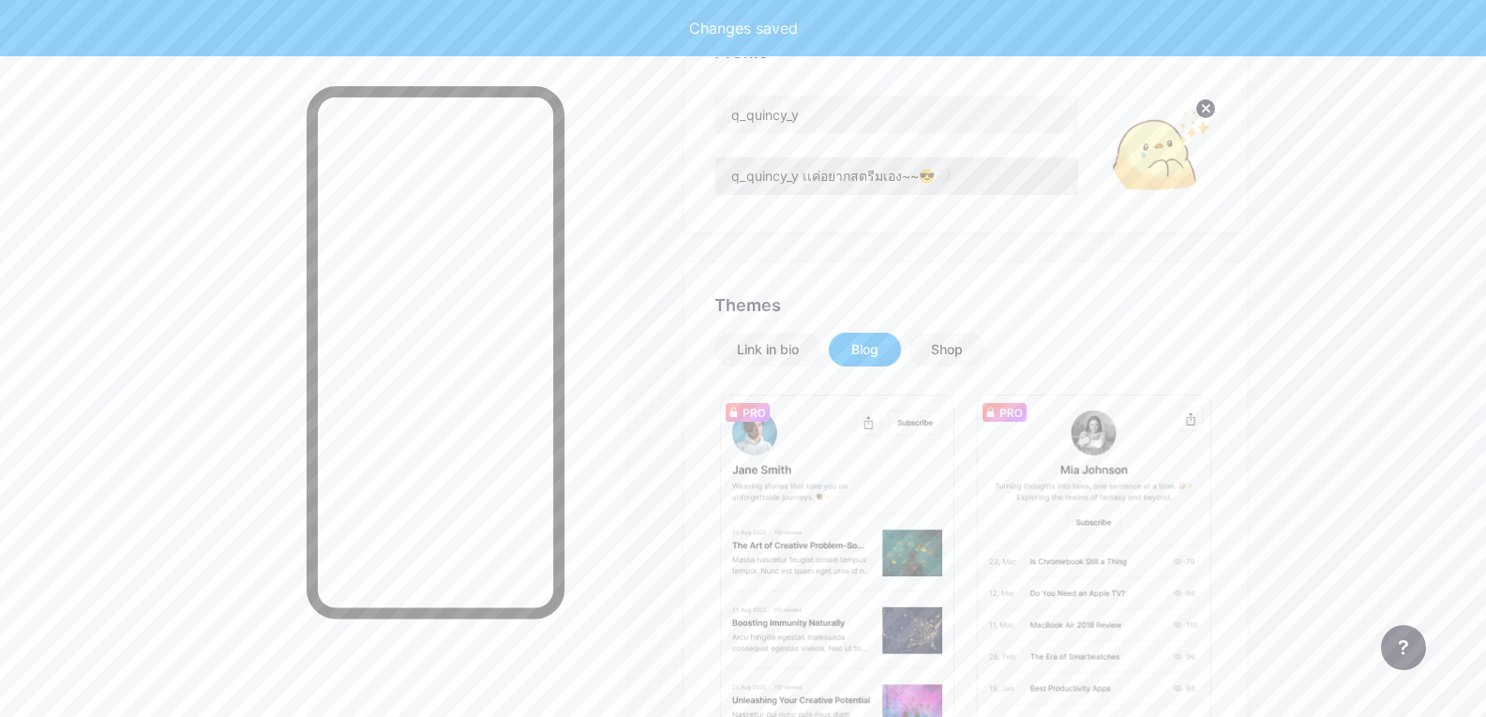
scroll to position [94, 0]
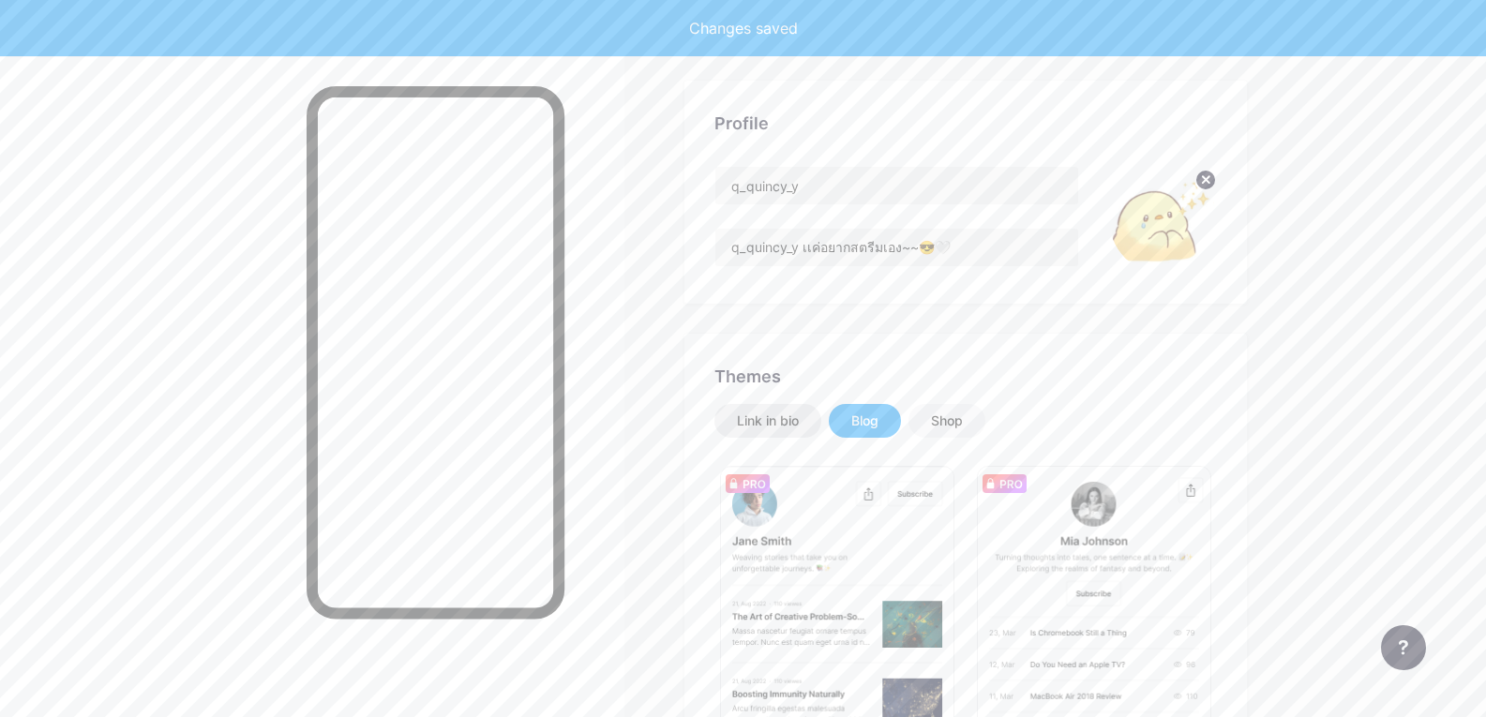
click at [792, 428] on div "Link in bio" at bounding box center [768, 421] width 62 height 19
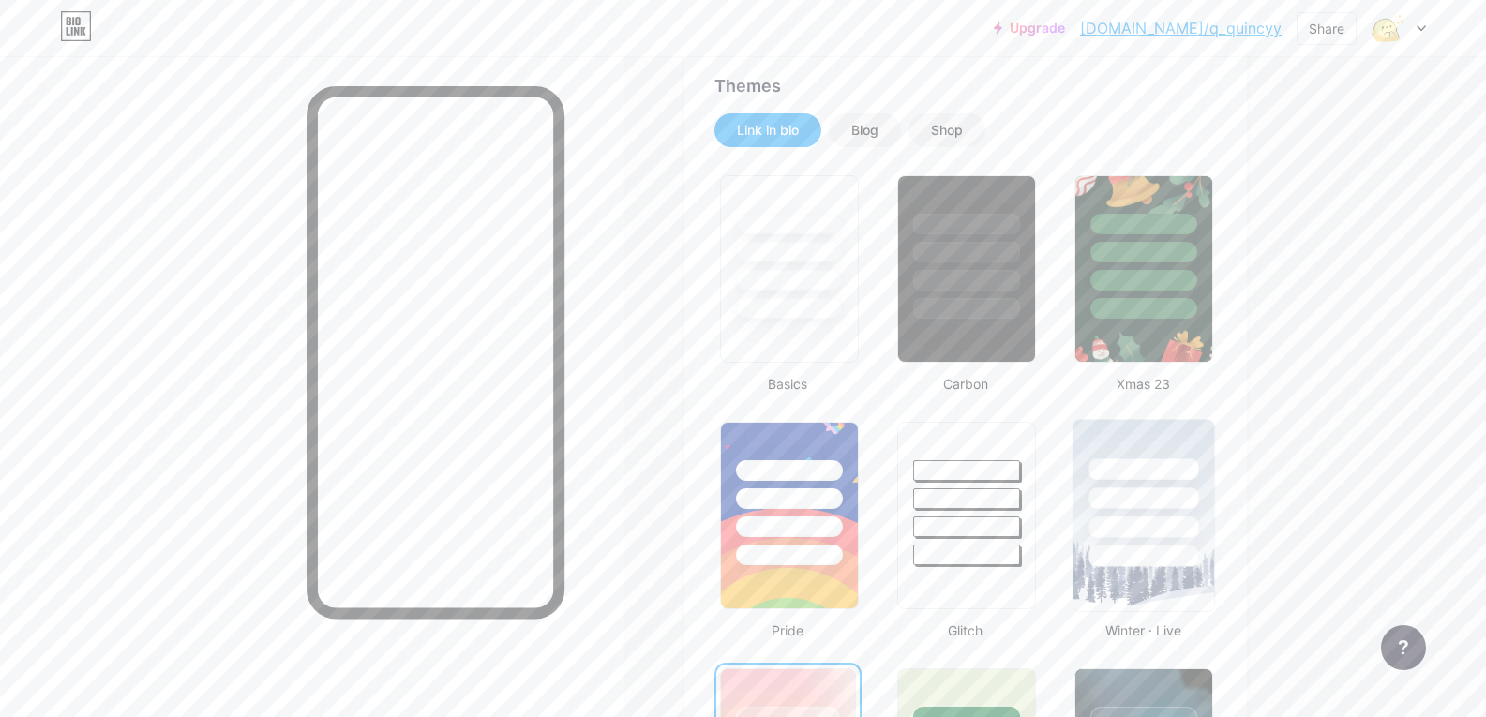
scroll to position [375, 0]
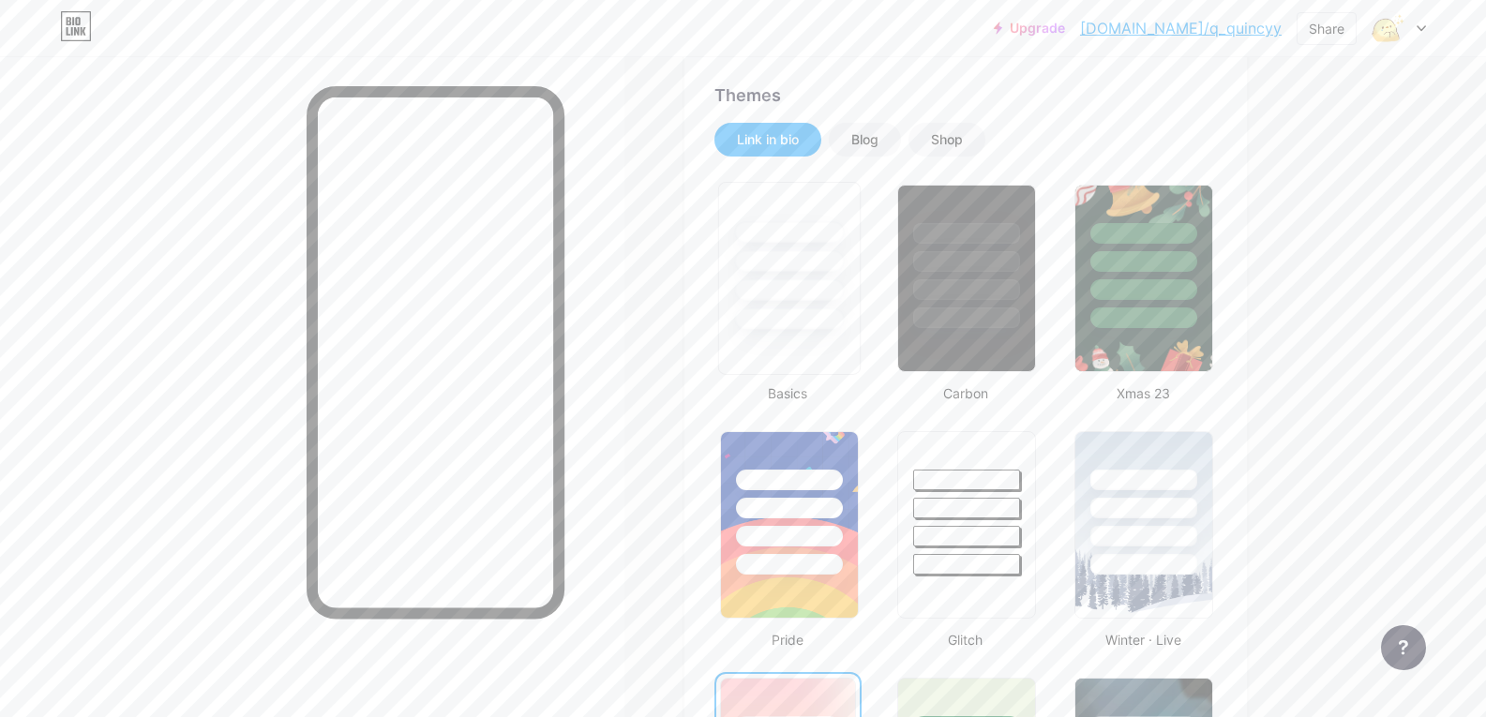
click at [844, 323] on div at bounding box center [789, 319] width 110 height 22
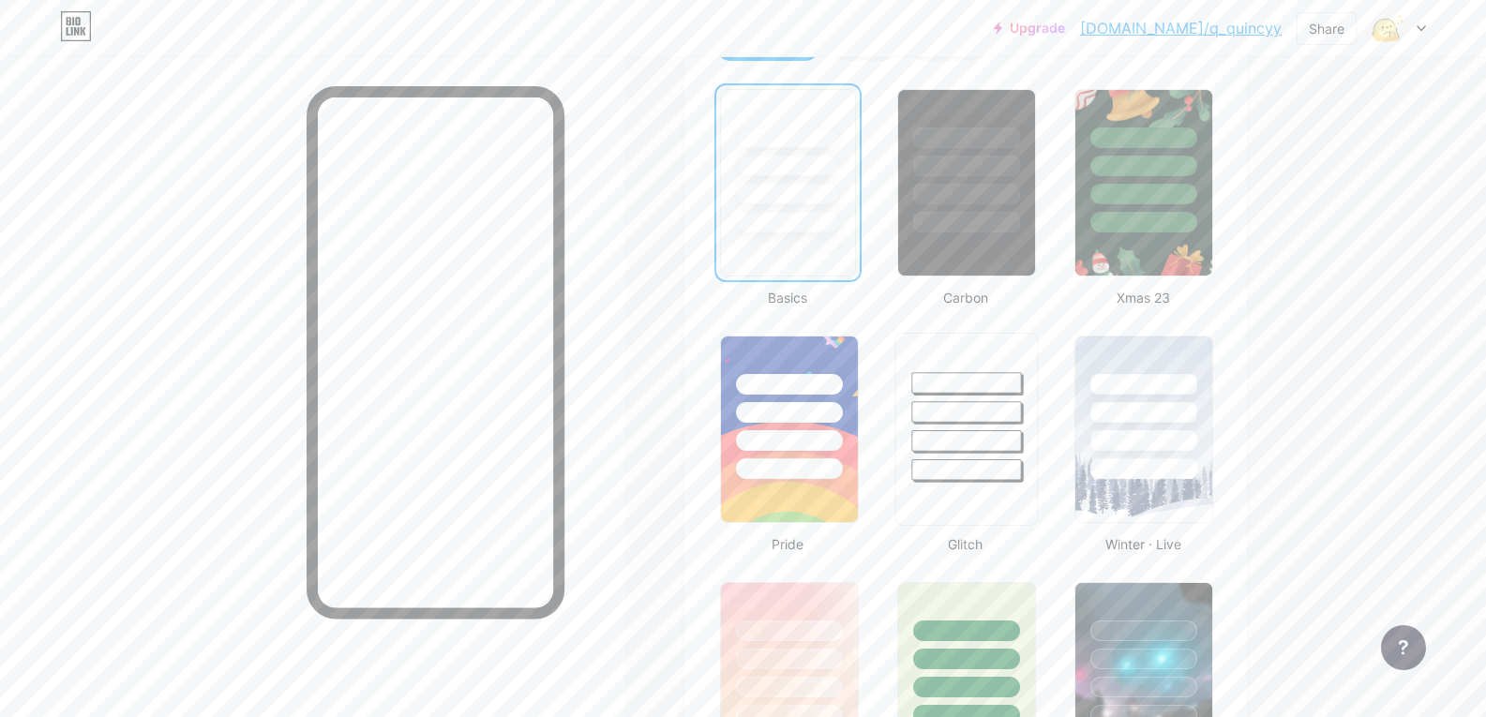
scroll to position [562, 0]
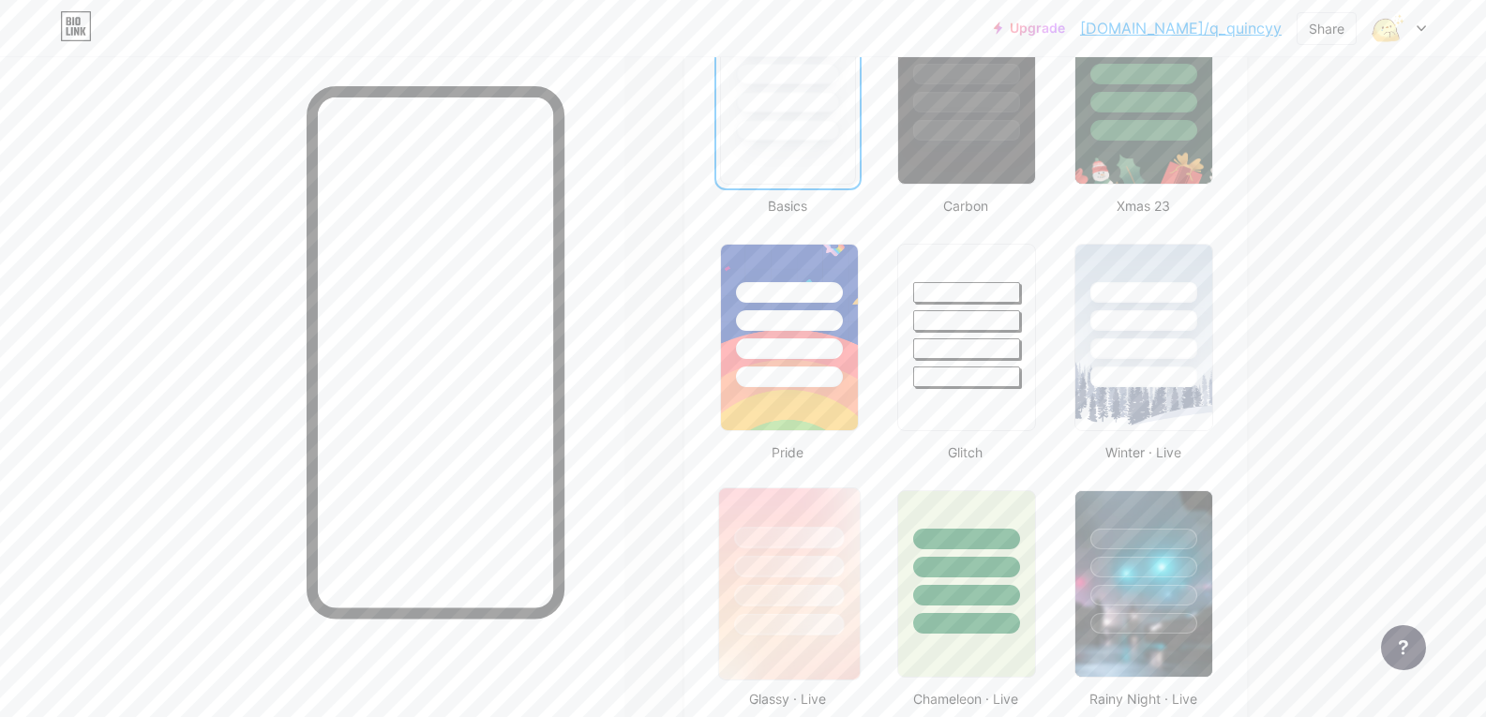
click at [832, 563] on div at bounding box center [789, 567] width 110 height 22
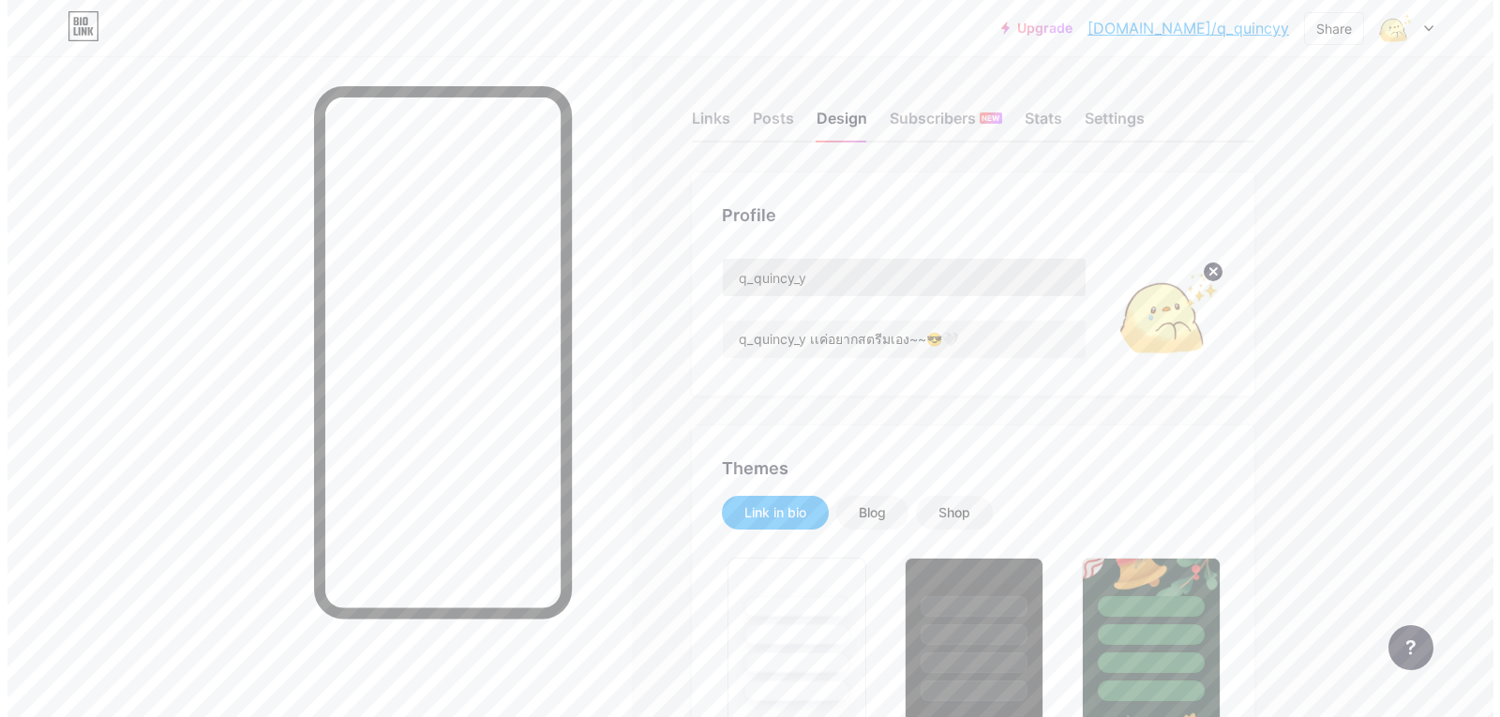
scroll to position [0, 0]
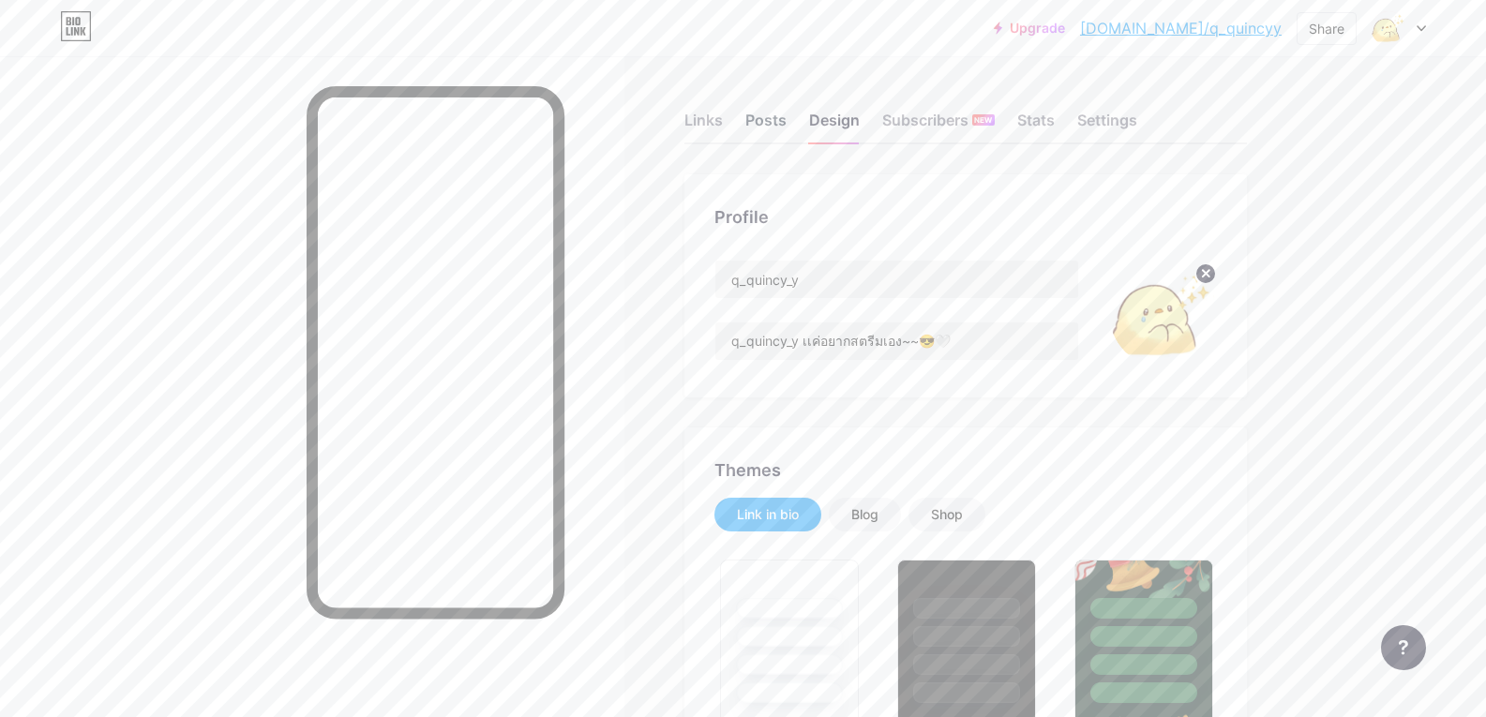
click at [781, 121] on div "Posts" at bounding box center [765, 126] width 41 height 34
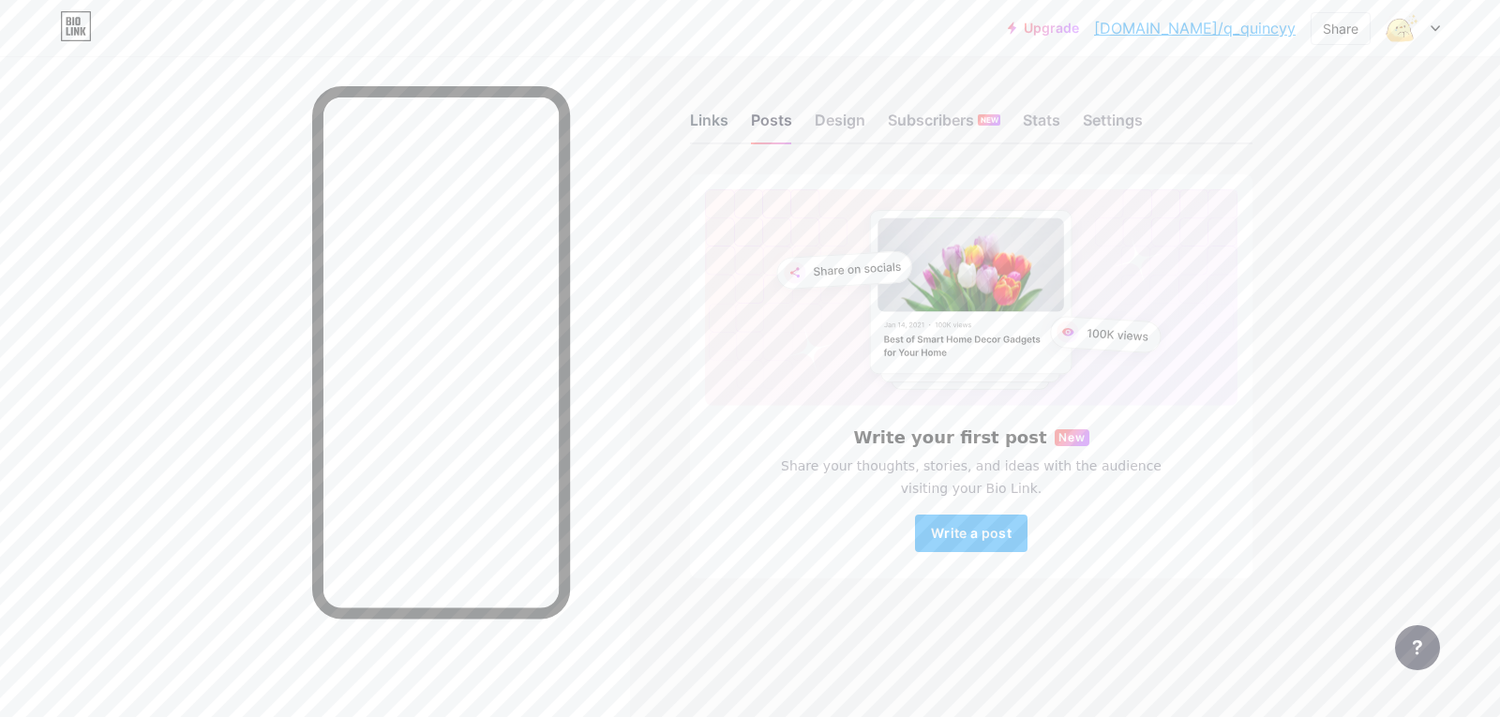
click at [705, 127] on div "Links" at bounding box center [709, 126] width 38 height 34
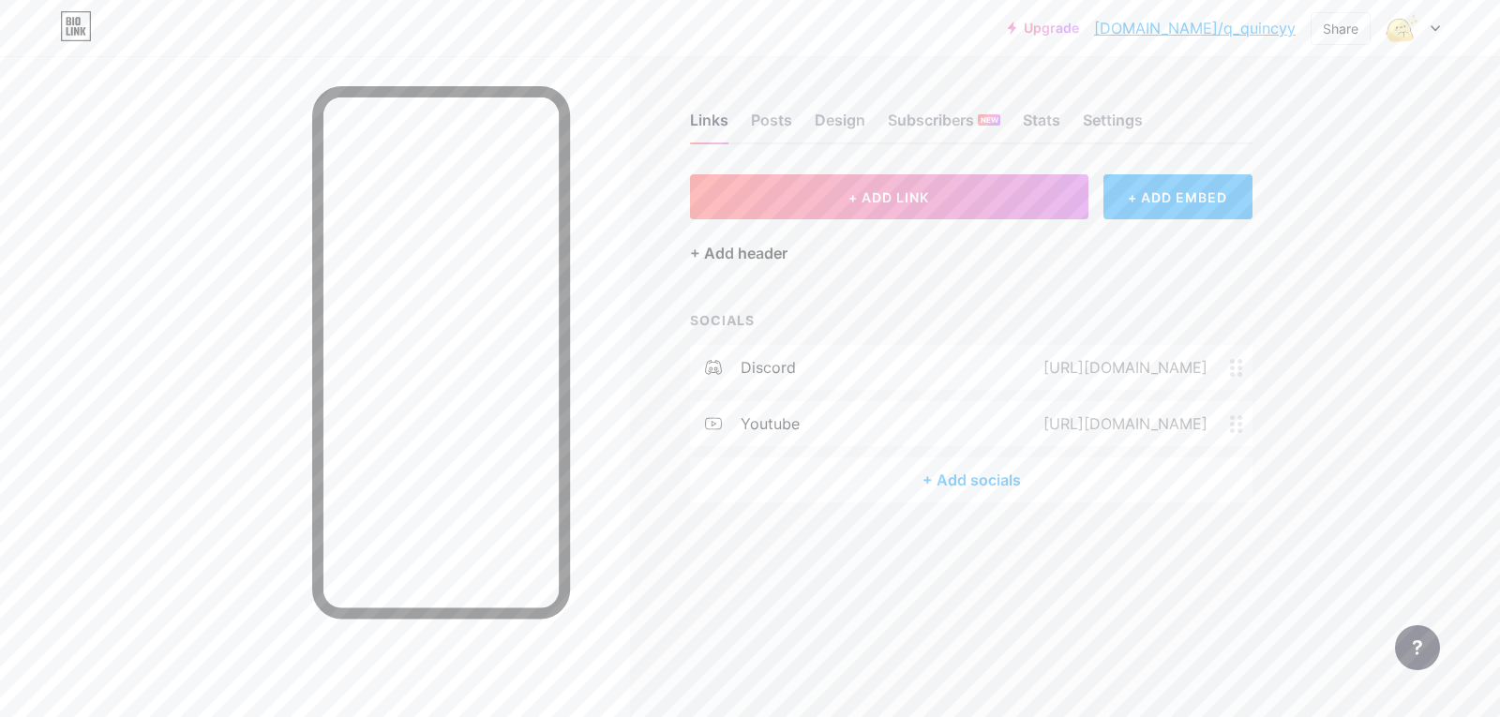
click at [742, 243] on div "+ Add header" at bounding box center [738, 253] width 97 height 22
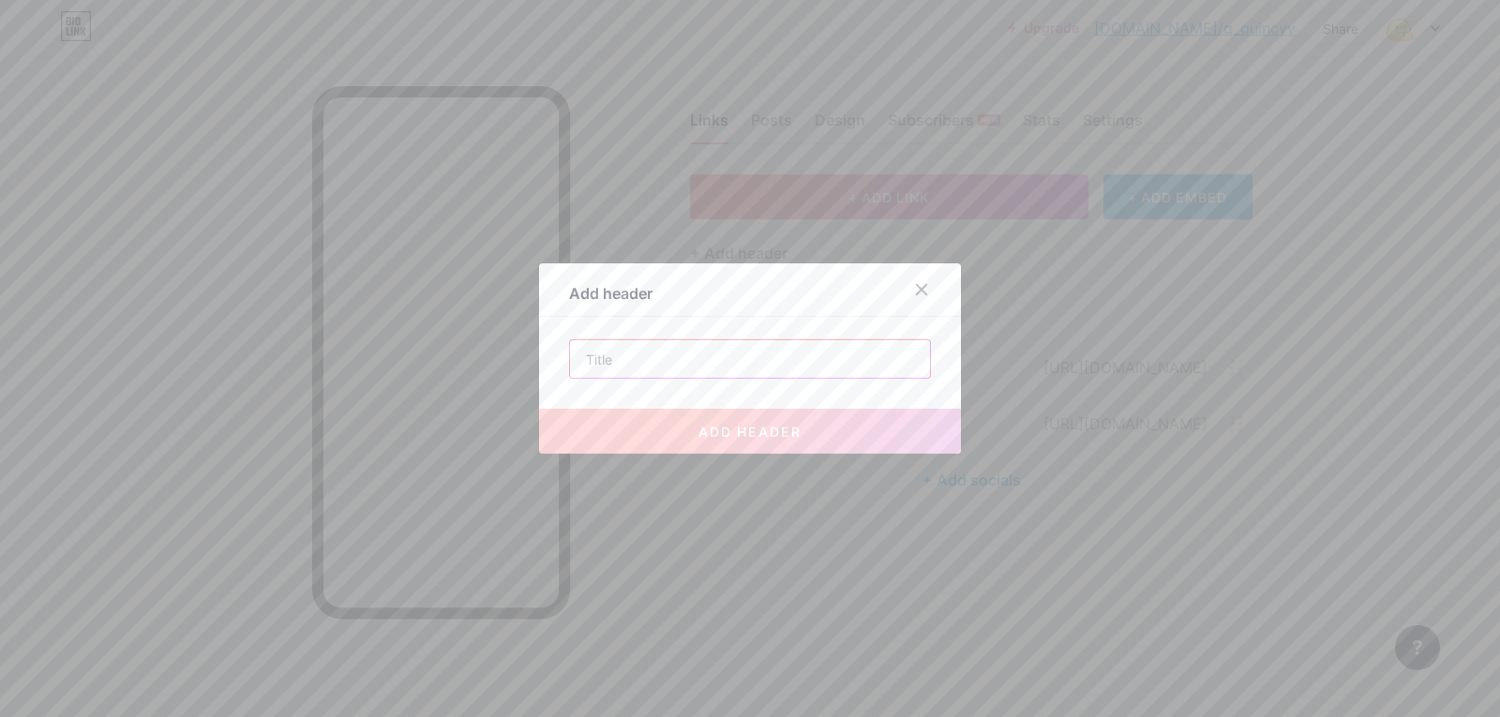
click at [706, 354] on input "text" at bounding box center [750, 358] width 360 height 37
click at [914, 292] on icon at bounding box center [921, 289] width 15 height 15
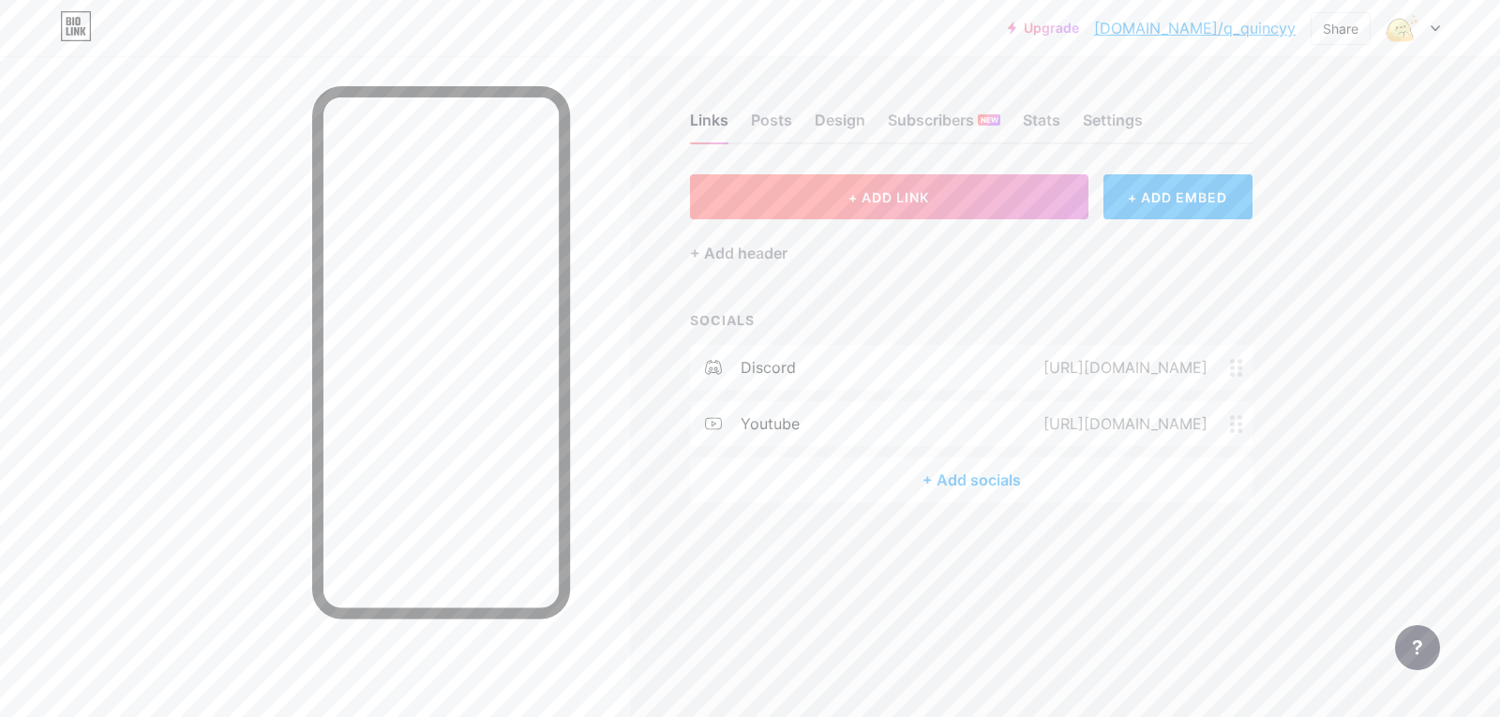
click at [869, 209] on button "+ ADD LINK" at bounding box center [889, 196] width 398 height 45
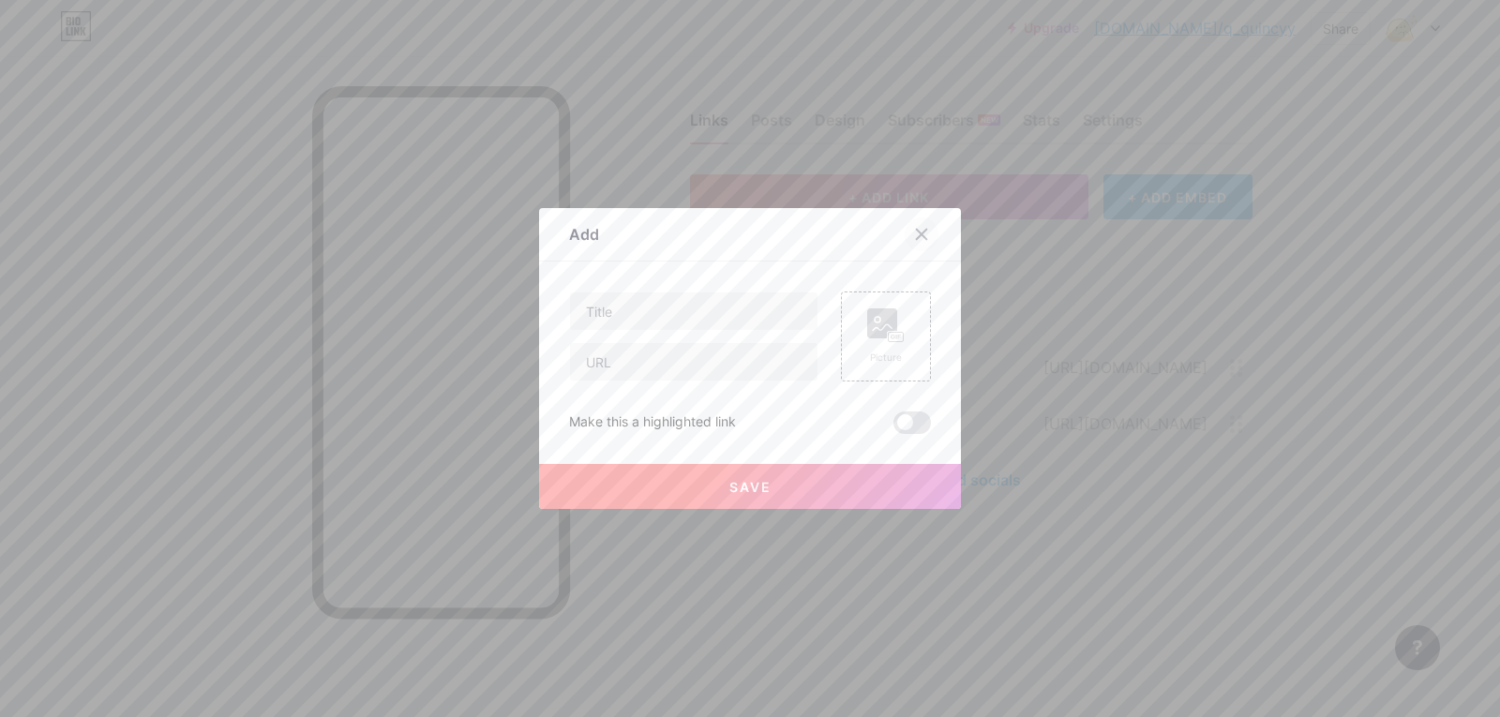
click at [918, 227] on icon at bounding box center [921, 234] width 15 height 15
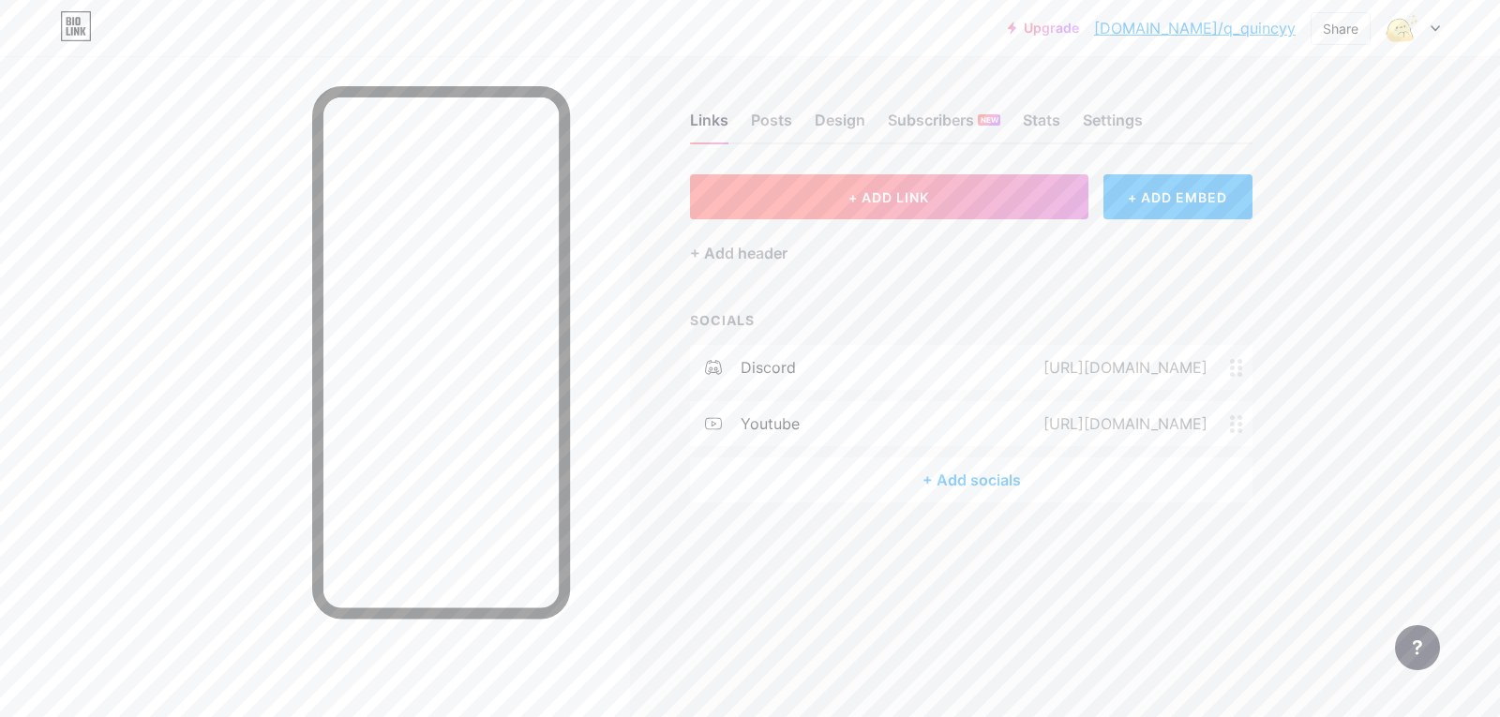
click at [936, 192] on button "+ ADD LINK" at bounding box center [889, 196] width 398 height 45
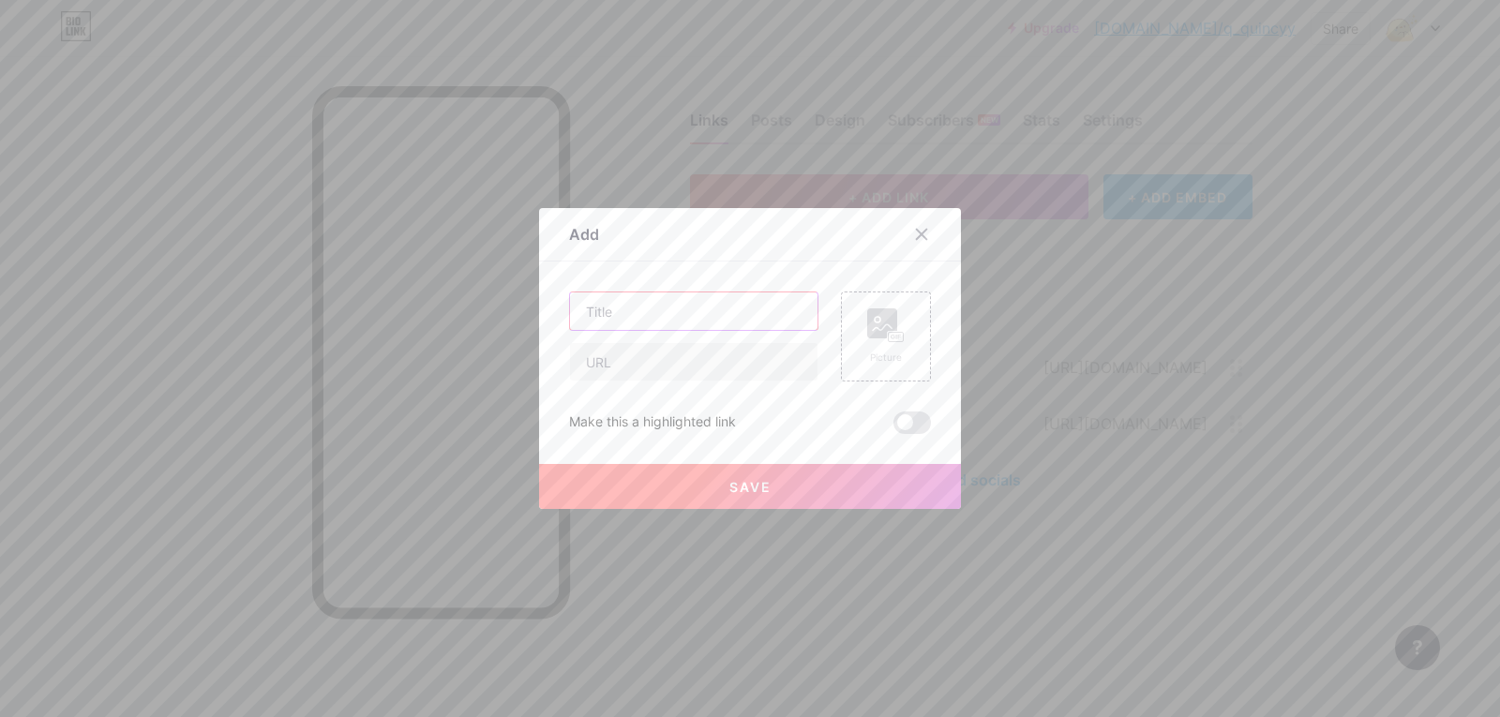
click at [716, 308] on input "text" at bounding box center [693, 310] width 247 height 37
type input "ฏ"
type input "Discord"
click at [733, 360] on input "text" at bounding box center [693, 361] width 247 height 37
paste input "[URL][DOMAIN_NAME]"
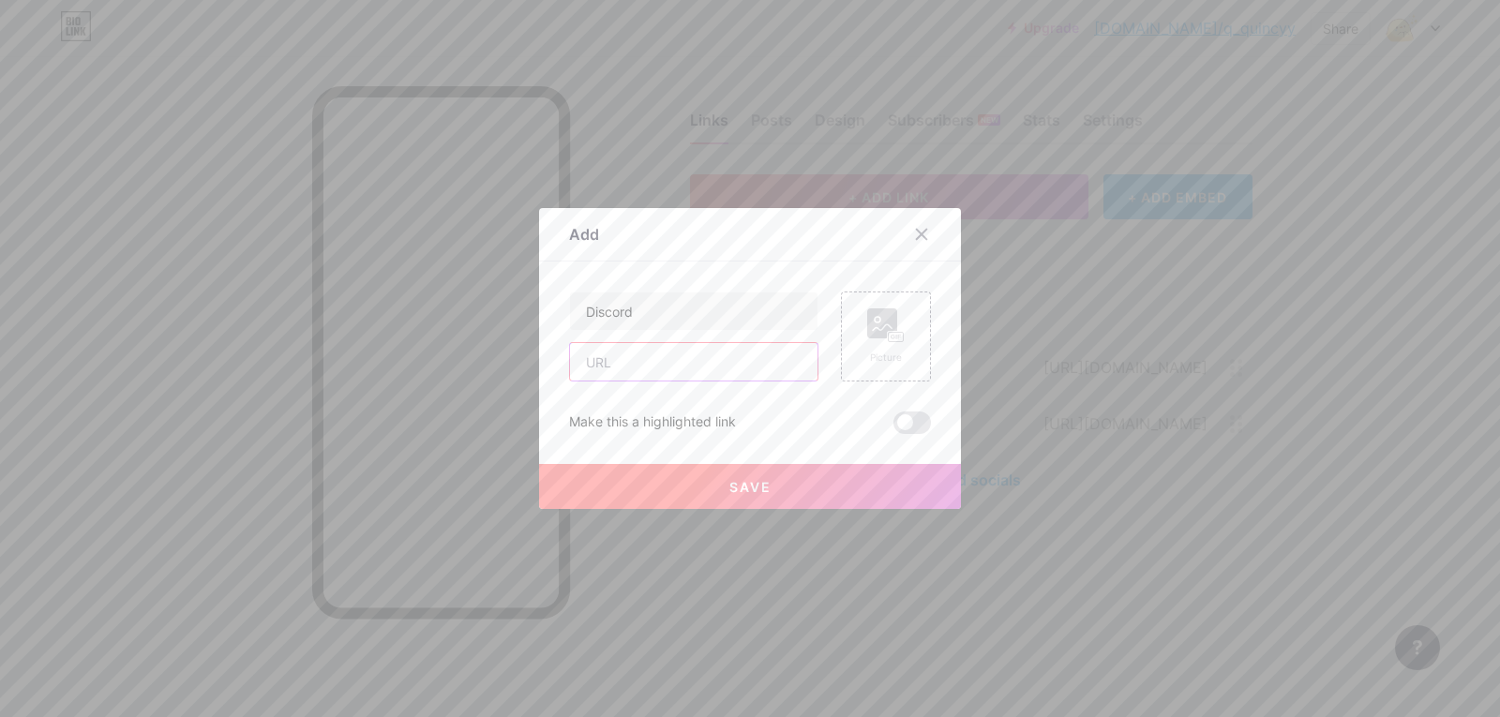
type input "[URL][DOMAIN_NAME]"
paste input "[URL][DOMAIN_NAME]"
type input "[URL][DOMAIN_NAME]"
click at [873, 339] on icon at bounding box center [885, 325] width 37 height 35
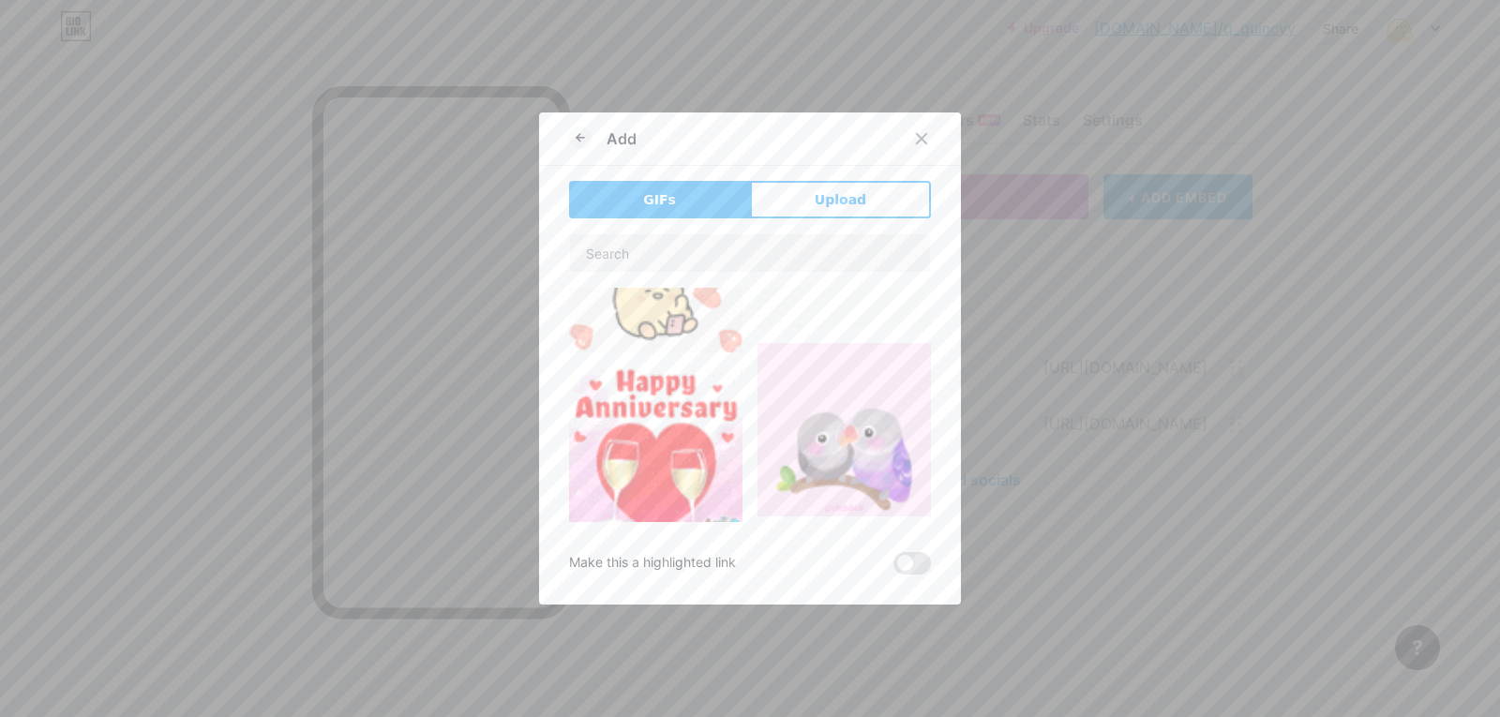
scroll to position [281, 0]
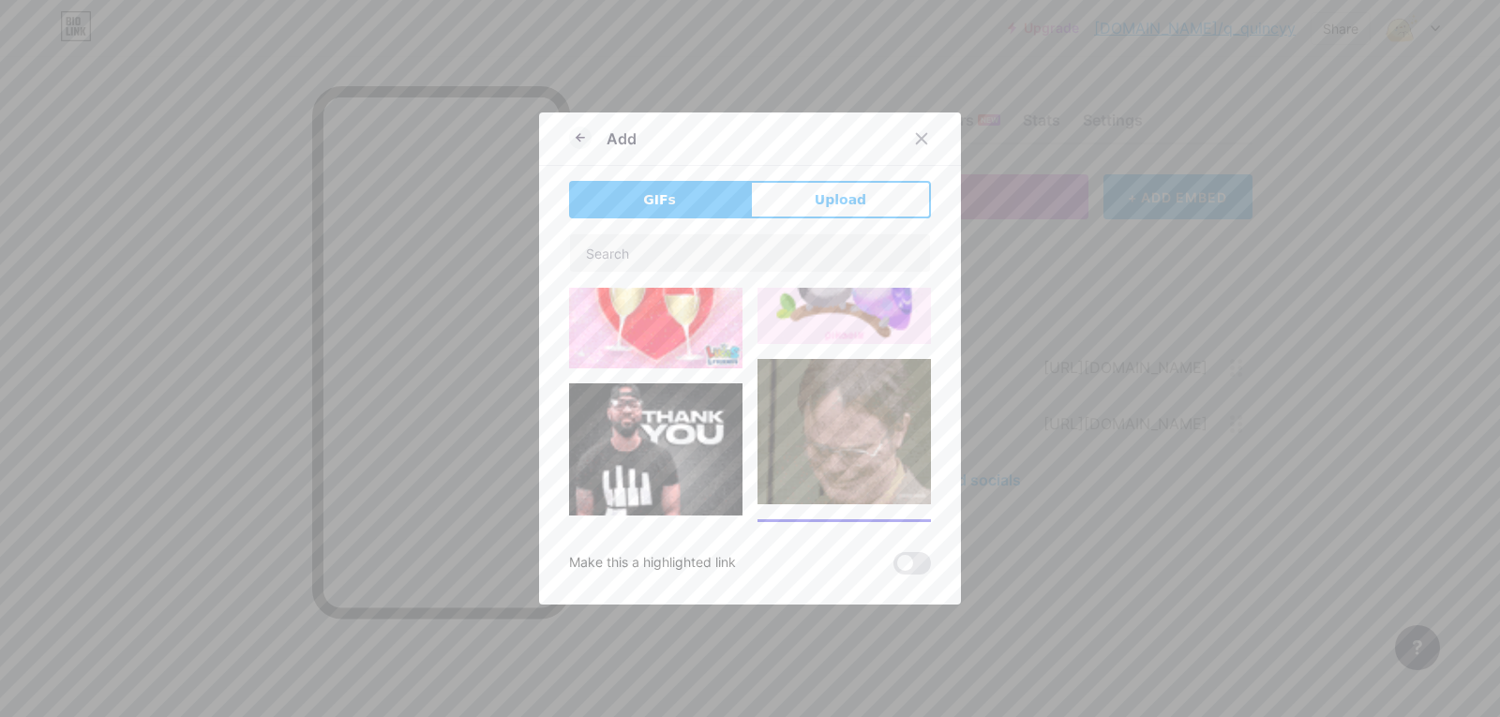
click at [671, 230] on div "GIFs Upload Content YouTube Play YouTube video without leaving your page. ADD V…" at bounding box center [750, 378] width 362 height 394
click at [683, 256] on input "text" at bounding box center [750, 252] width 360 height 37
type input "i"
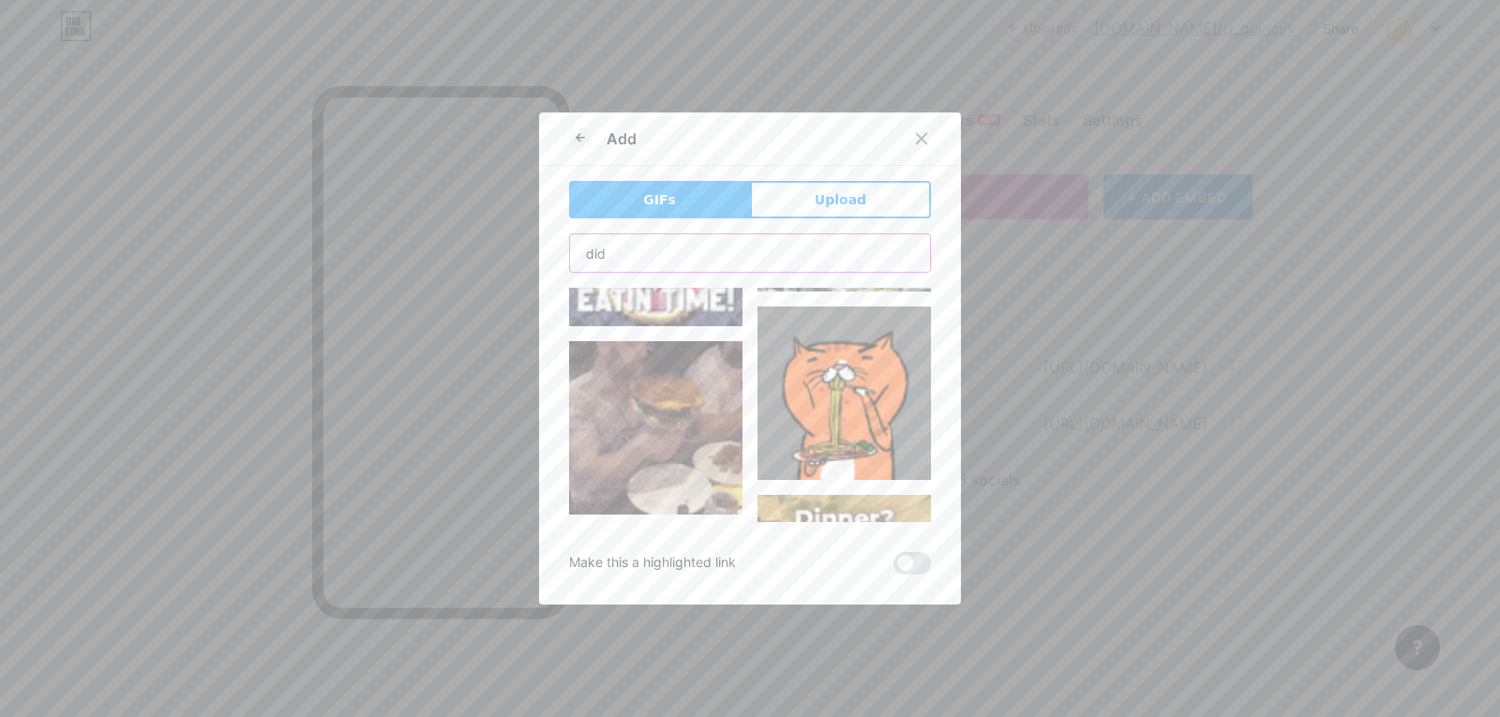
scroll to position [0, 0]
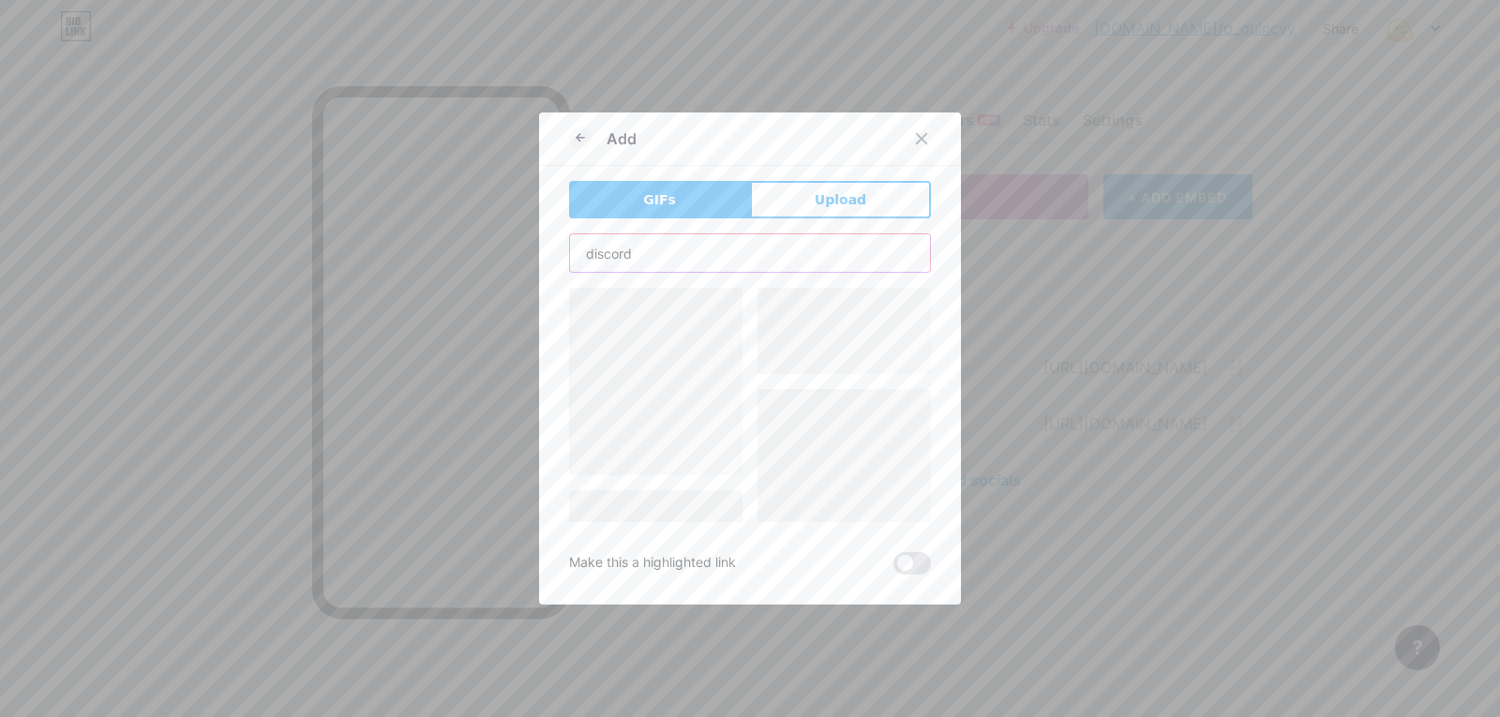
type input "discord"
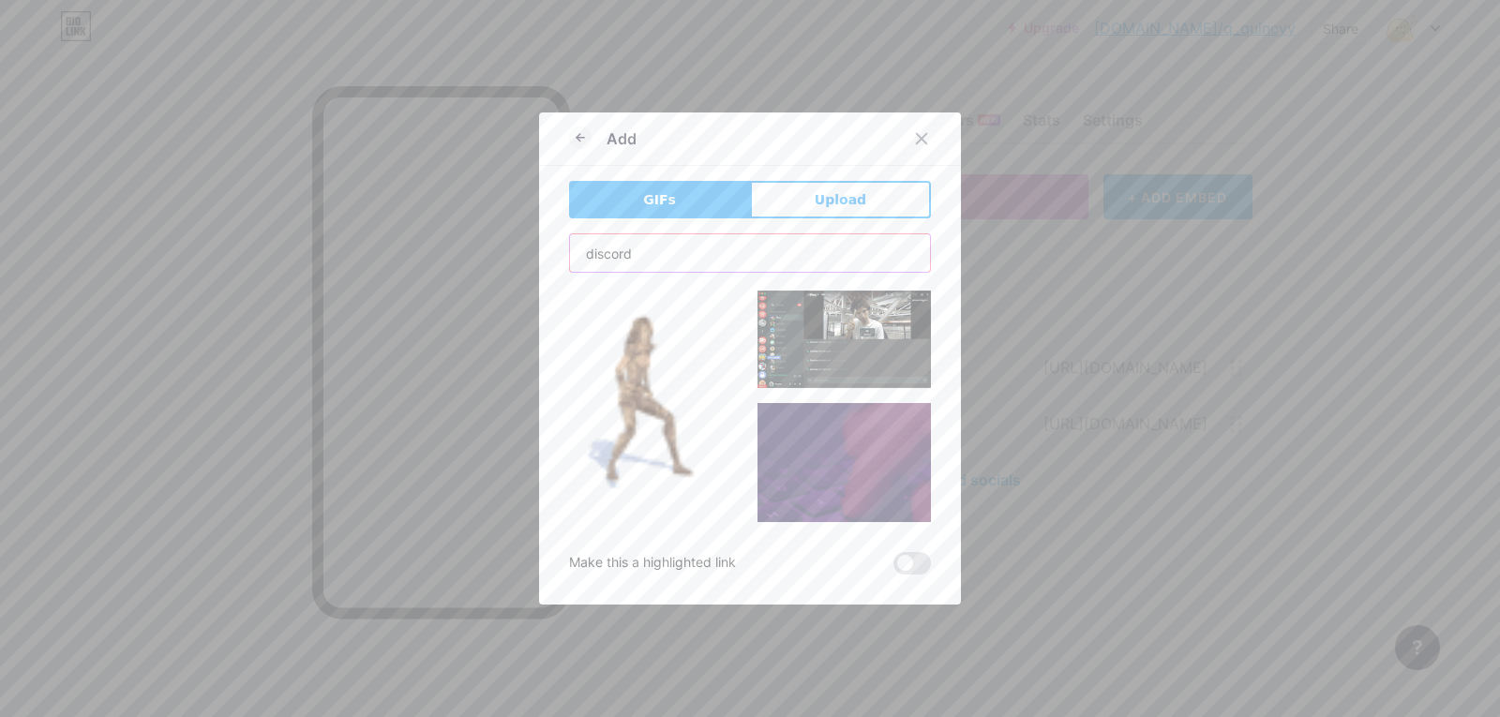
scroll to position [187, 0]
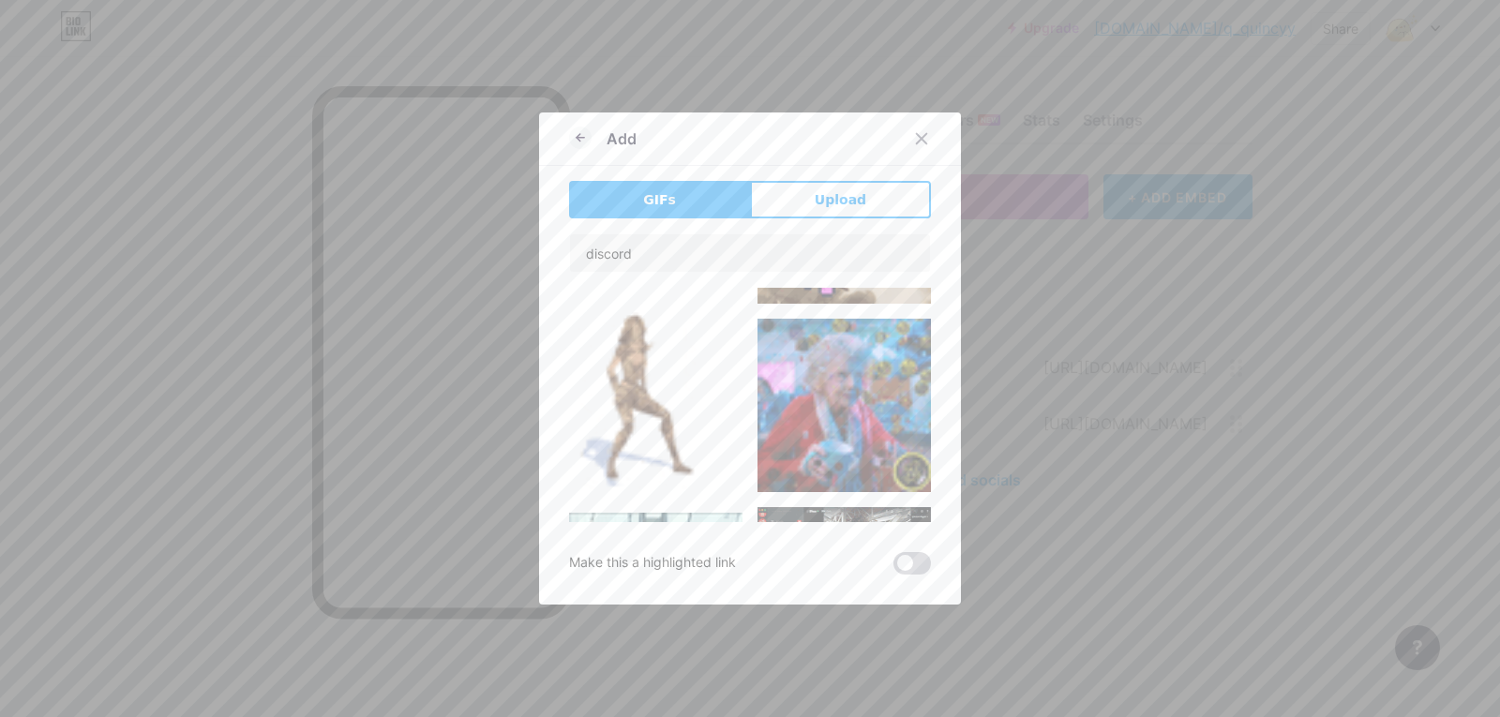
click at [907, 561] on span at bounding box center [911, 563] width 37 height 22
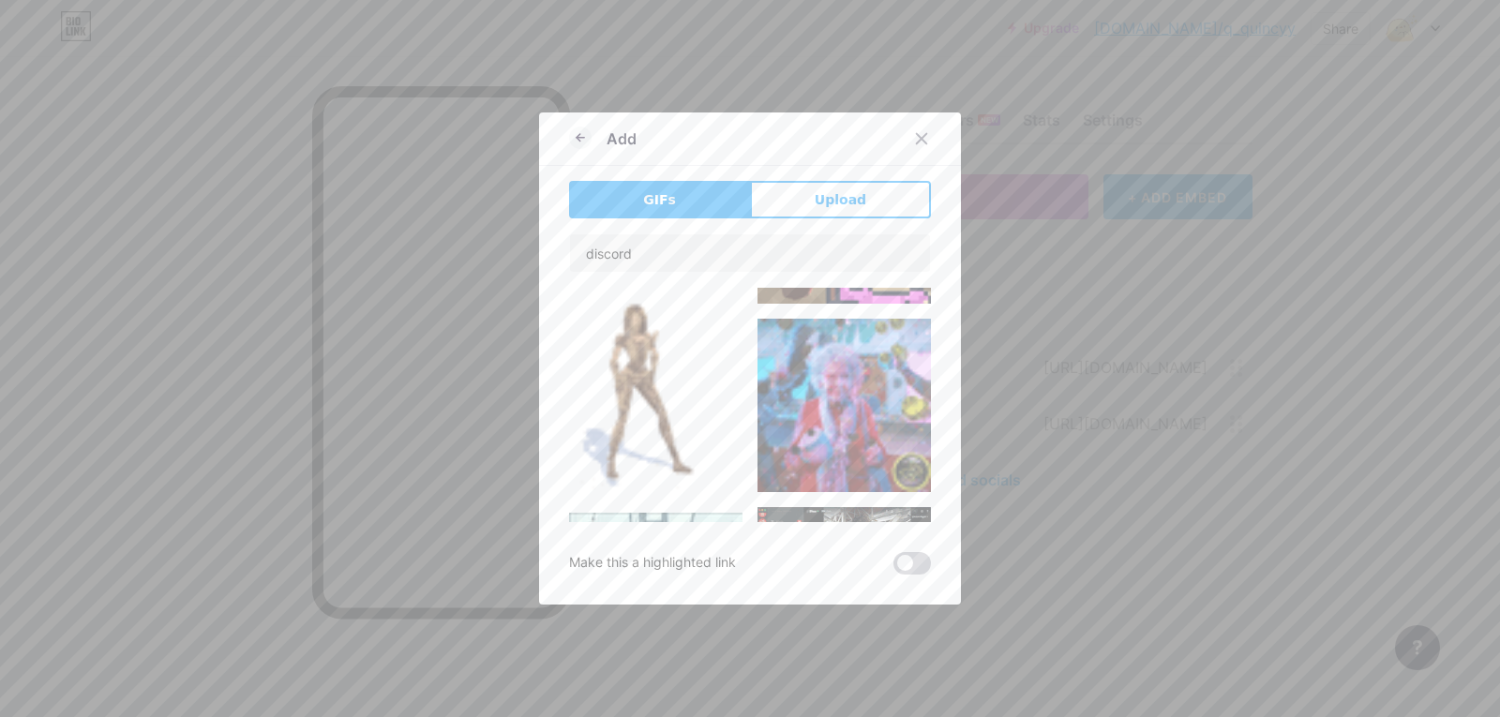
click at [893, 568] on input "checkbox" at bounding box center [893, 568] width 0 height 0
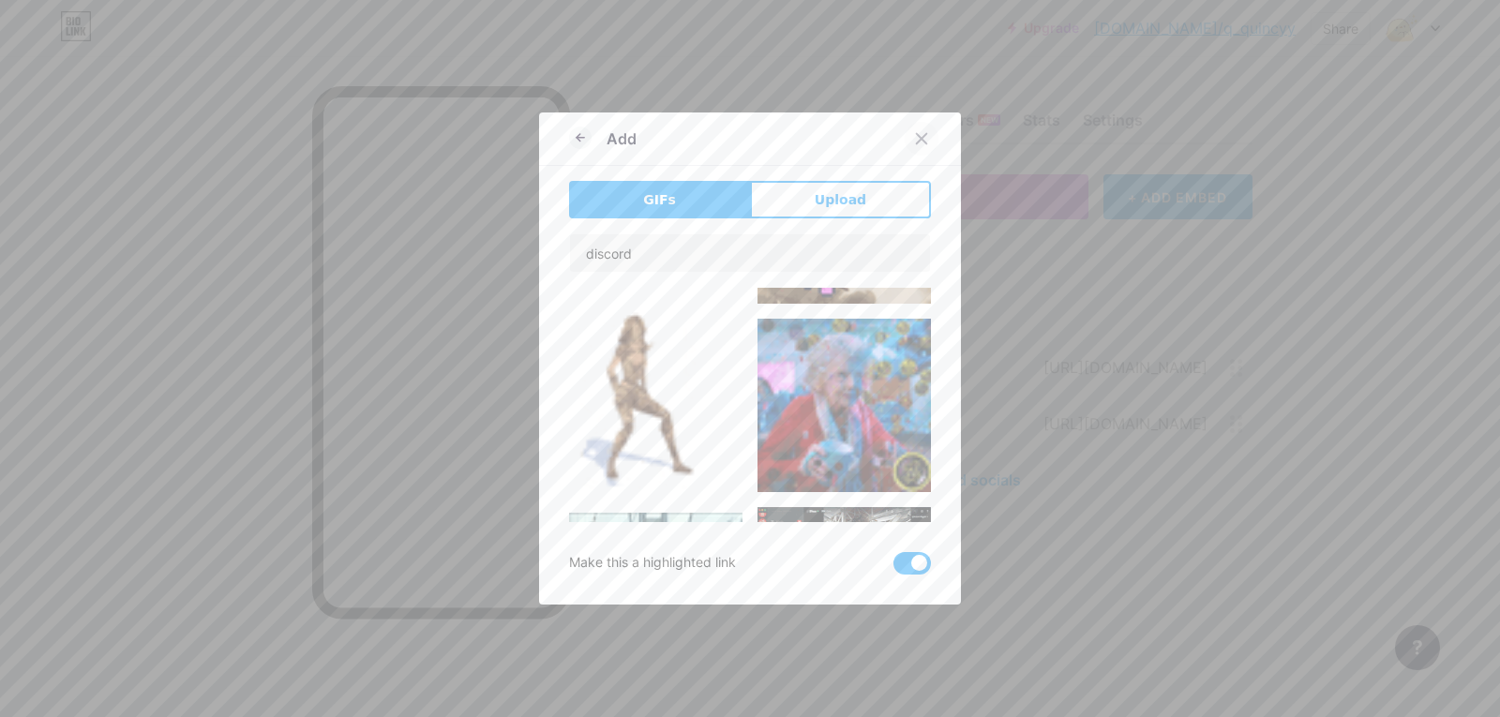
click at [914, 139] on icon at bounding box center [921, 138] width 15 height 15
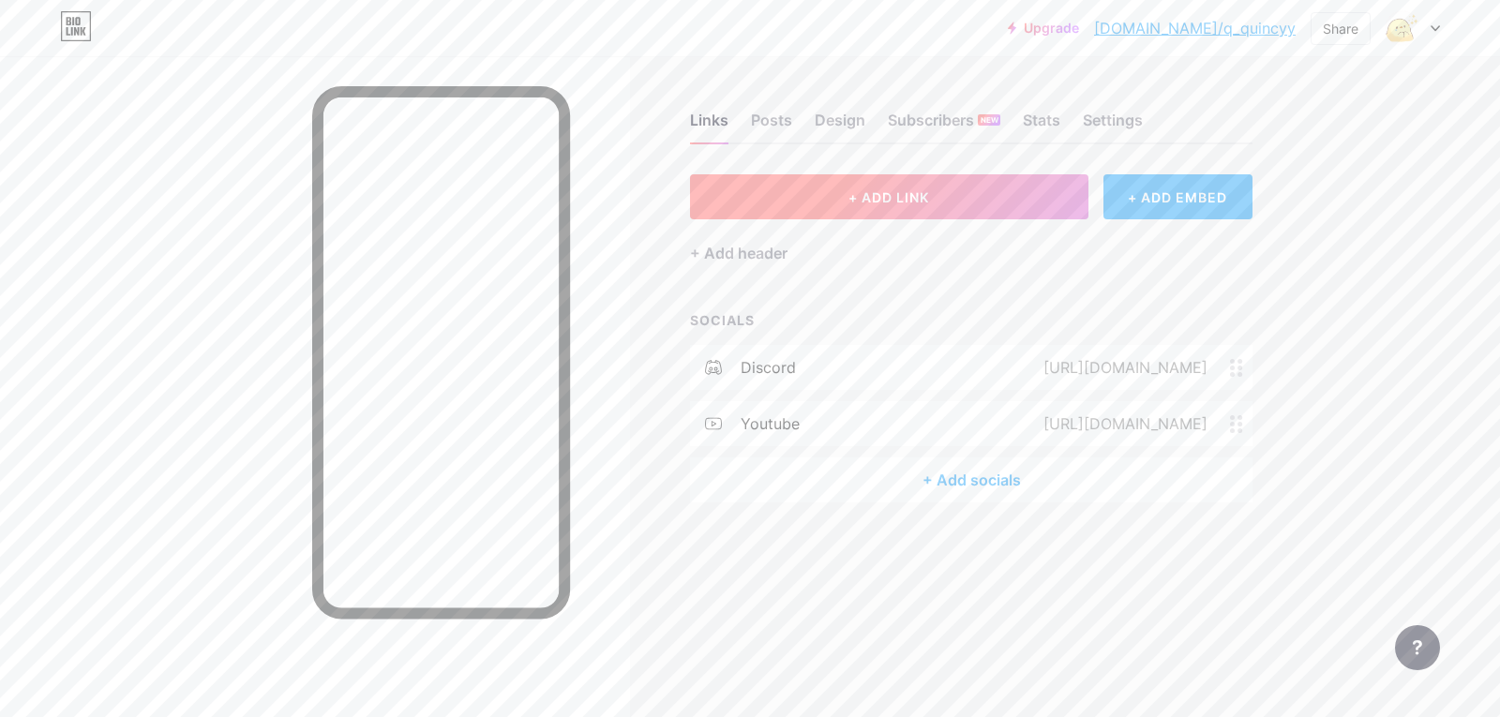
click at [979, 189] on button "+ ADD LINK" at bounding box center [889, 196] width 398 height 45
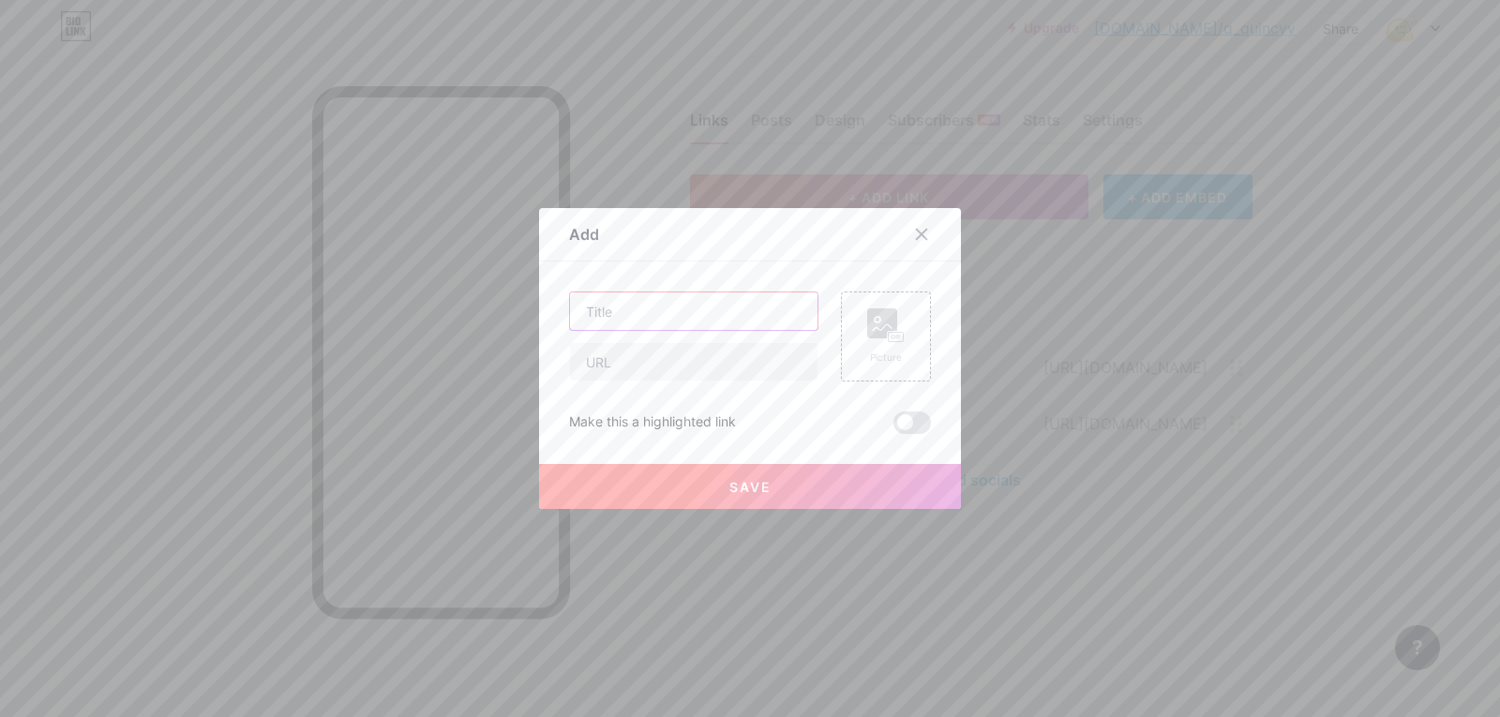
click at [734, 321] on input "text" at bounding box center [693, 310] width 247 height 37
type input "Discrod"
click at [696, 363] on input "text" at bounding box center [693, 361] width 247 height 37
paste input "[URL][DOMAIN_NAME]"
type input "[URL][DOMAIN_NAME]"
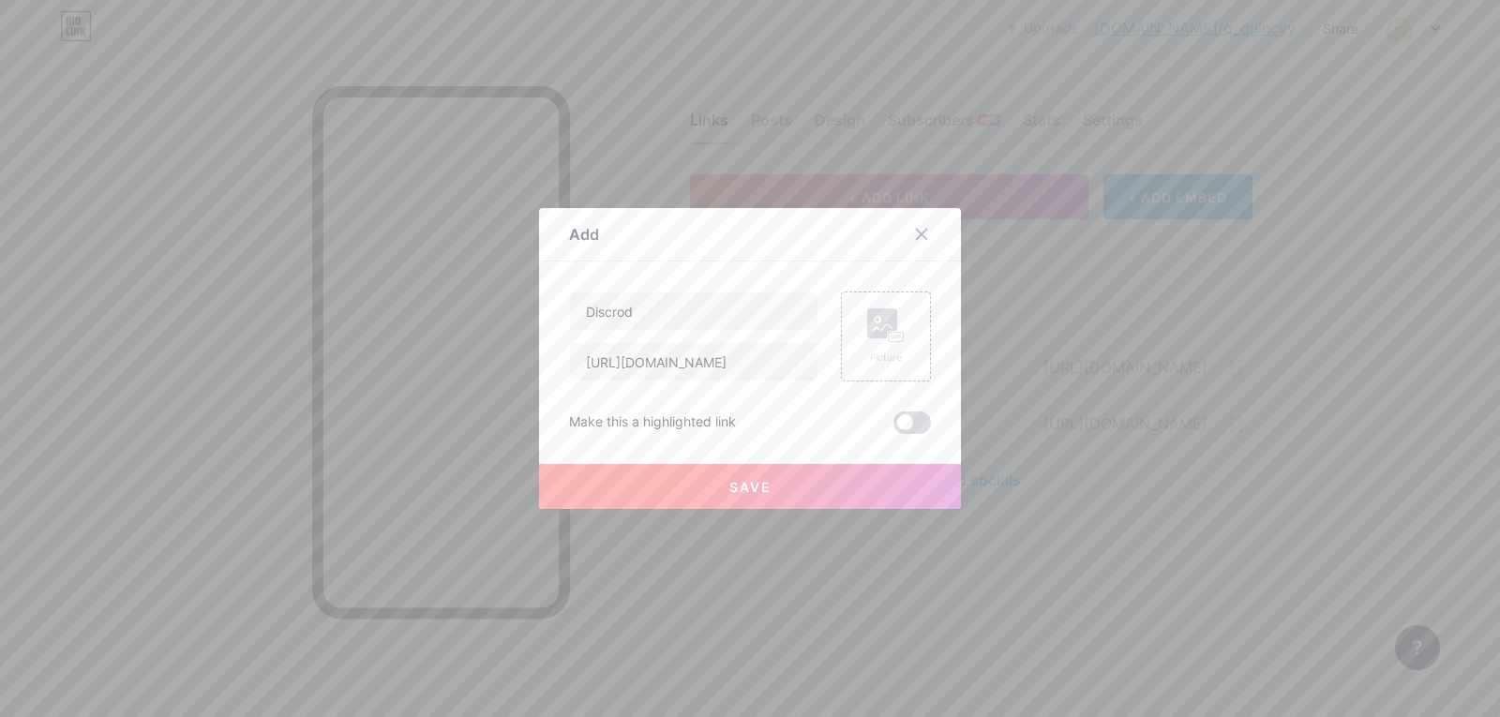
click at [897, 423] on span at bounding box center [911, 423] width 37 height 22
click at [893, 427] on input "checkbox" at bounding box center [893, 427] width 0 height 0
click at [832, 483] on button "Save" at bounding box center [750, 486] width 422 height 45
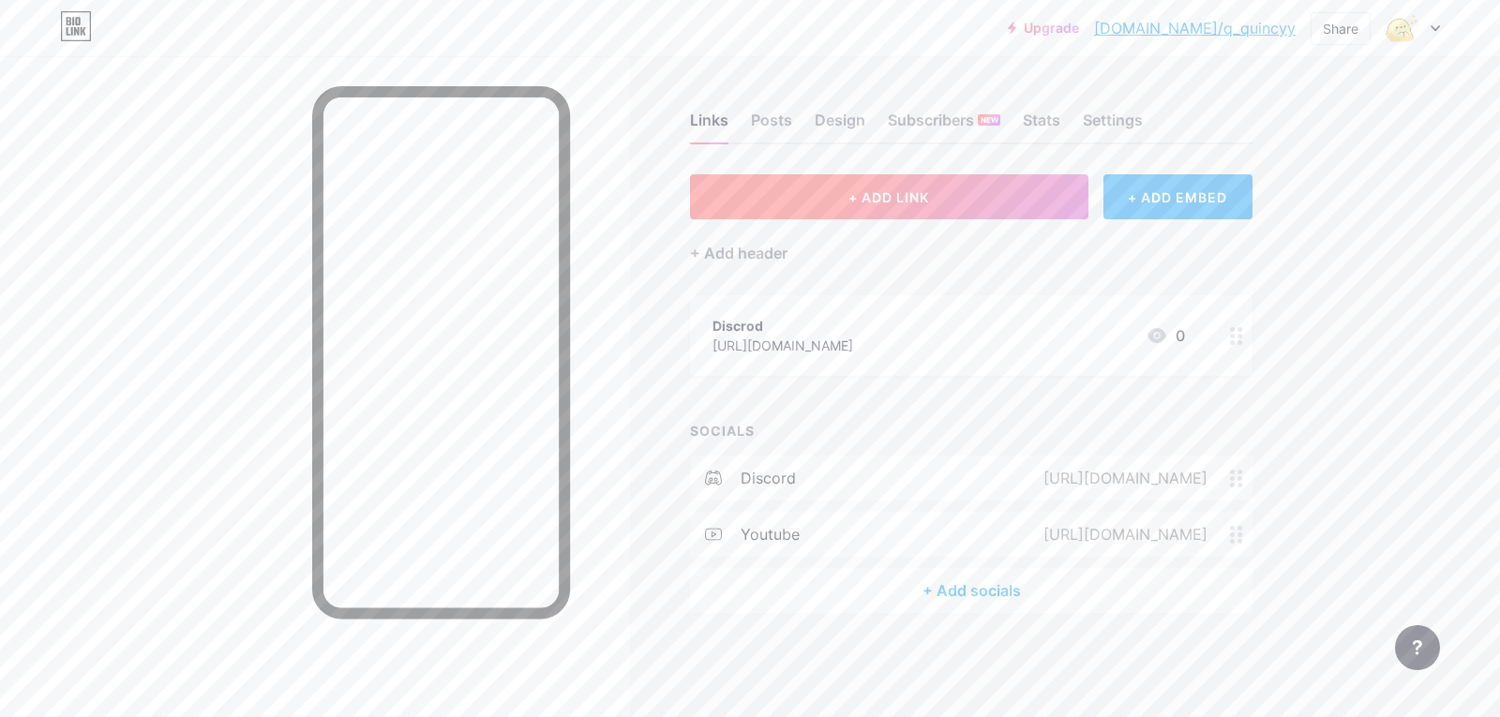
click at [921, 203] on span "+ ADD LINK" at bounding box center [888, 197] width 81 height 16
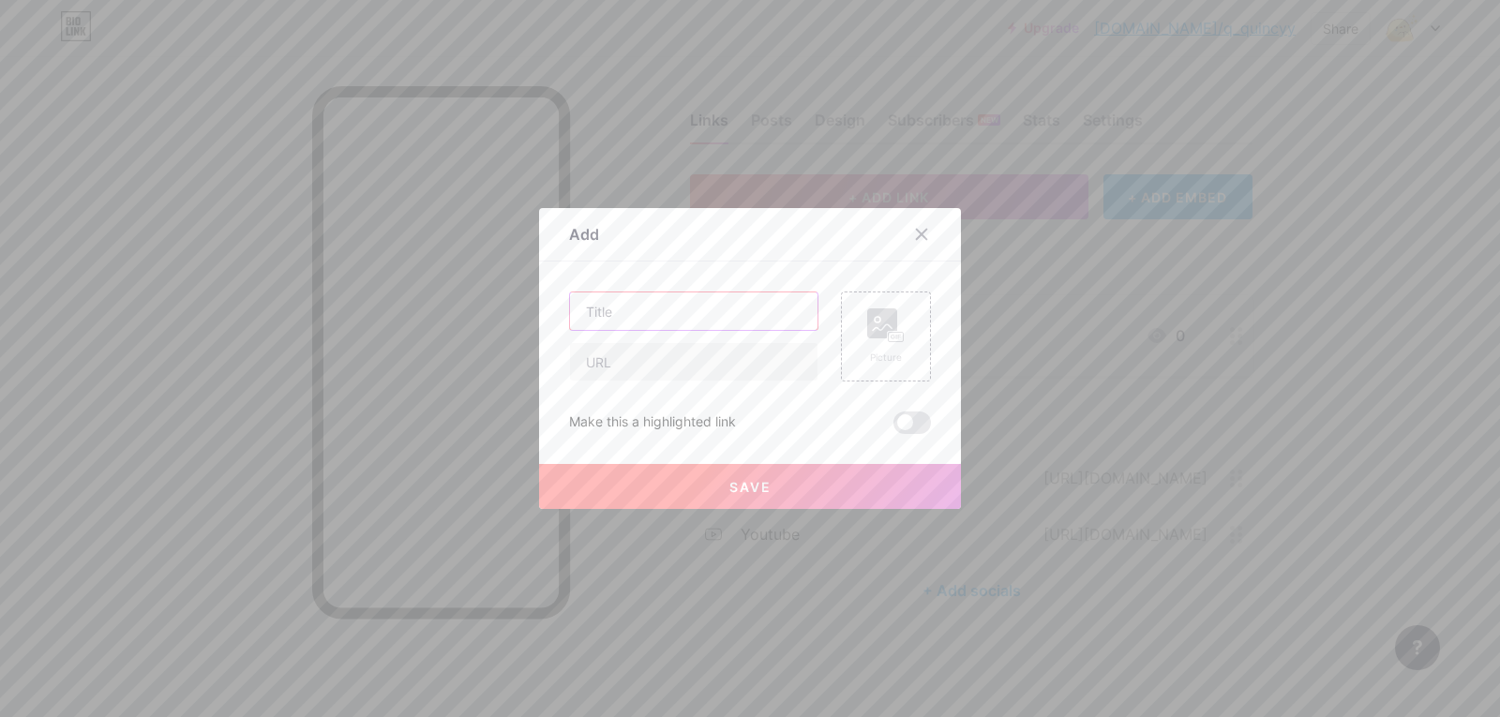
click at [667, 318] on input "text" at bounding box center [693, 310] width 247 height 37
type input "Youtube"
click at [699, 358] on input "text" at bounding box center [693, 361] width 247 height 37
paste input "[URL][DOMAIN_NAME]"
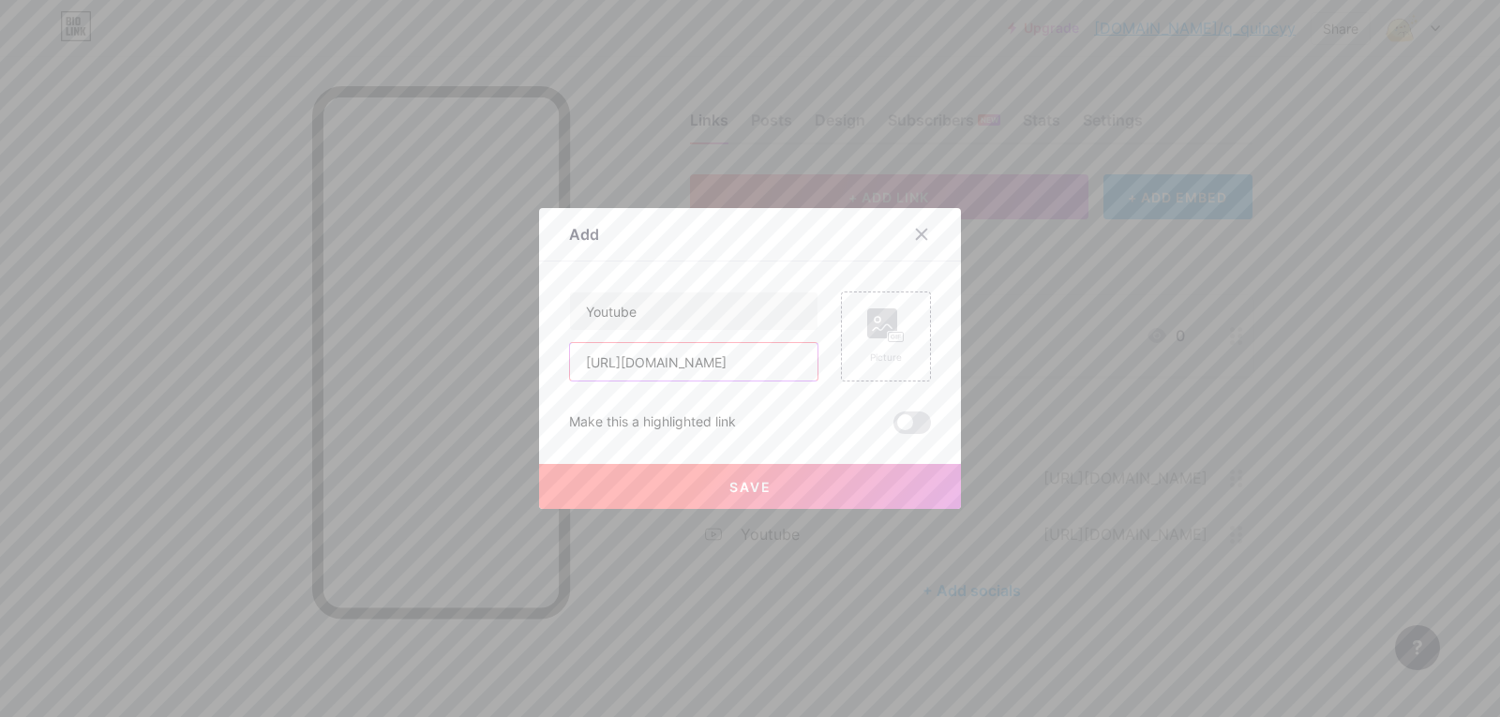
type input "[URL][DOMAIN_NAME]"
click at [895, 425] on span at bounding box center [911, 423] width 37 height 22
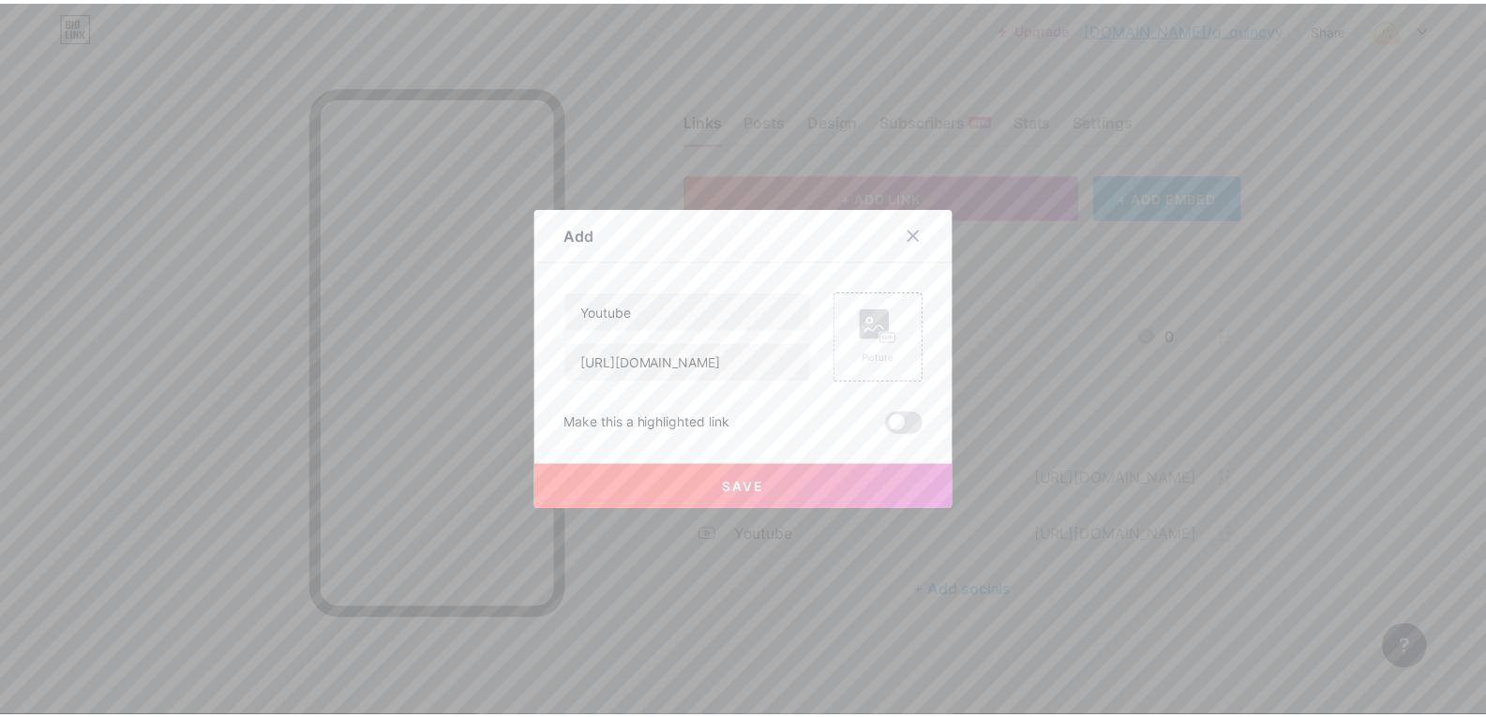
scroll to position [0, 0]
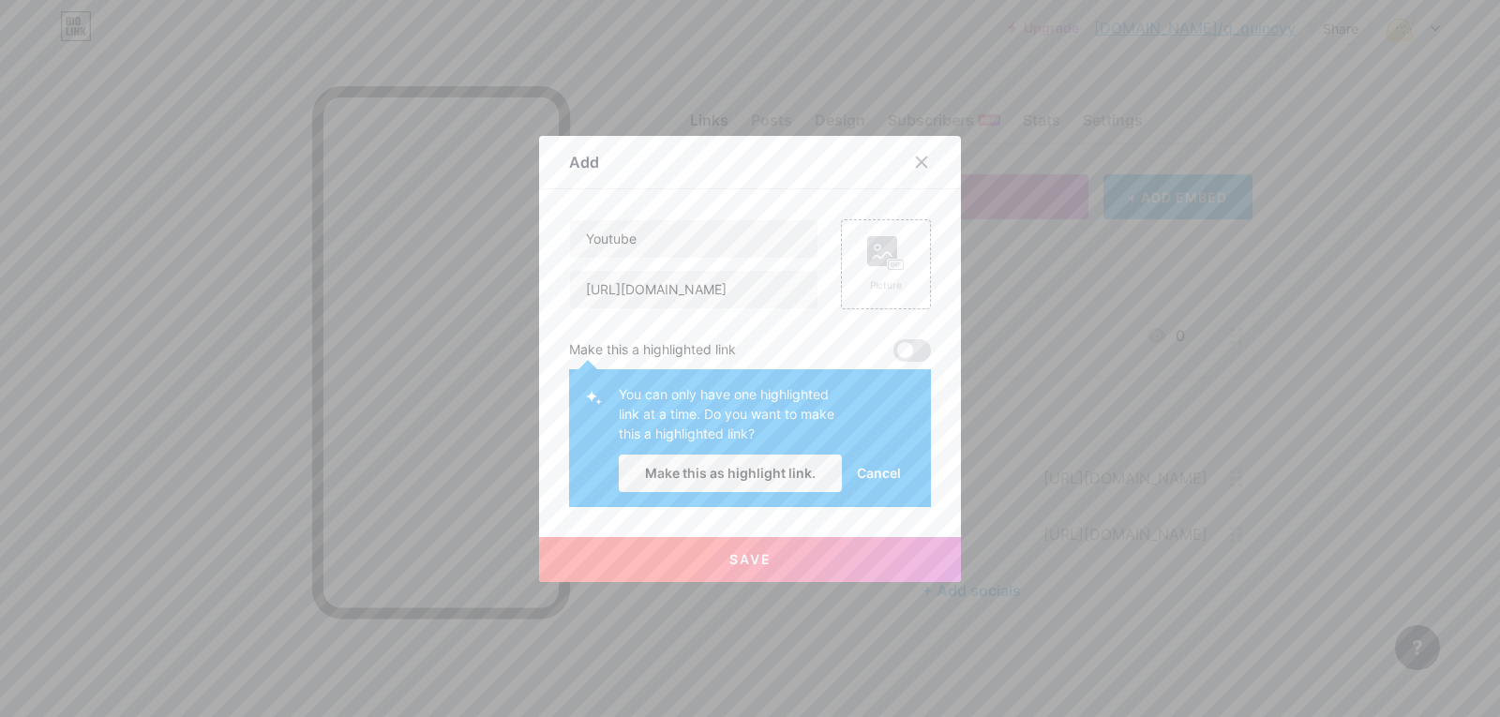
click at [900, 364] on div "Youtube [URL][DOMAIN_NAME] Picture Make this a highlighted link You can only ha…" at bounding box center [750, 363] width 362 height 288
click at [908, 353] on span at bounding box center [911, 350] width 37 height 22
click at [870, 472] on span "Cancel" at bounding box center [879, 473] width 44 height 20
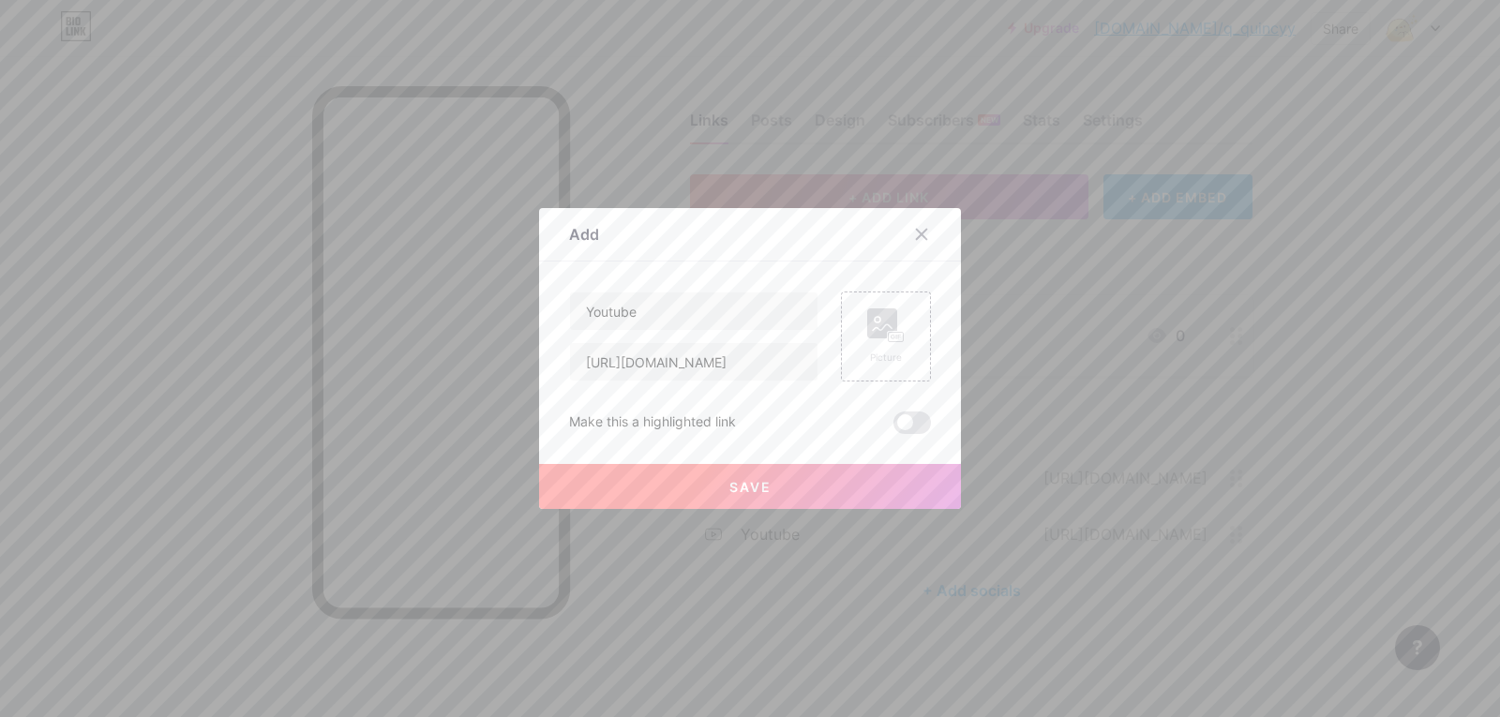
click at [898, 427] on span at bounding box center [911, 423] width 37 height 22
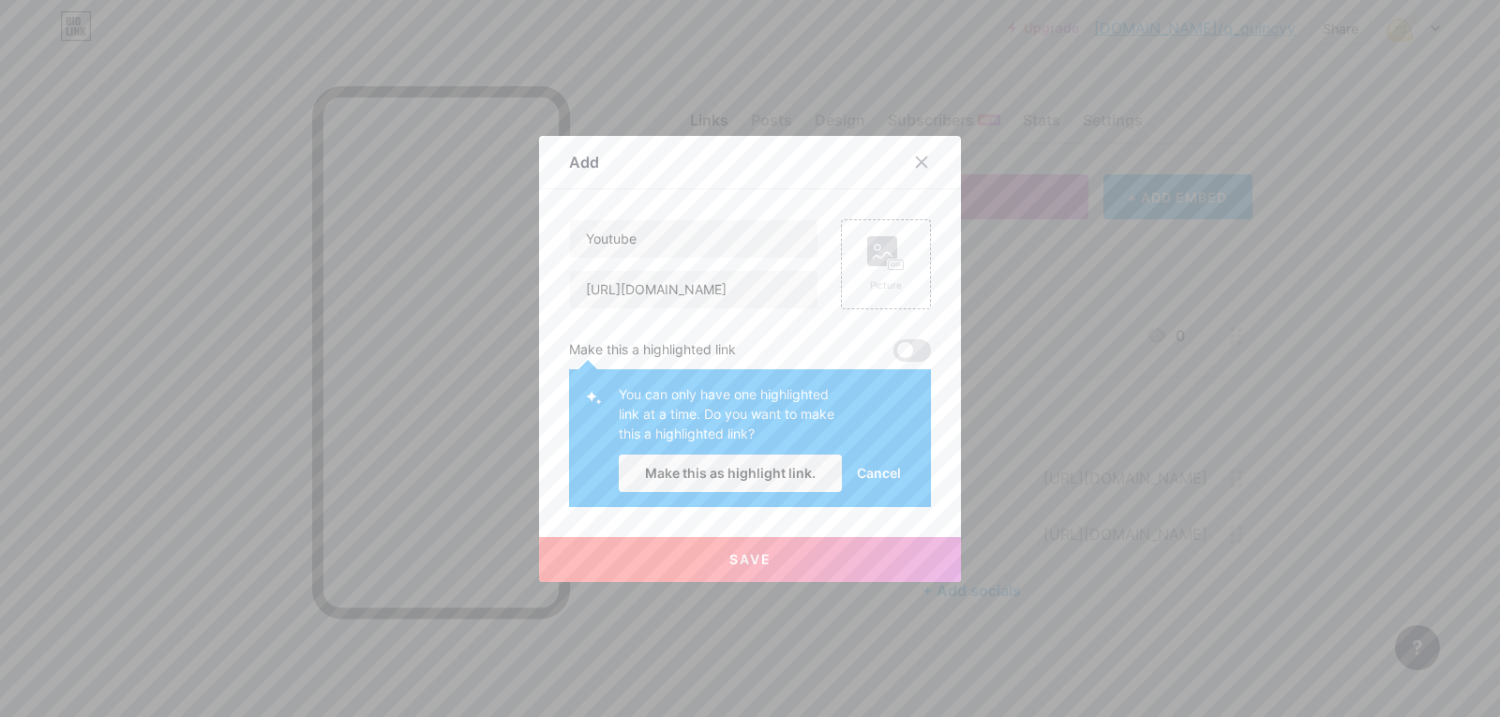
drag, startPoint x: 874, startPoint y: 474, endPoint x: 856, endPoint y: 526, distance: 54.5
click at [875, 477] on span "Cancel" at bounding box center [879, 473] width 44 height 20
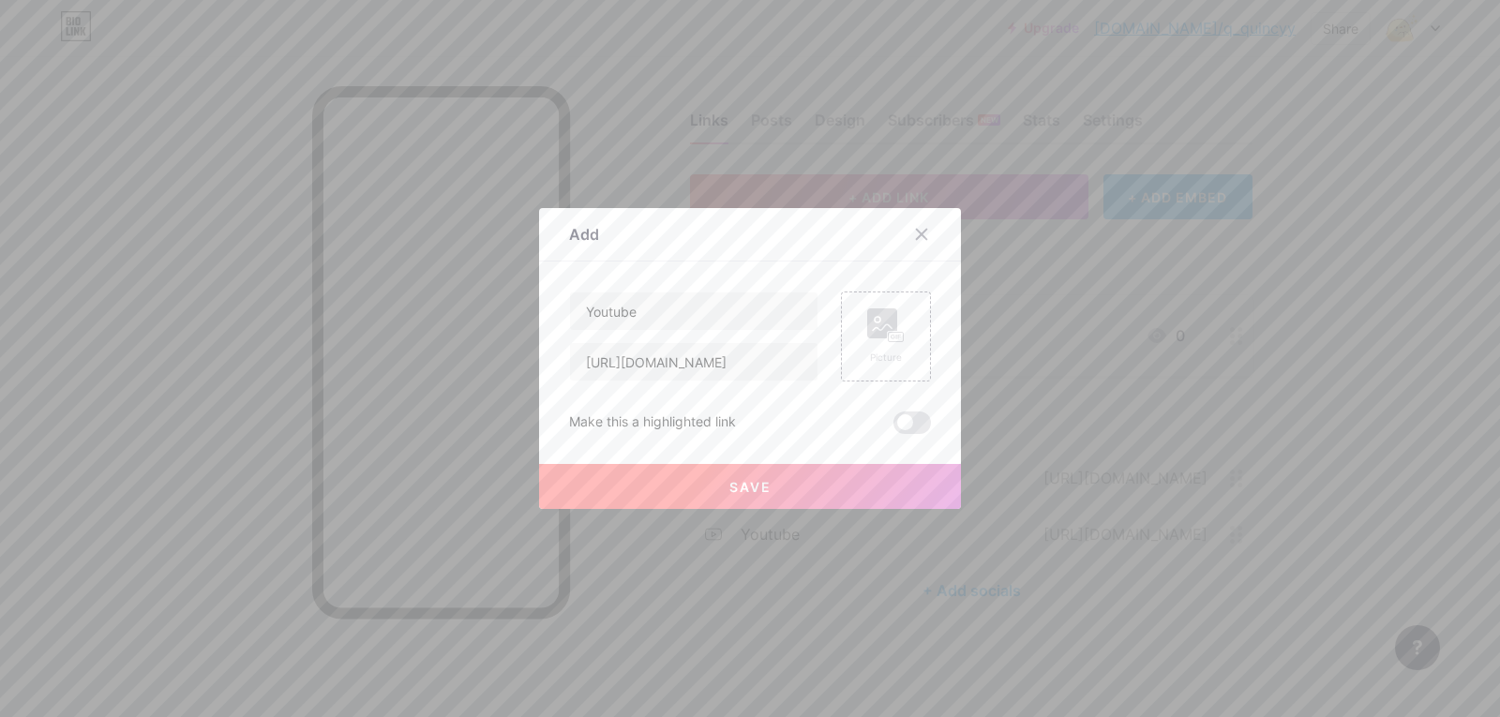
click at [853, 486] on button "Save" at bounding box center [750, 486] width 422 height 45
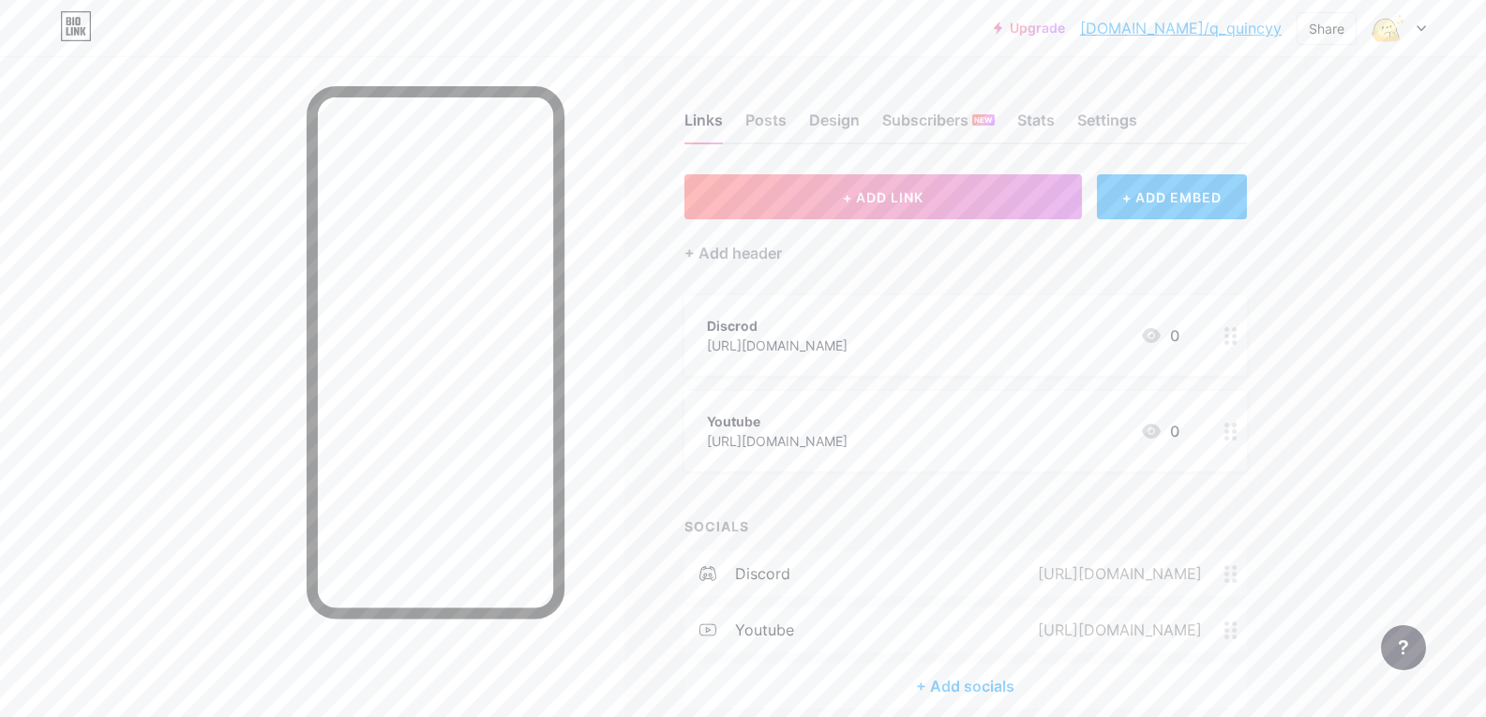
click at [1057, 428] on div "Youtube [URL][DOMAIN_NAME] 0" at bounding box center [943, 431] width 472 height 43
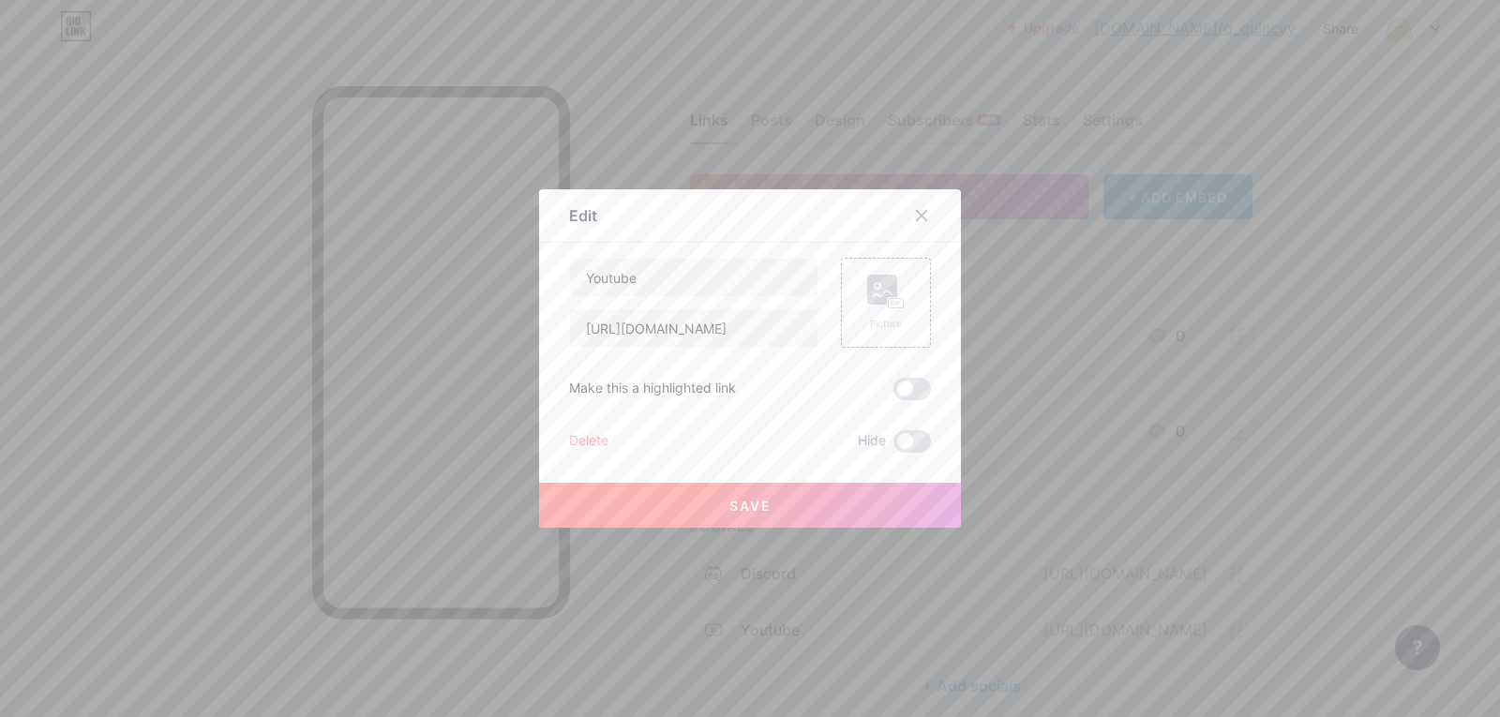
click at [910, 383] on span at bounding box center [911, 389] width 37 height 22
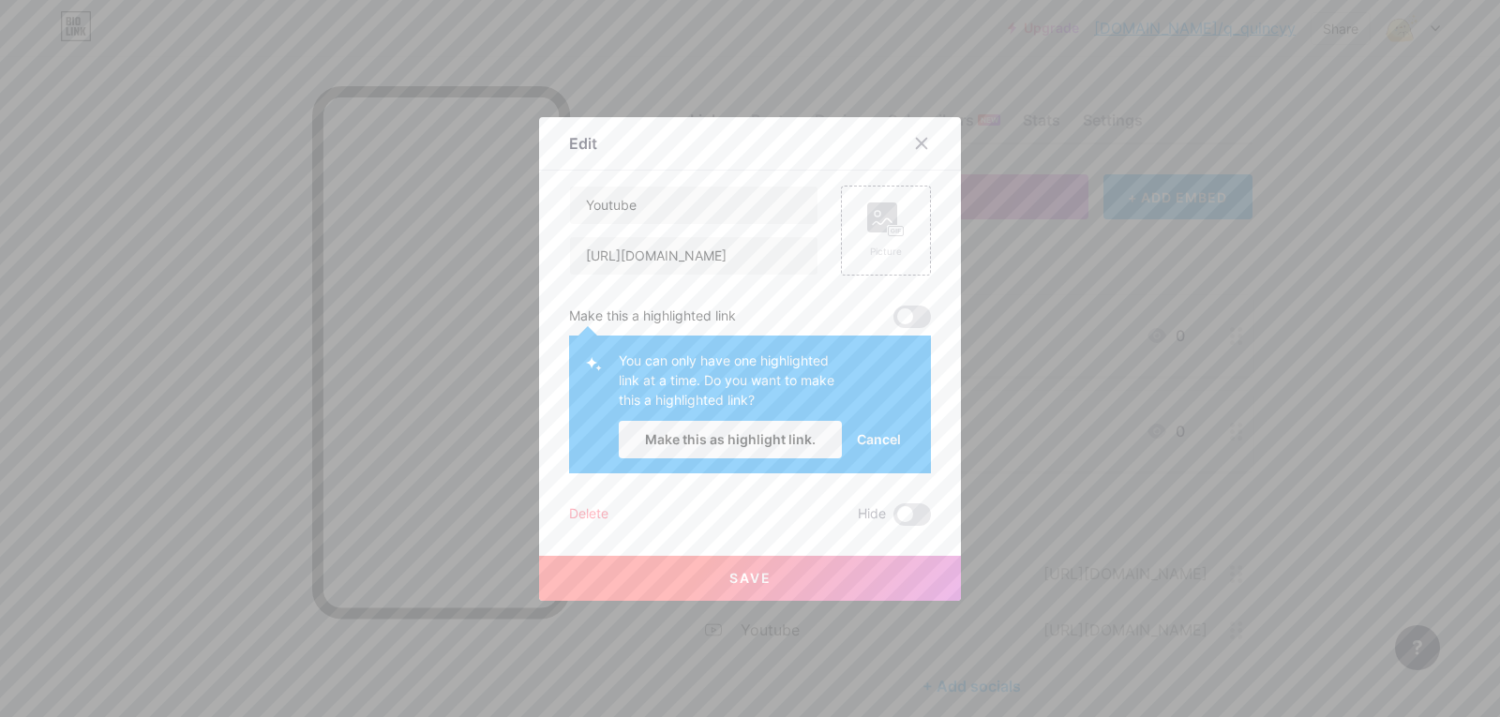
drag, startPoint x: 736, startPoint y: 442, endPoint x: 747, endPoint y: 449, distance: 13.0
click at [737, 442] on span "Make this as highlight link." at bounding box center [730, 439] width 171 height 16
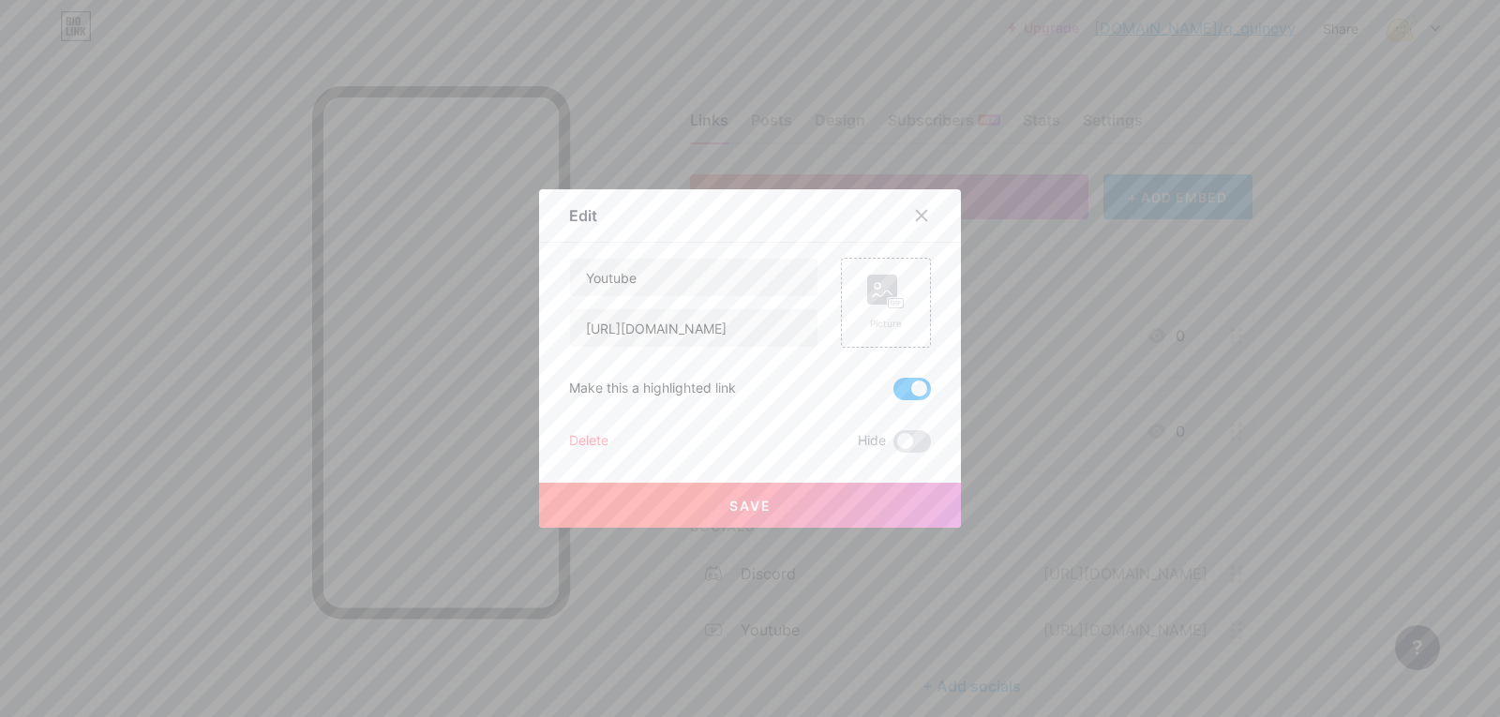
click at [840, 503] on button "Save" at bounding box center [750, 505] width 422 height 45
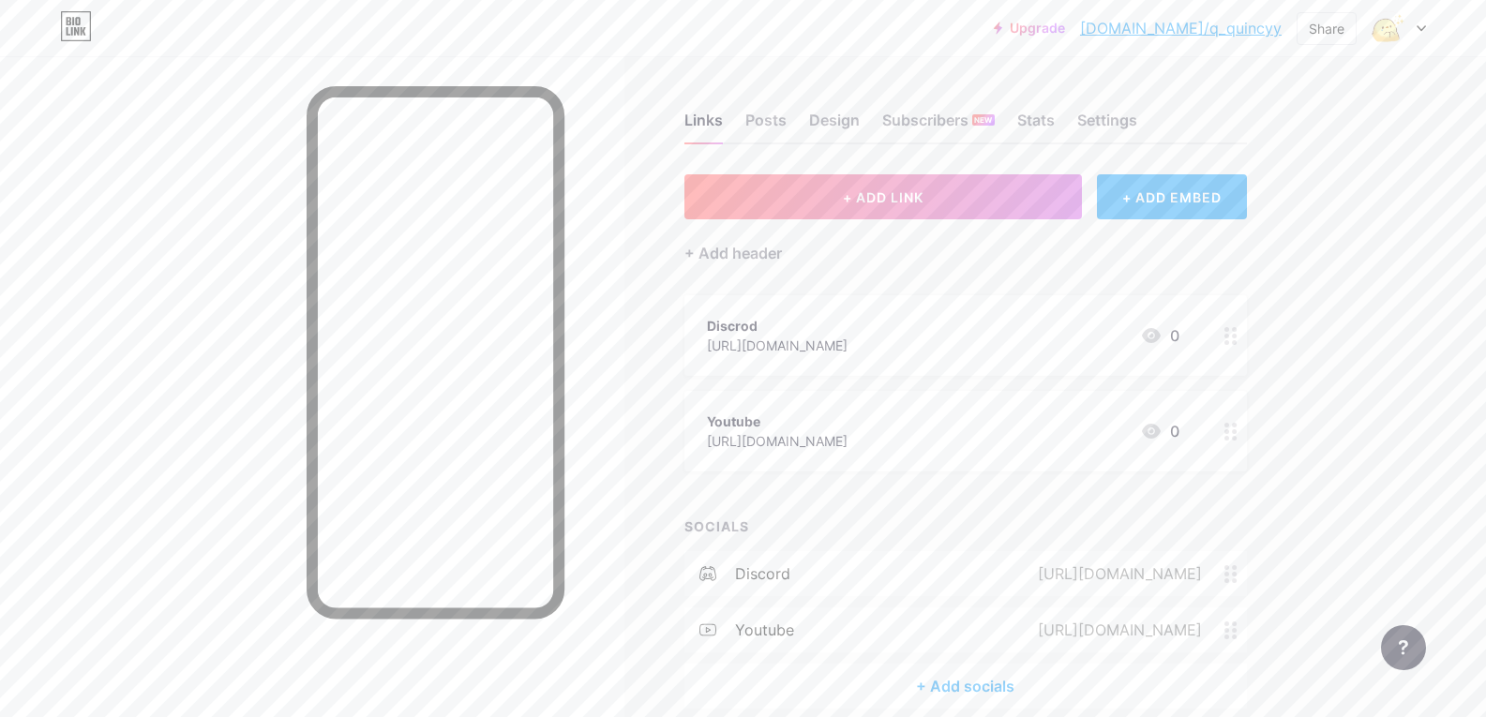
click at [1218, 334] on div "Discrod [URL][DOMAIN_NAME] 0" at bounding box center [965, 335] width 562 height 81
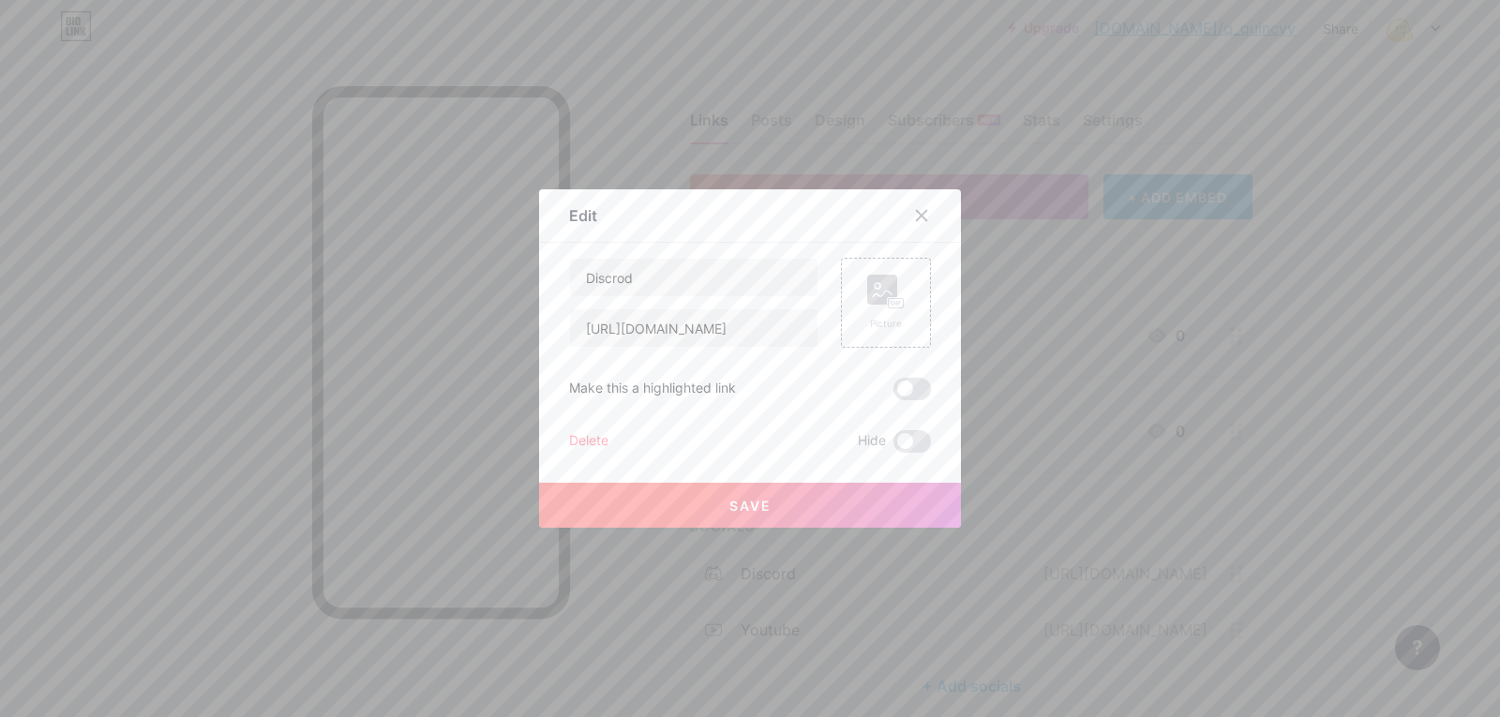
click at [914, 397] on span at bounding box center [911, 389] width 37 height 22
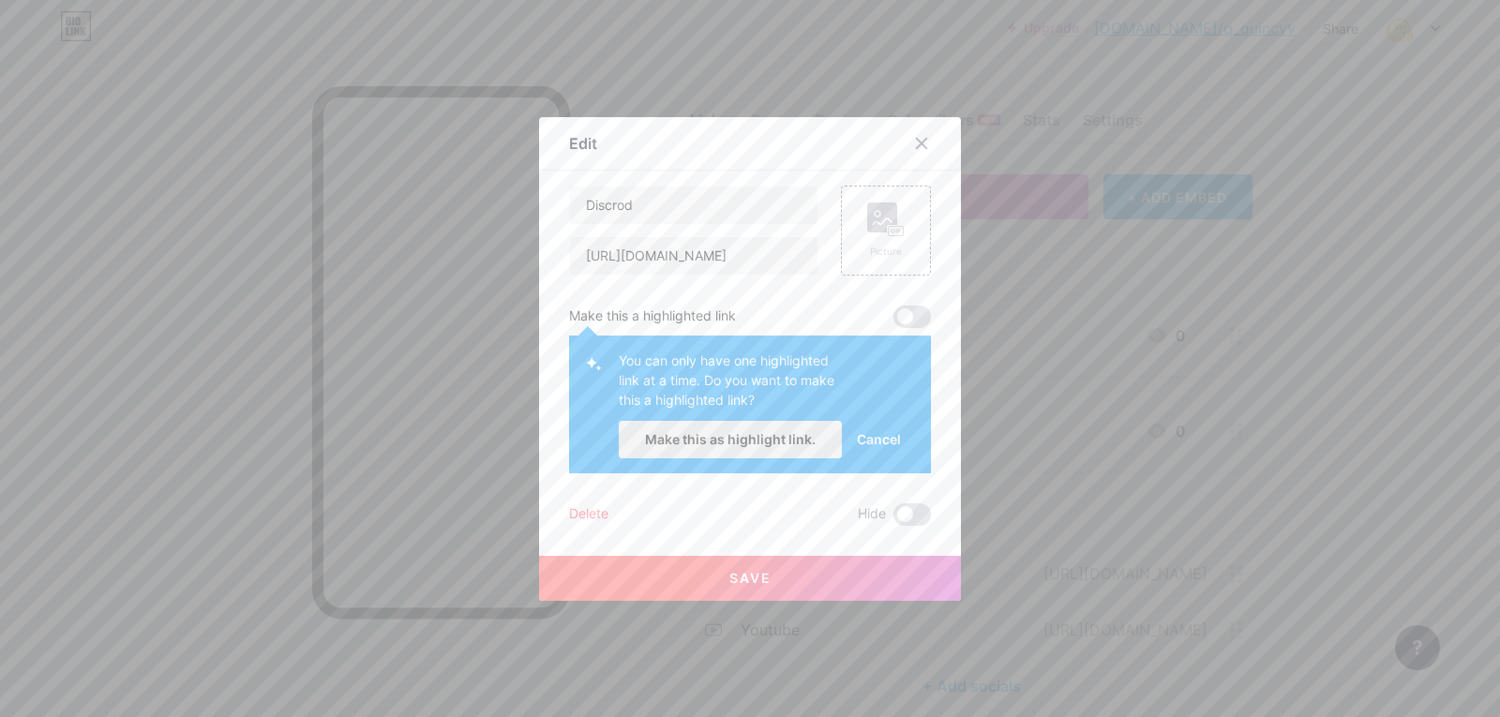
click at [775, 437] on span "Make this as highlight link." at bounding box center [730, 439] width 171 height 16
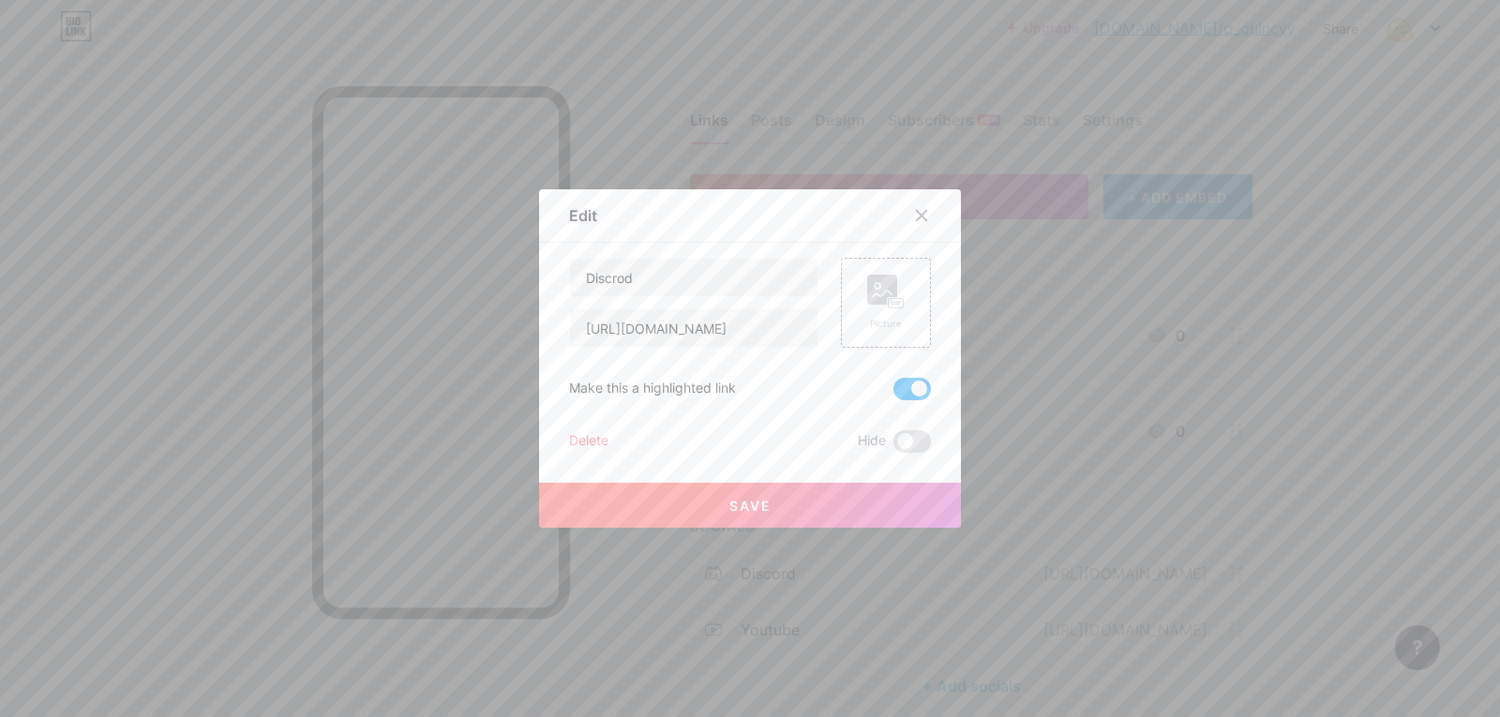
click at [775, 510] on button "Save" at bounding box center [750, 505] width 422 height 45
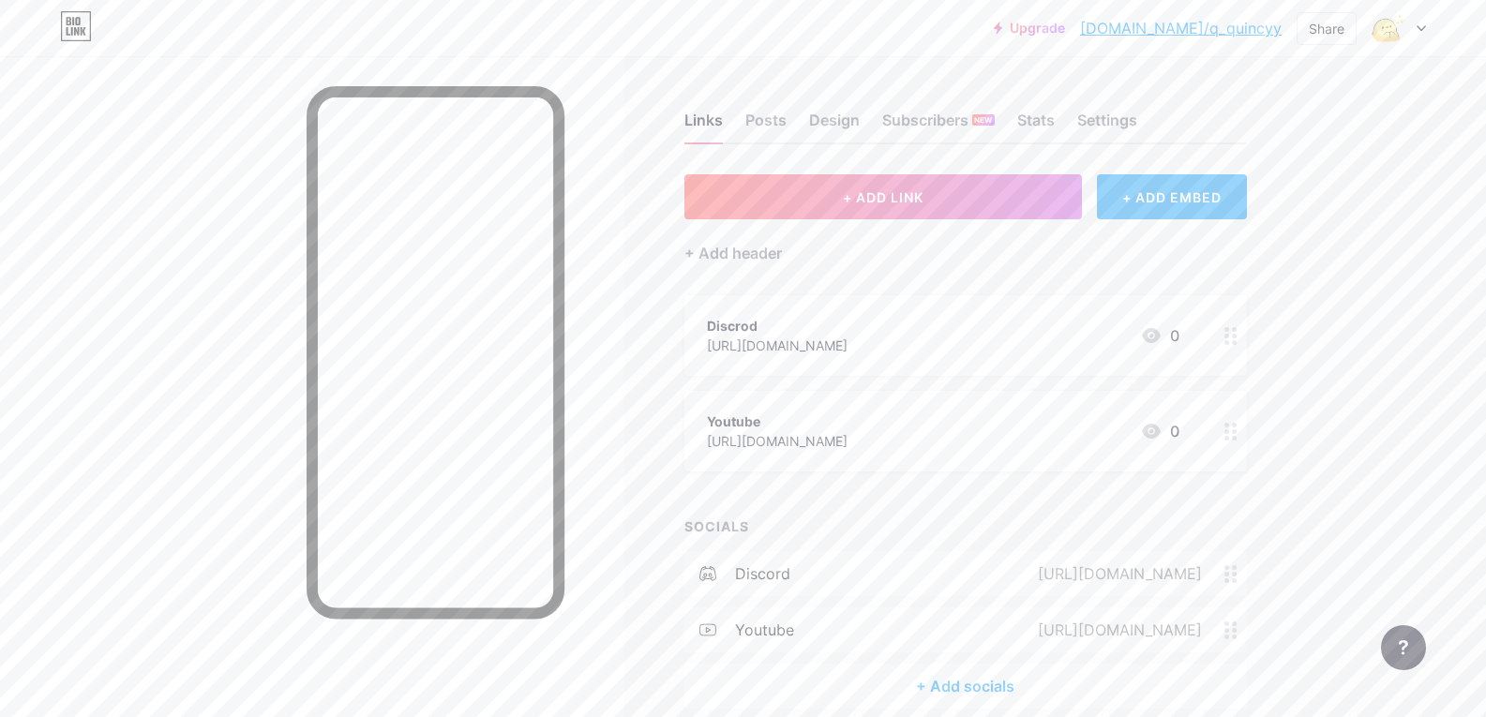
click at [1174, 27] on link "[DOMAIN_NAME]/q_quincyy" at bounding box center [1181, 28] width 202 height 22
